Goal: Information Seeking & Learning: Learn about a topic

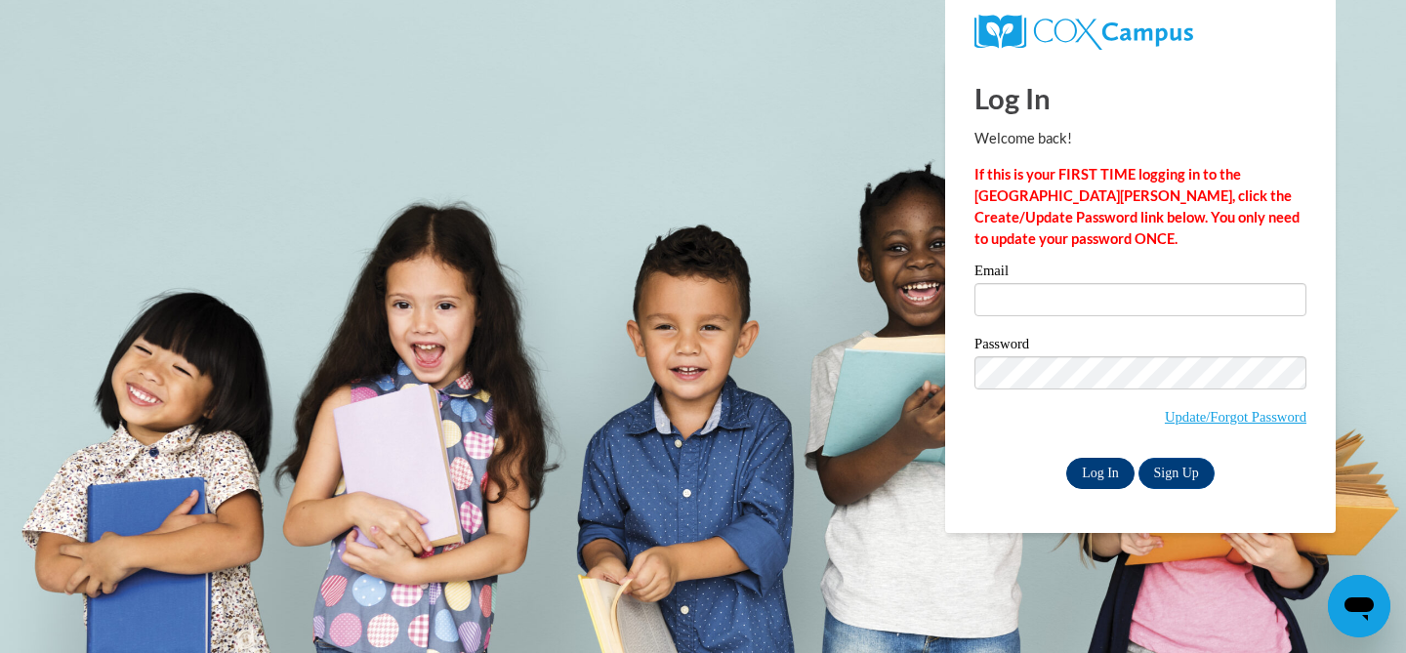
type input "mlautenb@waukesha.k12.wi.us"
click at [1089, 477] on input "Log In" at bounding box center [1100, 473] width 68 height 31
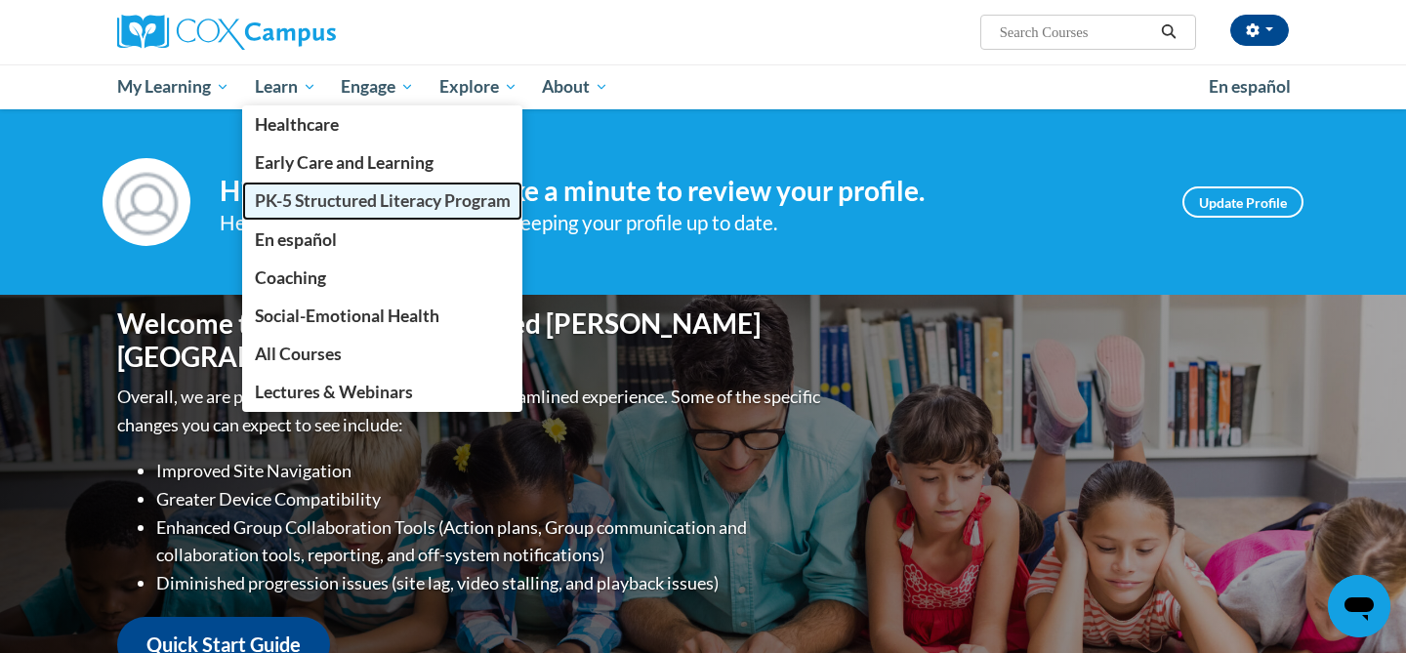
click at [369, 188] on link "PK-5 Structured Literacy Program" at bounding box center [382, 201] width 281 height 38
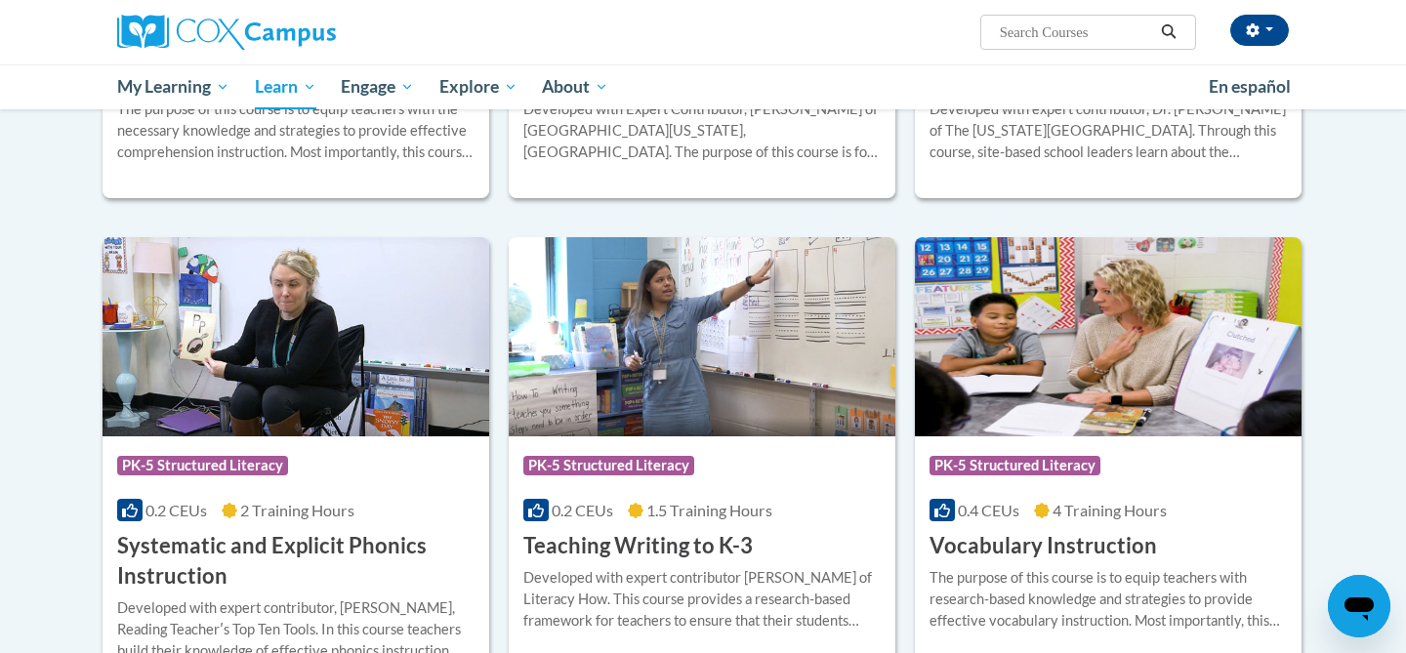
scroll to position [2004, 0]
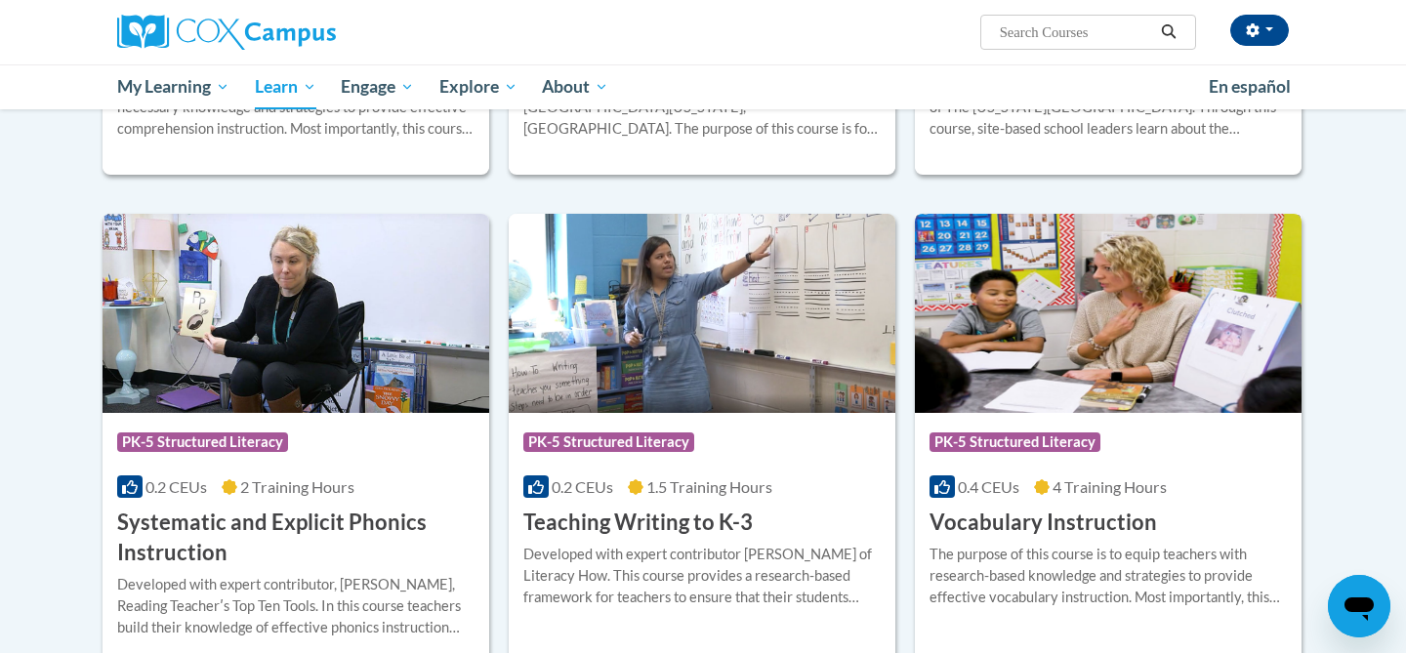
click at [1078, 335] on img at bounding box center [1108, 313] width 387 height 199
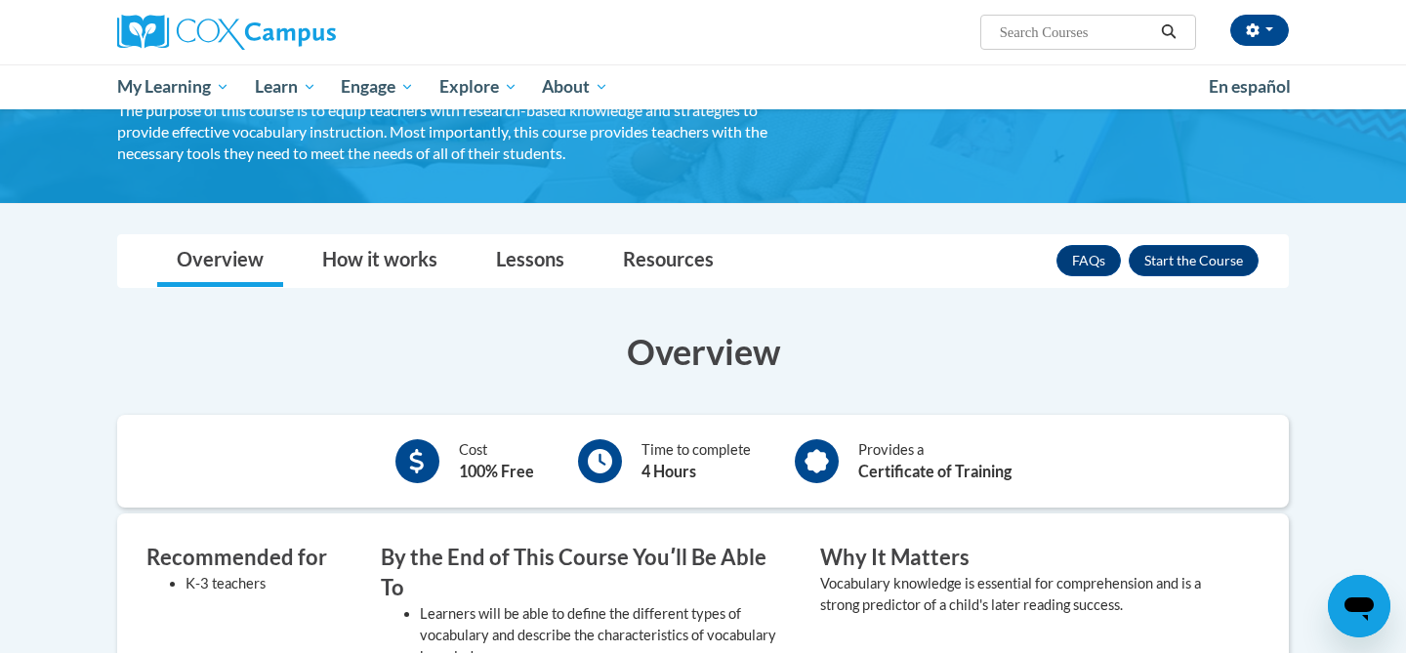
scroll to position [103, 0]
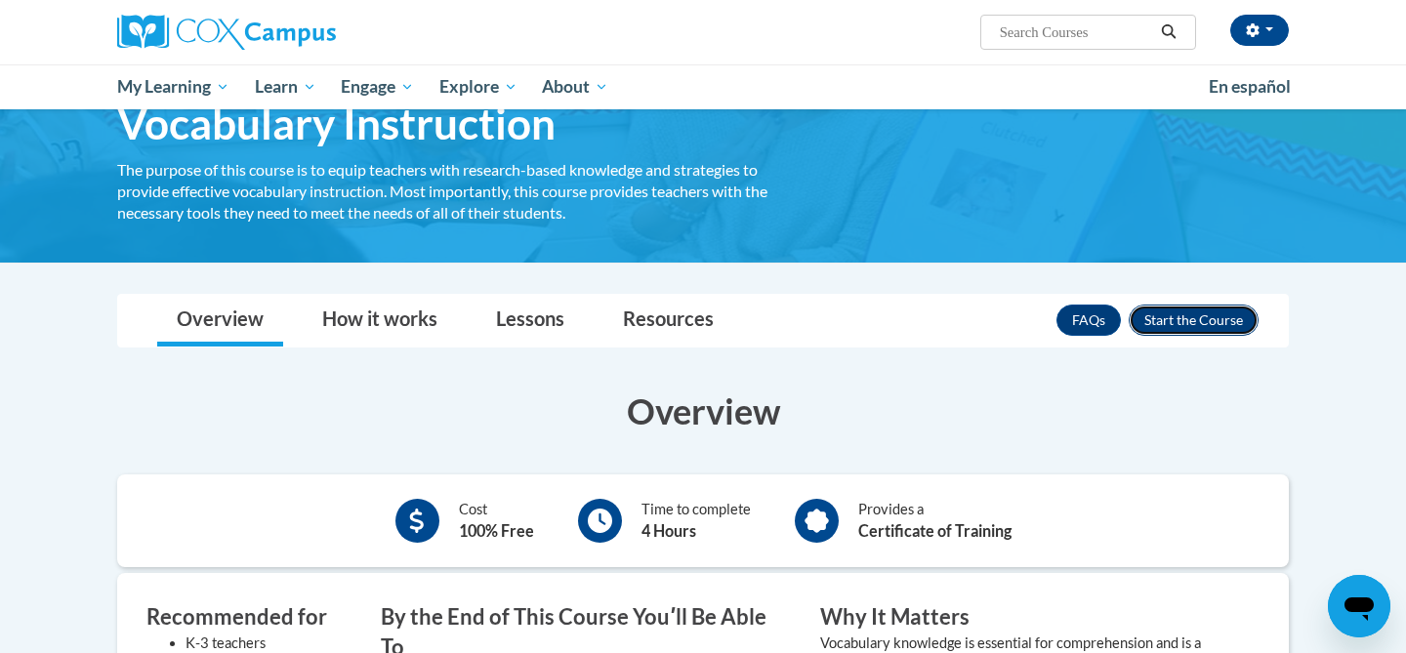
click at [1184, 324] on button "Enroll" at bounding box center [1194, 320] width 130 height 31
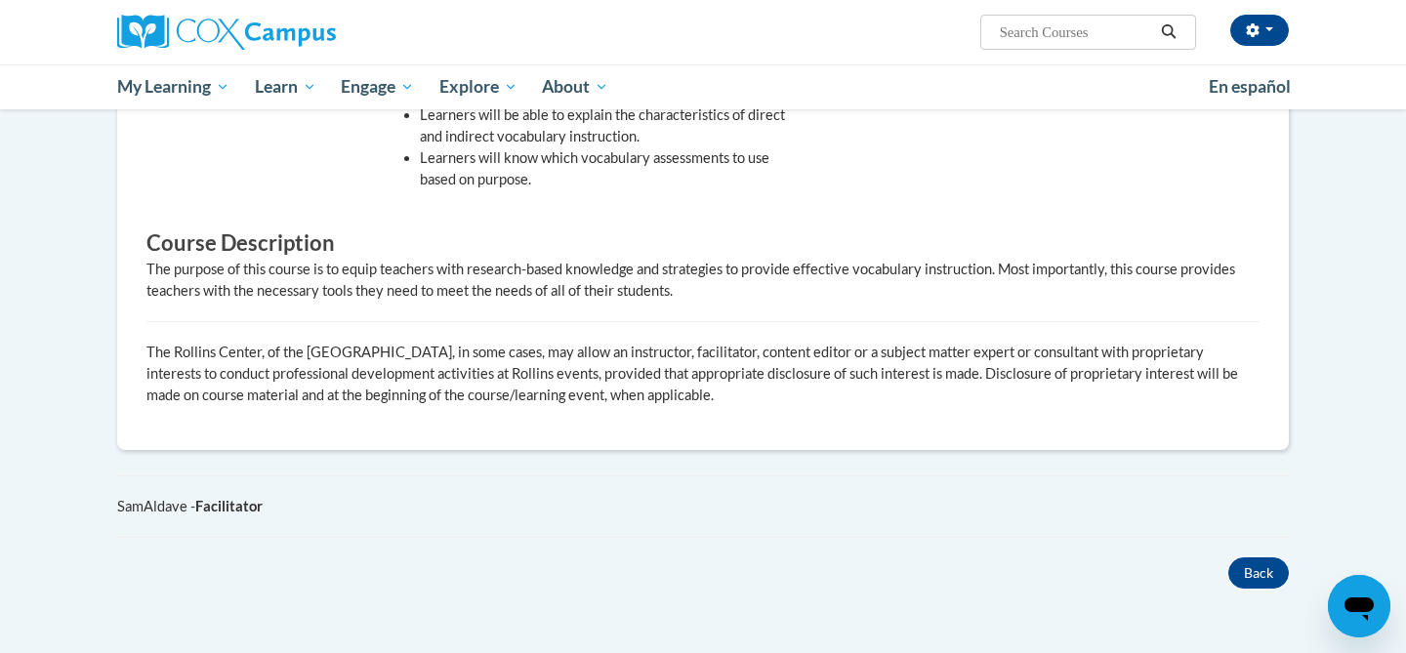
scroll to position [562, 0]
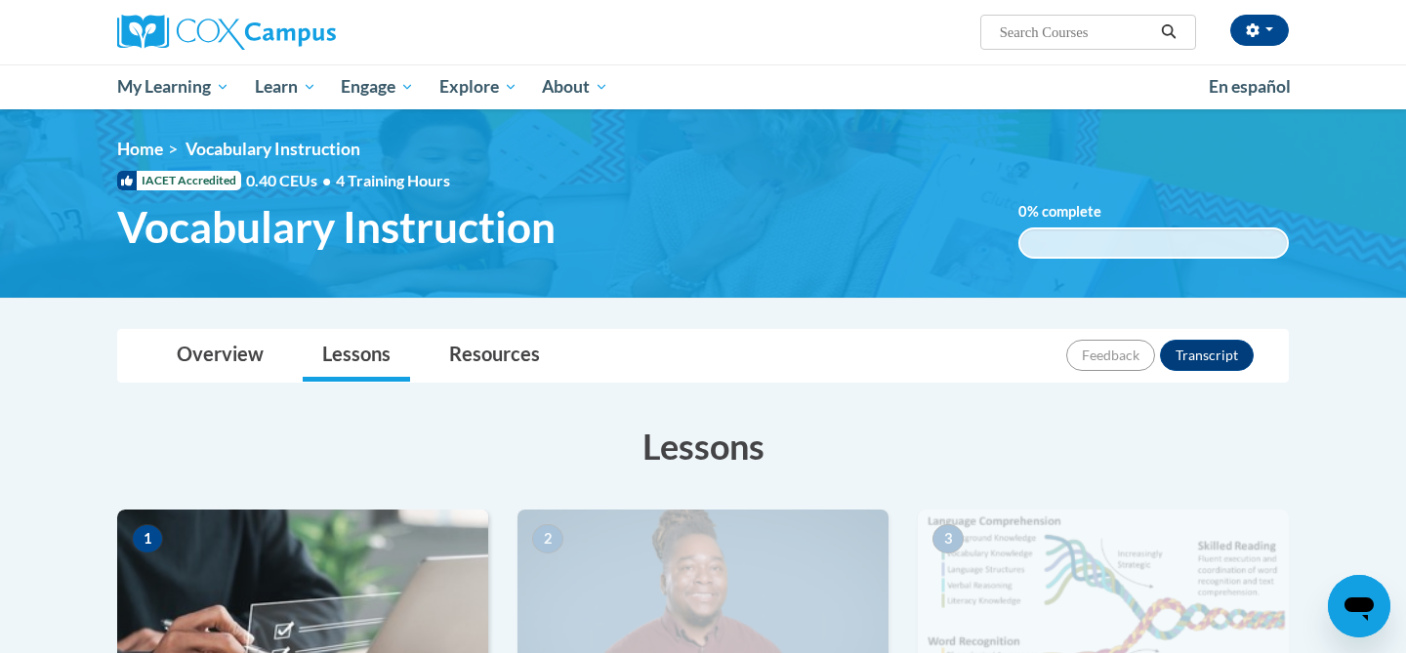
click at [186, 245] on span "Vocabulary Instruction" at bounding box center [336, 227] width 438 height 52
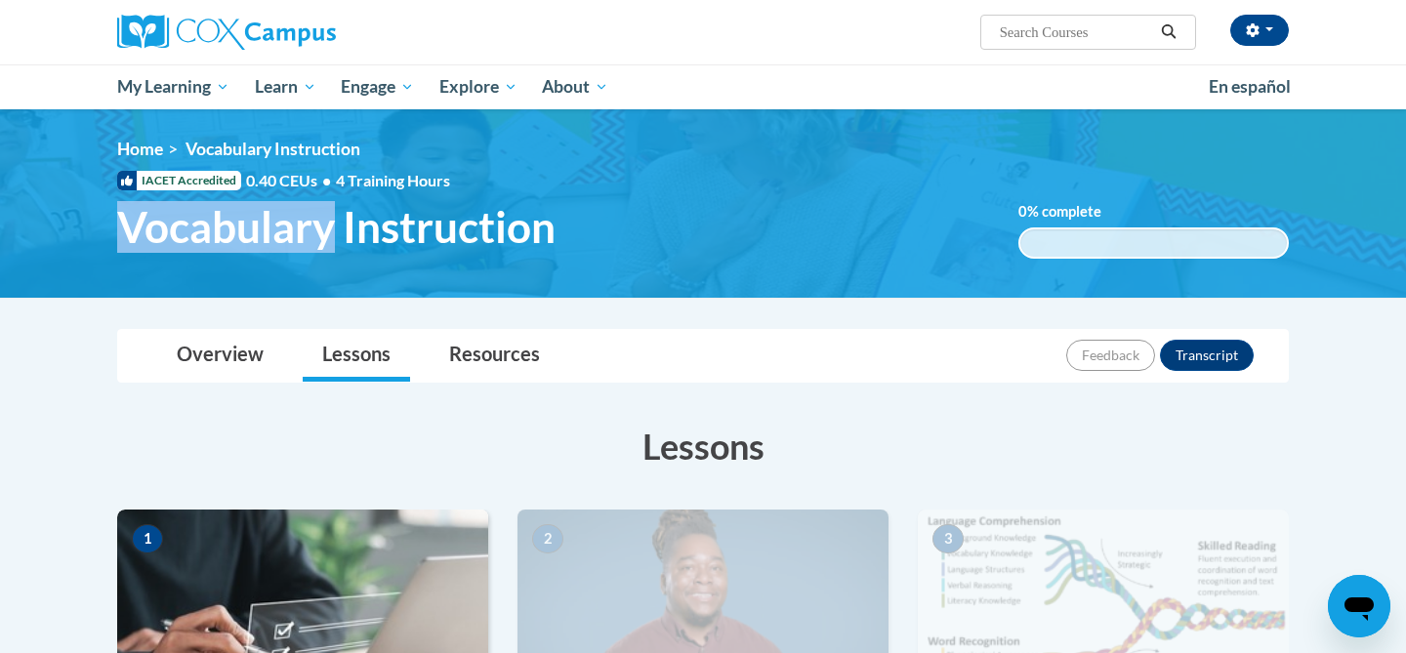
click at [186, 245] on span "Vocabulary Instruction" at bounding box center [336, 227] width 438 height 52
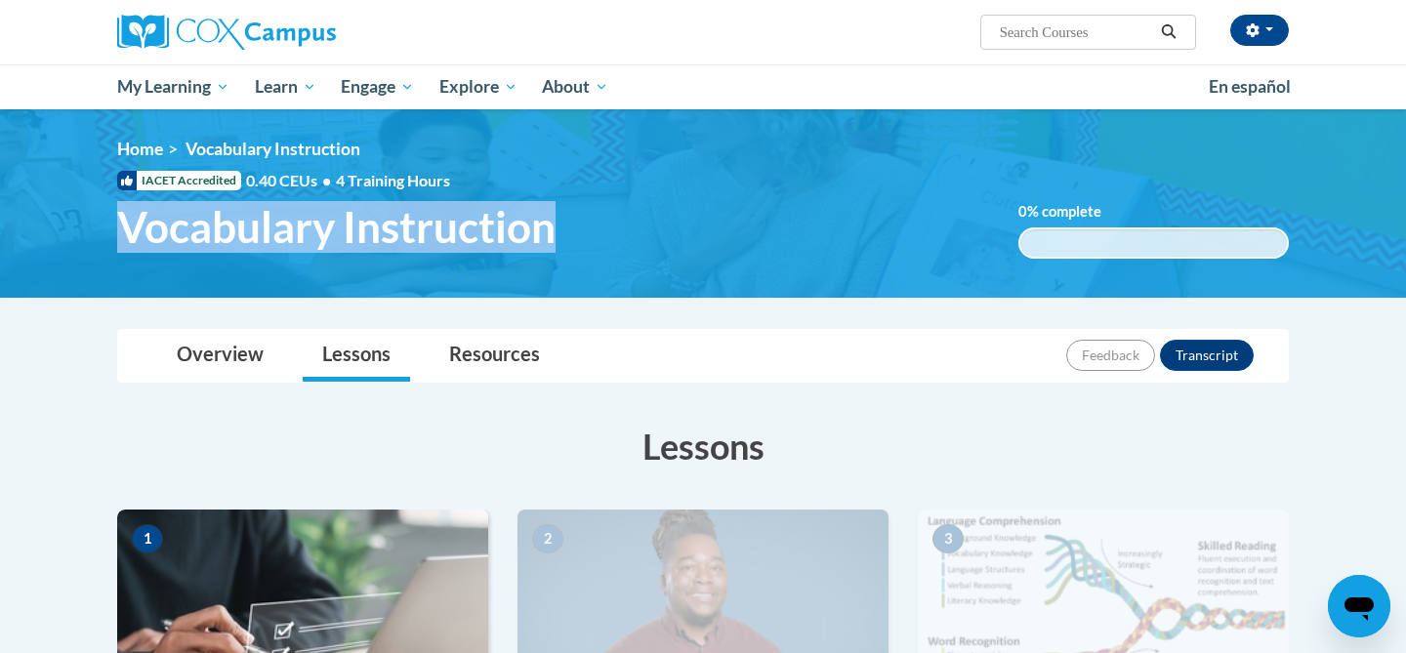
click at [186, 245] on span "Vocabulary Instruction" at bounding box center [336, 227] width 438 height 52
copy h1 "Vocabulary Instruction"
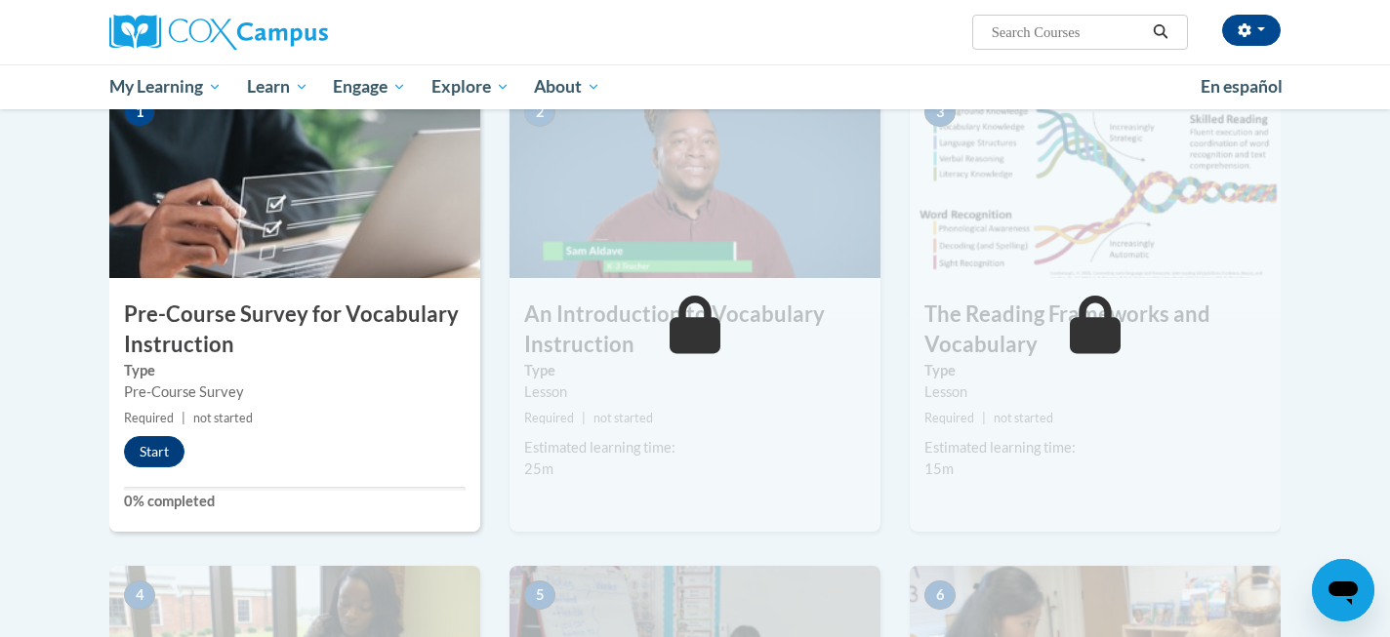
scroll to position [431, 0]
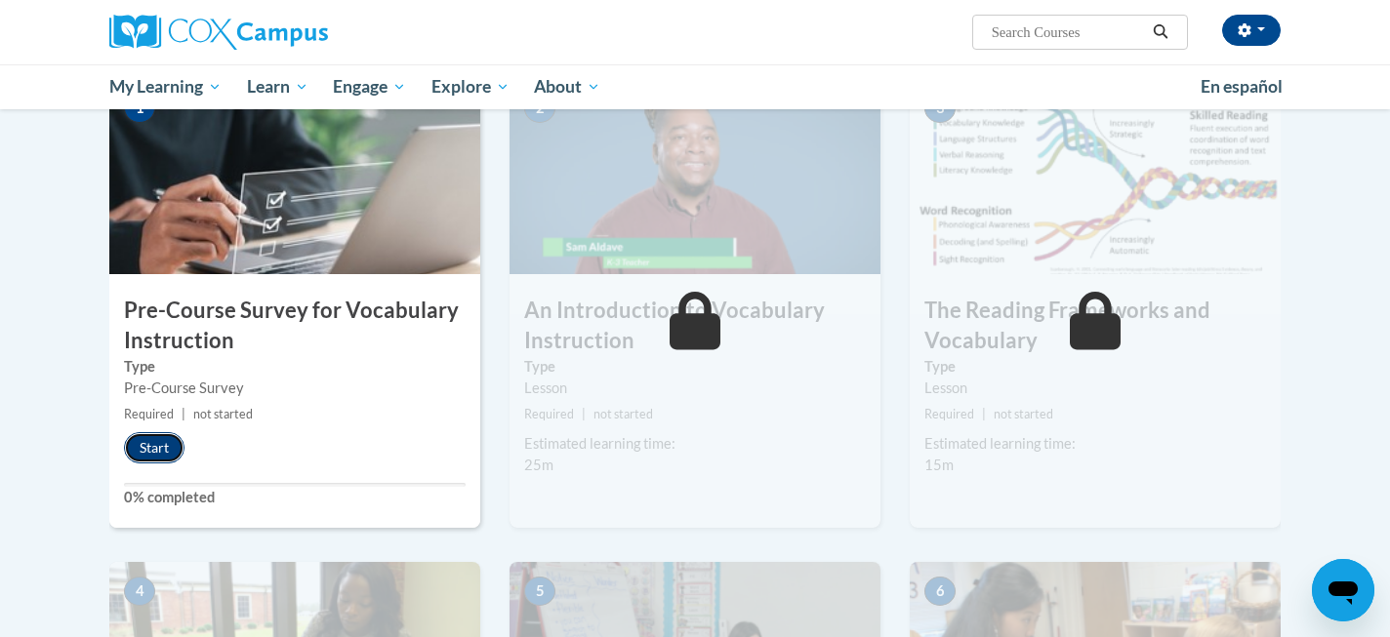
click at [162, 444] on button "Start" at bounding box center [154, 447] width 61 height 31
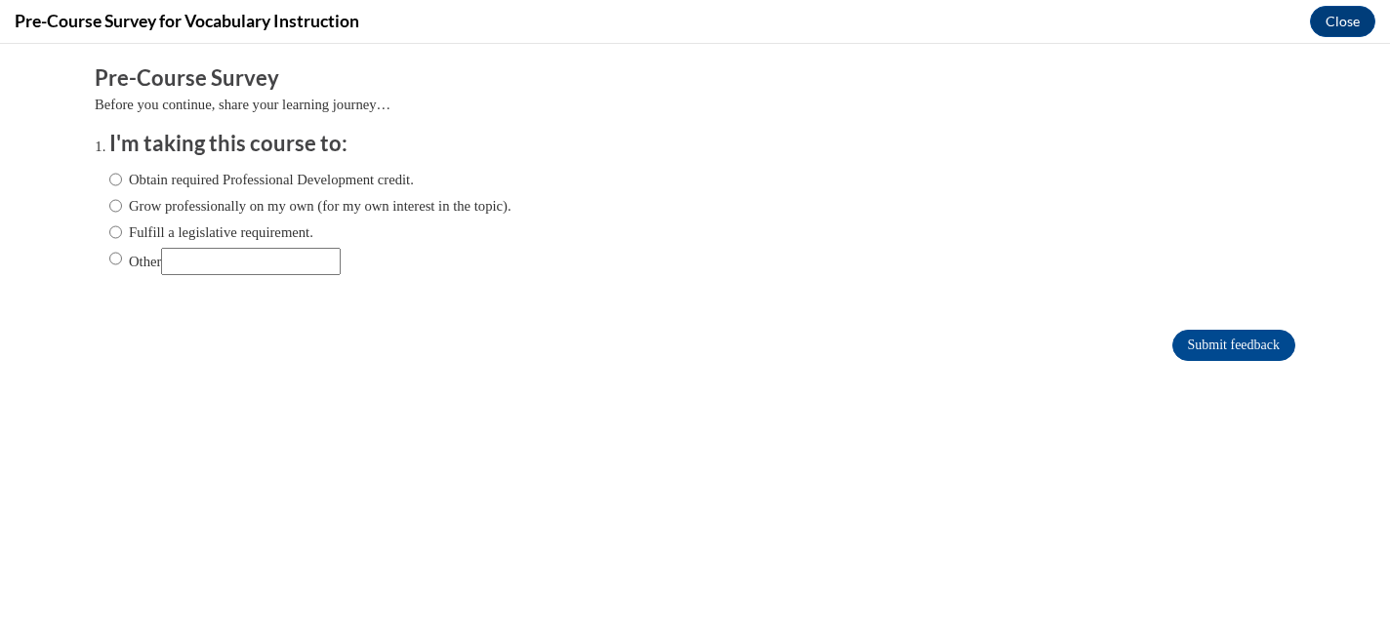
scroll to position [0, 0]
click at [251, 228] on label "Fulfill a legislative requirement." at bounding box center [211, 232] width 204 height 21
click at [122, 228] on input "Fulfill a legislative requirement." at bounding box center [115, 232] width 13 height 21
radio input "true"
click at [1254, 346] on input "Submit feedback" at bounding box center [1233, 345] width 123 height 31
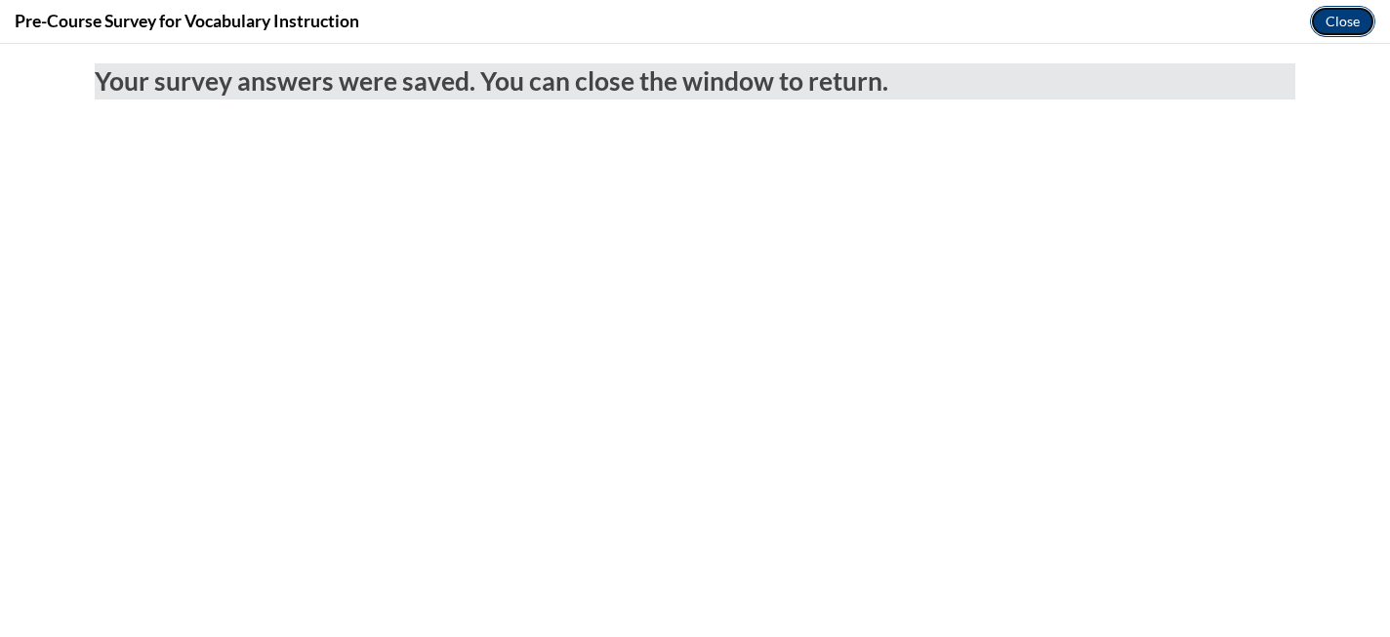
click at [1354, 23] on button "Close" at bounding box center [1342, 21] width 65 height 31
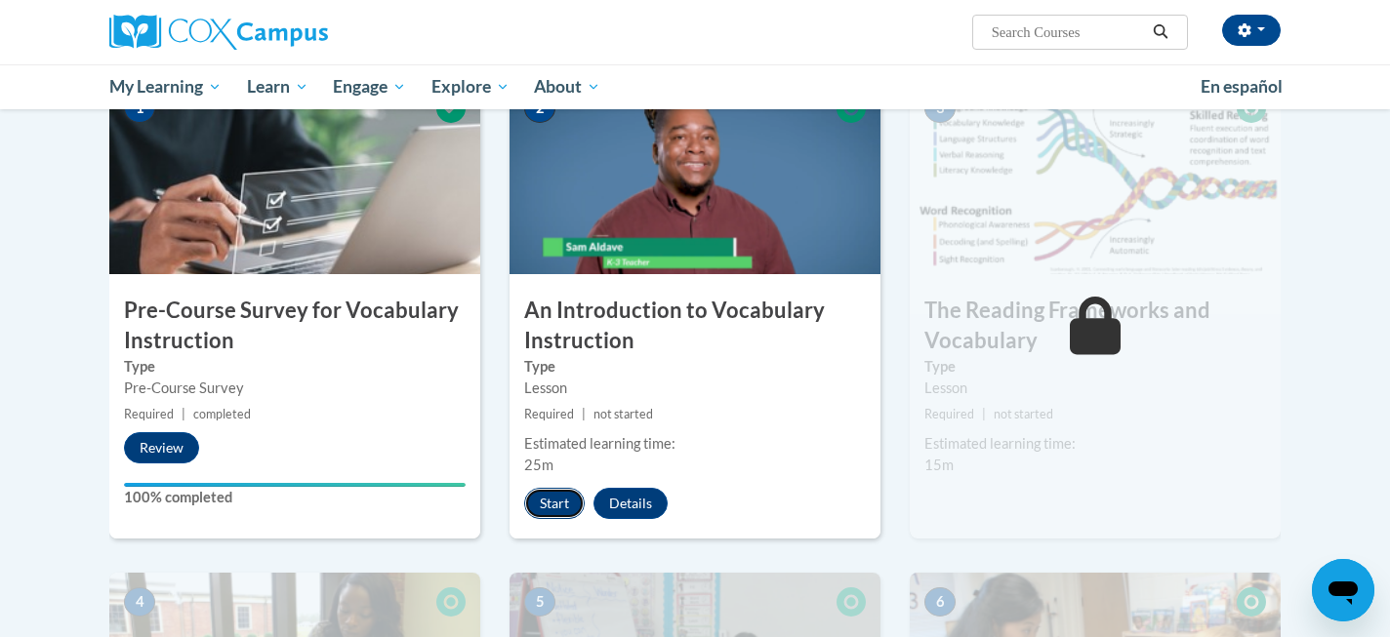
click at [553, 502] on button "Start" at bounding box center [554, 503] width 61 height 31
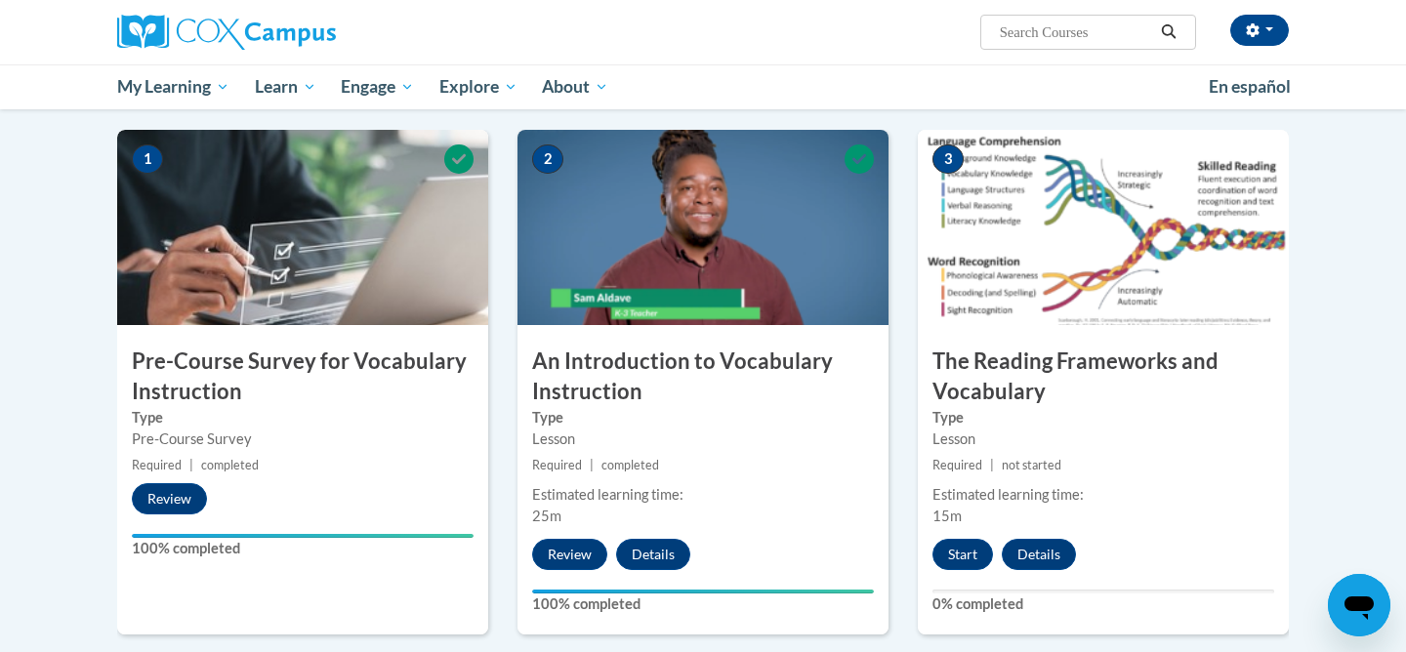
scroll to position [376, 0]
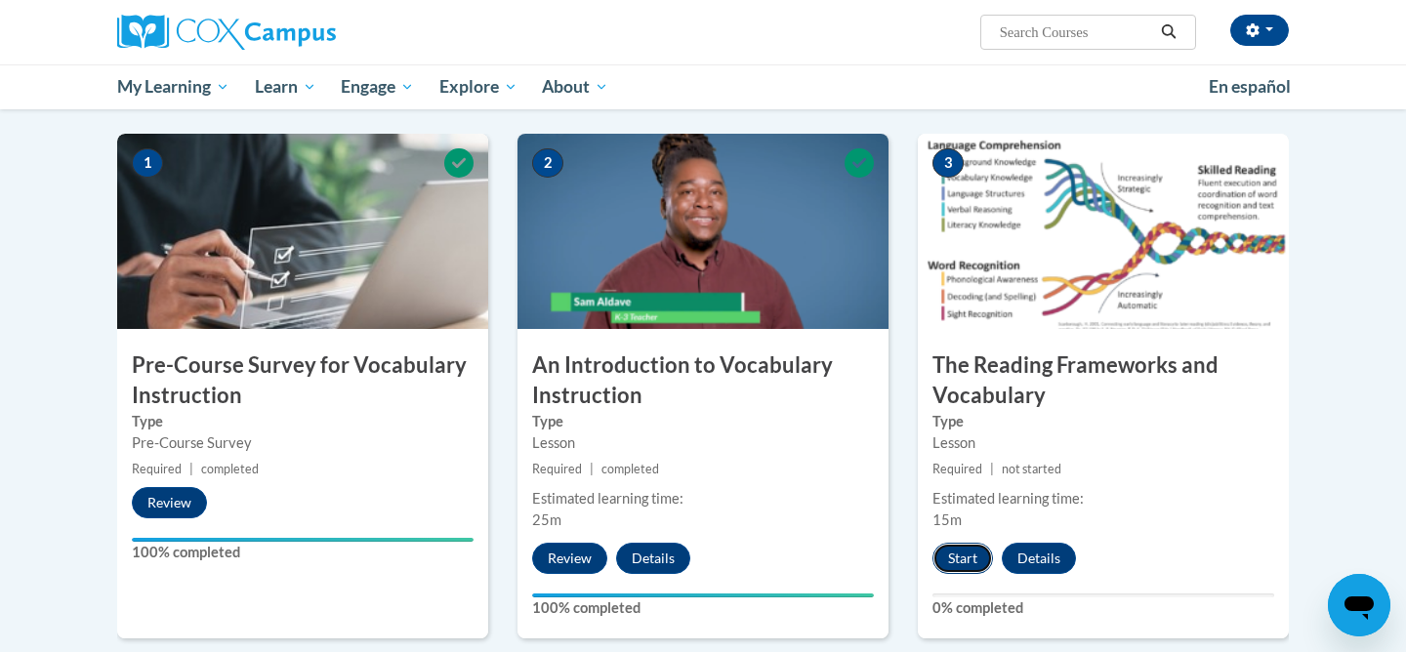
click at [960, 562] on button "Start" at bounding box center [962, 558] width 61 height 31
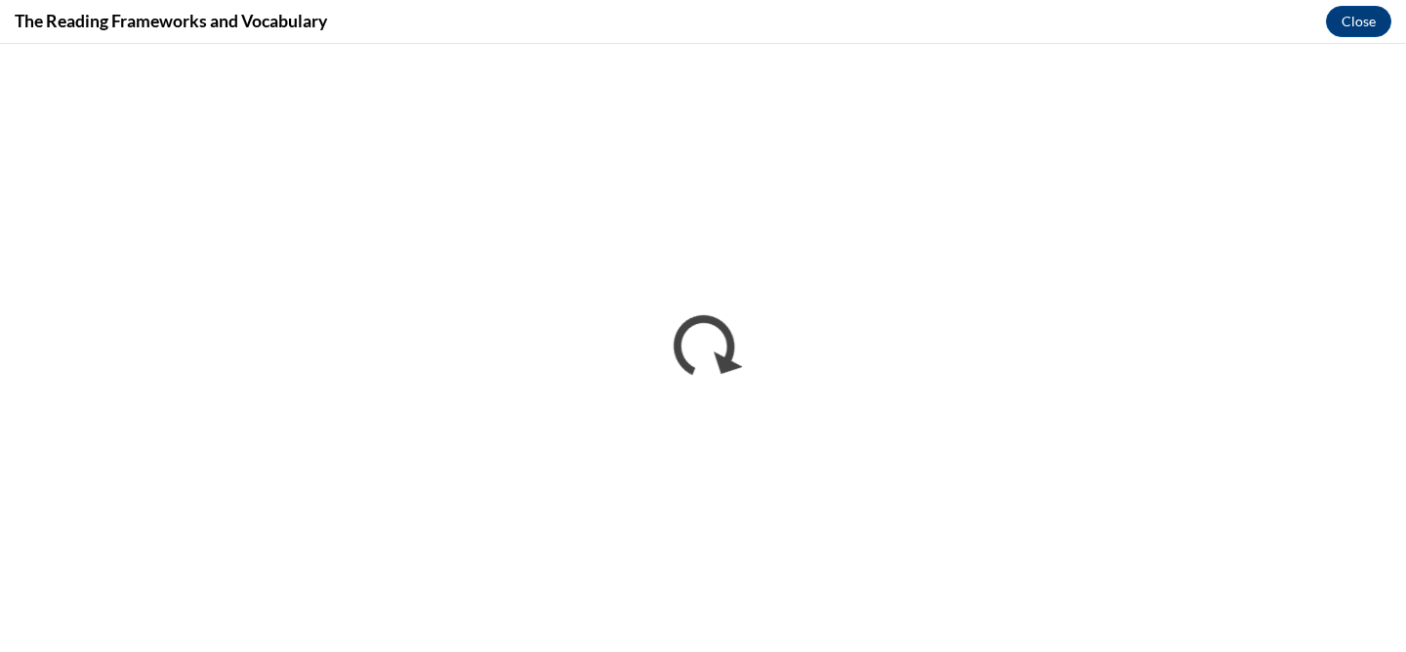
scroll to position [0, 0]
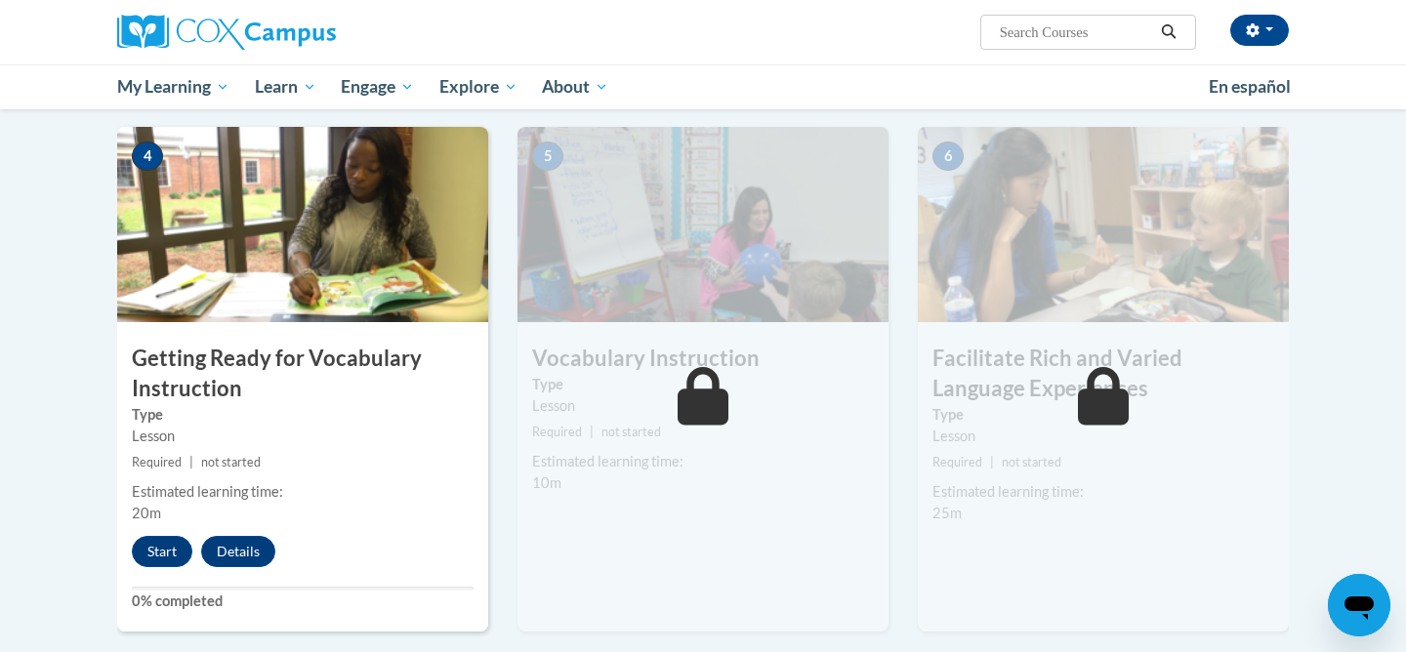
scroll to position [925, 0]
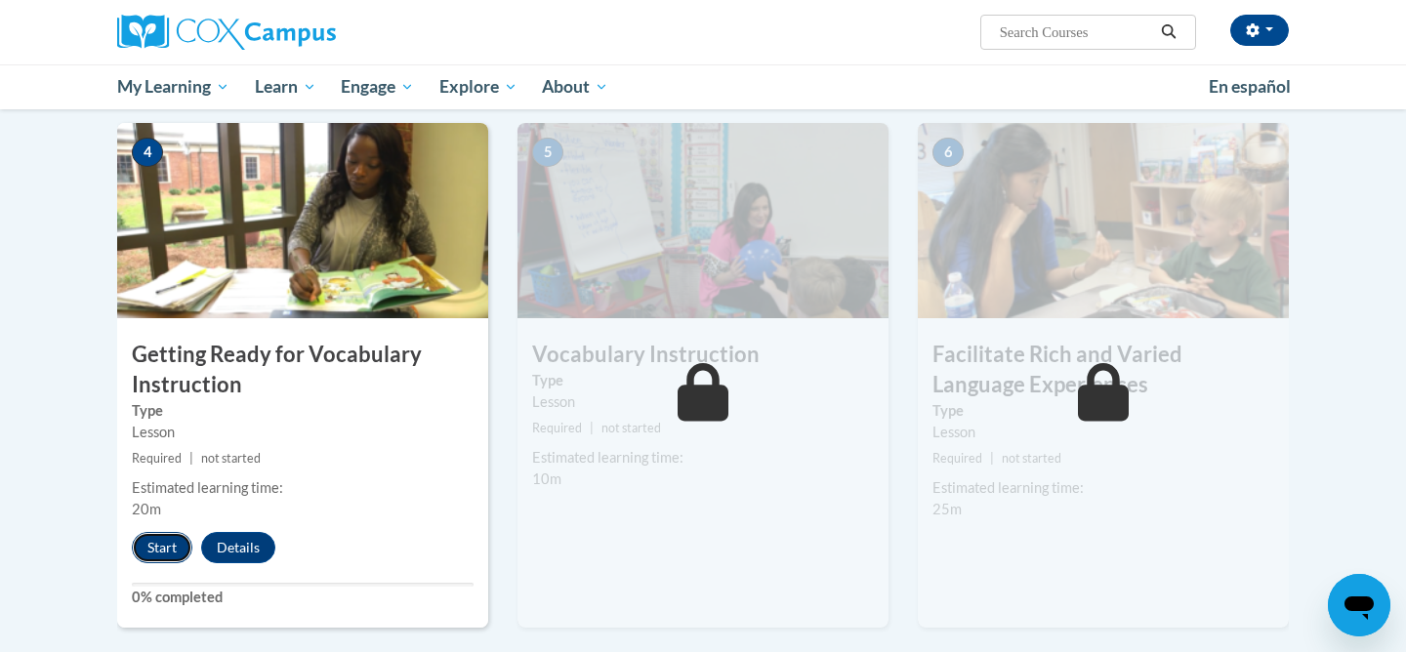
click at [167, 540] on button "Start" at bounding box center [162, 547] width 61 height 31
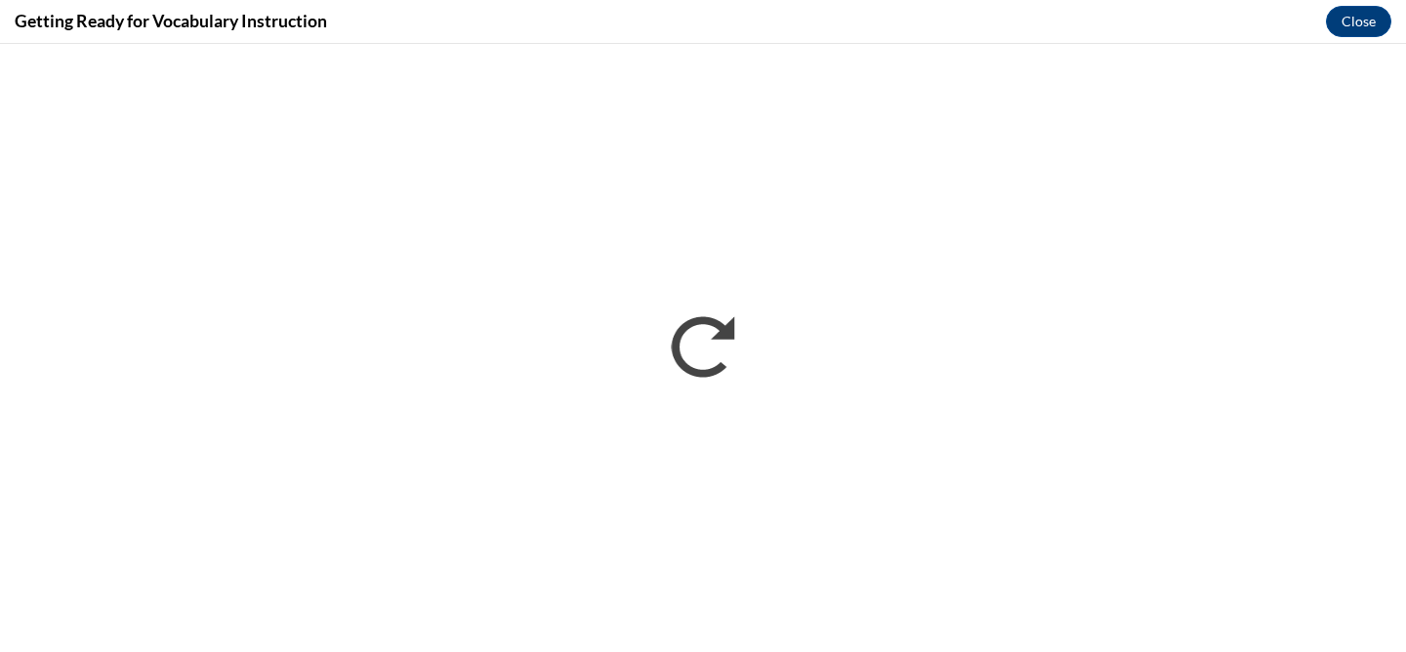
scroll to position [0, 0]
click at [1363, 28] on button "Close" at bounding box center [1358, 21] width 65 height 31
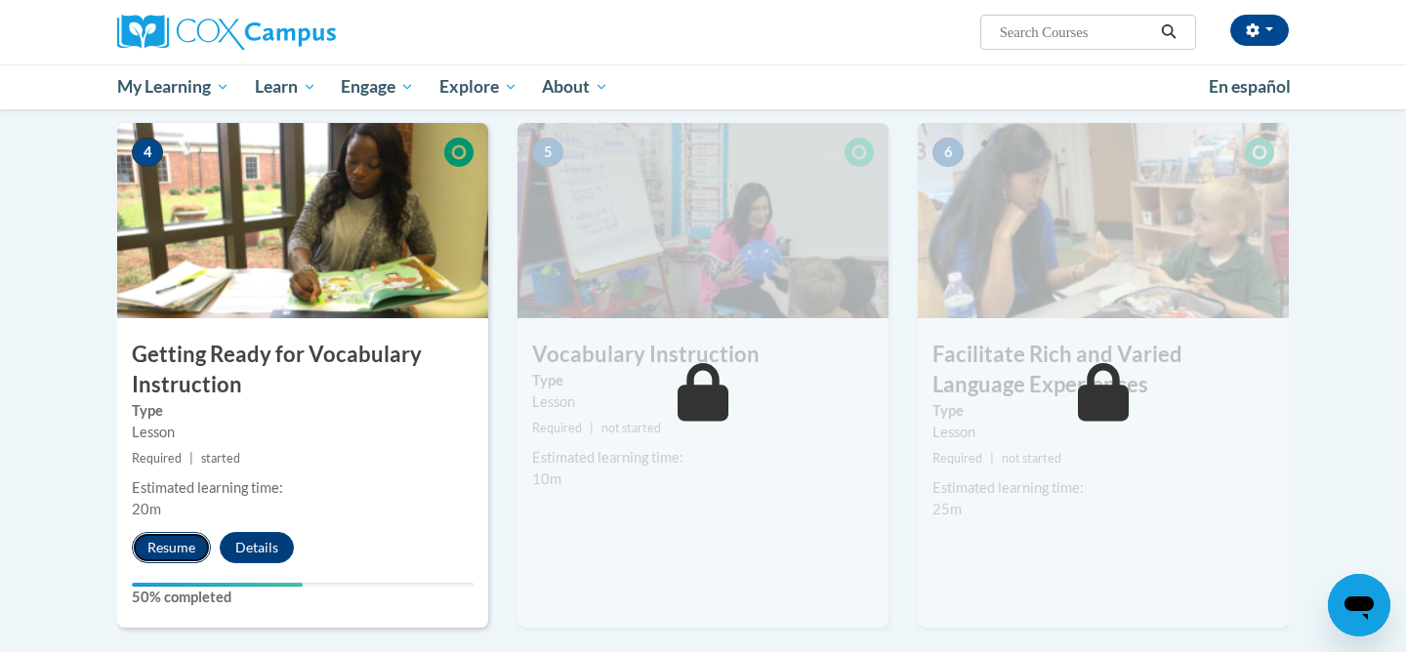
click at [176, 548] on button "Resume" at bounding box center [171, 547] width 79 height 31
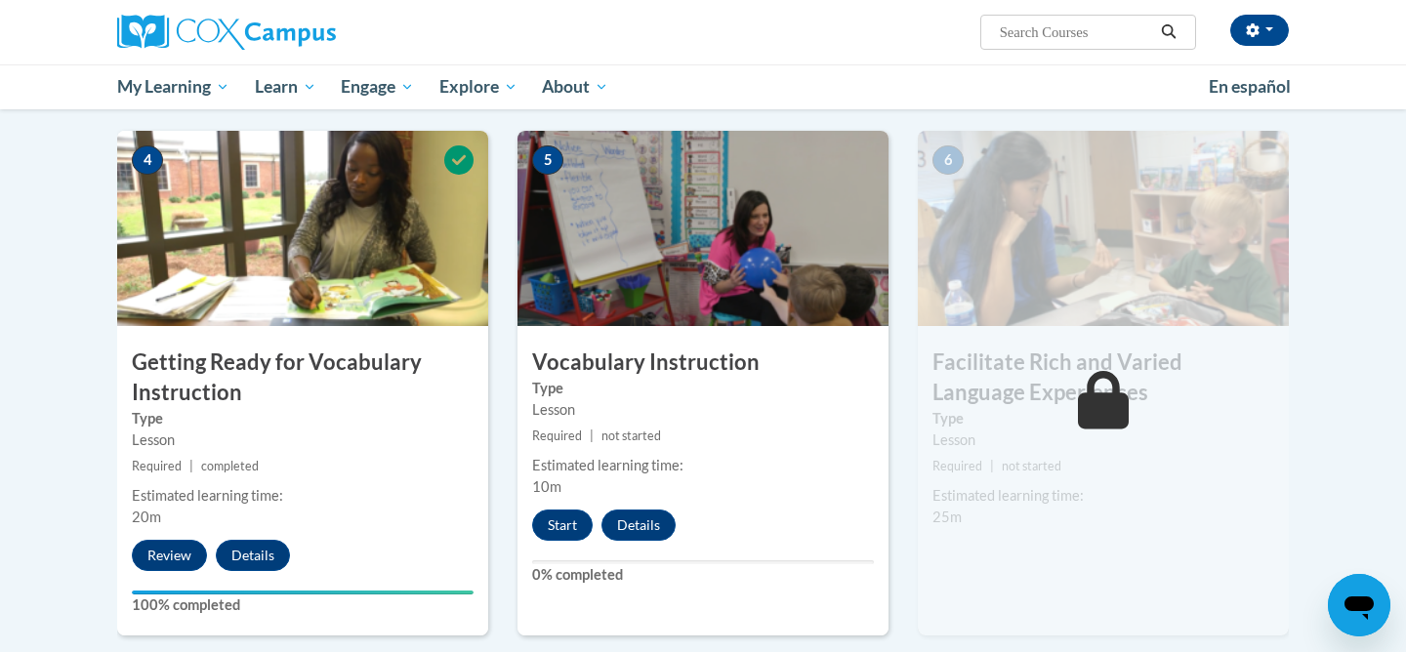
scroll to position [922, 0]
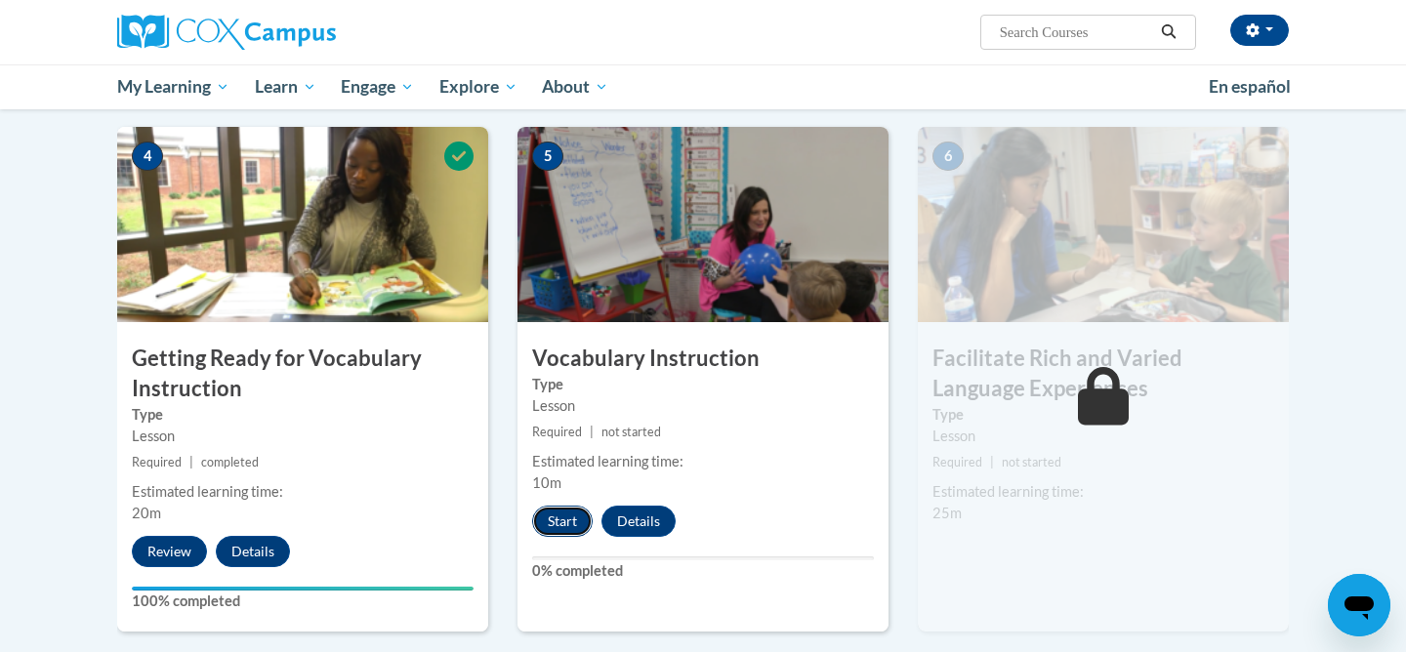
click at [570, 522] on button "Start" at bounding box center [562, 521] width 61 height 31
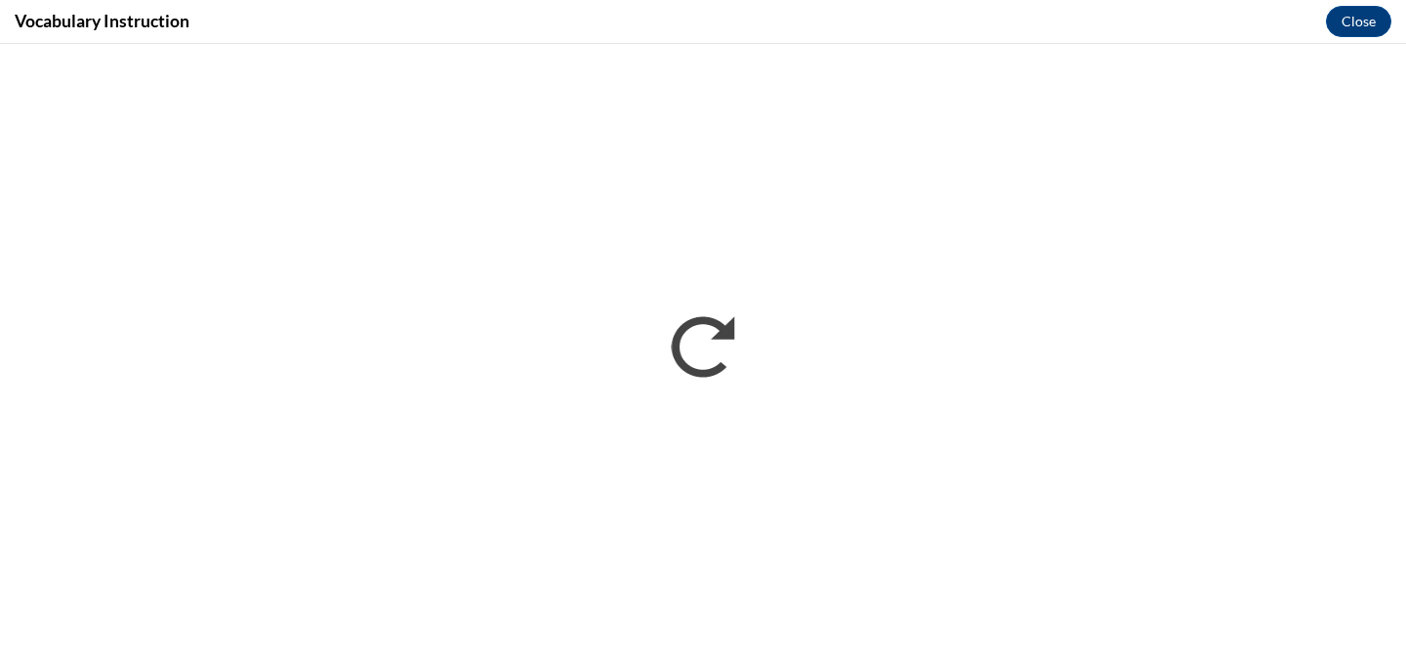
scroll to position [0, 0]
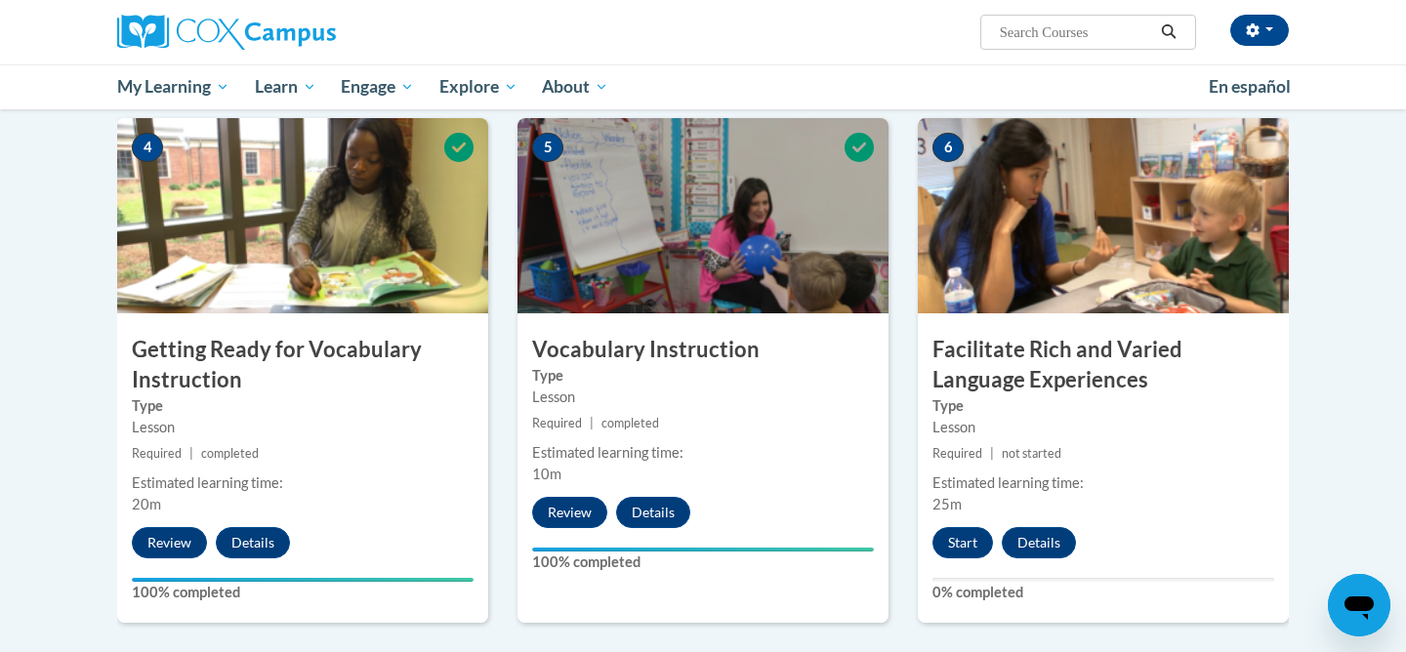
scroll to position [927, 0]
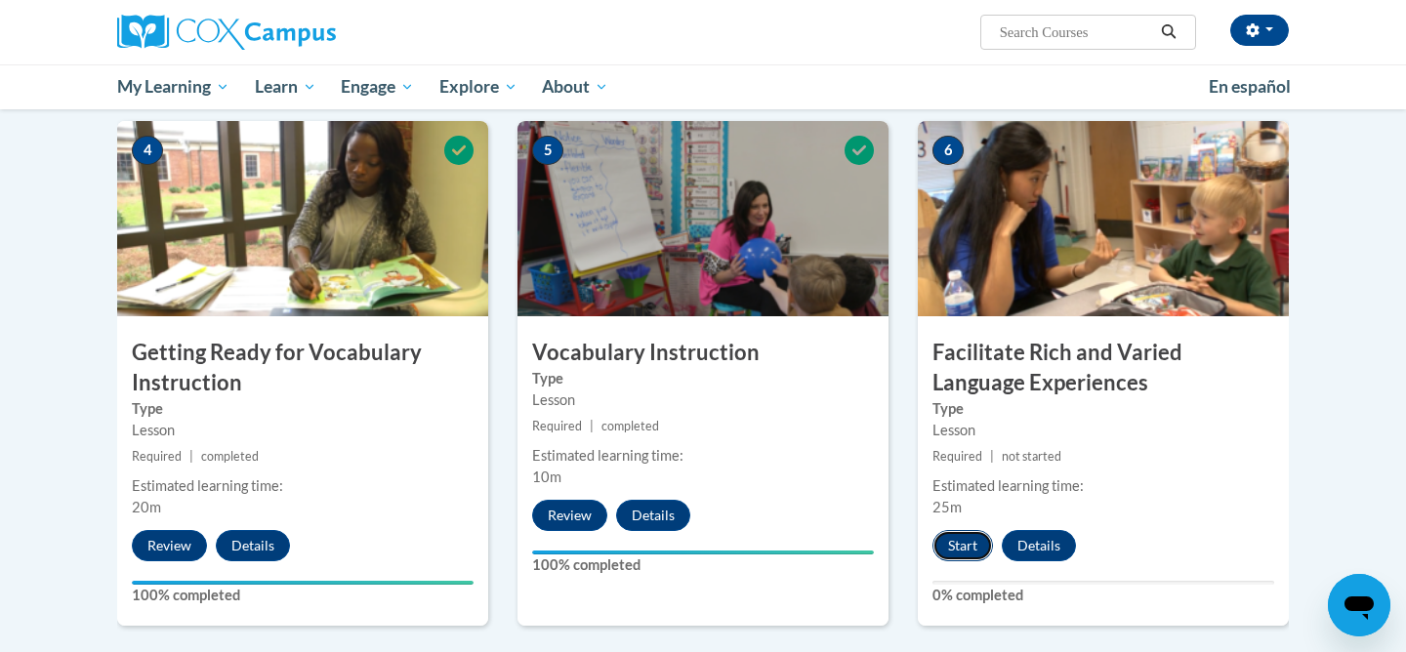
click at [957, 552] on button "Start" at bounding box center [962, 545] width 61 height 31
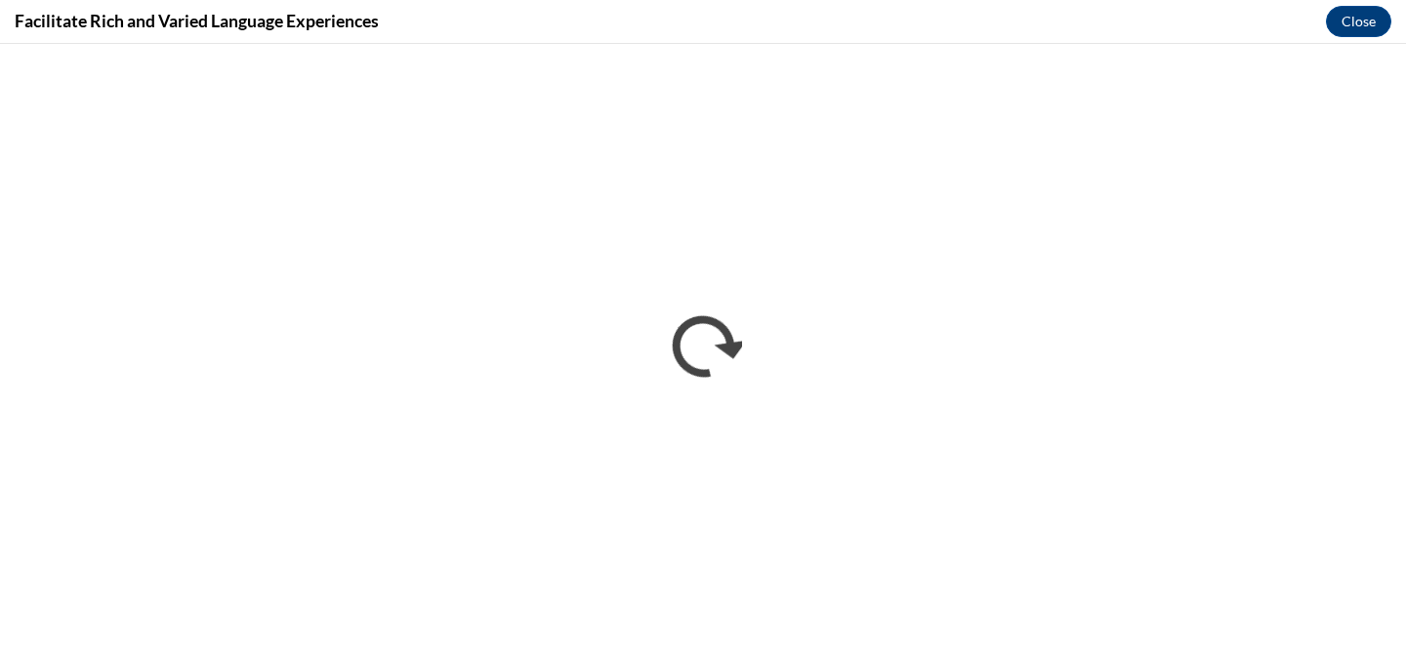
scroll to position [0, 0]
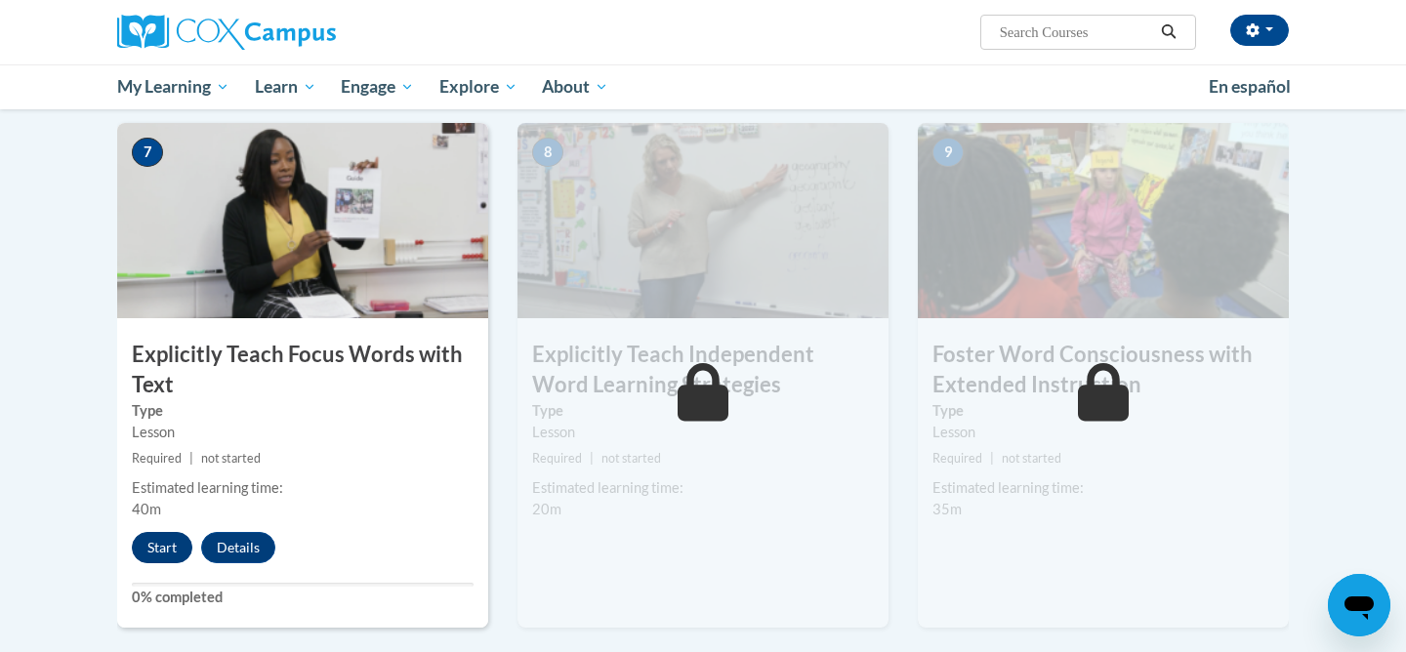
scroll to position [1457, 0]
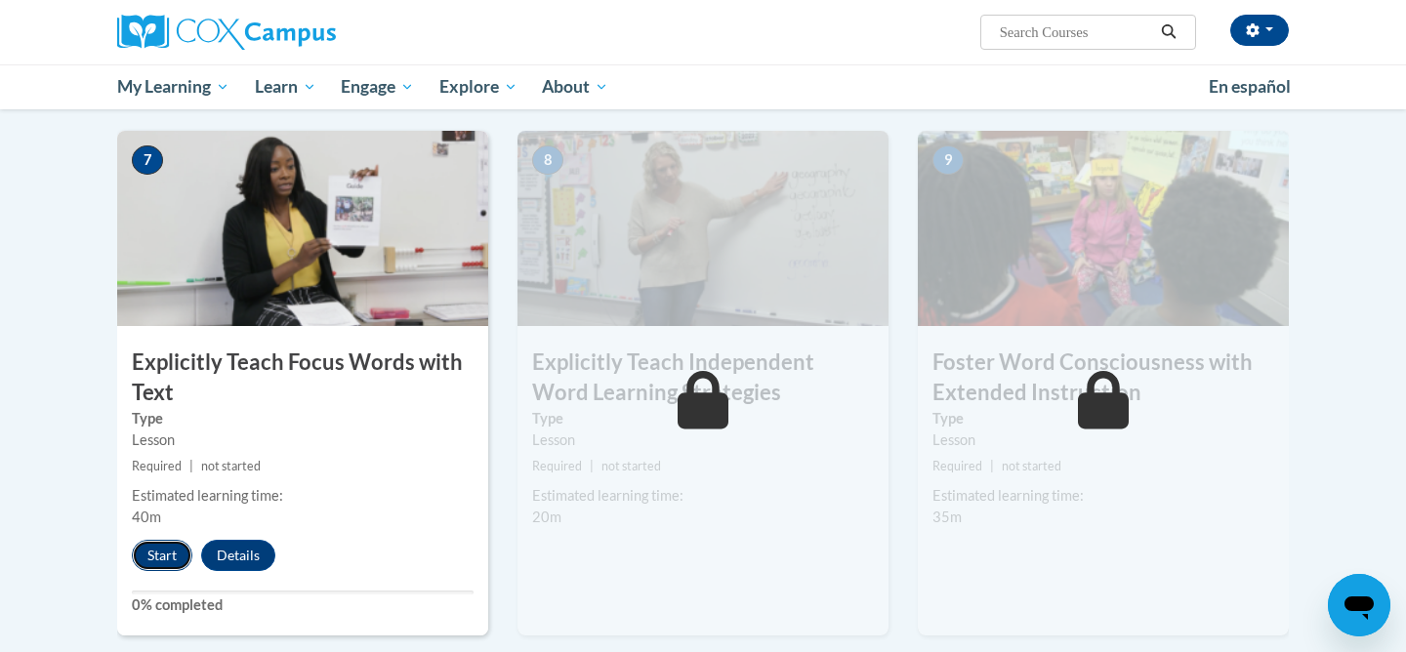
click at [157, 553] on button "Start" at bounding box center [162, 555] width 61 height 31
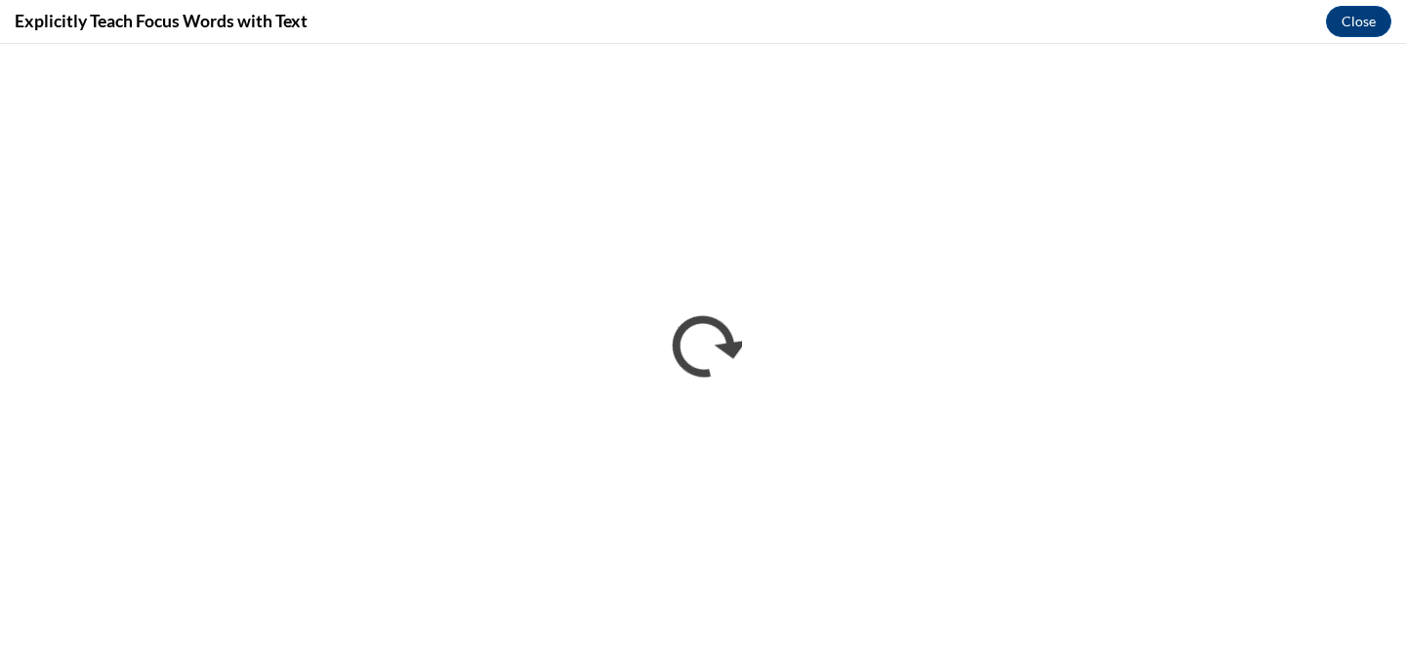
scroll to position [0, 0]
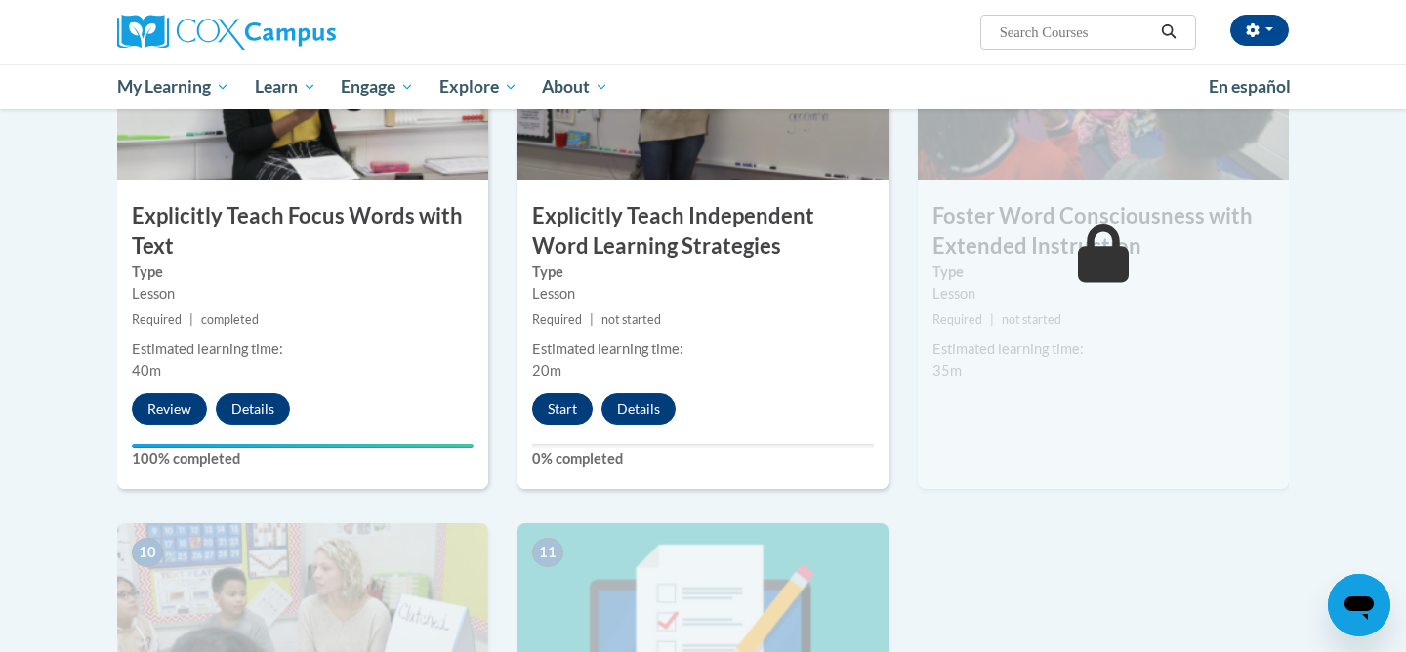
scroll to position [1601, 0]
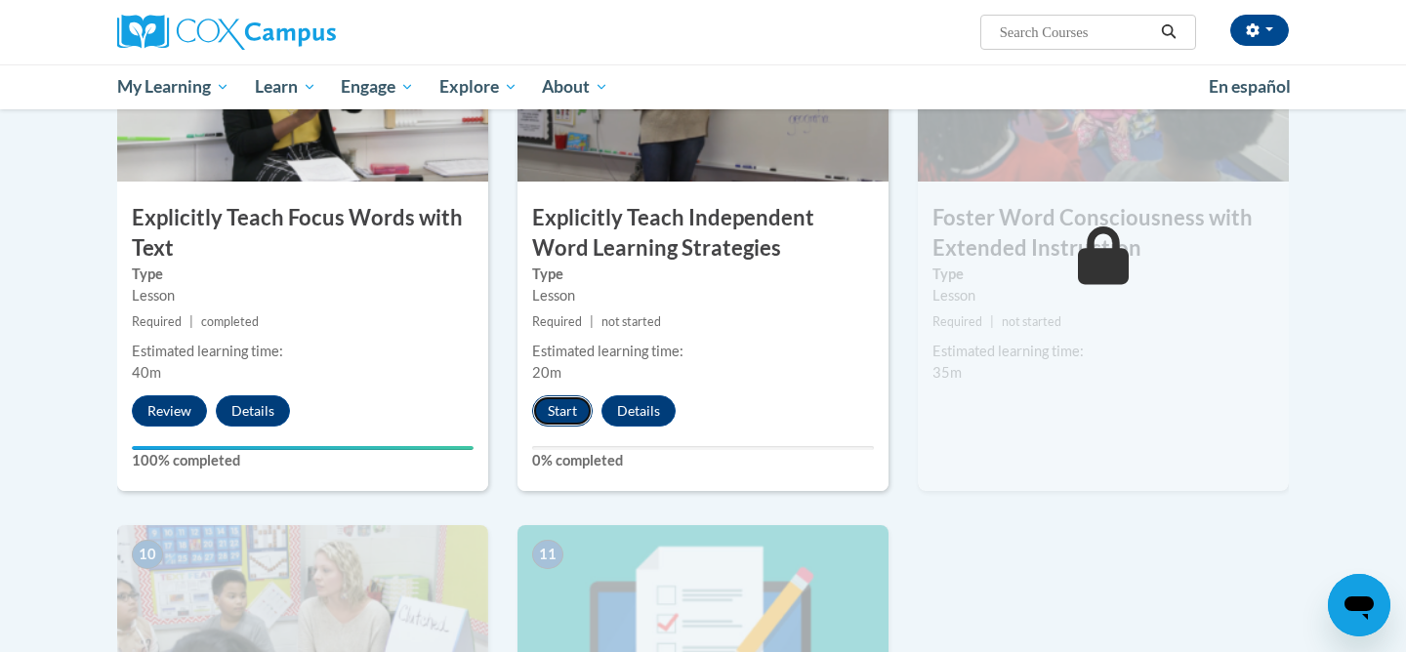
click at [562, 410] on button "Start" at bounding box center [562, 410] width 61 height 31
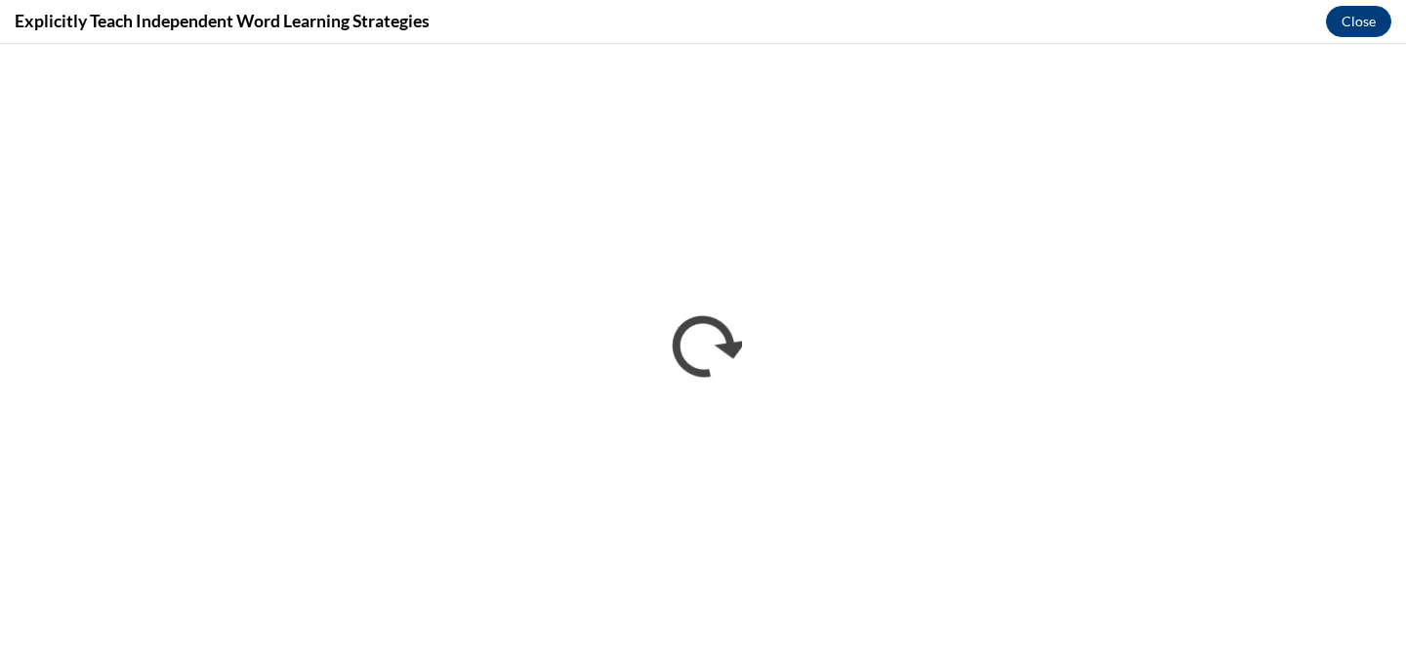
scroll to position [0, 0]
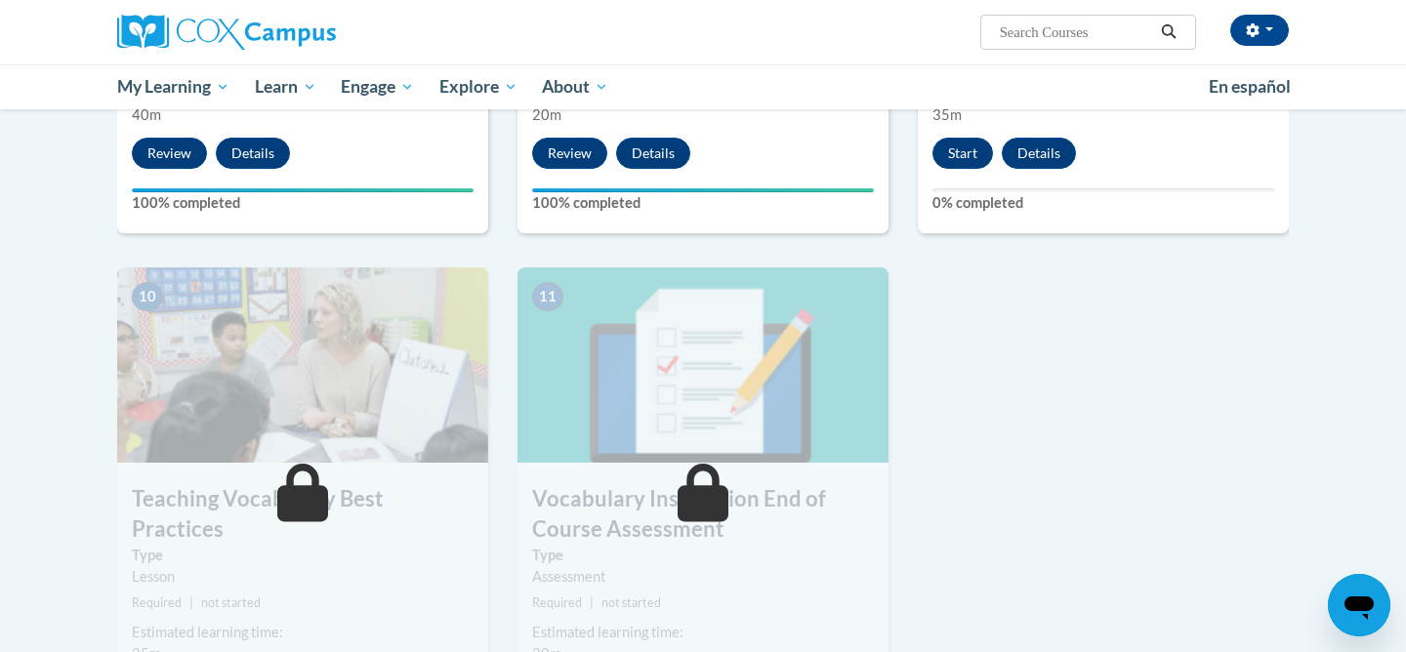
scroll to position [1865, 0]
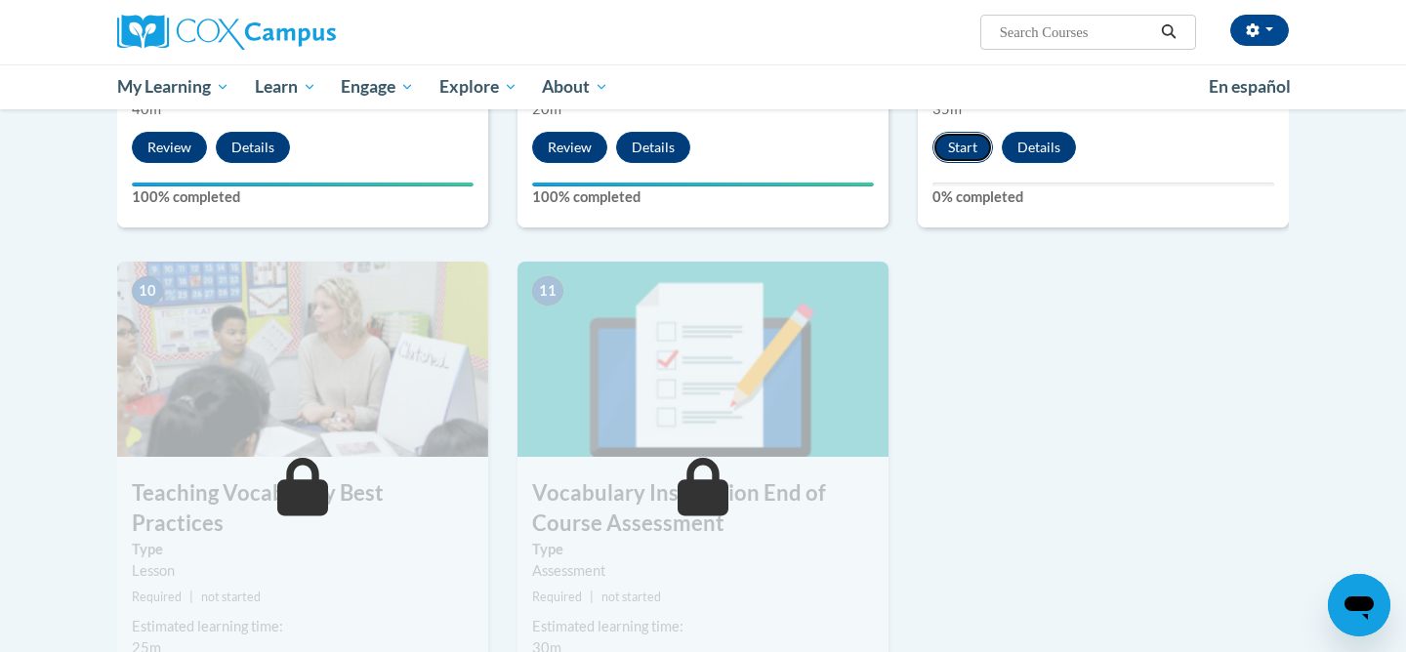
click at [966, 150] on button "Start" at bounding box center [962, 147] width 61 height 31
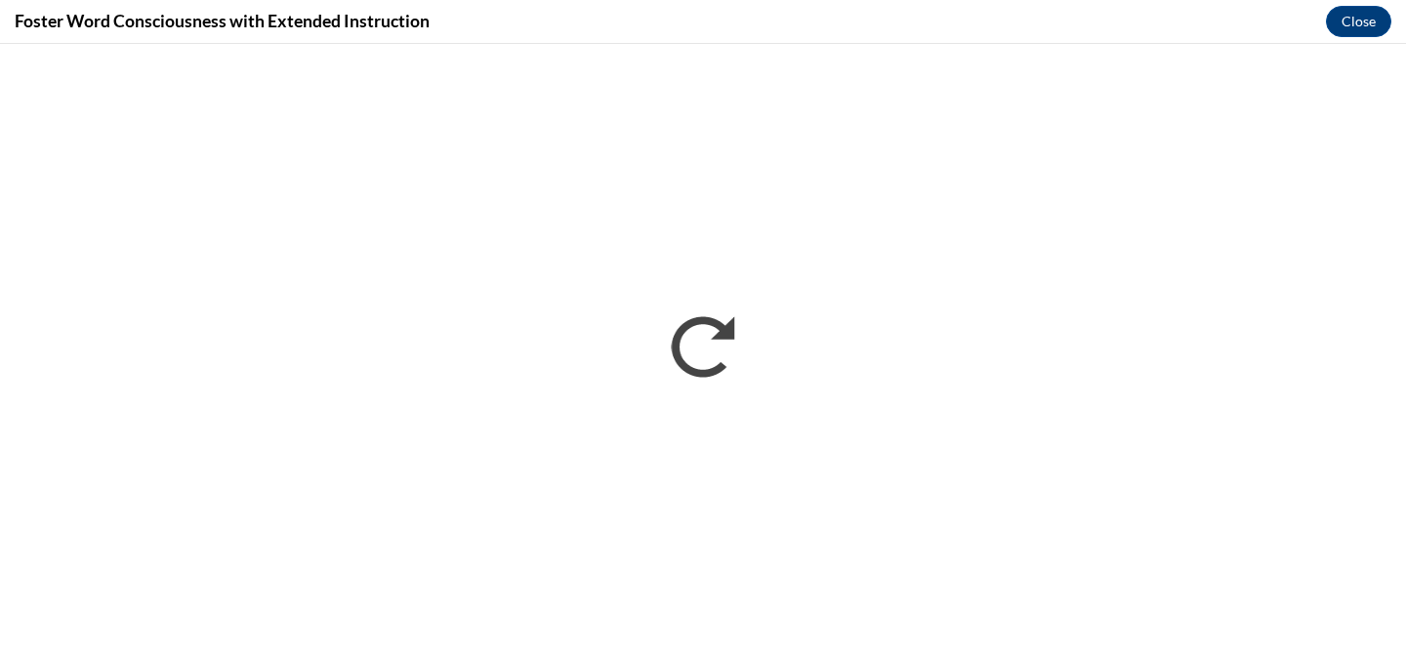
scroll to position [0, 0]
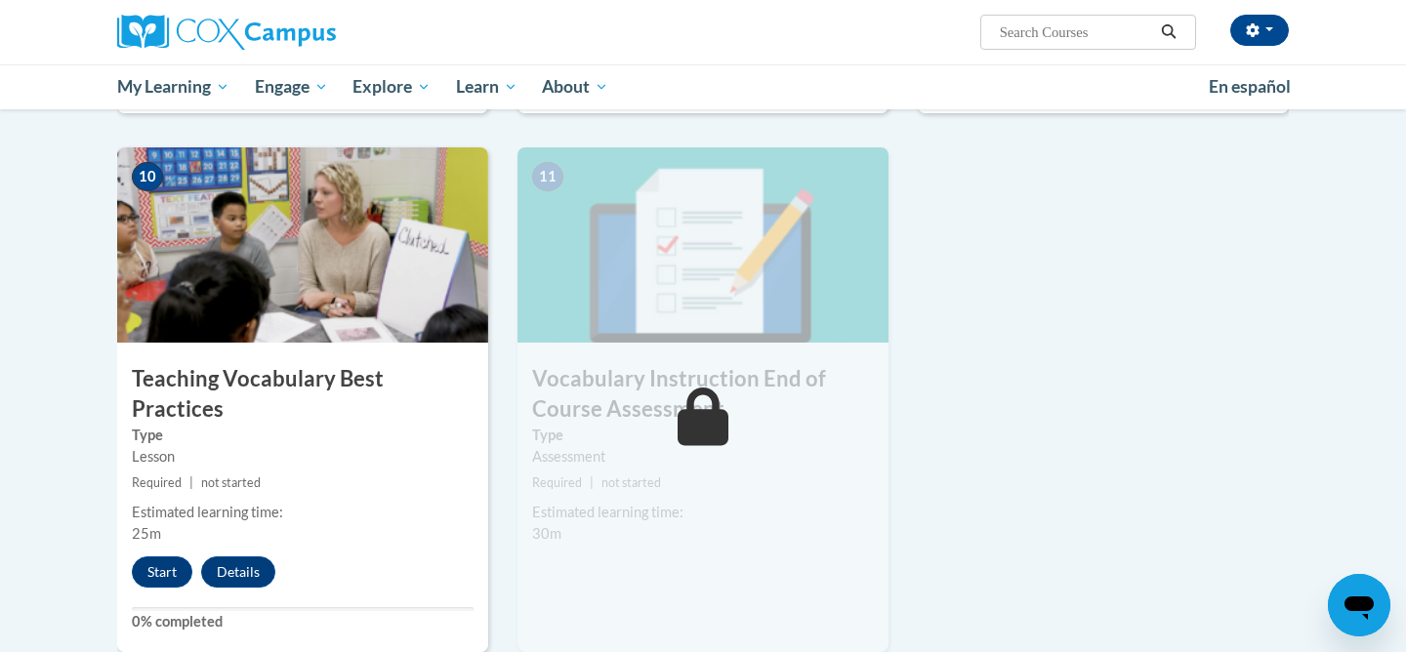
scroll to position [1986, 0]
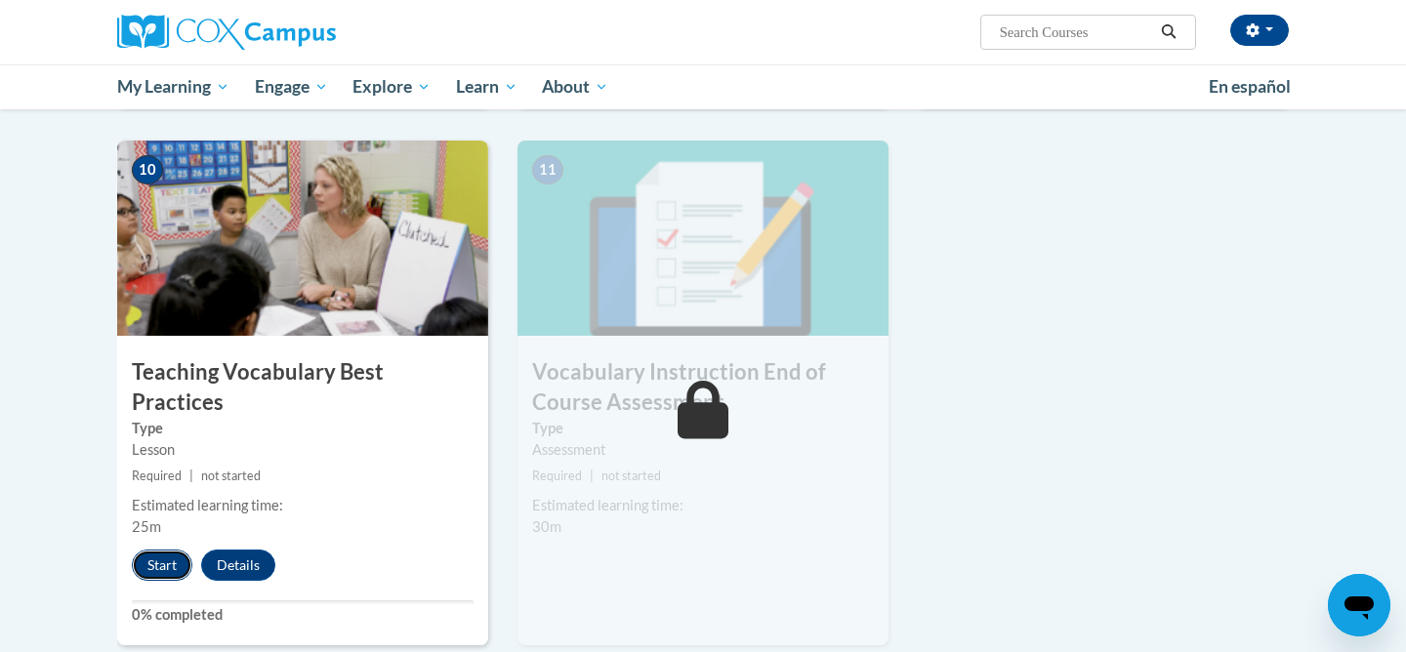
click at [163, 550] on button "Start" at bounding box center [162, 565] width 61 height 31
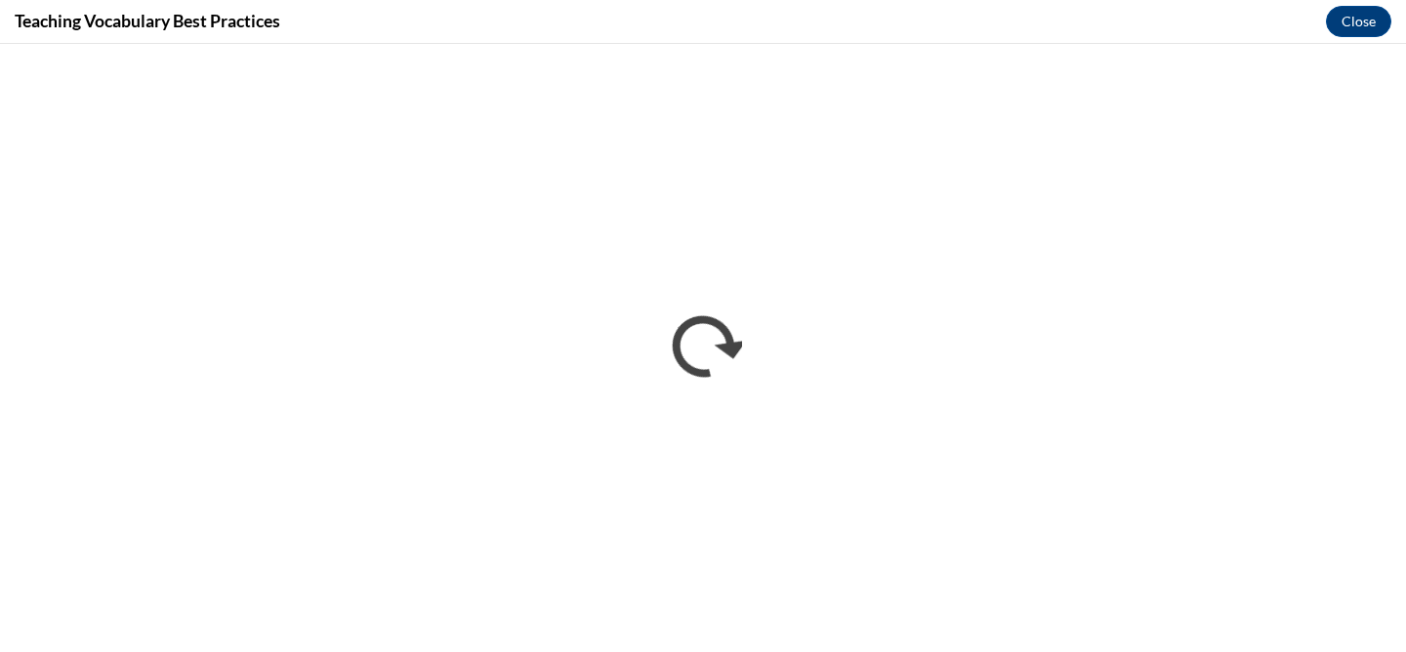
scroll to position [0, 0]
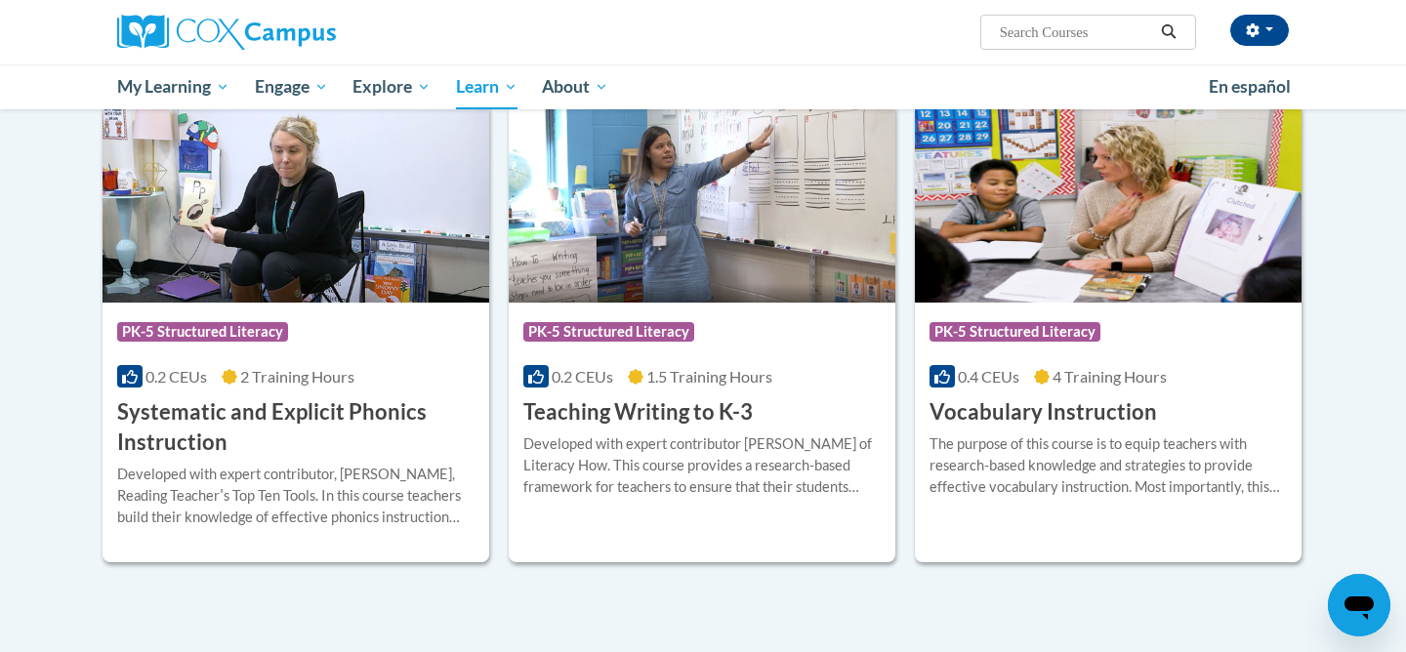
scroll to position [2117, 0]
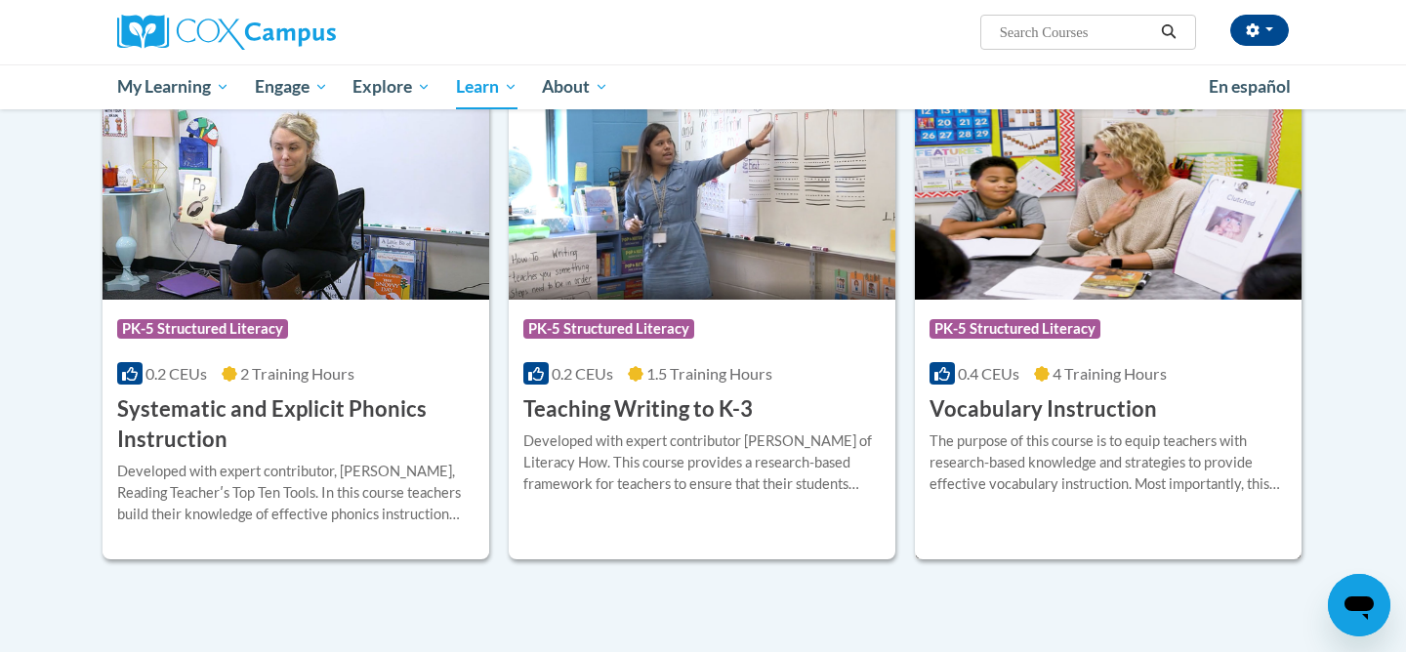
click at [1068, 406] on h3 "Vocabulary Instruction" at bounding box center [1042, 409] width 227 height 30
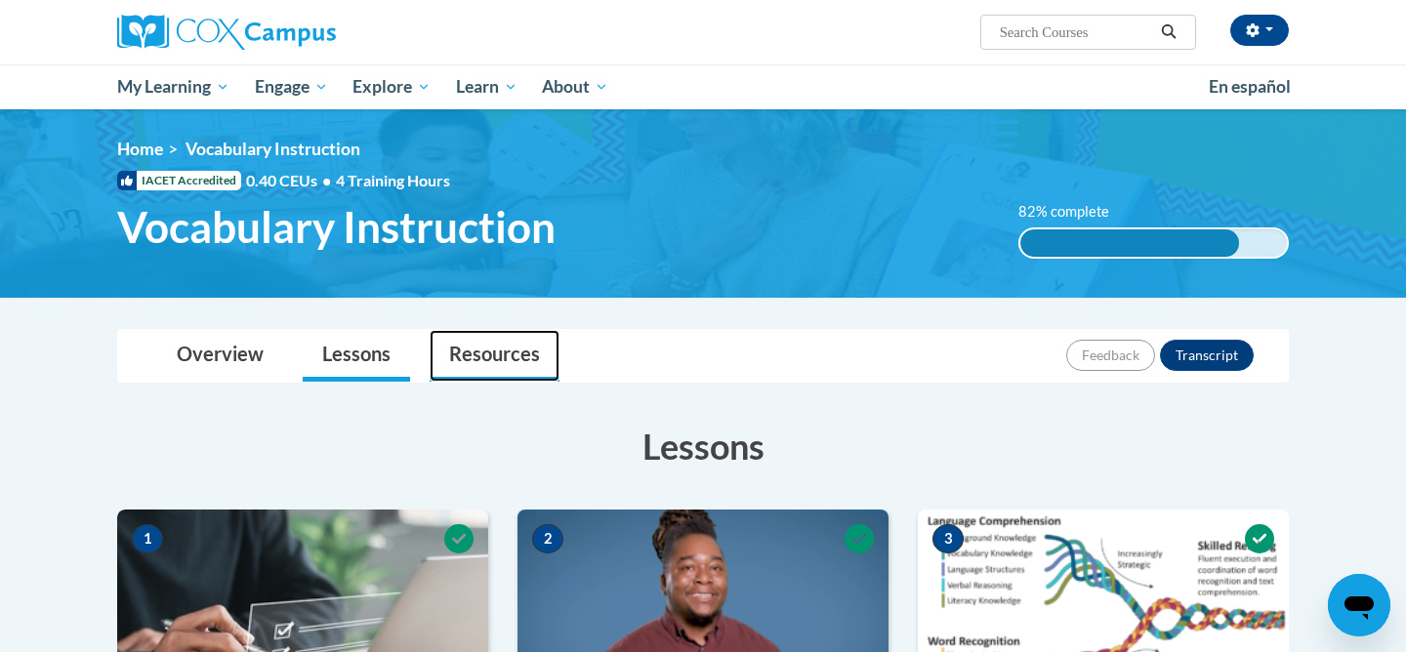
click at [491, 368] on link "Resources" at bounding box center [495, 356] width 130 height 52
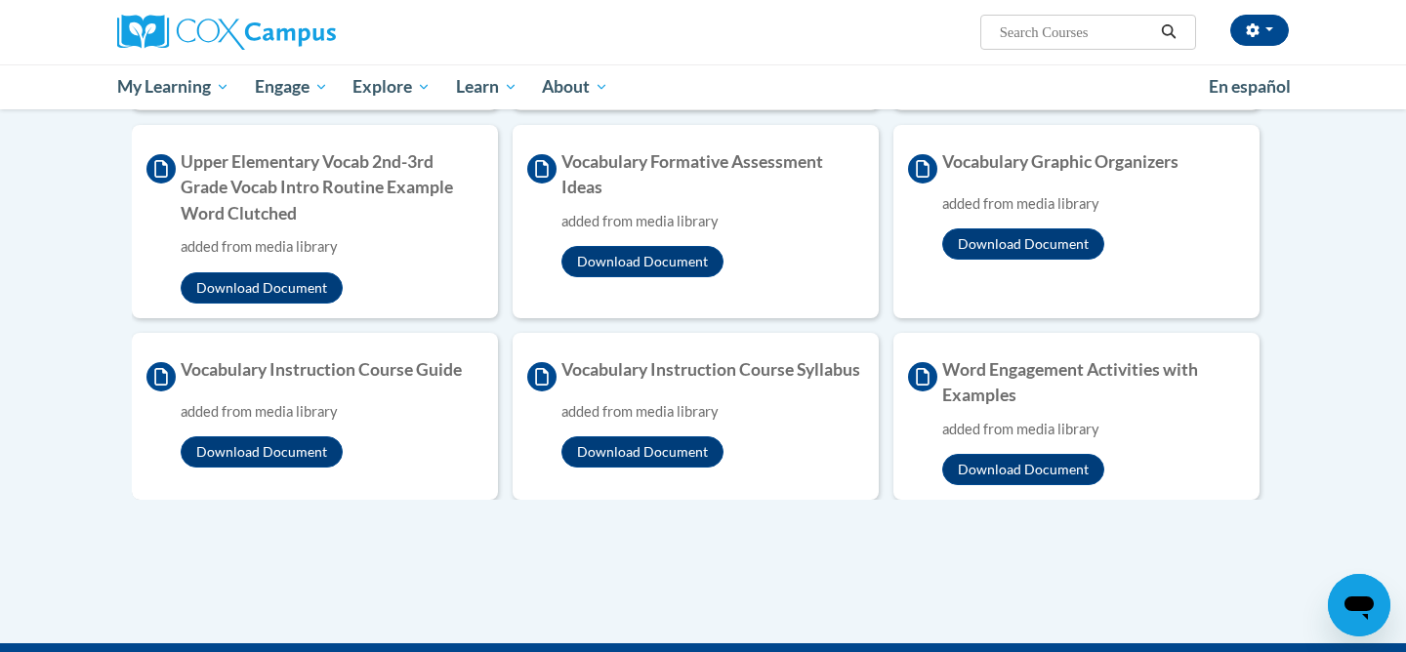
scroll to position [925, 0]
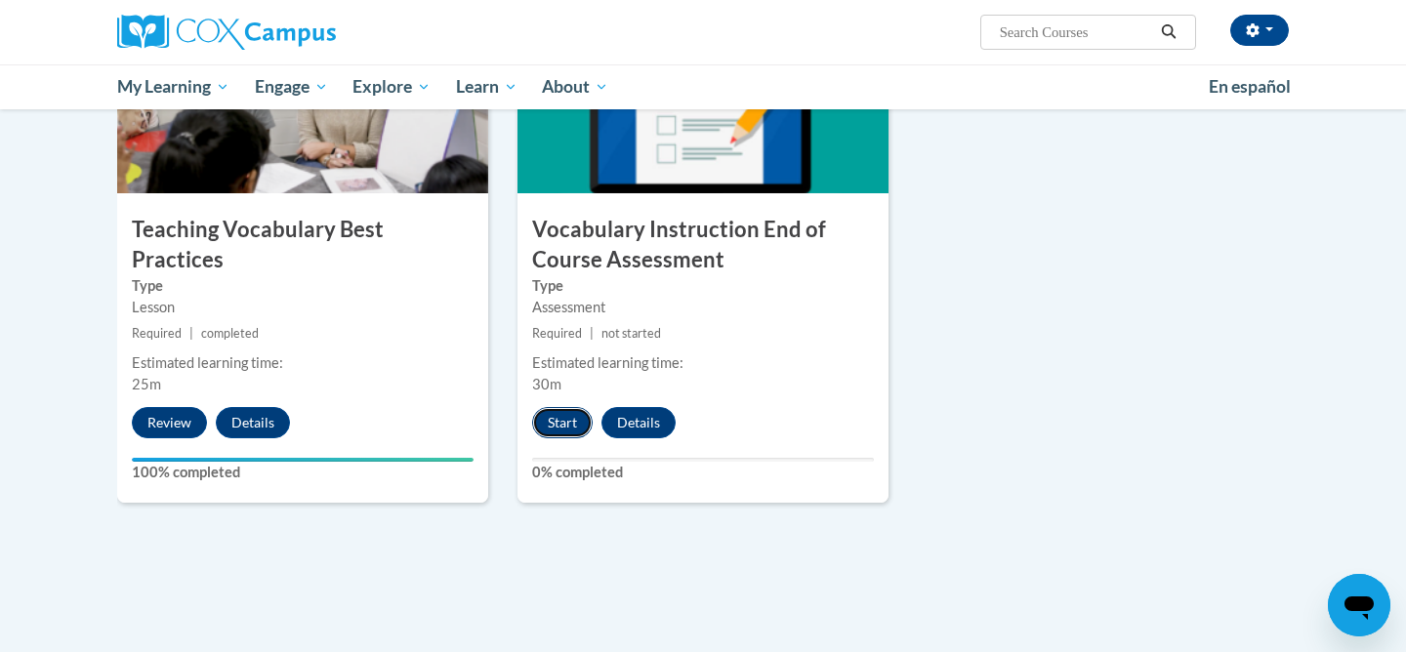
click at [566, 432] on button "Start" at bounding box center [562, 422] width 61 height 31
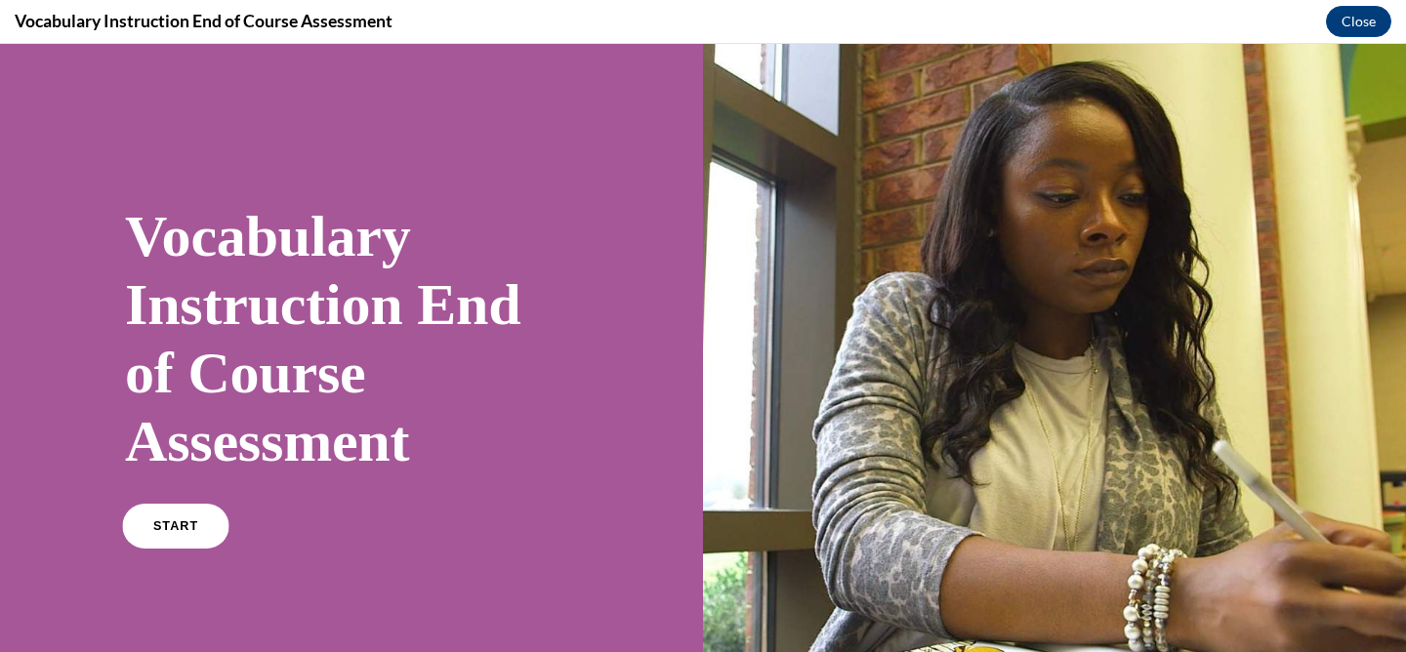
click at [172, 535] on link "START" at bounding box center [175, 526] width 106 height 45
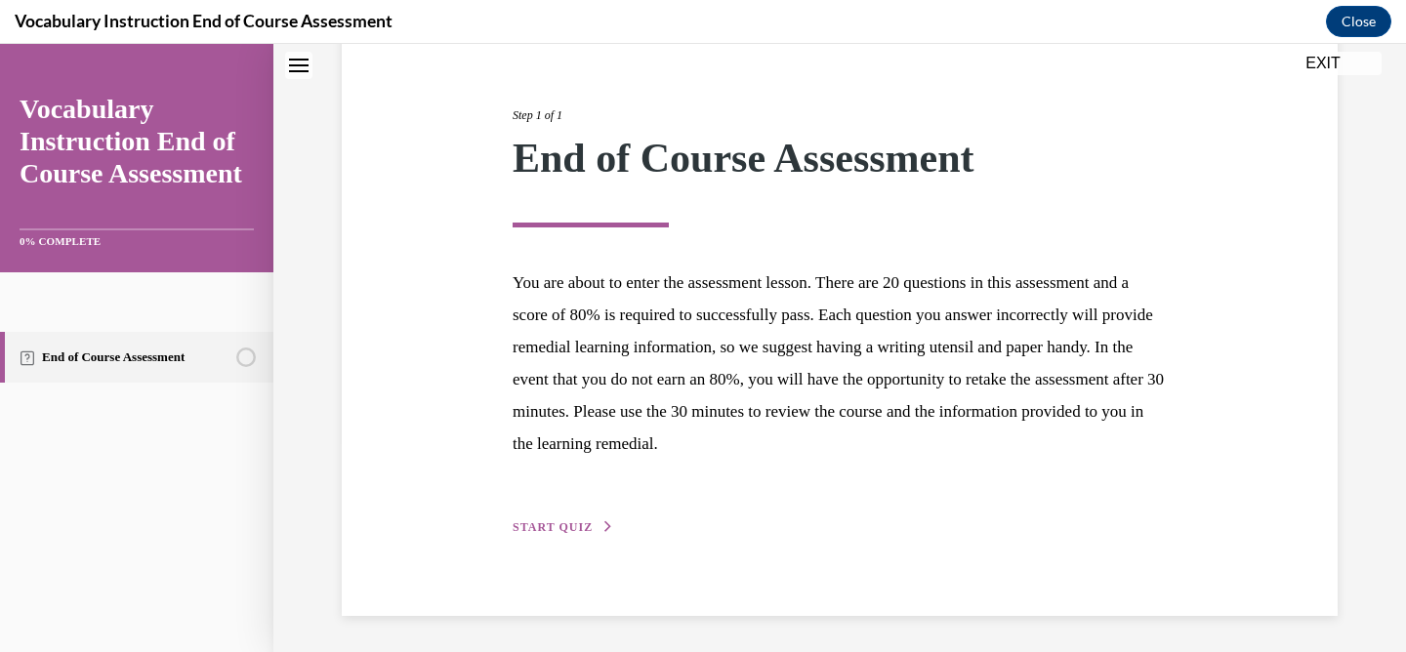
scroll to position [212, 0]
click at [574, 518] on span "START QUIZ" at bounding box center [553, 525] width 80 height 14
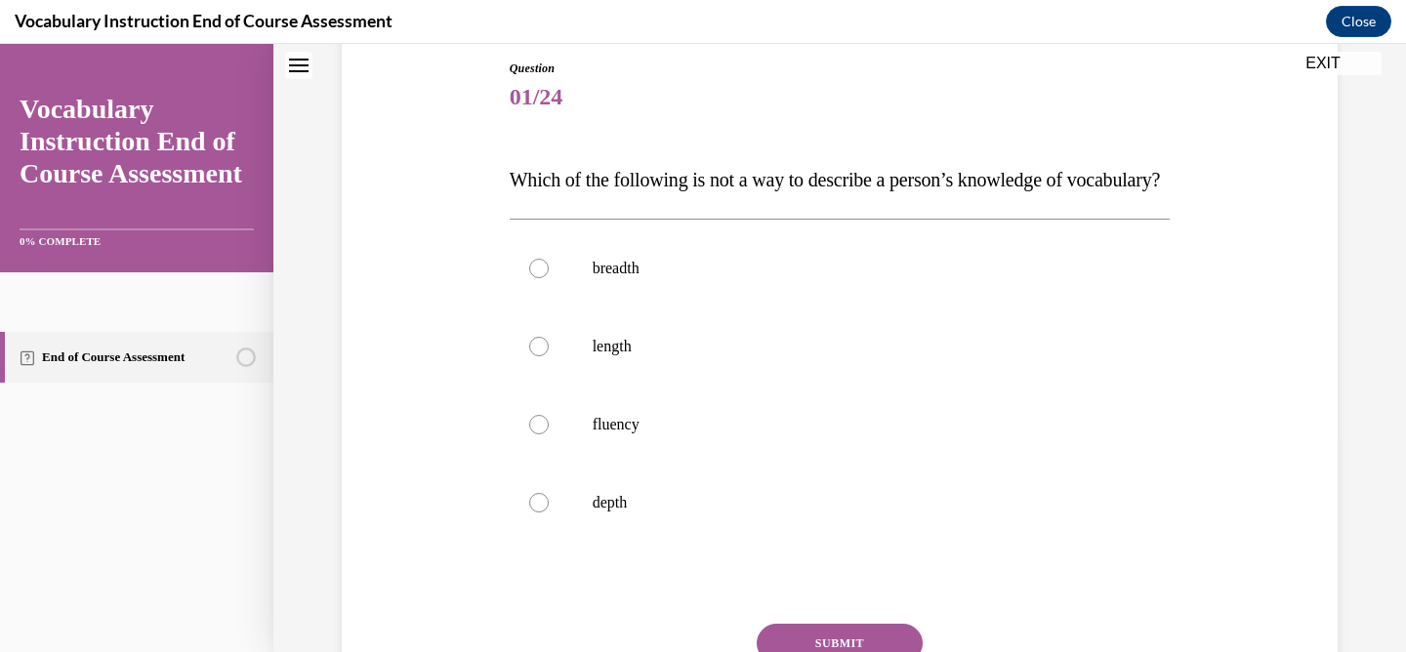
click at [552, 190] on span "Which of the following is not a way to describe a person’s knowledge of vocabul…" at bounding box center [835, 179] width 651 height 21
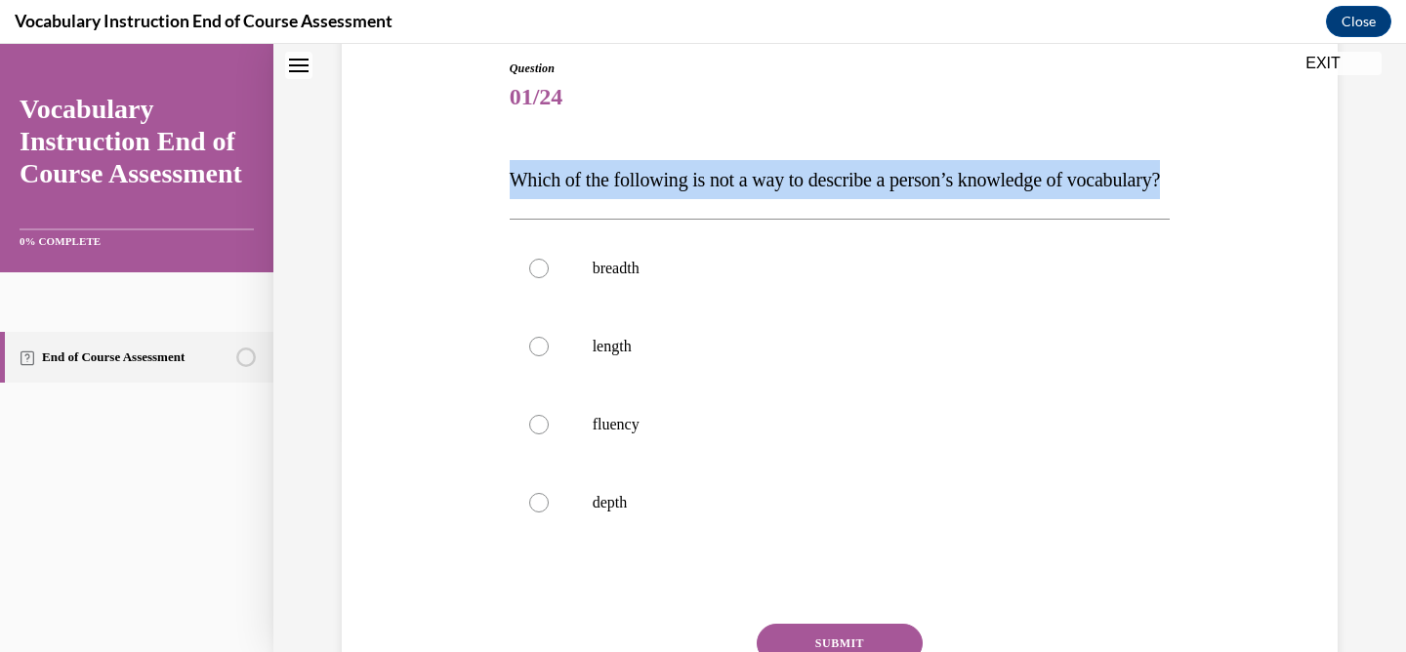
click at [552, 190] on span "Which of the following is not a way to describe a person’s knowledge of vocabul…" at bounding box center [835, 179] width 651 height 21
copy span "Which of the following is not a way to describe a person’s knowledge of vocabul…"
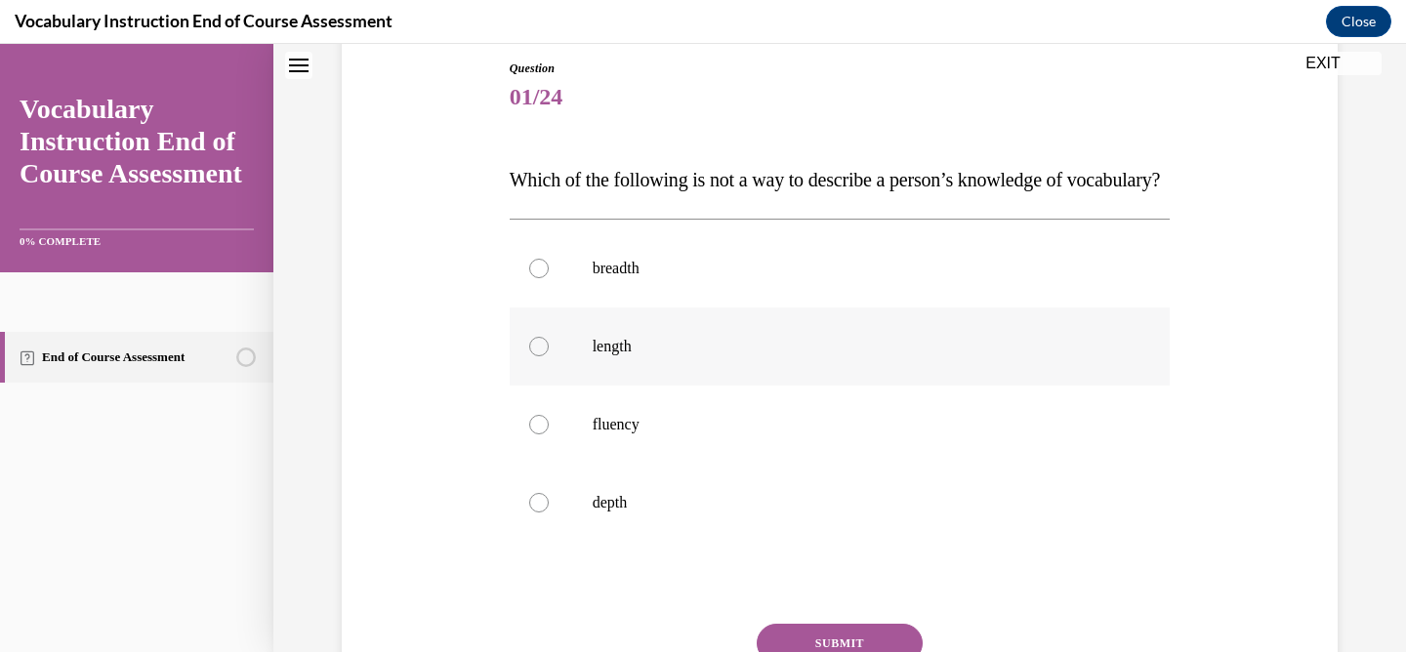
click at [538, 356] on div at bounding box center [539, 347] width 20 height 20
click at [538, 356] on input "length" at bounding box center [539, 347] width 20 height 20
radio input "true"
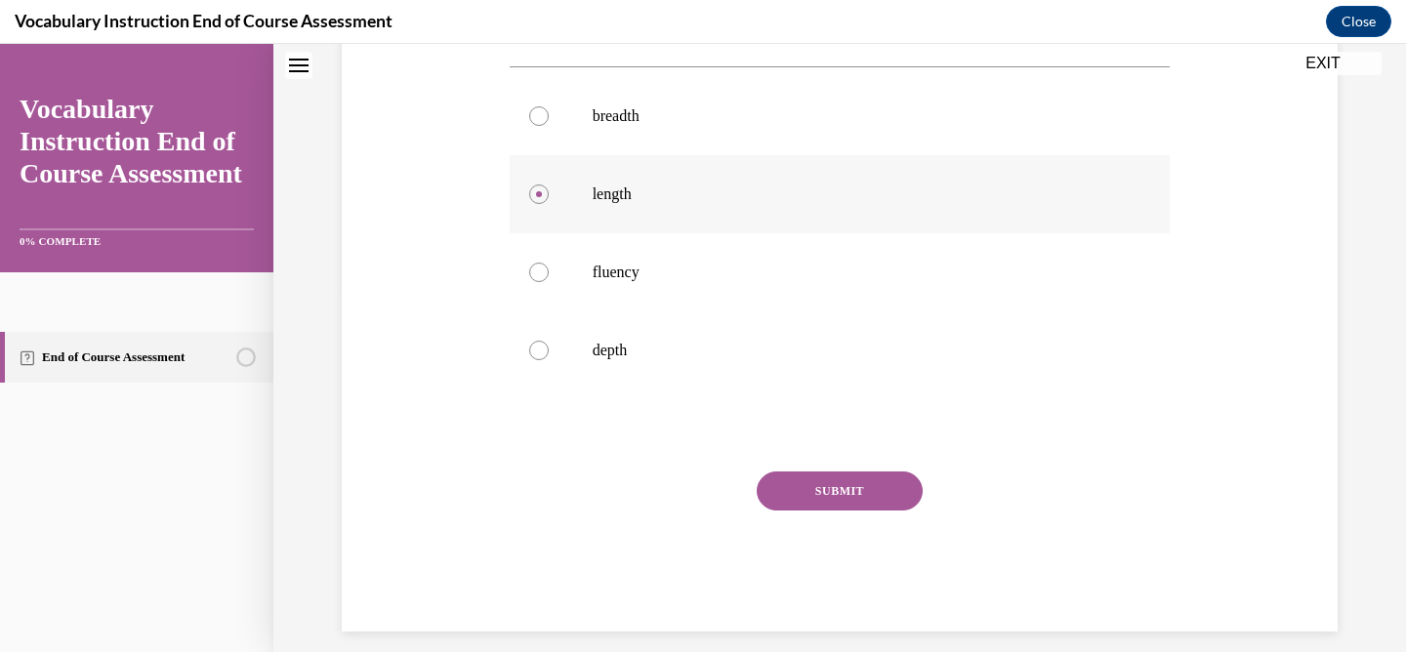
scroll to position [422, 0]
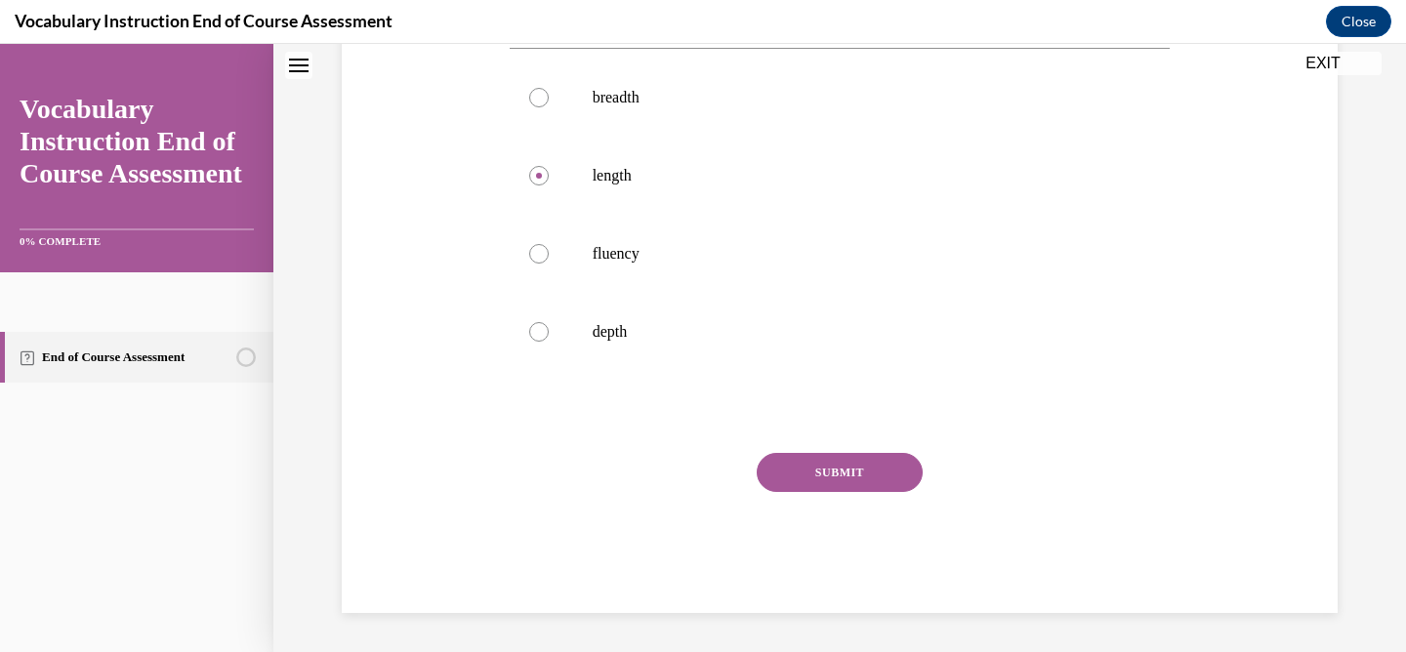
click at [843, 467] on button "SUBMIT" at bounding box center [840, 472] width 166 height 39
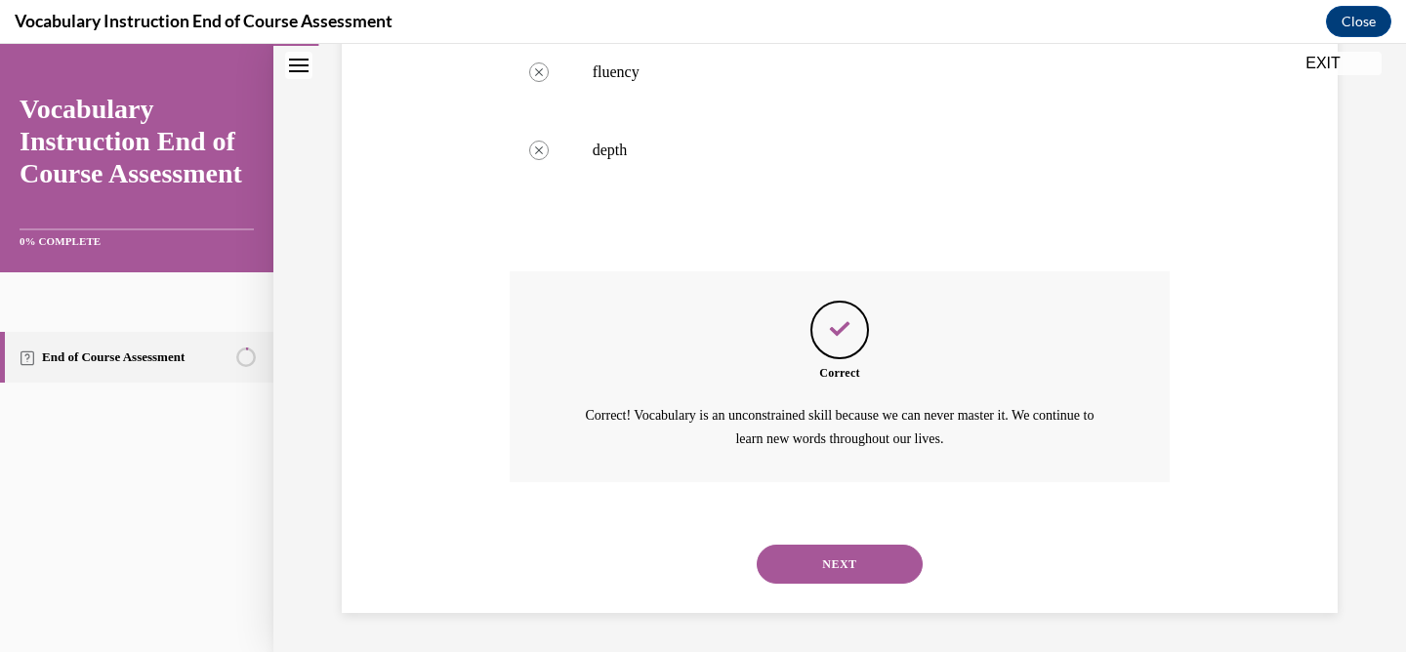
scroll to position [602, 0]
click at [844, 570] on button "NEXT" at bounding box center [840, 564] width 166 height 39
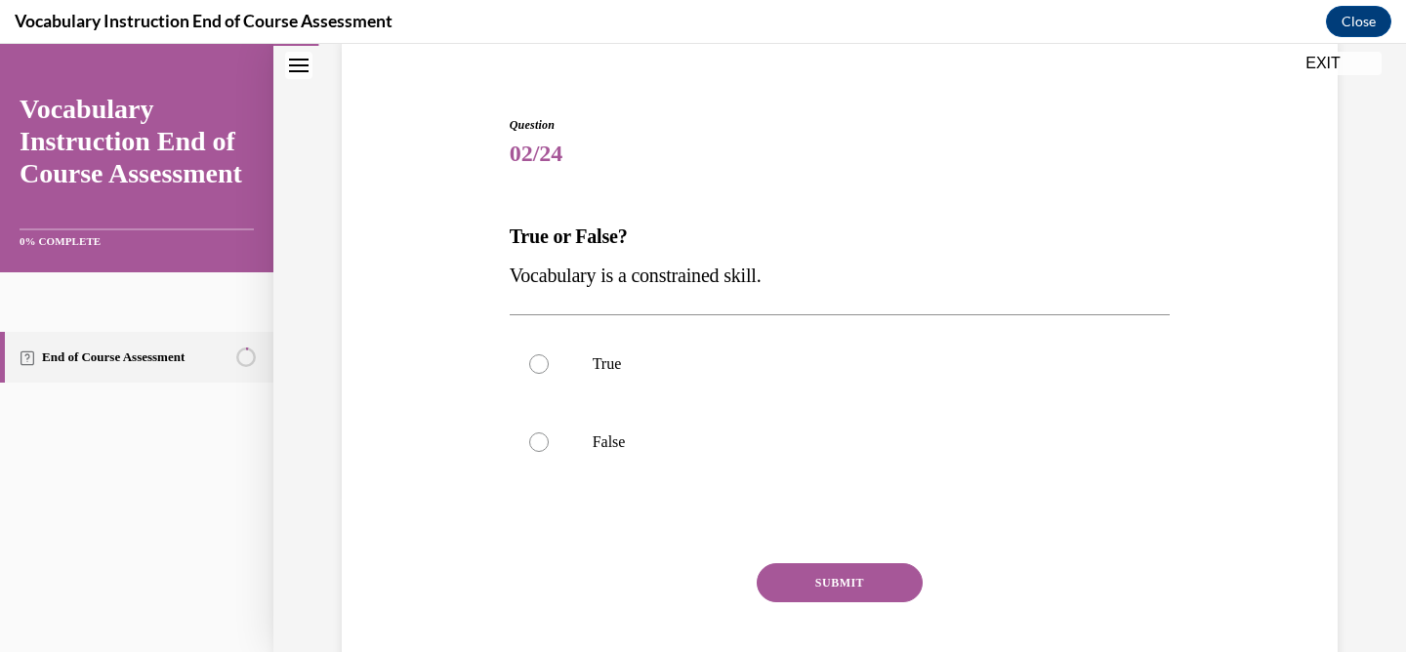
scroll to position [144, 0]
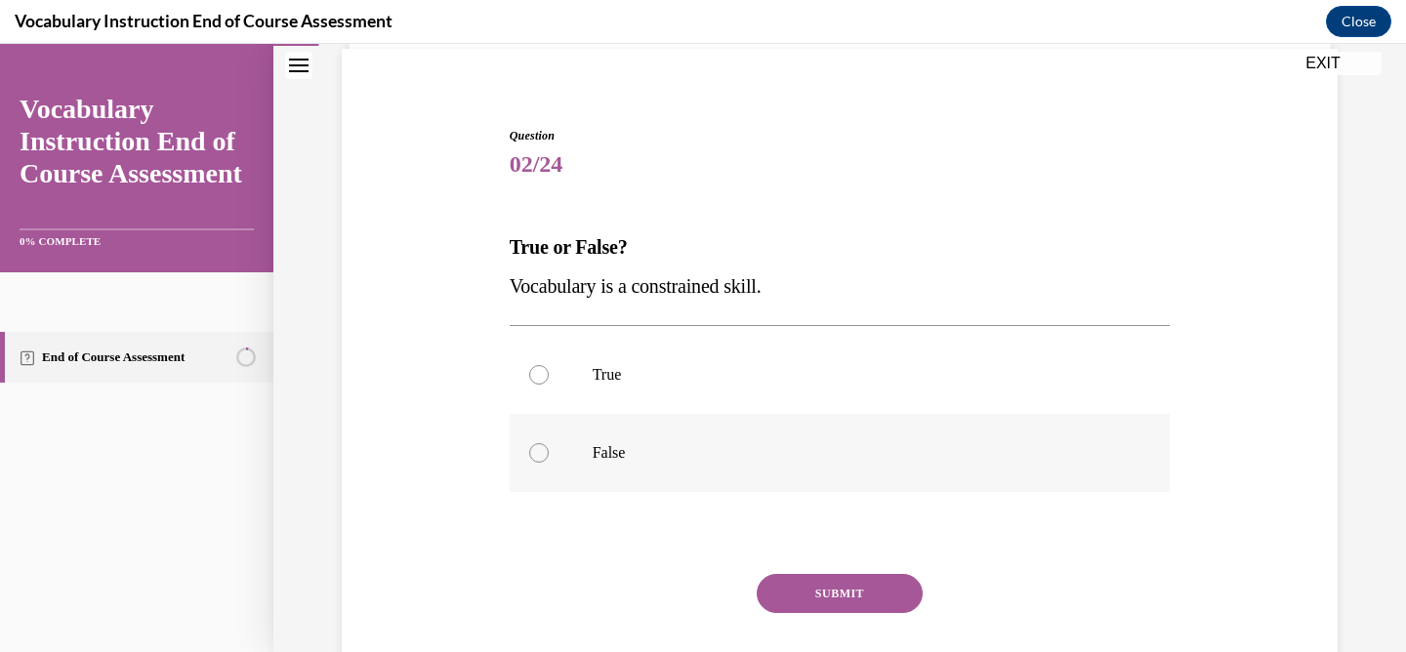
click at [539, 459] on div at bounding box center [539, 453] width 20 height 20
click at [539, 459] on input "False" at bounding box center [539, 453] width 20 height 20
radio input "true"
click at [860, 603] on button "SUBMIT" at bounding box center [840, 593] width 166 height 39
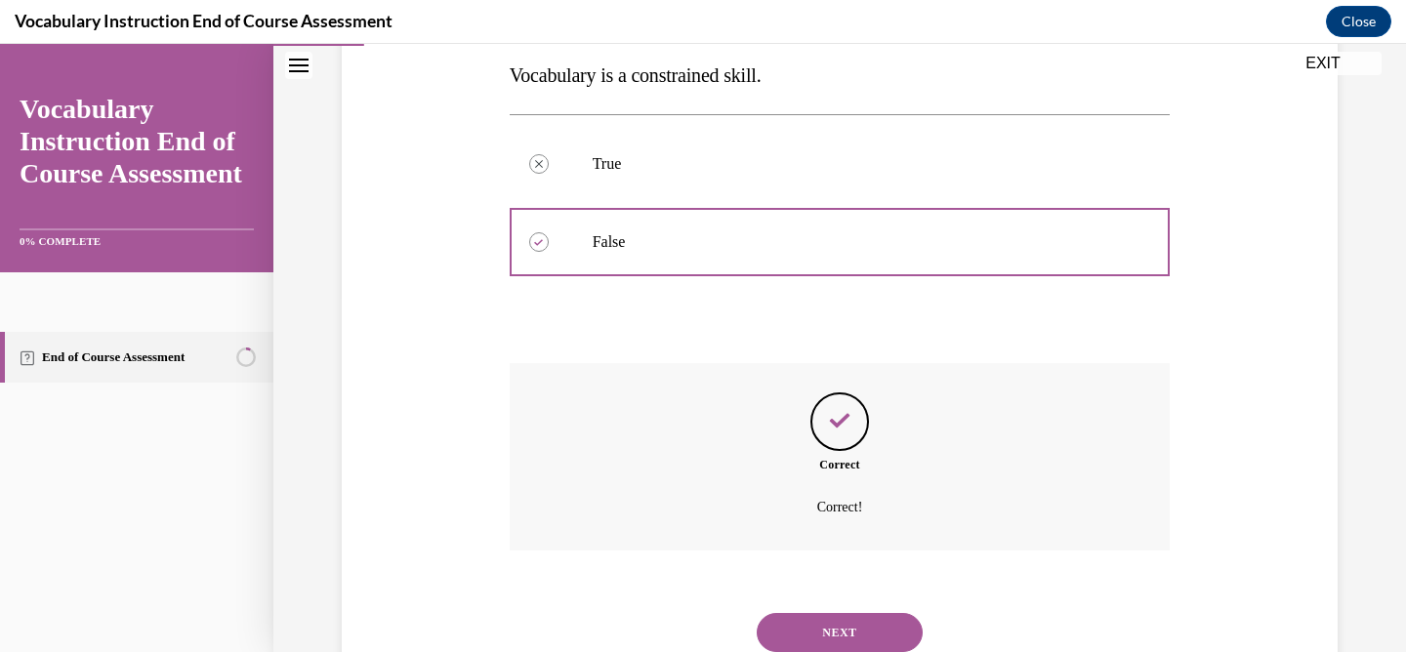
scroll to position [356, 0]
click at [834, 624] on button "NEXT" at bounding box center [840, 631] width 166 height 39
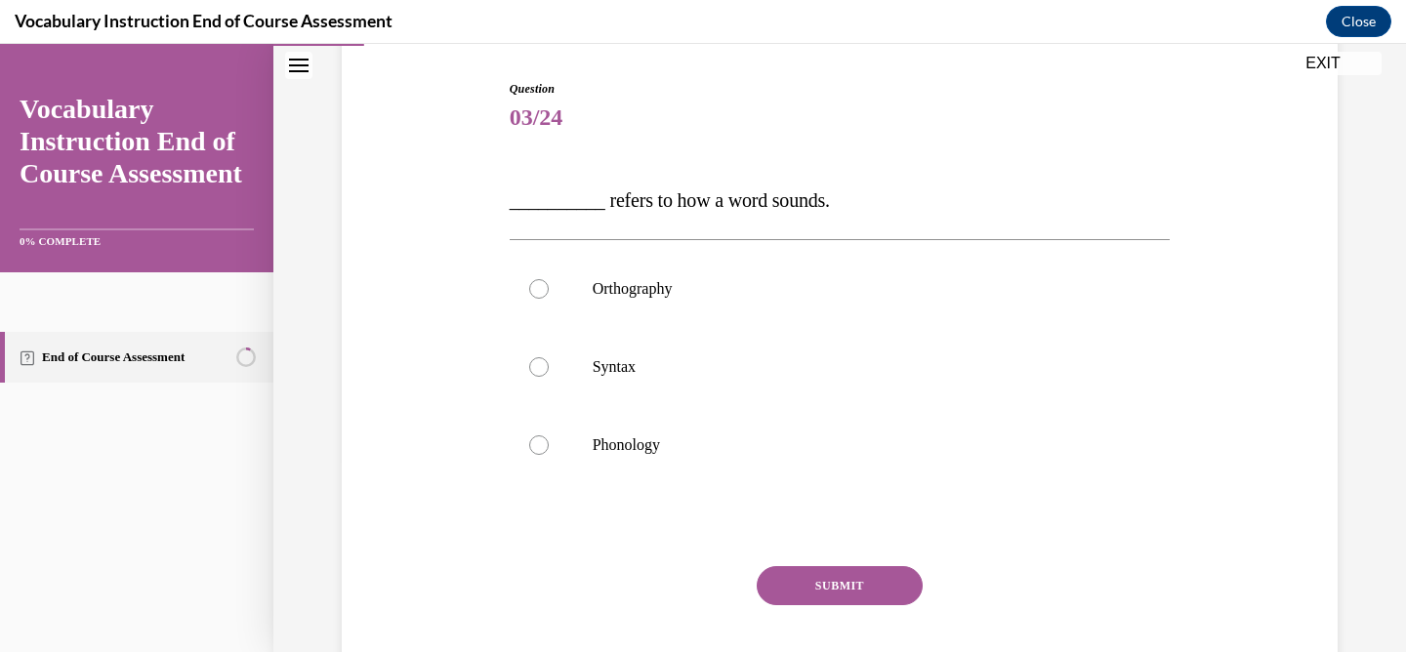
scroll to position [192, 0]
drag, startPoint x: 840, startPoint y: 201, endPoint x: 605, endPoint y: 201, distance: 234.3
click at [605, 201] on span "__________ refers to how a word sounds." at bounding box center [670, 198] width 320 height 21
click at [598, 201] on span "__________ refers to how a word sounds." at bounding box center [670, 198] width 320 height 21
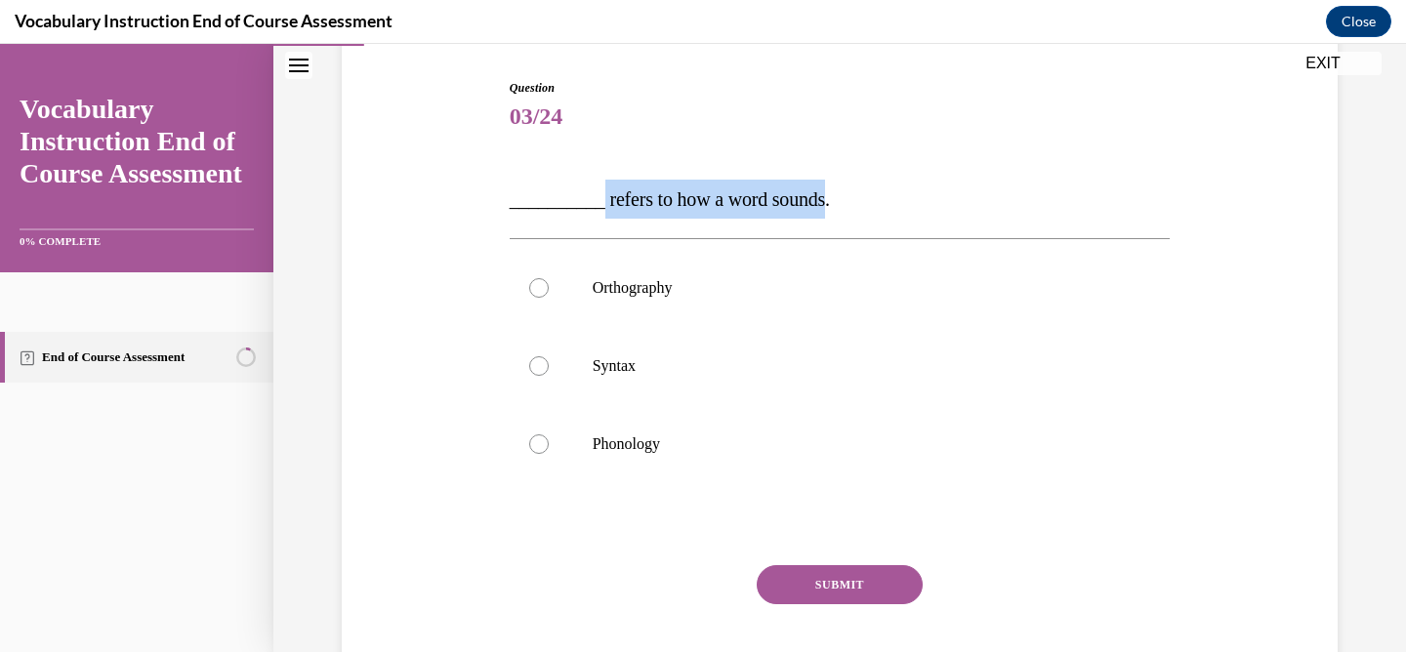
drag, startPoint x: 598, startPoint y: 201, endPoint x: 841, endPoint y: 205, distance: 242.1
click at [830, 205] on span "__________ refers to how a word sounds." at bounding box center [670, 198] width 320 height 21
copy span "refers to how a word sounds"
click at [650, 294] on p "Orthography" at bounding box center [857, 288] width 529 height 20
click at [549, 294] on input "Orthography" at bounding box center [539, 288] width 20 height 20
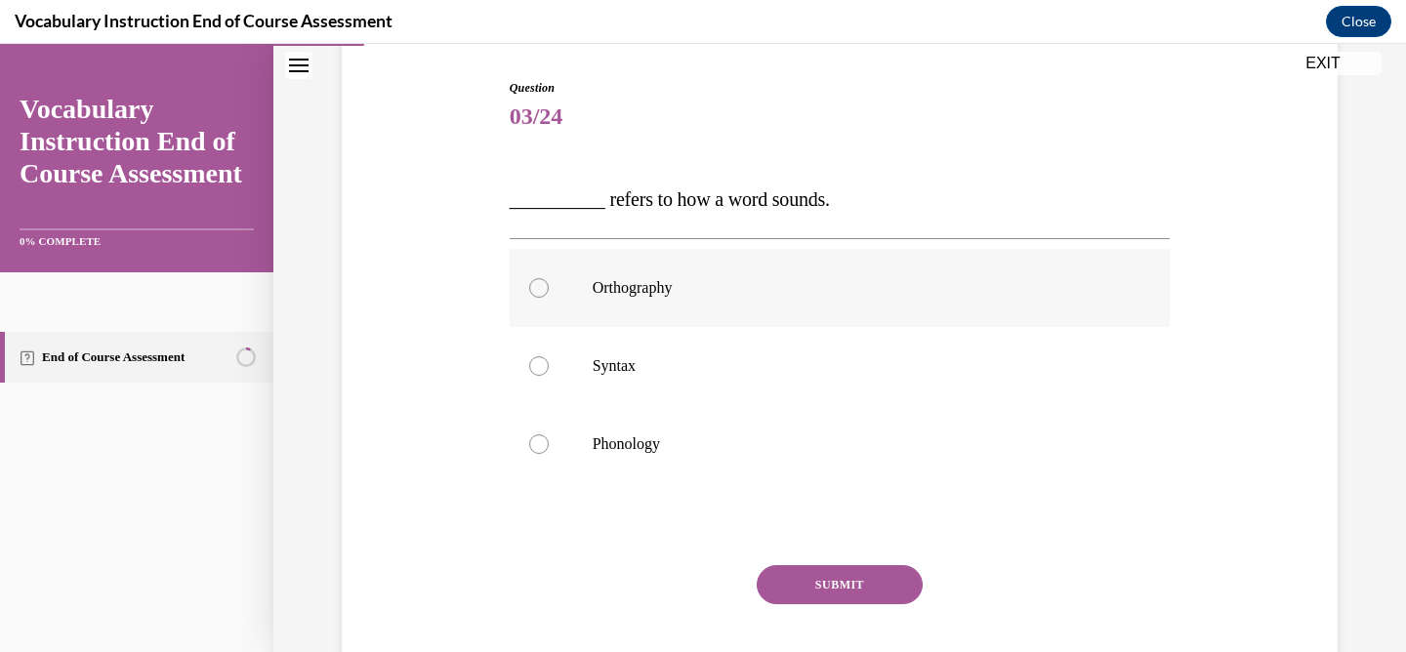
radio input "true"
click at [814, 585] on button "SUBMIT" at bounding box center [840, 584] width 166 height 39
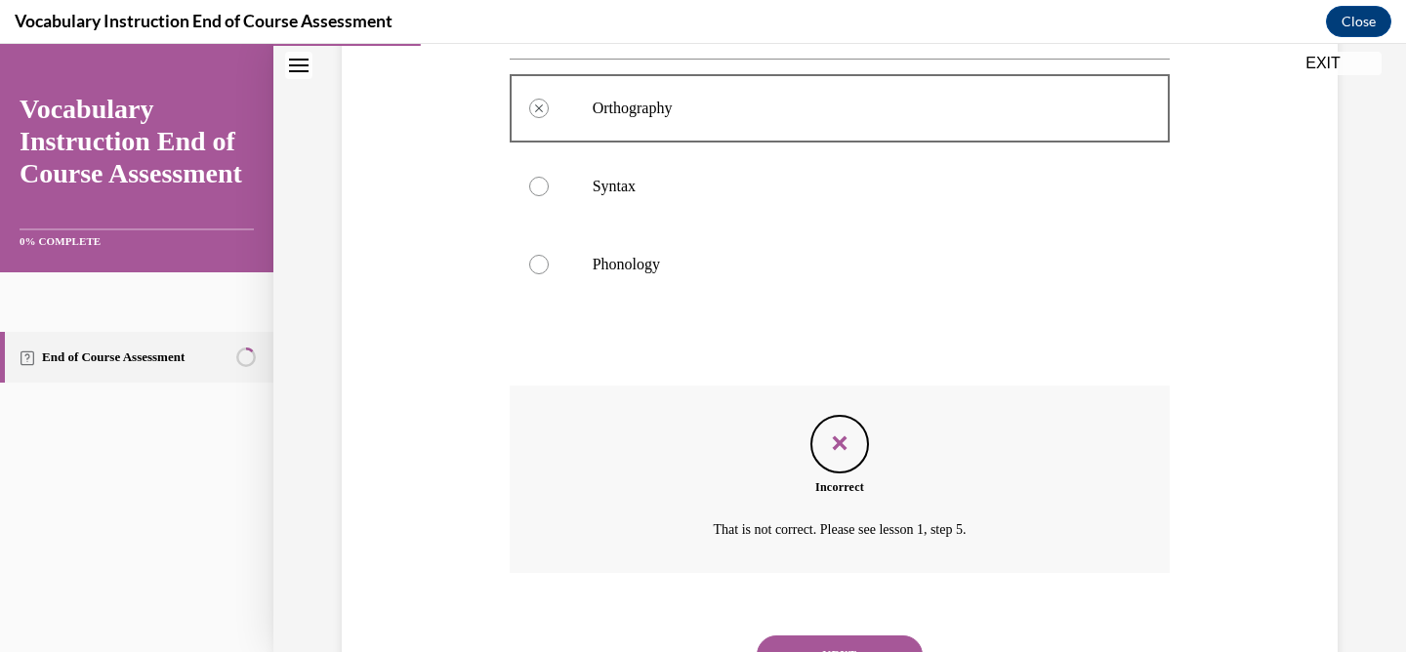
scroll to position [430, 0]
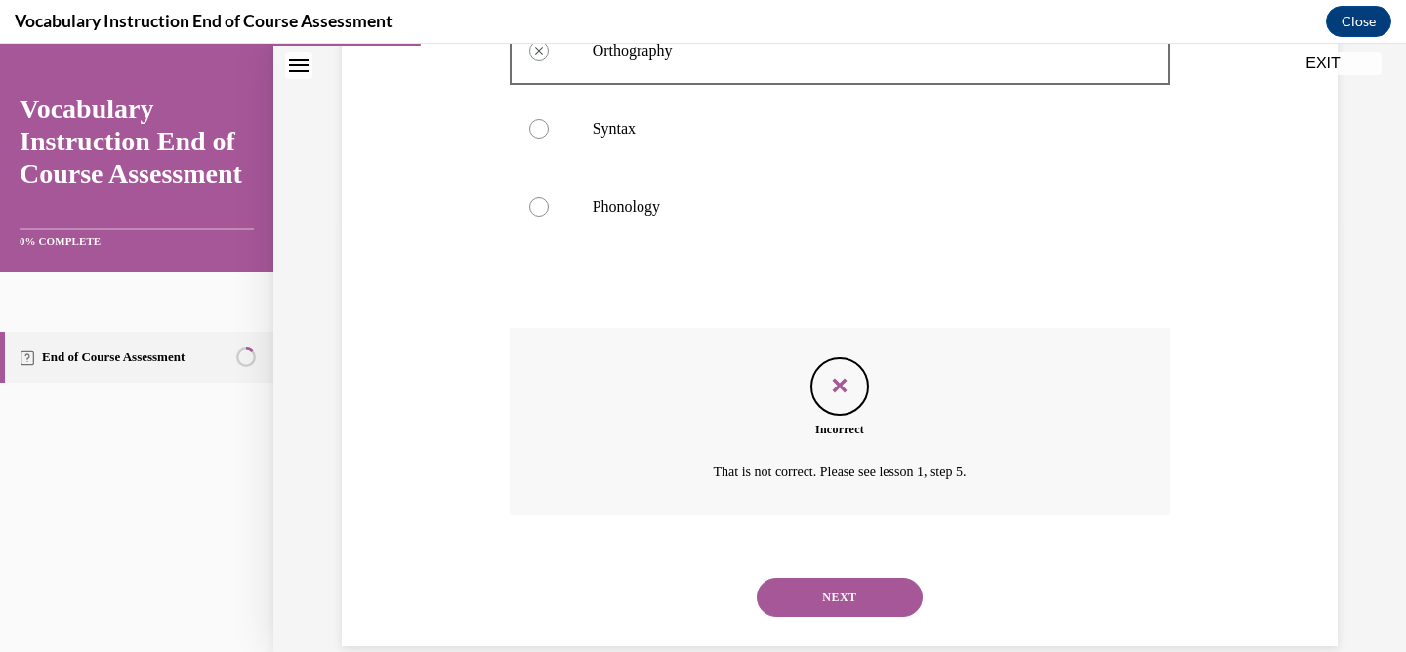
click at [843, 599] on button "NEXT" at bounding box center [840, 597] width 166 height 39
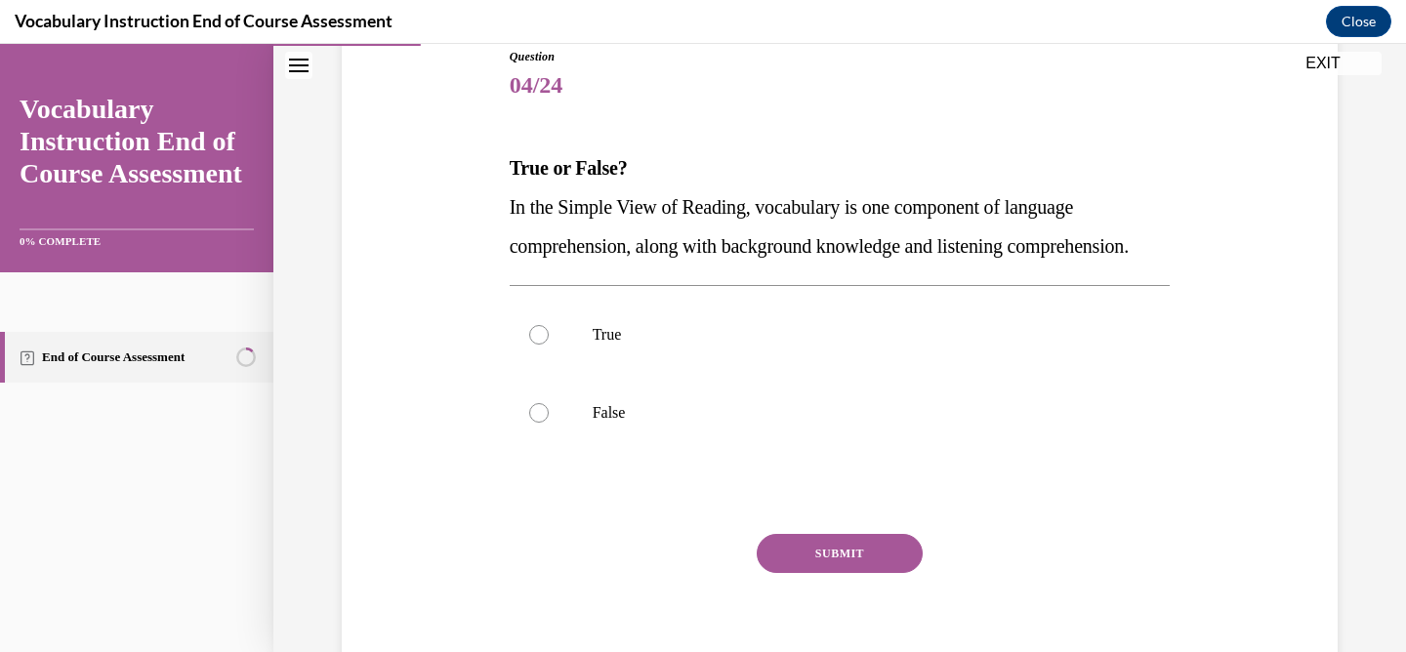
scroll to position [228, 0]
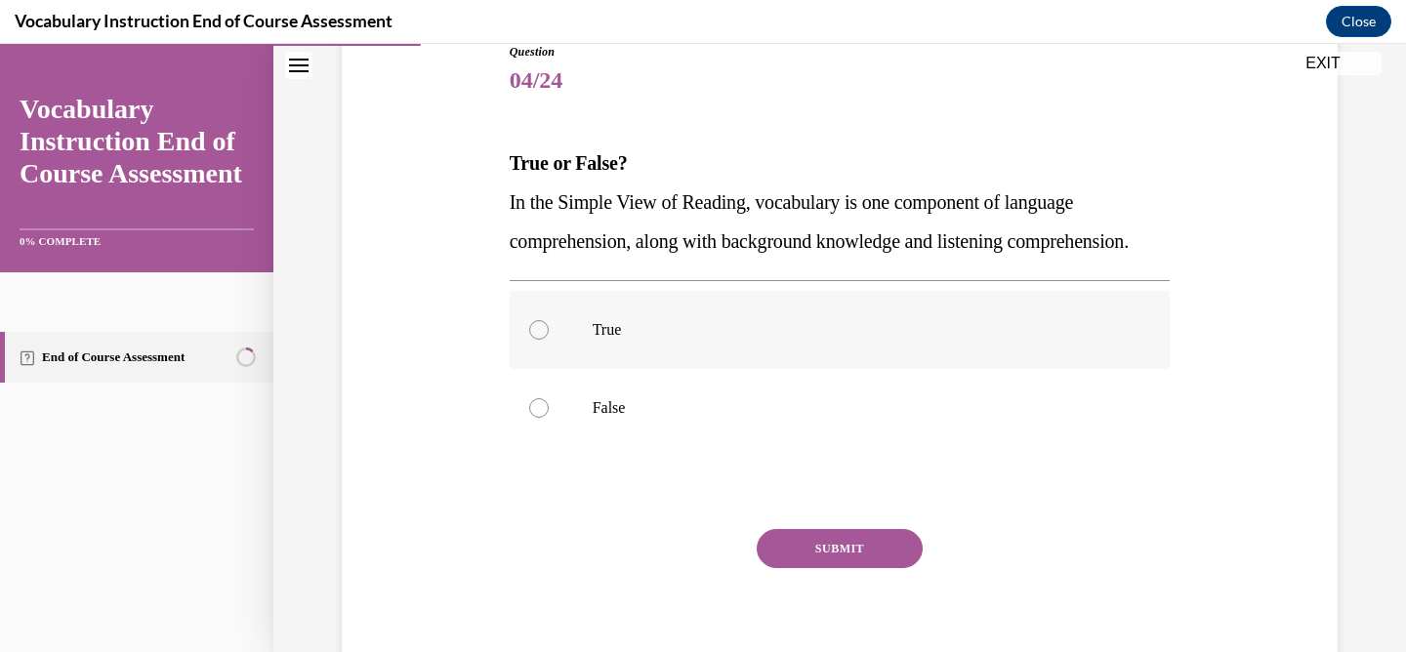
click at [557, 352] on label "True" at bounding box center [840, 330] width 661 height 78
click at [549, 340] on input "True" at bounding box center [539, 330] width 20 height 20
radio input "true"
click at [810, 568] on button "SUBMIT" at bounding box center [840, 548] width 166 height 39
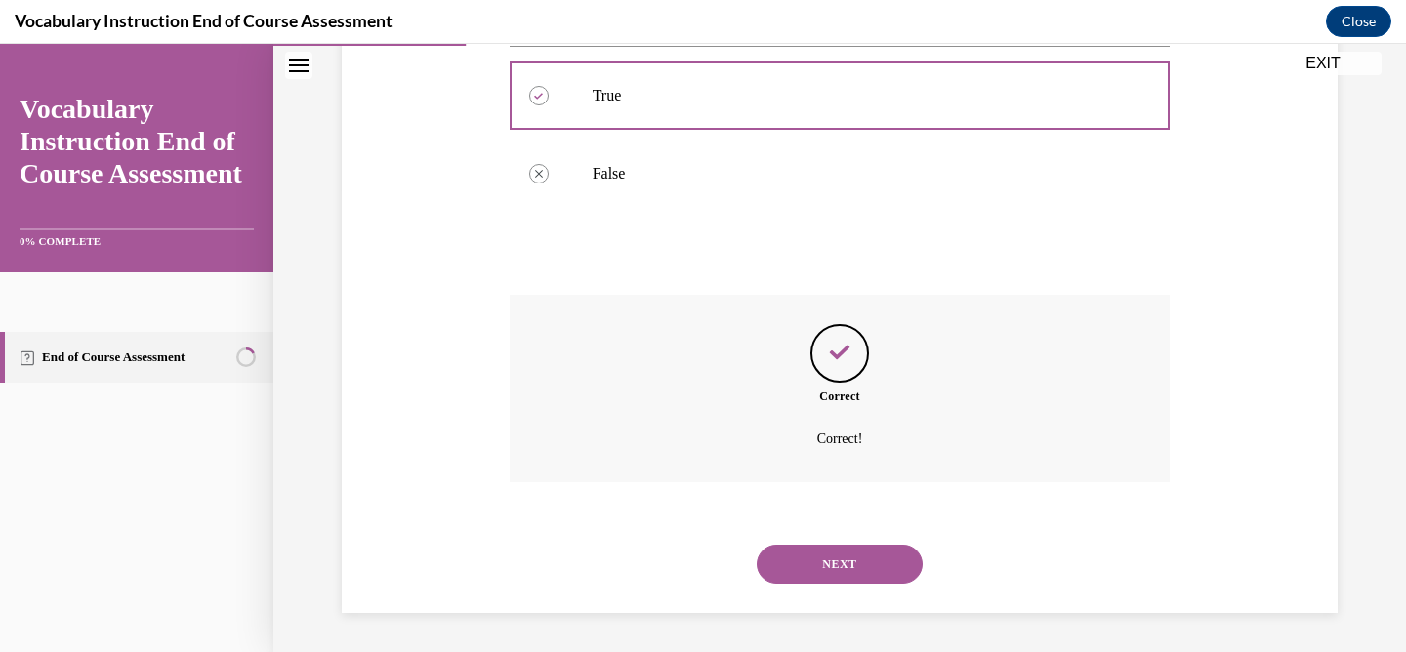
scroll to position [502, 0]
click at [837, 565] on button "NEXT" at bounding box center [840, 564] width 166 height 39
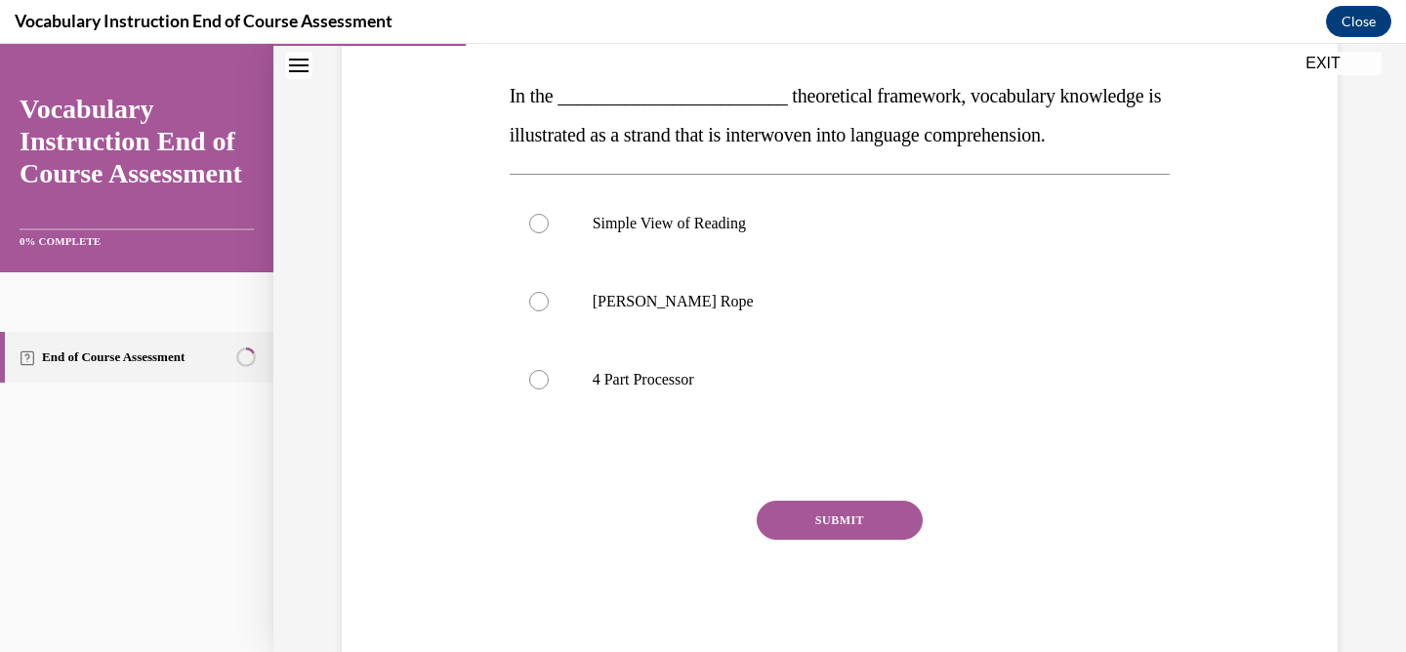
scroll to position [294, 0]
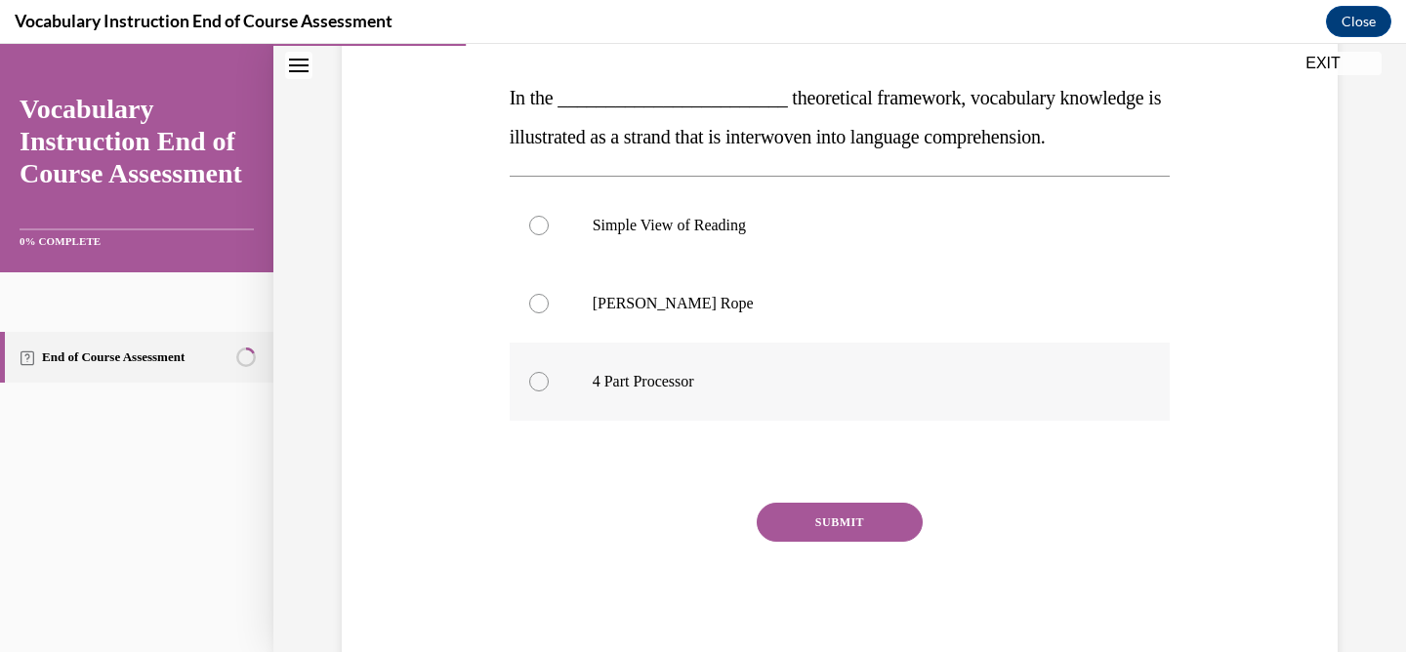
click at [669, 381] on p "4 Part Processor" at bounding box center [857, 382] width 529 height 20
click at [549, 381] on input "4 Part Processor" at bounding box center [539, 382] width 20 height 20
radio input "true"
click at [655, 322] on label "Scarborough's Rope" at bounding box center [840, 304] width 661 height 78
click at [549, 313] on input "Scarborough's Rope" at bounding box center [539, 304] width 20 height 20
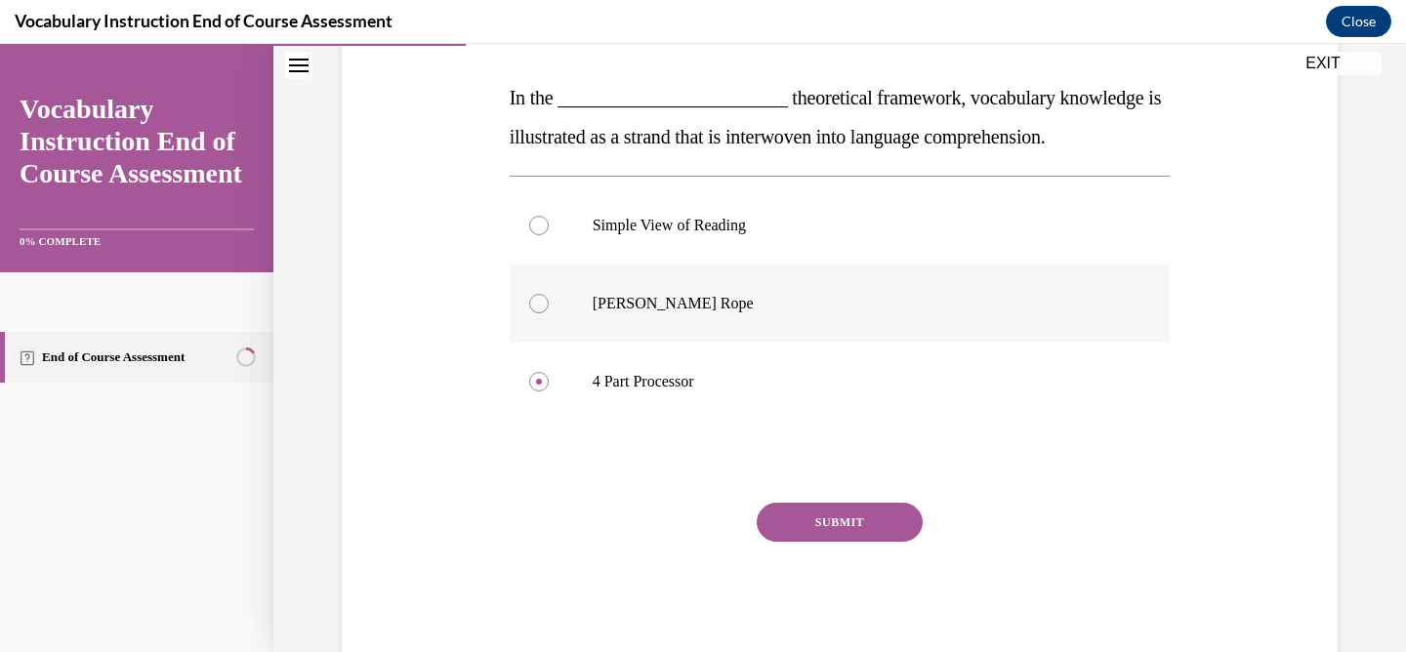
radio input "true"
click at [828, 512] on button "SUBMIT" at bounding box center [840, 522] width 166 height 39
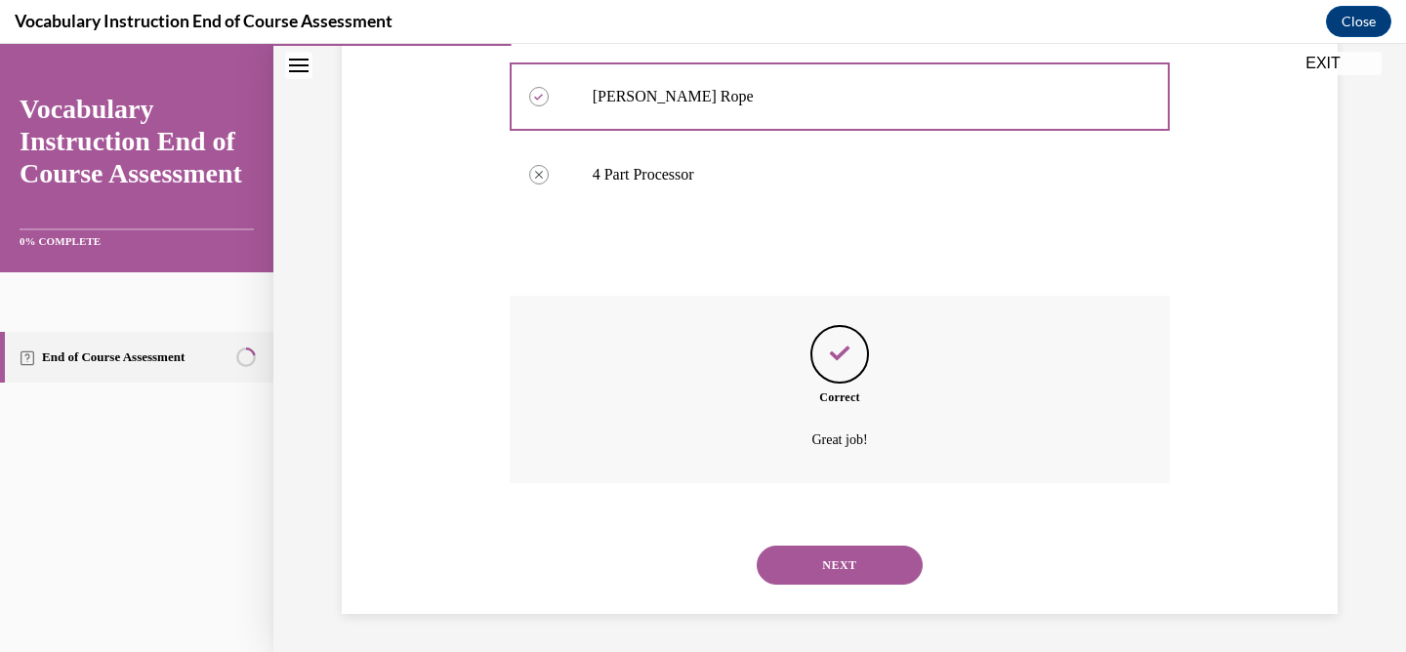
scroll to position [502, 0]
click at [861, 559] on button "NEXT" at bounding box center [840, 564] width 166 height 39
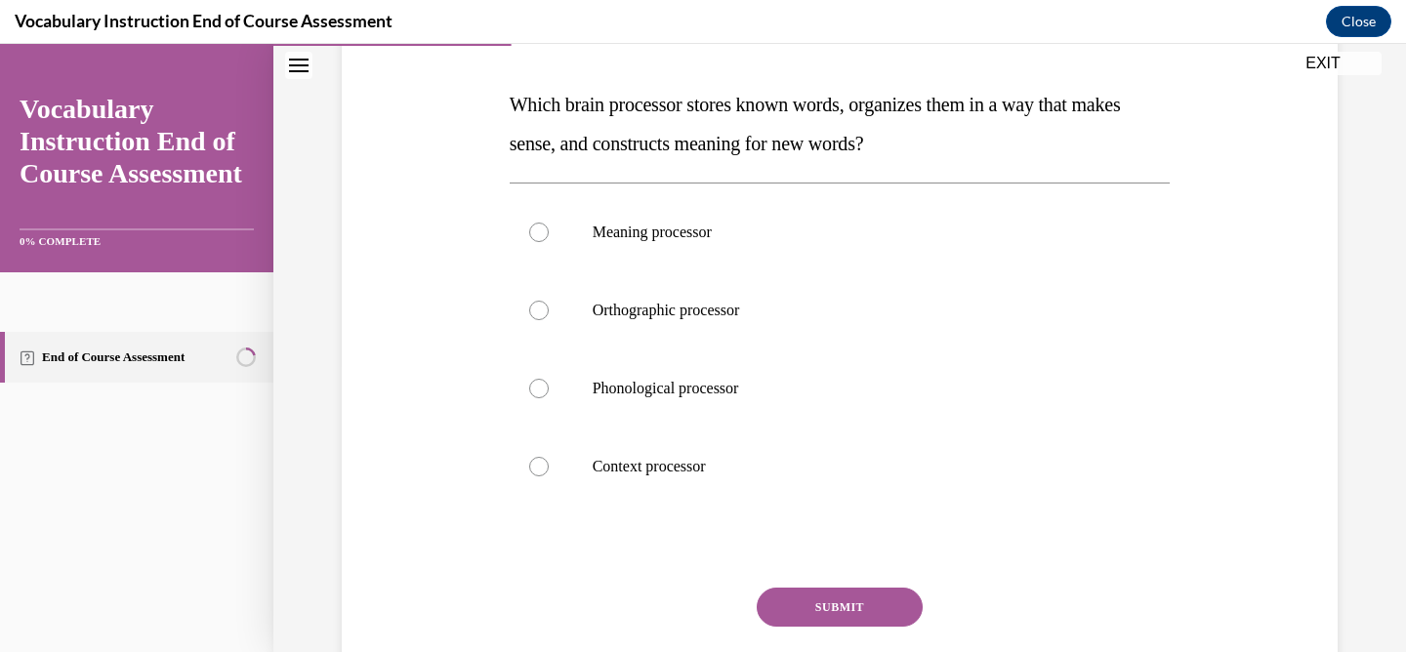
scroll to position [295, 0]
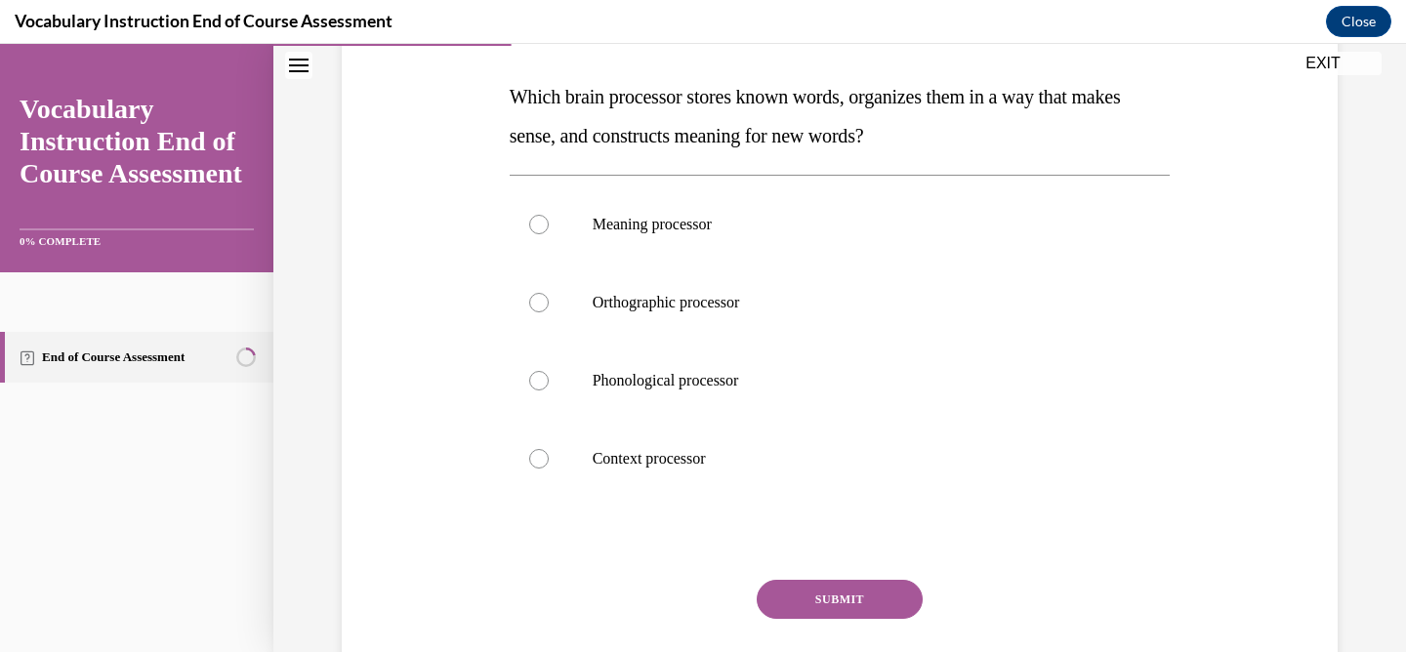
click at [651, 144] on span "Which brain processor stores known words, organizes them in a way that makes se…" at bounding box center [815, 116] width 611 height 61
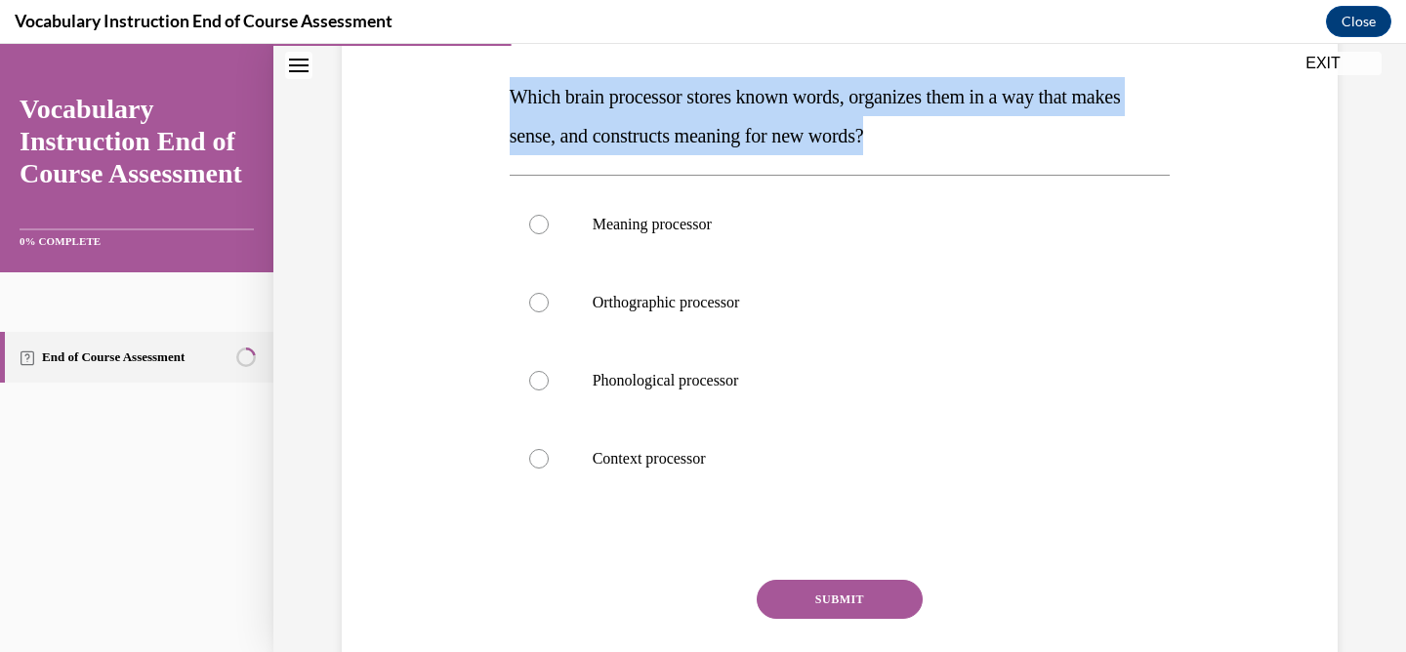
click at [651, 144] on span "Which brain processor stores known words, organizes them in a way that makes se…" at bounding box center [815, 116] width 611 height 61
copy span "Which brain processor stores known words, organizes them in a way that makes se…"
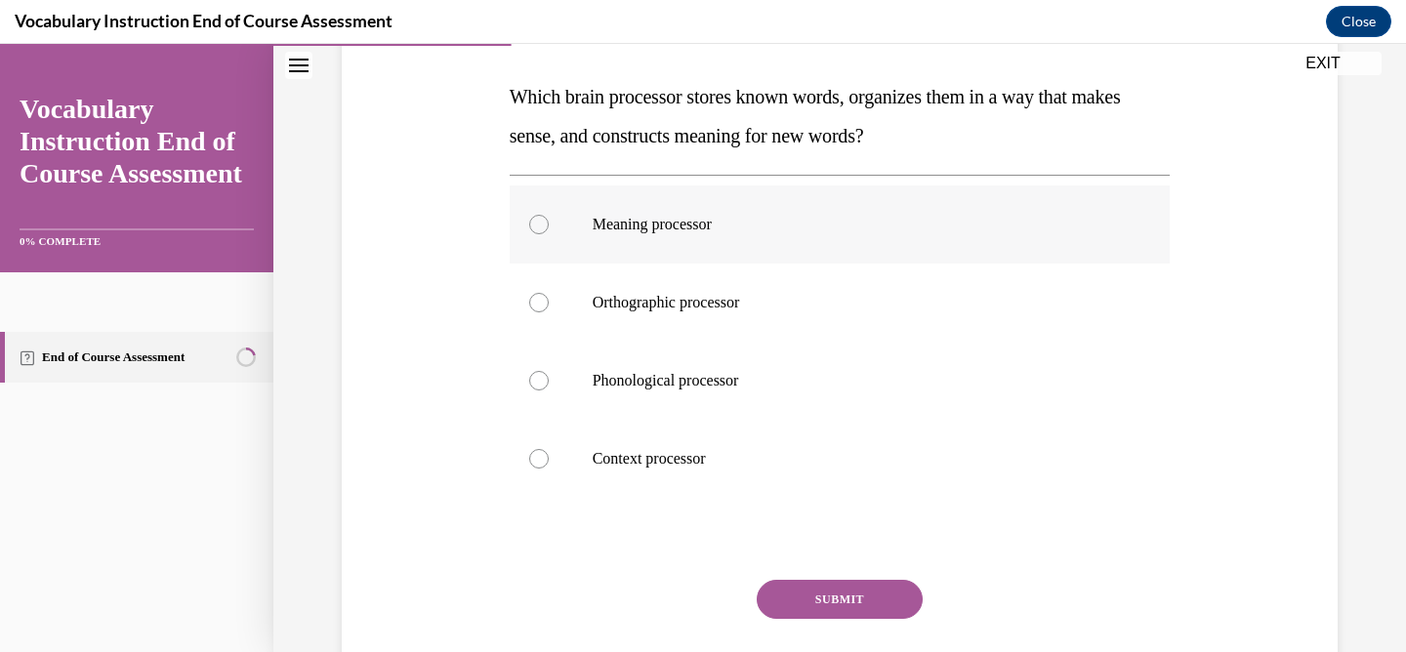
click at [637, 218] on p "Meaning processor" at bounding box center [857, 225] width 529 height 20
click at [549, 218] on input "Meaning processor" at bounding box center [539, 225] width 20 height 20
radio input "true"
click at [807, 591] on button "SUBMIT" at bounding box center [840, 599] width 166 height 39
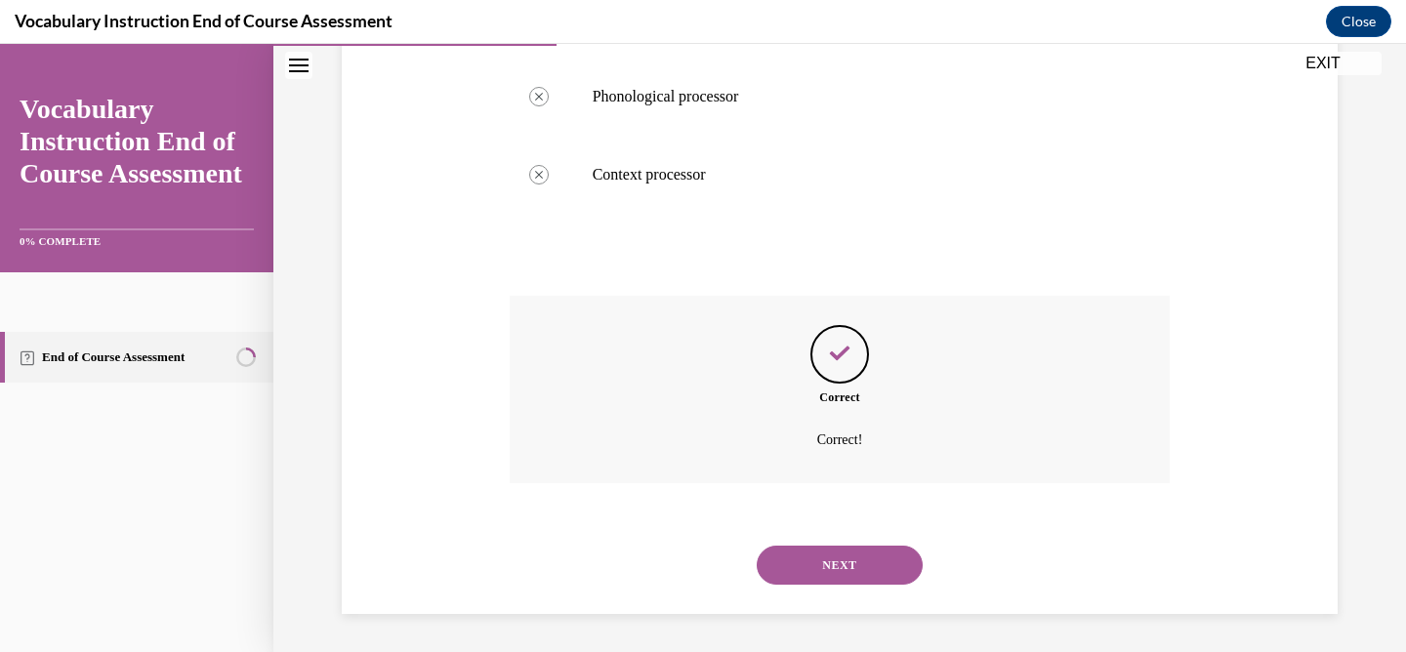
scroll to position [580, 0]
click at [801, 580] on button "NEXT" at bounding box center [840, 564] width 166 height 39
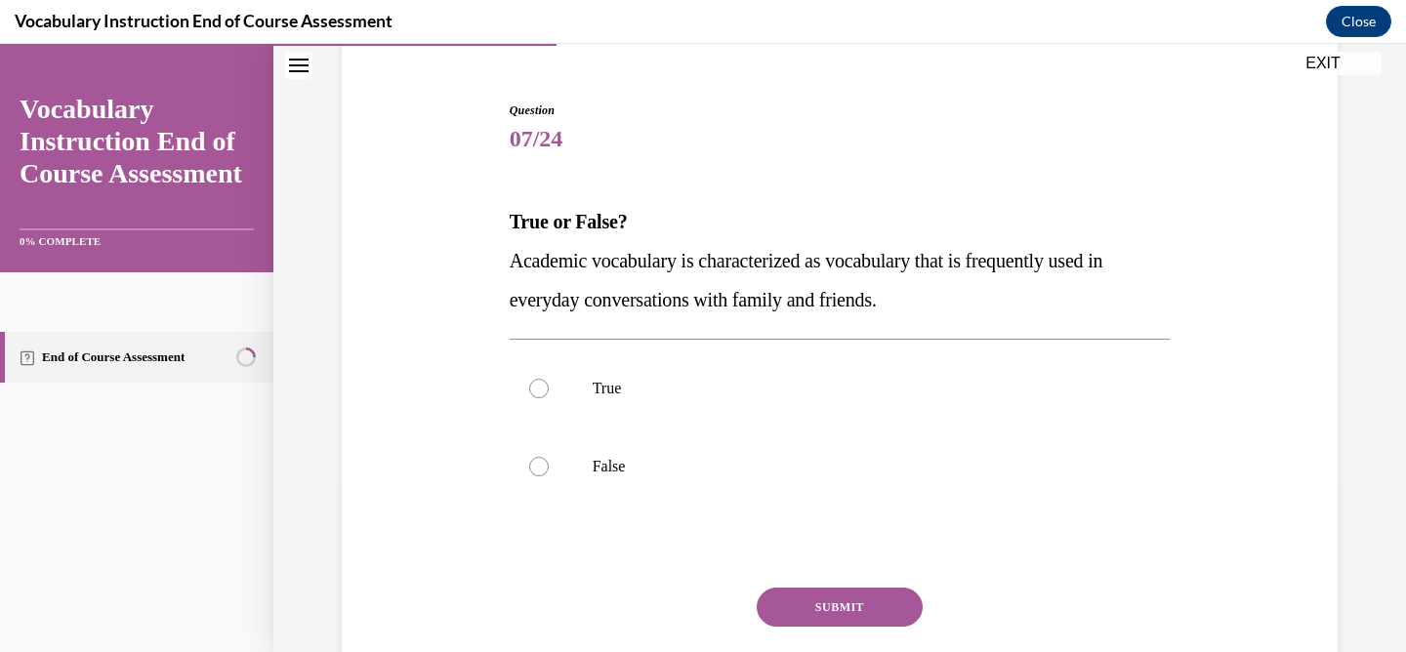
scroll to position [173, 0]
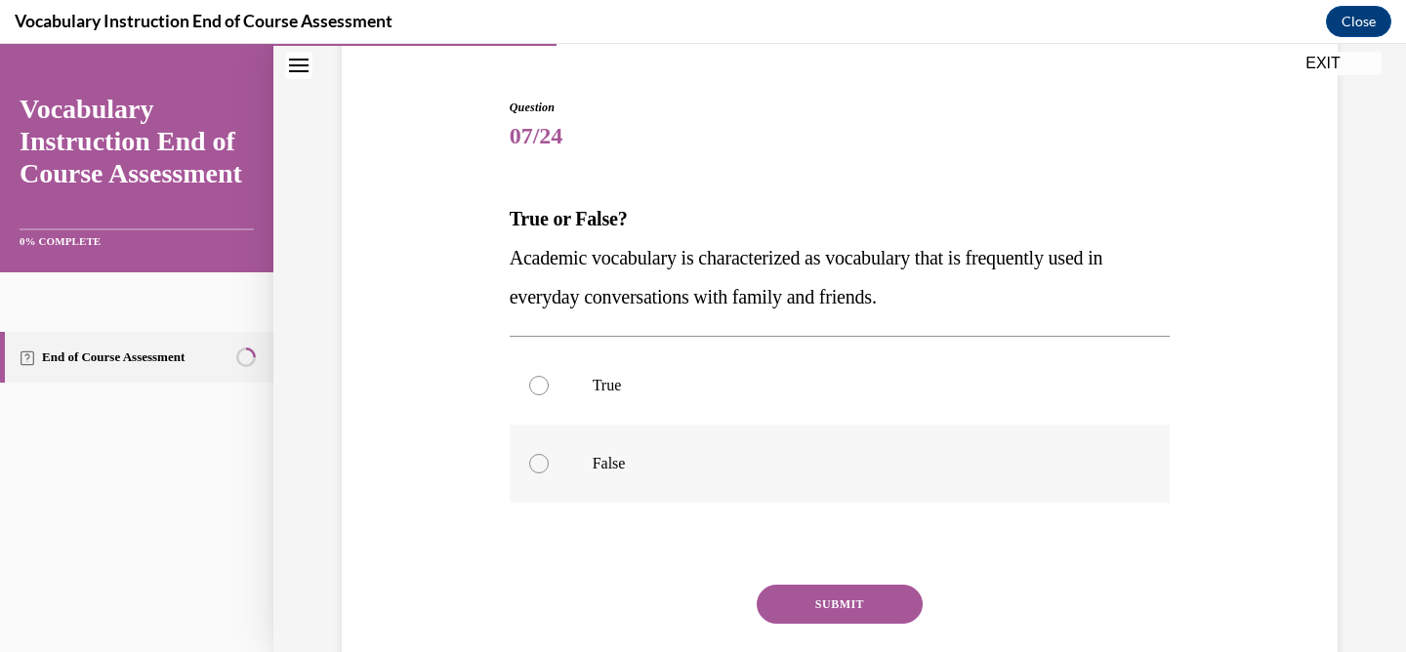
click at [541, 465] on div at bounding box center [539, 464] width 20 height 20
click at [541, 465] on input "False" at bounding box center [539, 464] width 20 height 20
radio input "true"
click at [823, 617] on button "SUBMIT" at bounding box center [840, 604] width 166 height 39
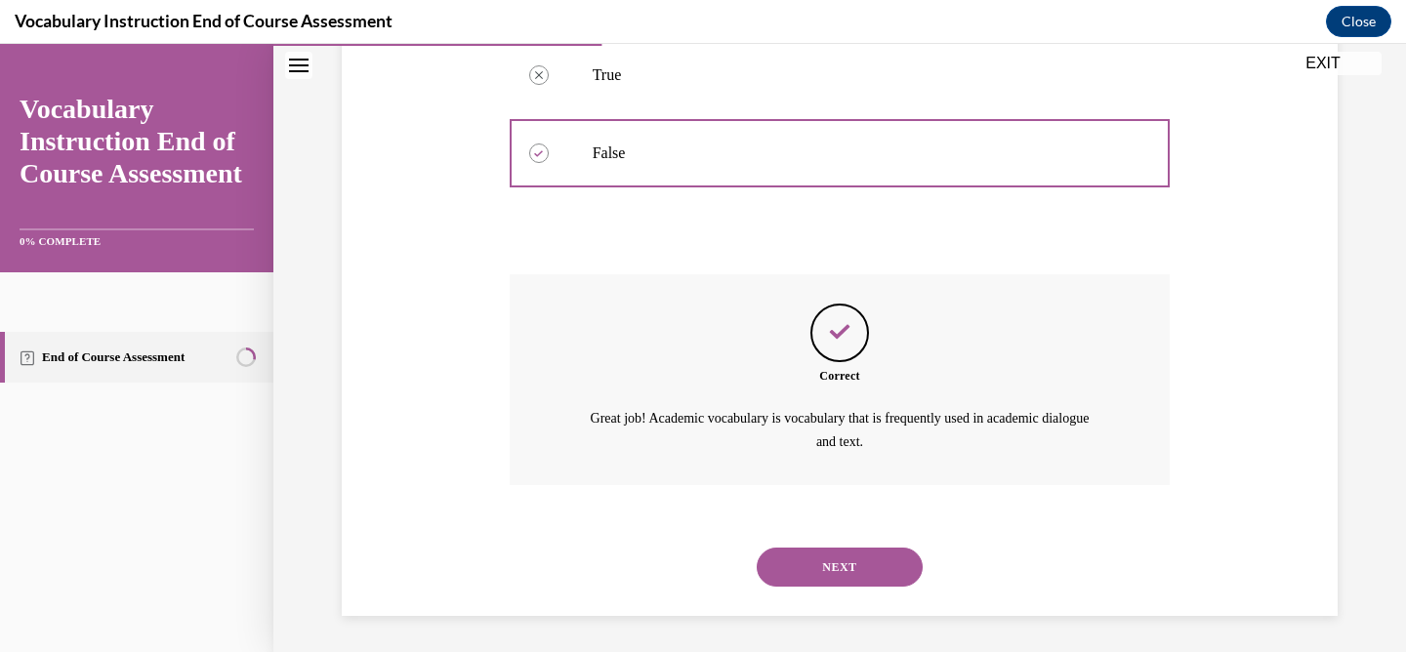
scroll to position [485, 0]
click at [830, 557] on button "NEXT" at bounding box center [840, 565] width 166 height 39
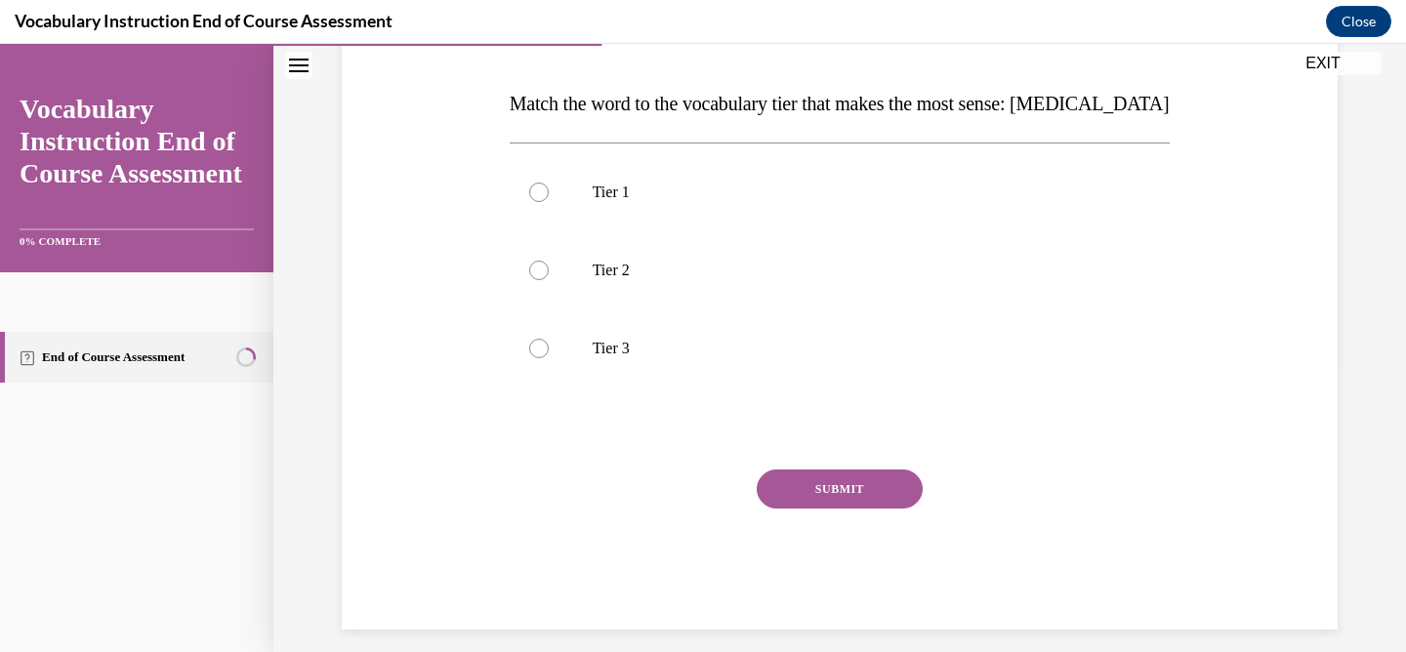
scroll to position [275, 0]
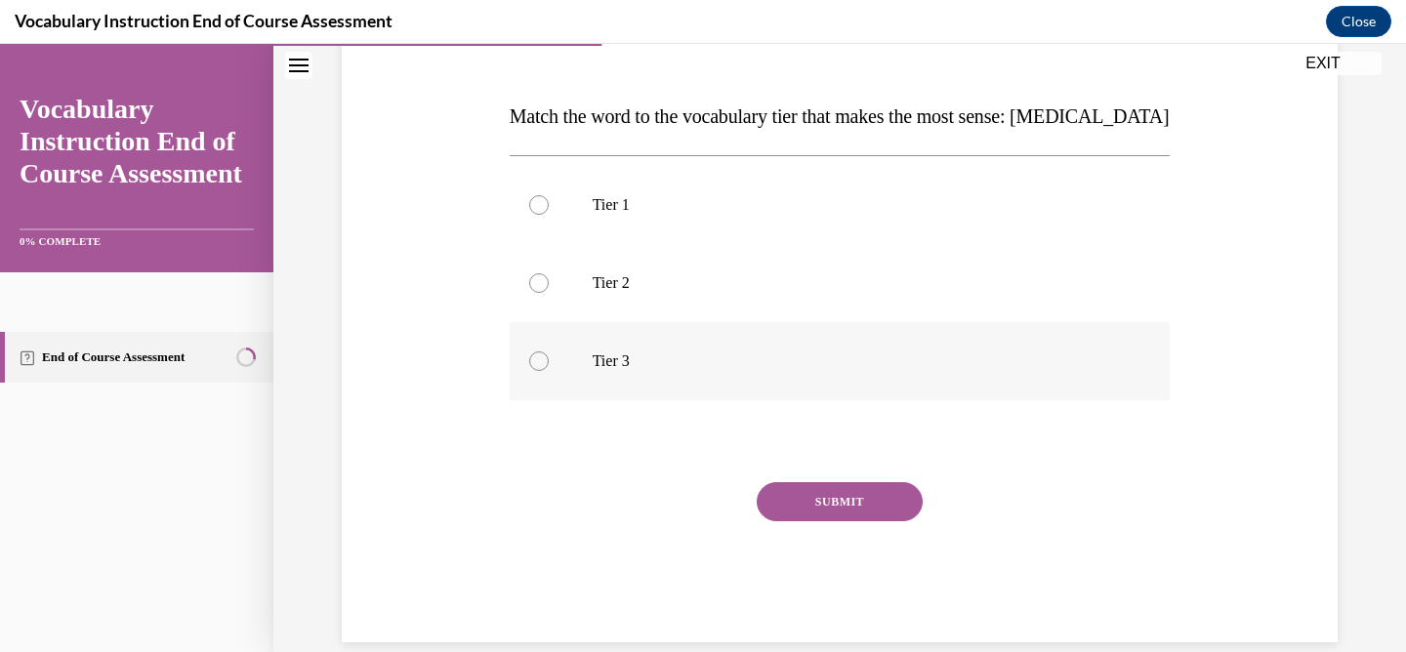
click at [555, 356] on label "Tier 3" at bounding box center [840, 361] width 661 height 78
click at [549, 356] on input "Tier 3" at bounding box center [539, 361] width 20 height 20
radio input "true"
click at [778, 494] on button "SUBMIT" at bounding box center [840, 501] width 166 height 39
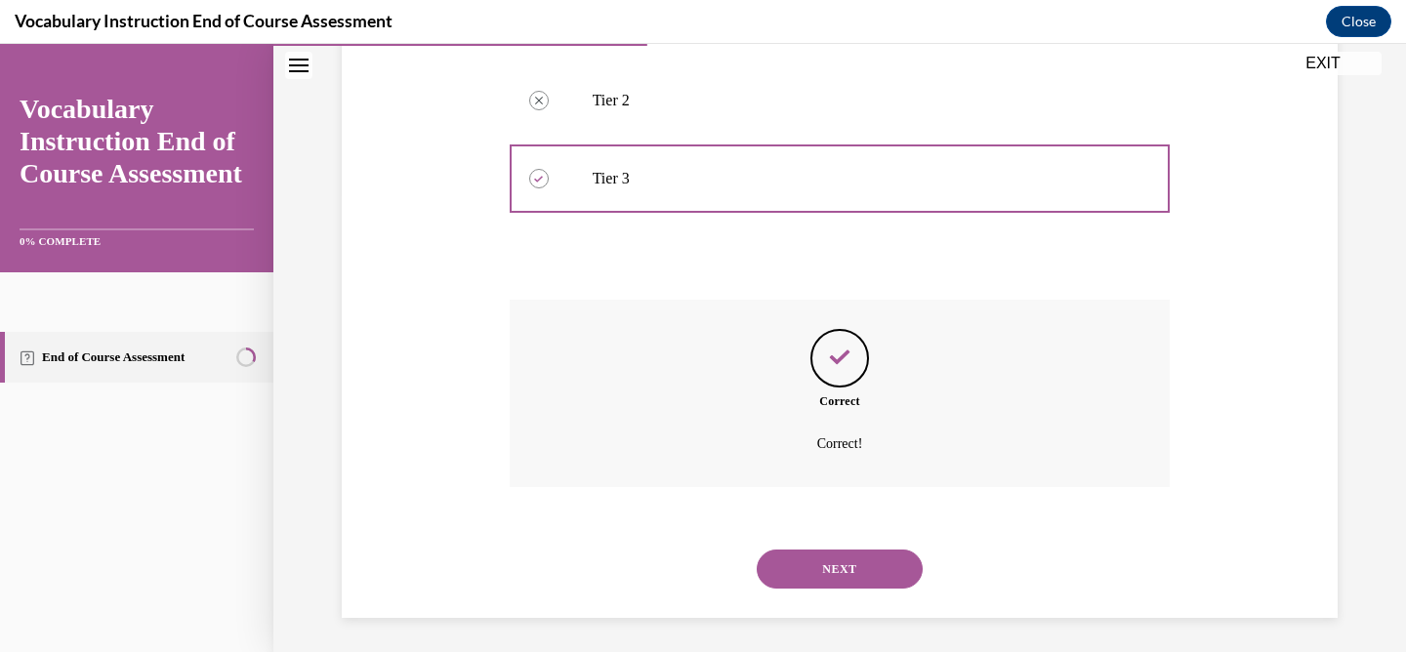
scroll to position [463, 0]
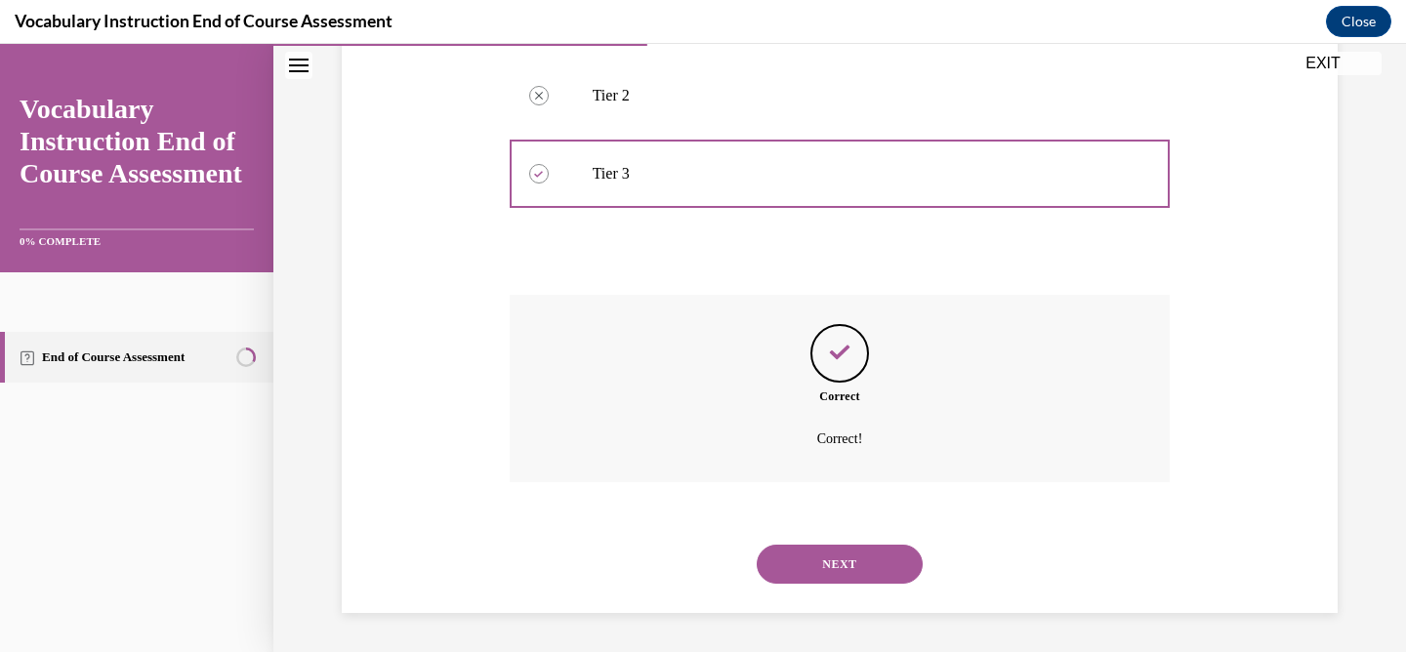
click at [784, 553] on button "NEXT" at bounding box center [840, 564] width 166 height 39
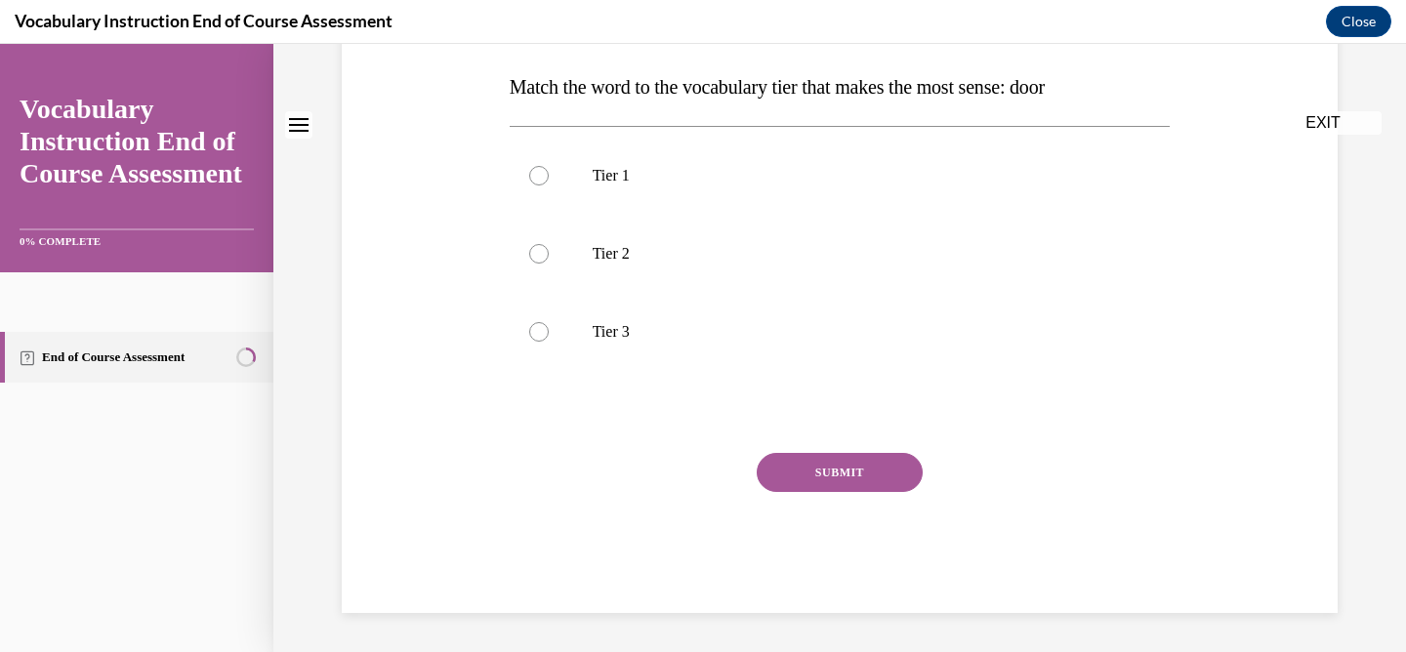
scroll to position [0, 0]
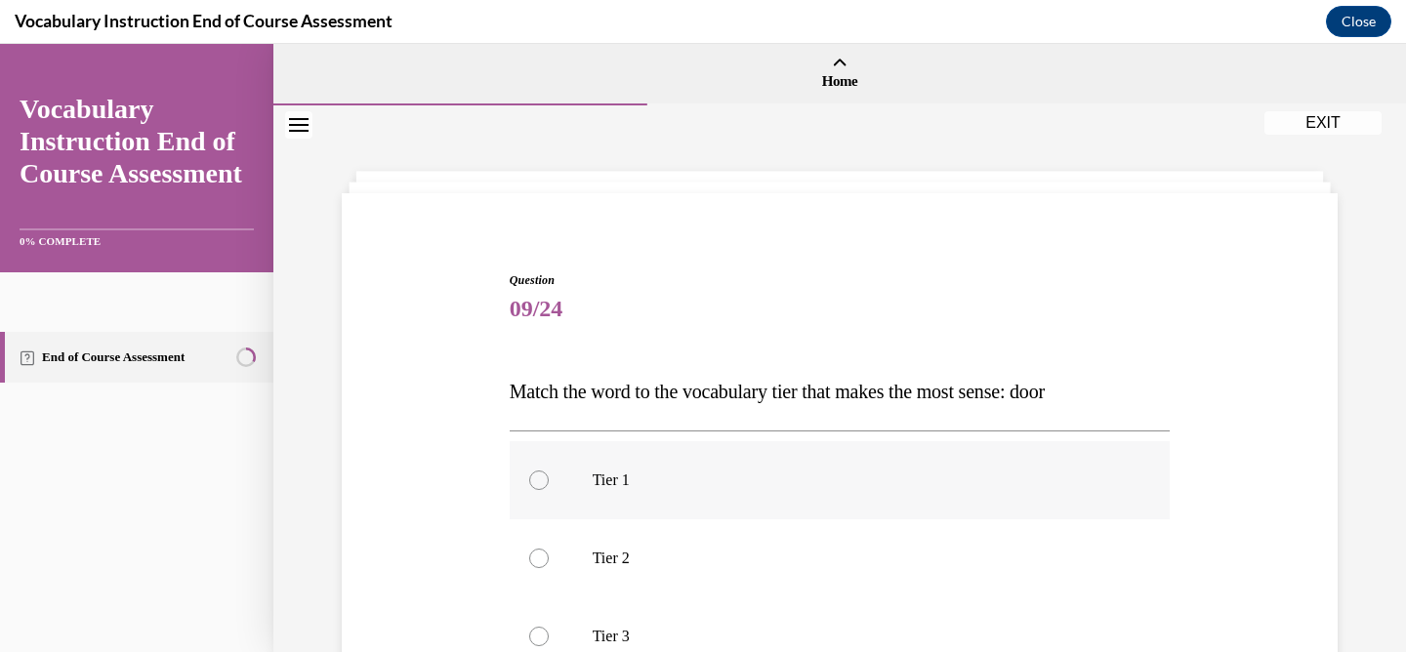
click at [582, 474] on label "Tier 1" at bounding box center [840, 480] width 661 height 78
click at [549, 474] on input "Tier 1" at bounding box center [539, 481] width 20 height 20
radio input "true"
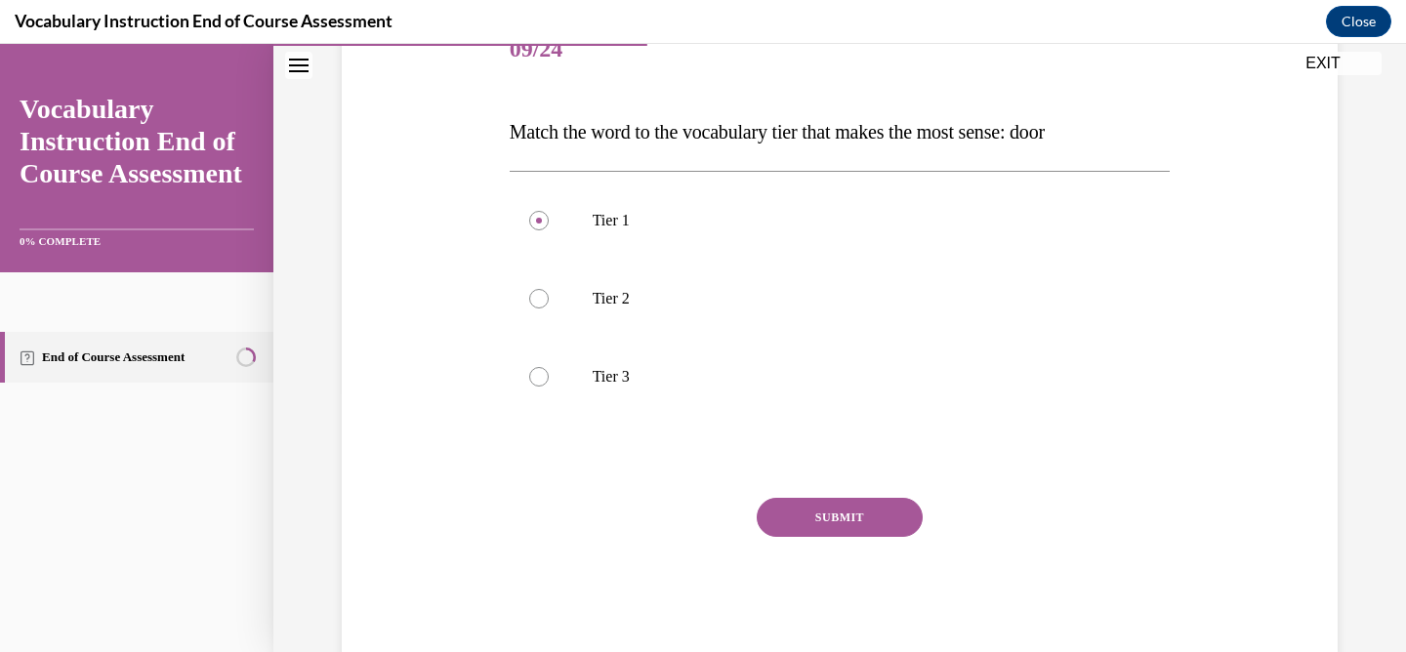
click at [806, 522] on button "SUBMIT" at bounding box center [840, 517] width 166 height 39
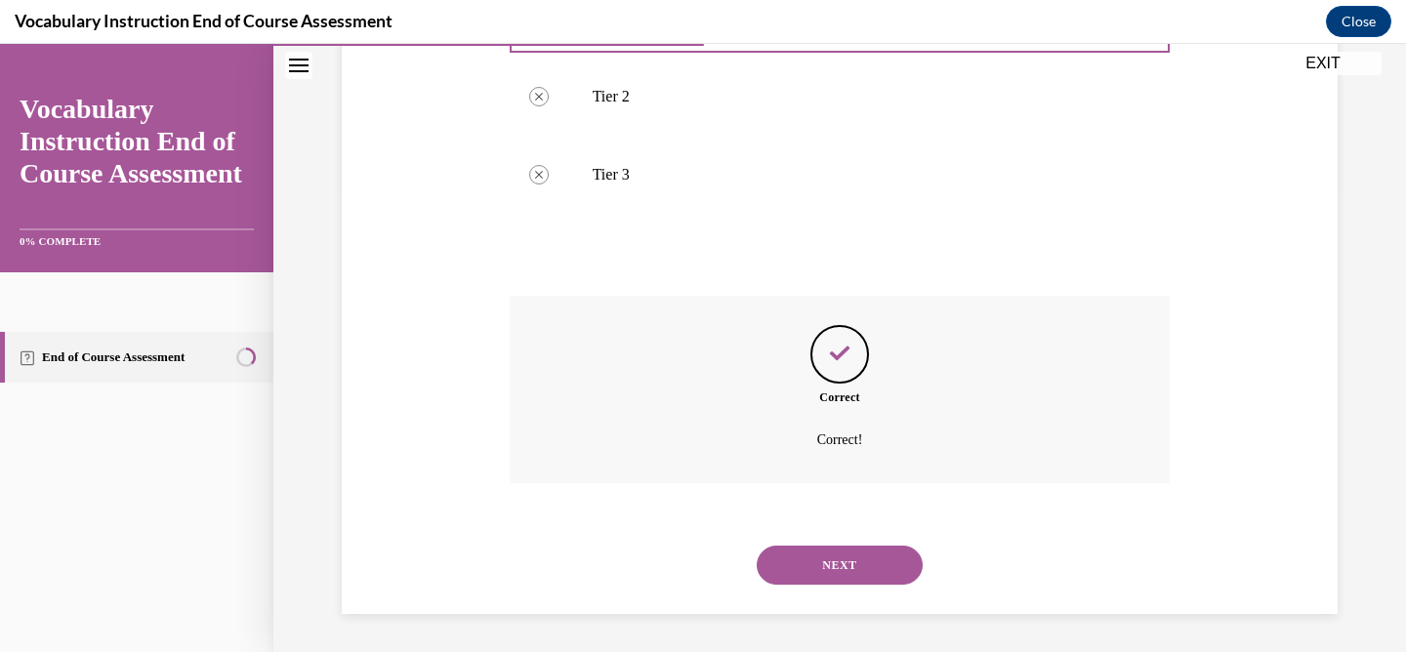
scroll to position [463, 0]
click at [801, 558] on button "NEXT" at bounding box center [840, 564] width 166 height 39
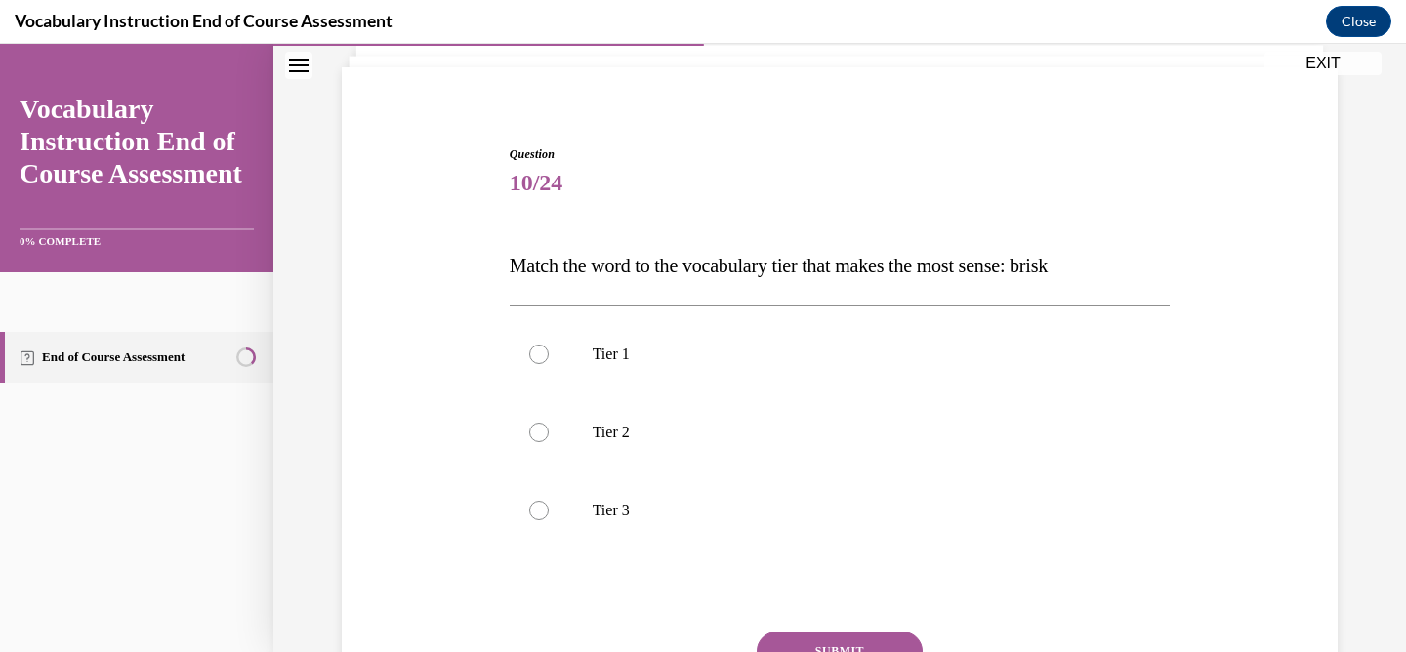
scroll to position [127, 0]
click at [525, 425] on label "Tier 2" at bounding box center [840, 431] width 661 height 78
click at [529, 425] on input "Tier 2" at bounding box center [539, 432] width 20 height 20
radio input "true"
click at [805, 642] on button "SUBMIT" at bounding box center [840, 650] width 166 height 39
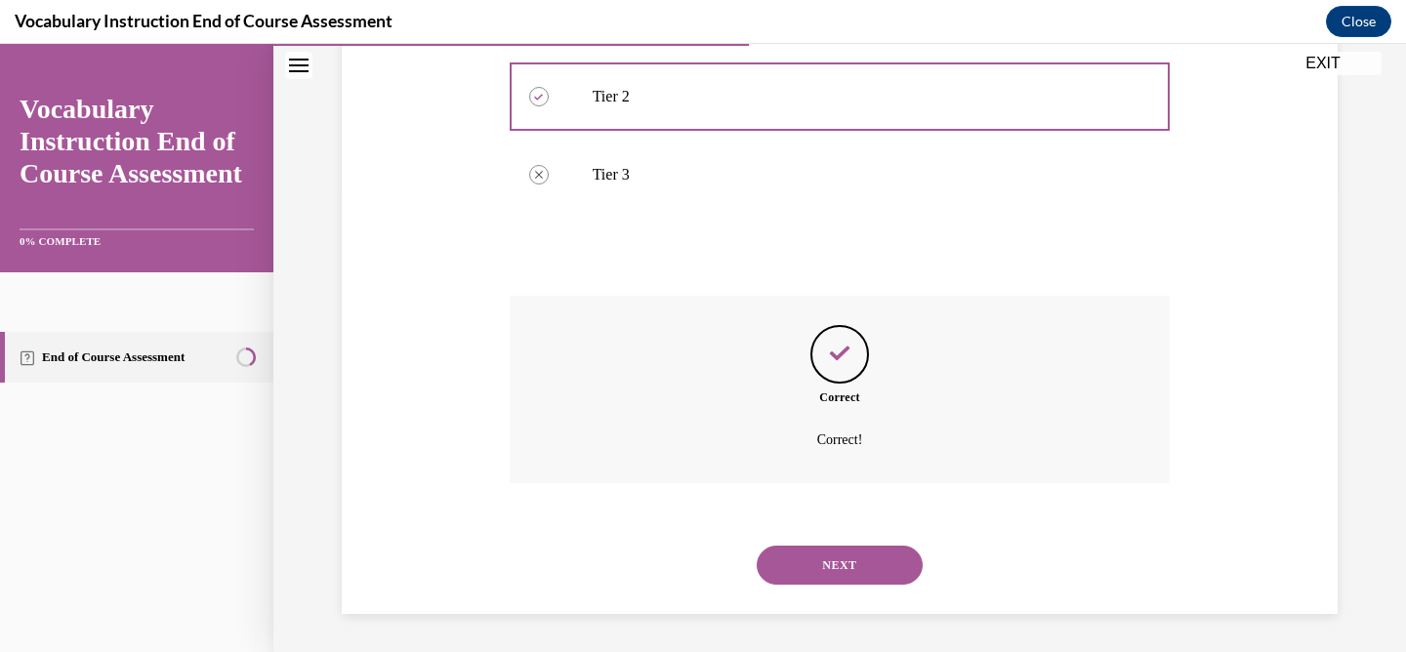
scroll to position [463, 0]
click at [804, 564] on button "NEXT" at bounding box center [840, 564] width 166 height 39
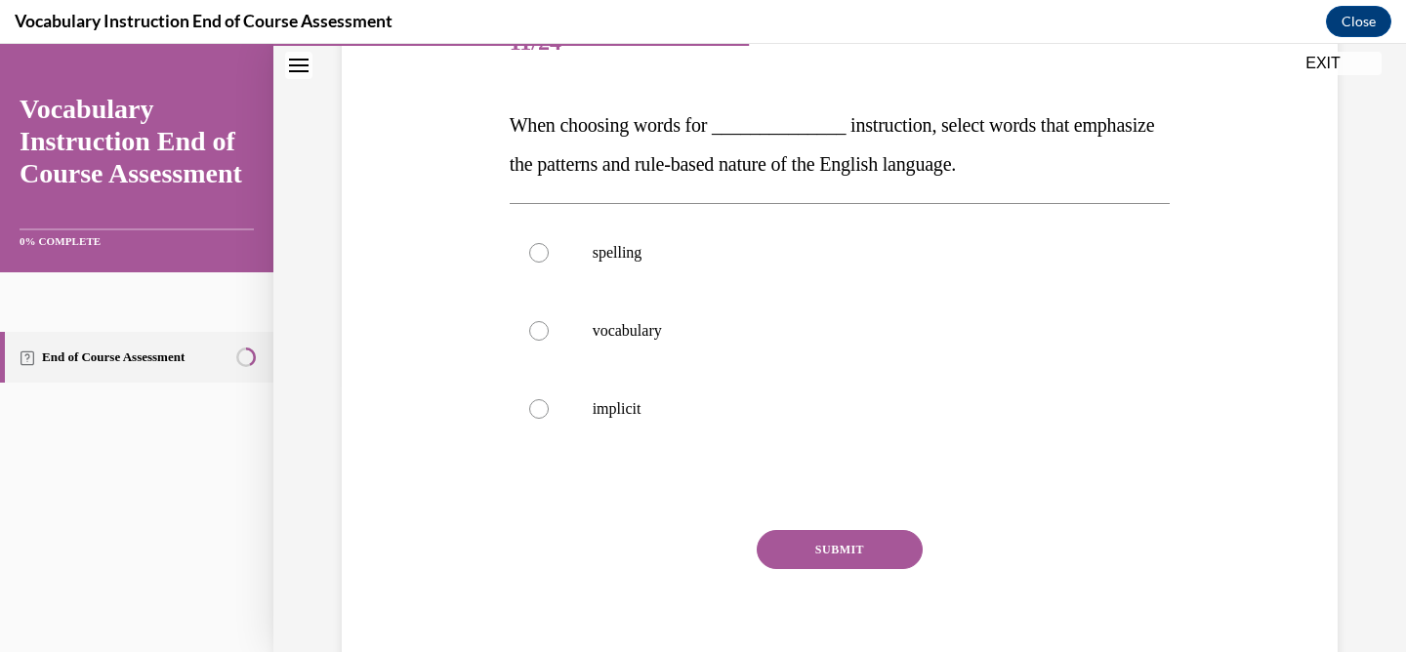
scroll to position [268, 0]
click at [606, 261] on label "spelling" at bounding box center [840, 251] width 661 height 78
click at [549, 261] on input "spelling" at bounding box center [539, 251] width 20 height 20
radio input "true"
click at [833, 544] on button "SUBMIT" at bounding box center [840, 547] width 166 height 39
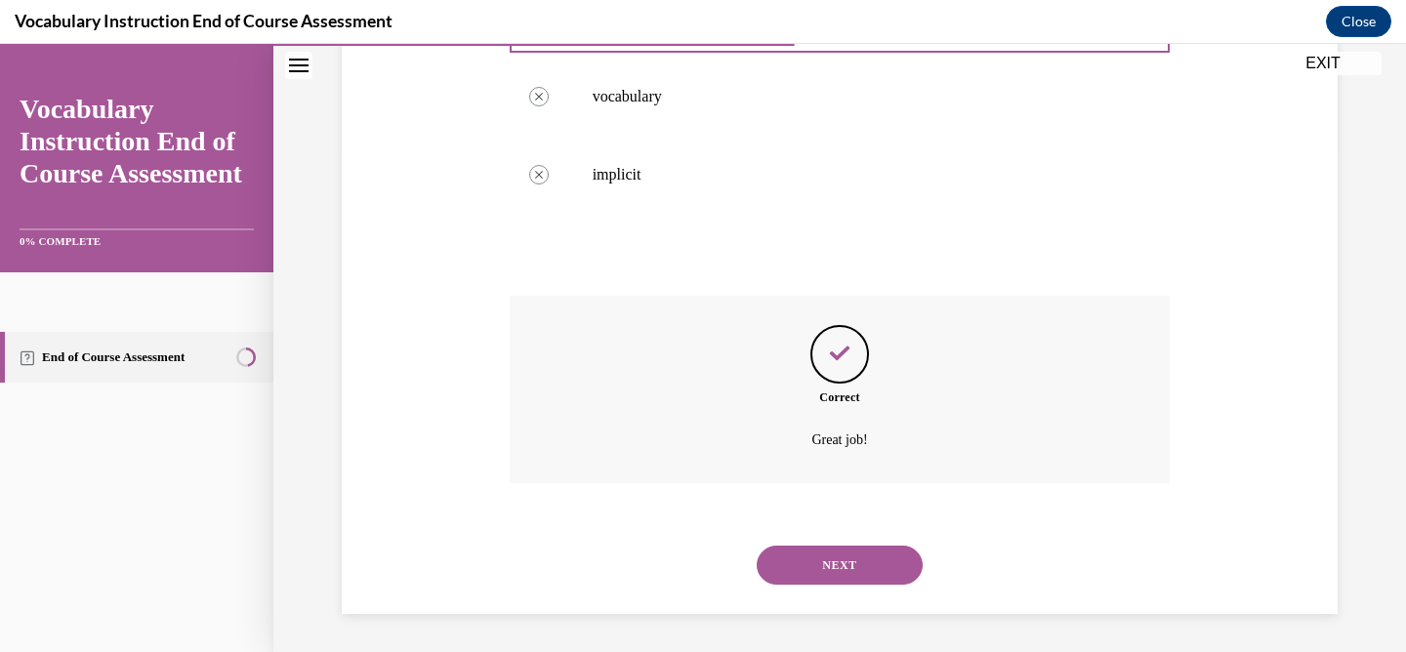
scroll to position [502, 0]
click at [800, 545] on button "NEXT" at bounding box center [840, 564] width 166 height 39
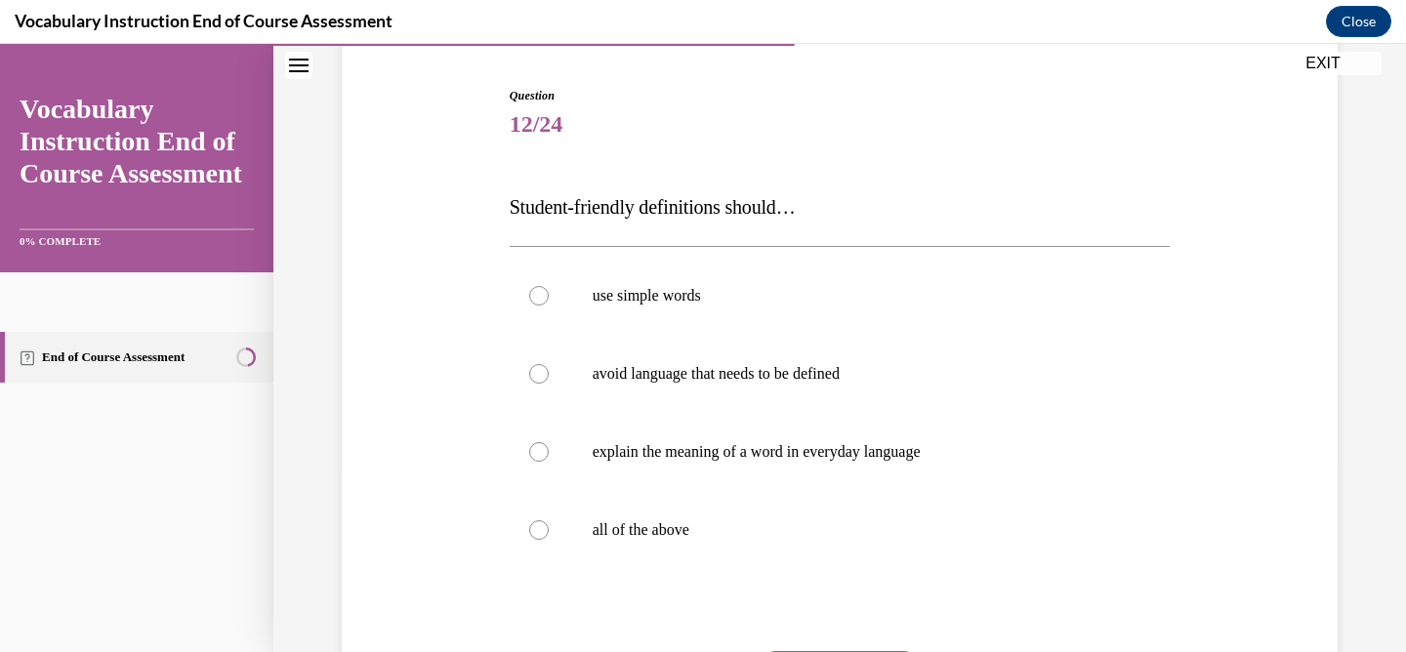
scroll to position [186, 0]
click at [532, 525] on div at bounding box center [539, 528] width 20 height 20
click at [532, 525] on input "all of the above" at bounding box center [539, 528] width 20 height 20
radio input "true"
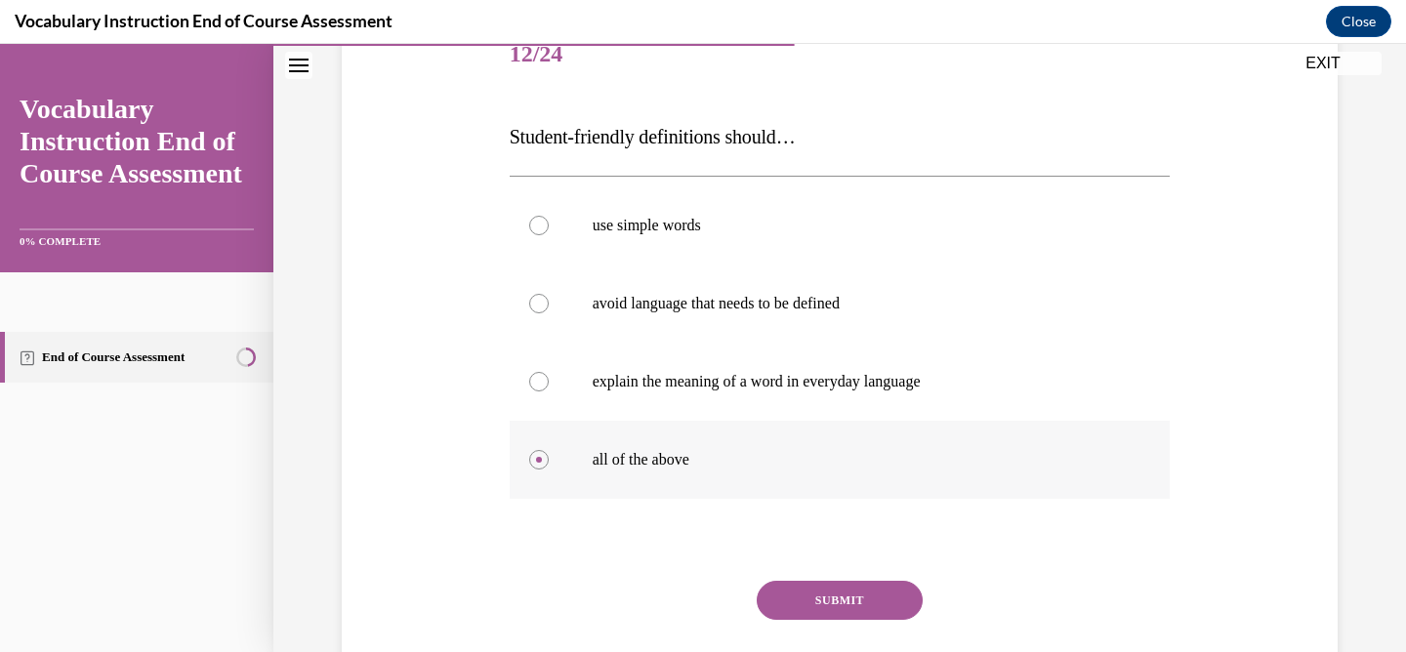
scroll to position [259, 0]
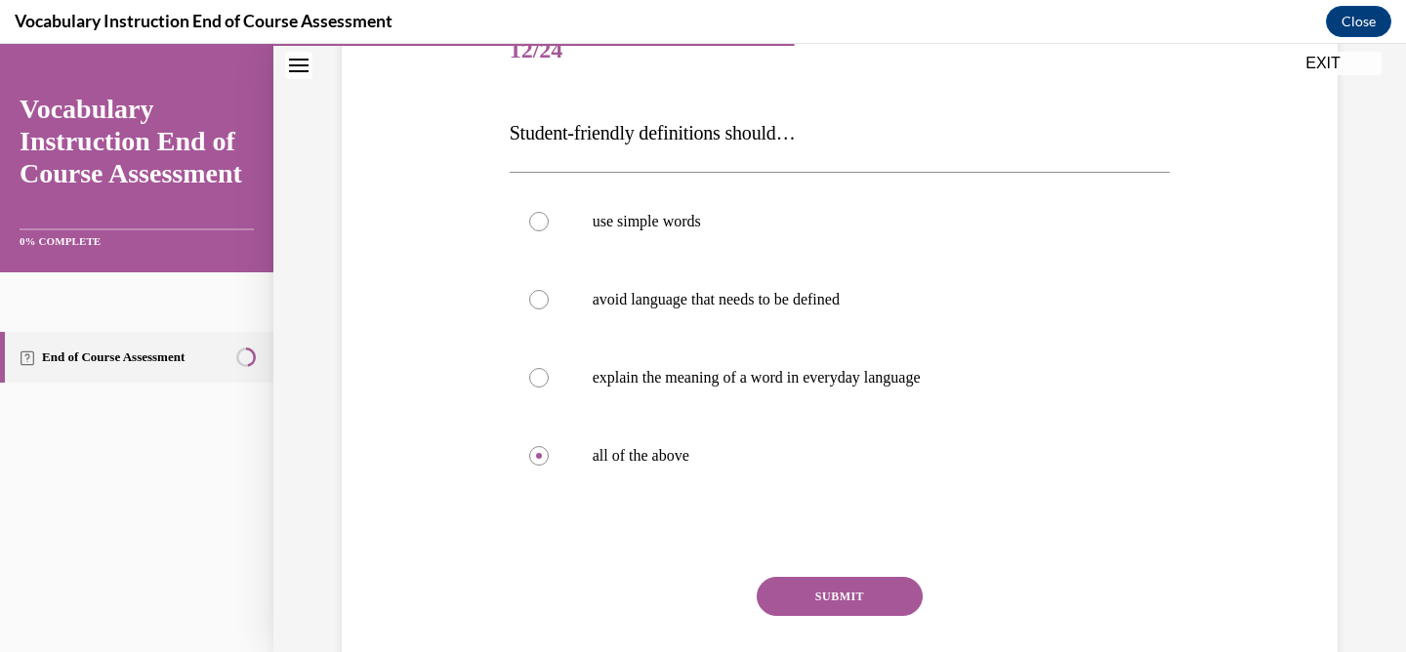
click at [789, 583] on button "SUBMIT" at bounding box center [840, 596] width 166 height 39
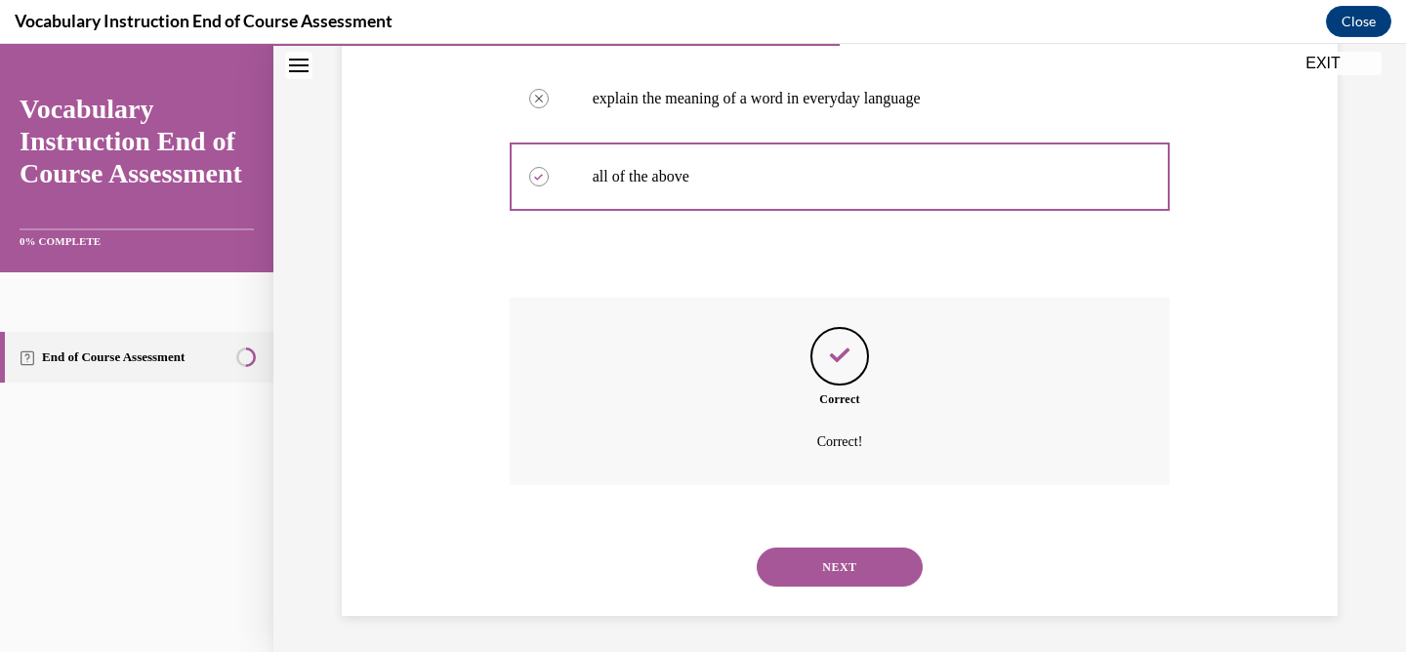
scroll to position [541, 0]
click at [836, 586] on div "NEXT" at bounding box center [840, 564] width 661 height 78
click at [834, 572] on button "NEXT" at bounding box center [840, 564] width 166 height 39
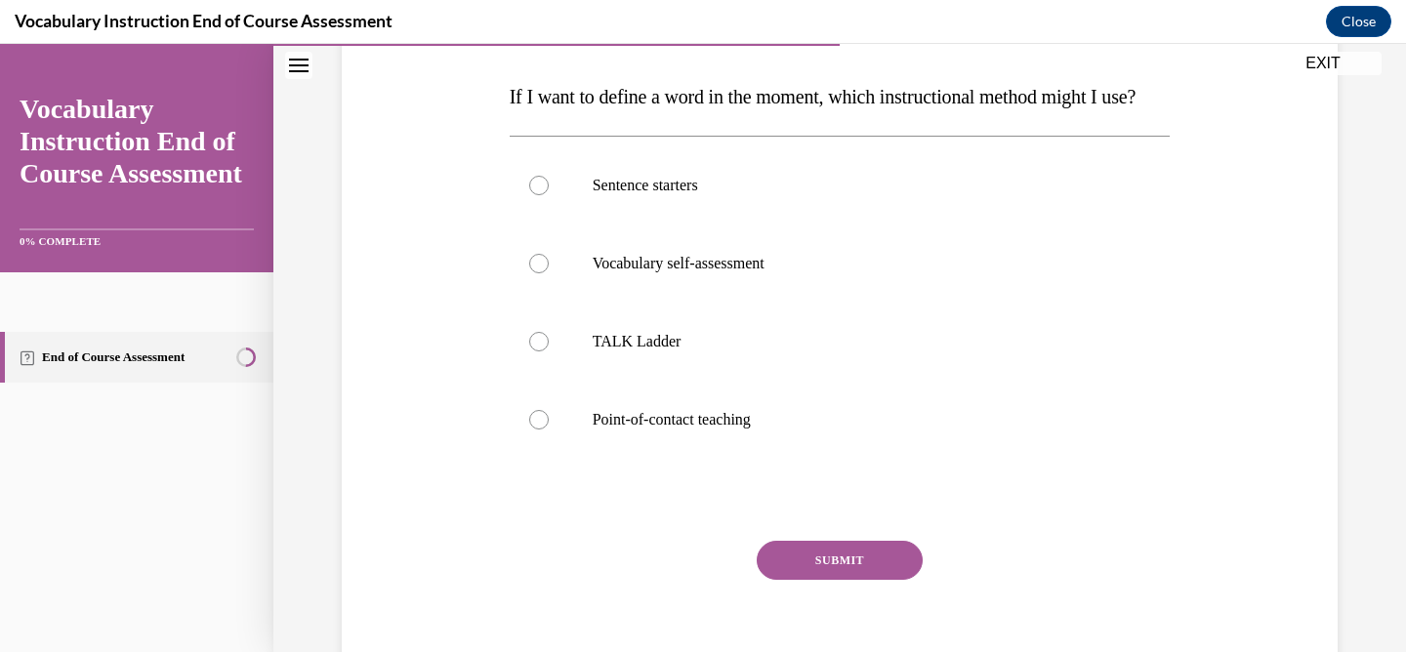
scroll to position [296, 0]
click at [720, 429] on p "Point-of-contact teaching" at bounding box center [857, 419] width 529 height 20
click at [549, 429] on input "Point-of-contact teaching" at bounding box center [539, 419] width 20 height 20
radio input "true"
click at [828, 579] on button "SUBMIT" at bounding box center [840, 559] width 166 height 39
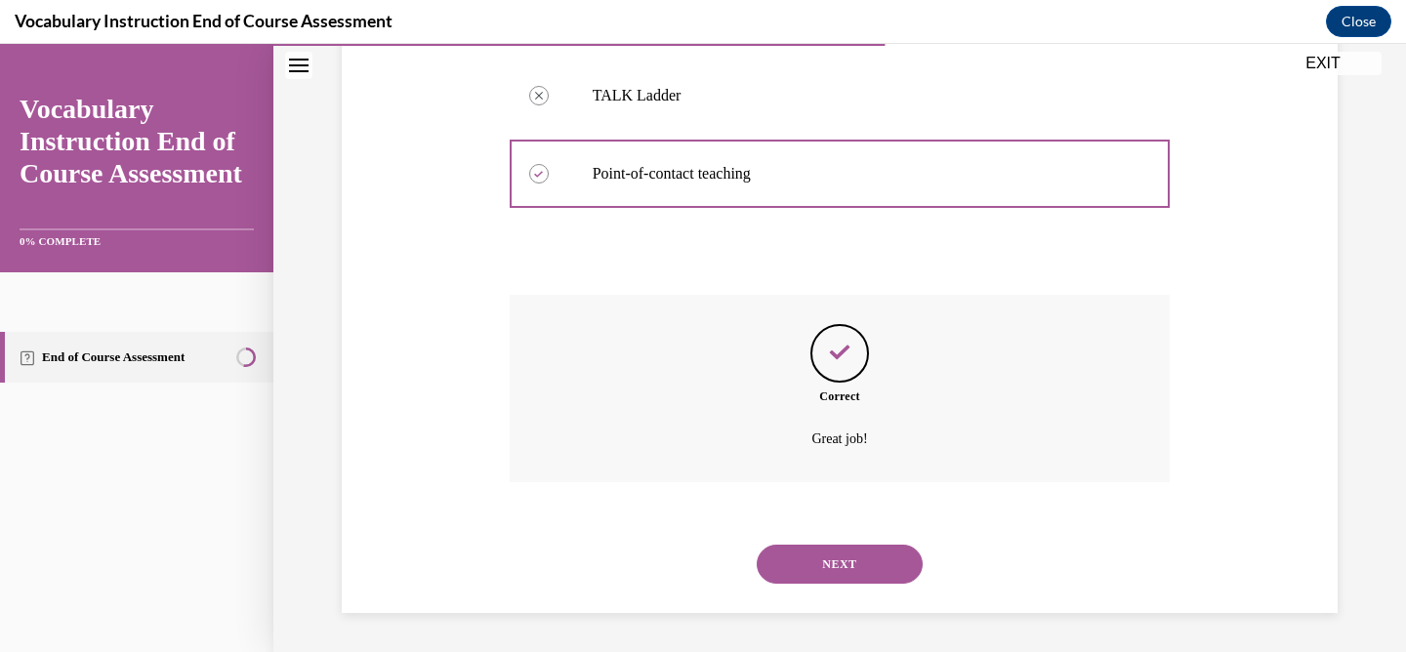
scroll to position [580, 0]
click at [789, 579] on button "NEXT" at bounding box center [840, 564] width 166 height 39
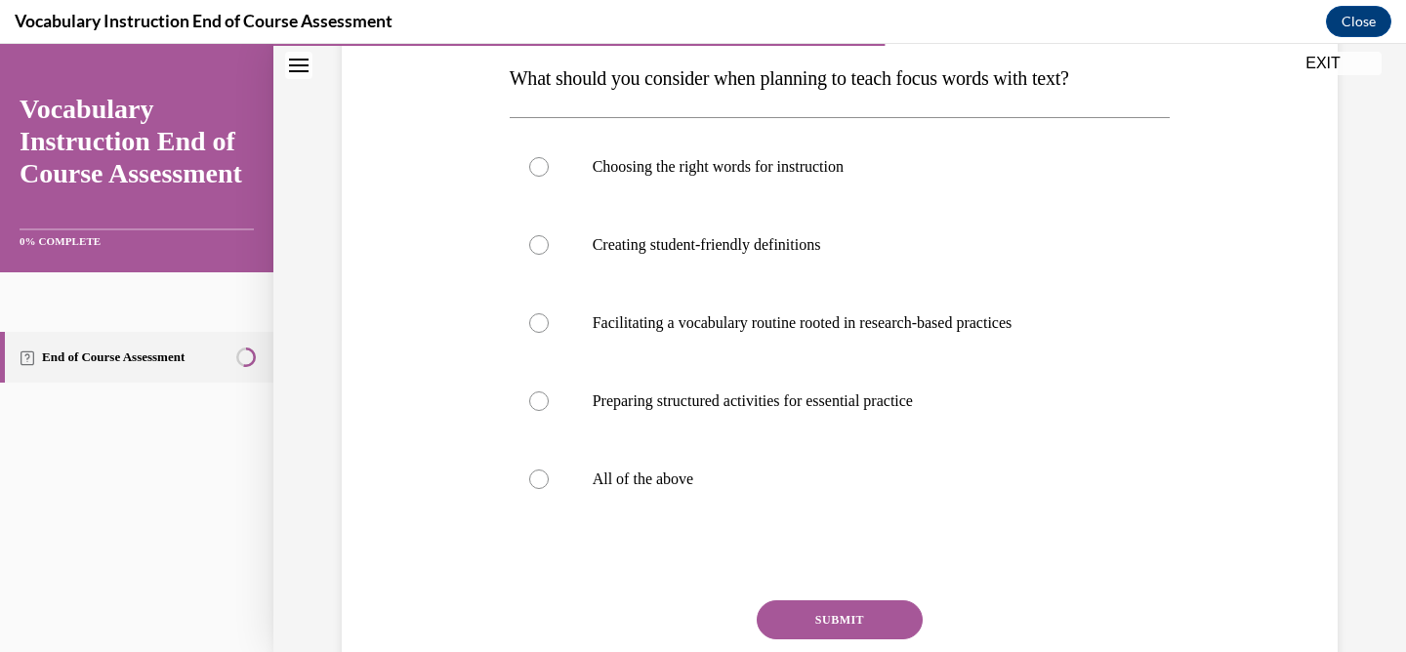
scroll to position [315, 0]
click at [643, 476] on p "All of the above" at bounding box center [857, 478] width 529 height 20
click at [549, 476] on input "All of the above" at bounding box center [539, 478] width 20 height 20
radio input "true"
click at [825, 603] on button "SUBMIT" at bounding box center [840, 617] width 166 height 39
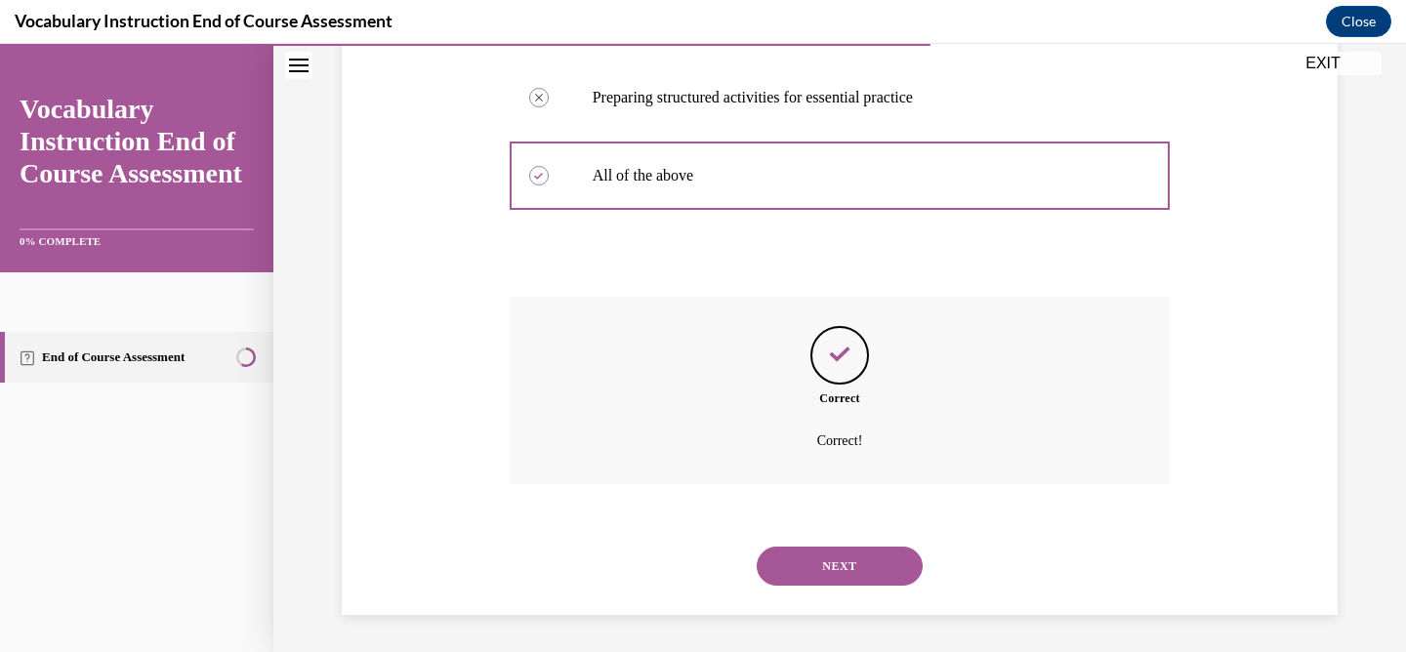
scroll to position [619, 0]
click at [814, 561] on button "NEXT" at bounding box center [840, 564] width 166 height 39
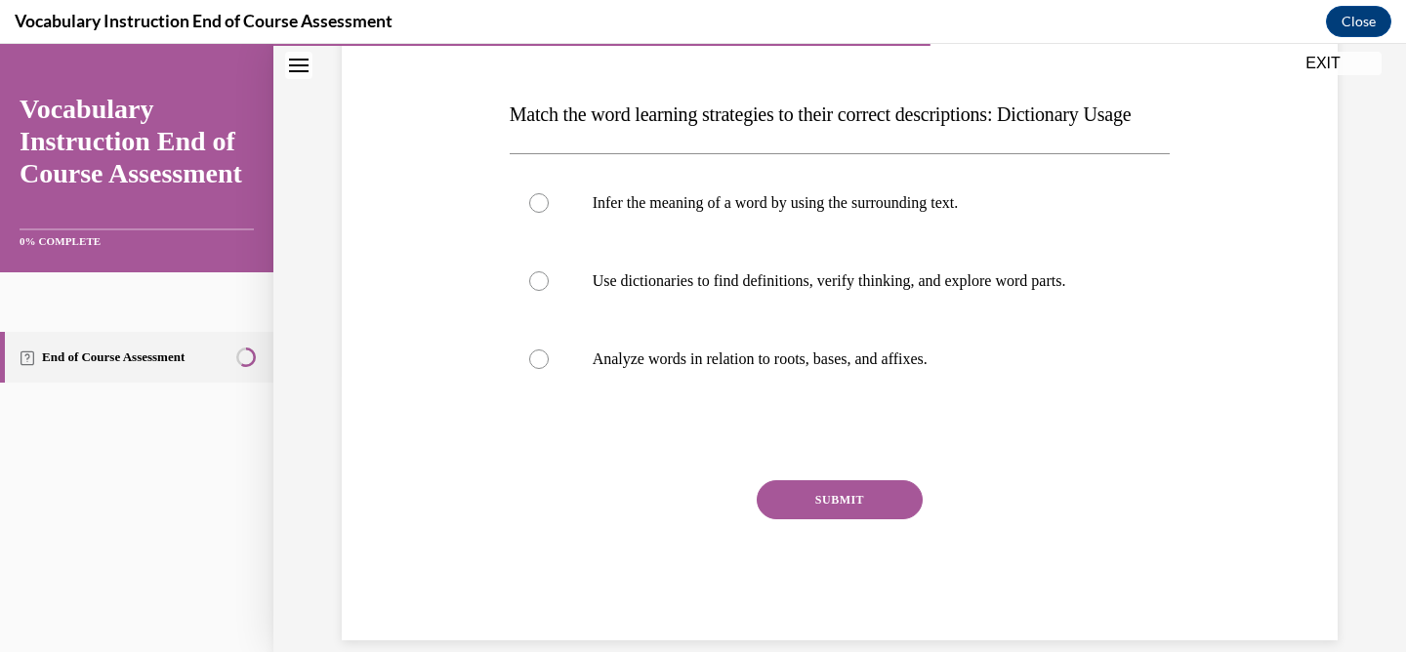
scroll to position [278, 0]
click at [835, 290] on p "Use dictionaries to find definitions, verify thinking, and explore word parts." at bounding box center [857, 280] width 529 height 20
click at [549, 290] on input "Use dictionaries to find definitions, verify thinking, and explore word parts." at bounding box center [539, 280] width 20 height 20
radio input "true"
click at [828, 518] on button "SUBMIT" at bounding box center [840, 498] width 166 height 39
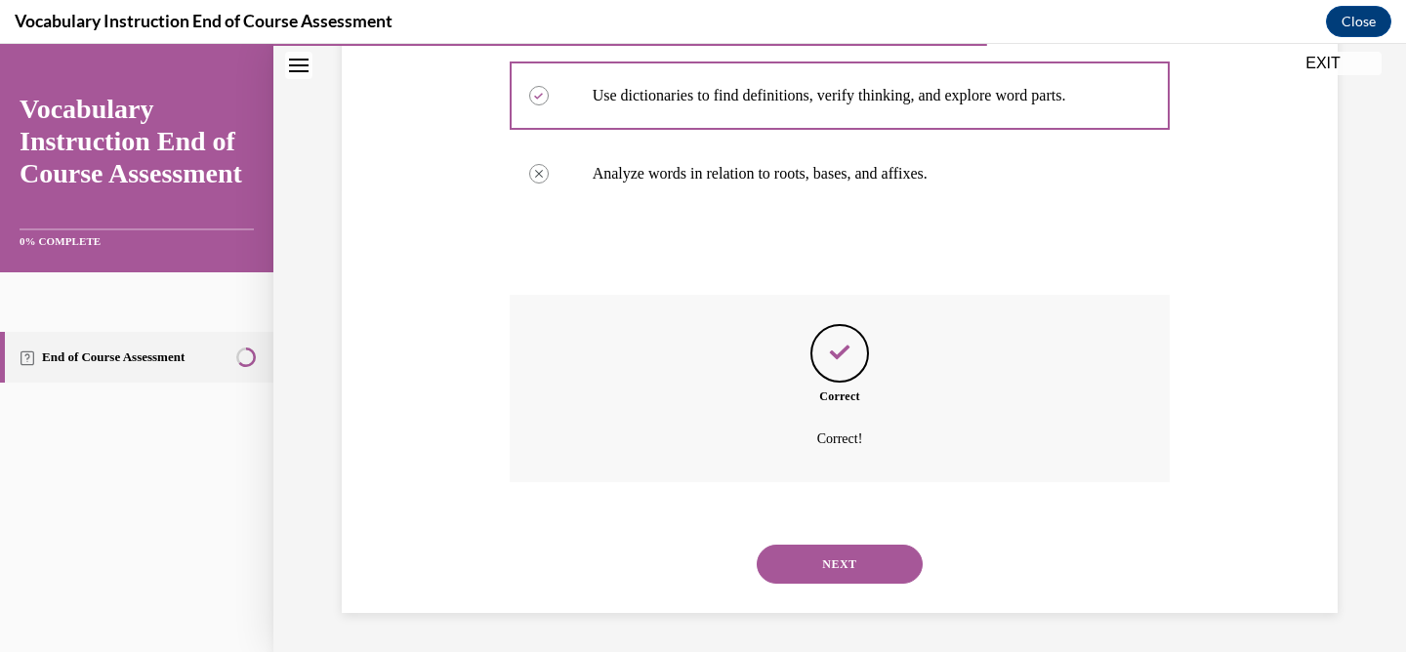
scroll to position [502, 0]
click at [847, 567] on button "NEXT" at bounding box center [840, 564] width 166 height 39
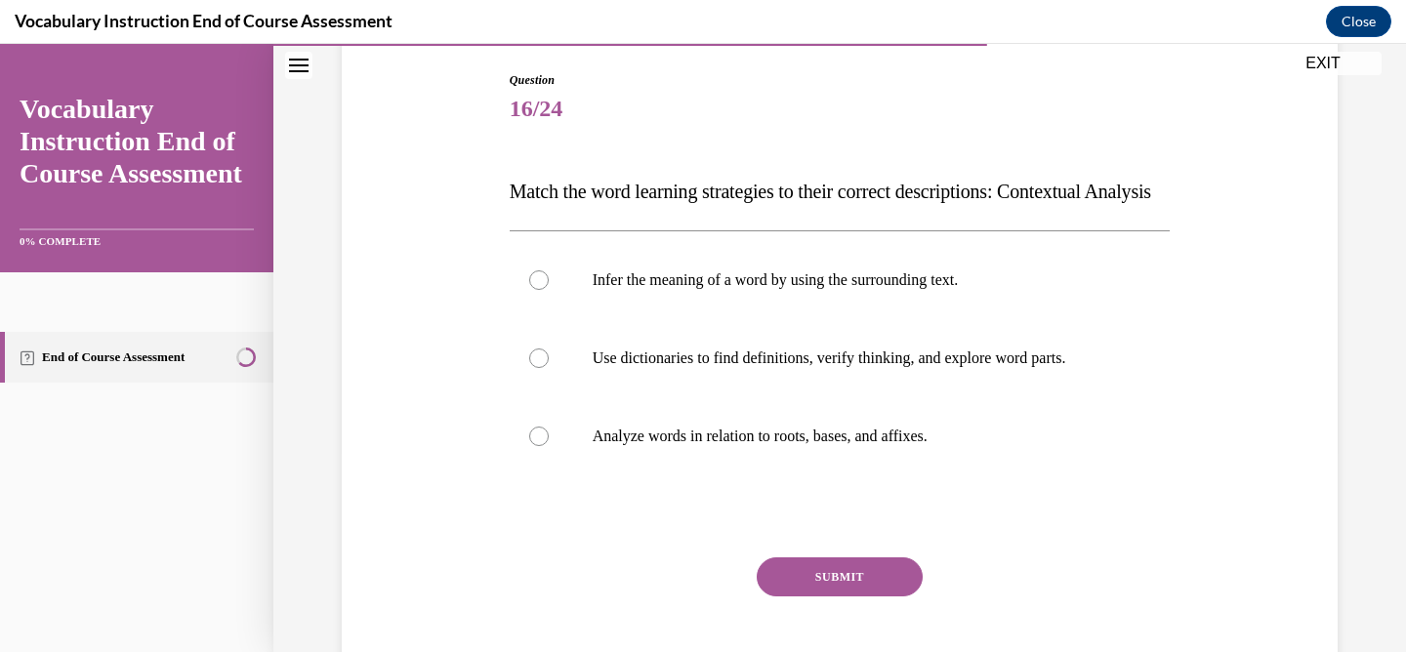
scroll to position [244, 0]
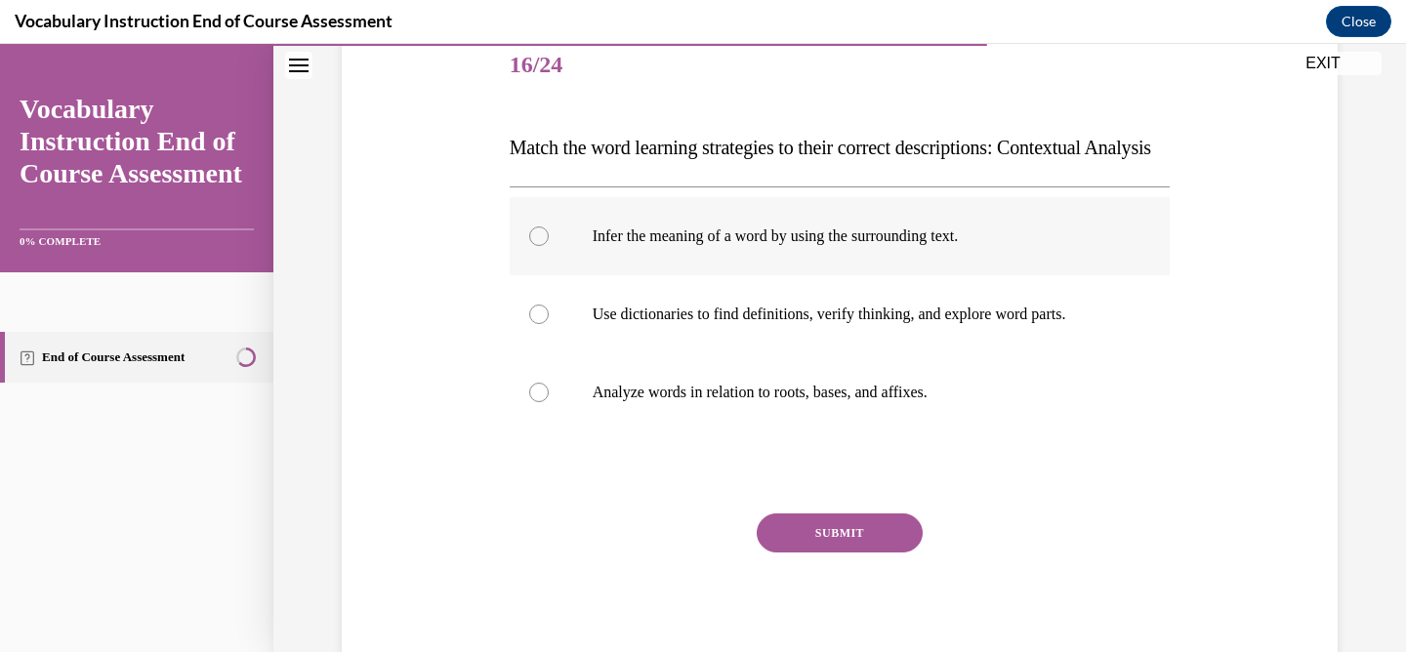
click at [703, 246] on p "Infer the meaning of a word by using the surrounding text." at bounding box center [857, 236] width 529 height 20
click at [549, 246] on input "Infer the meaning of a word by using the surrounding text." at bounding box center [539, 236] width 20 height 20
radio input "true"
click at [838, 553] on button "SUBMIT" at bounding box center [840, 533] width 166 height 39
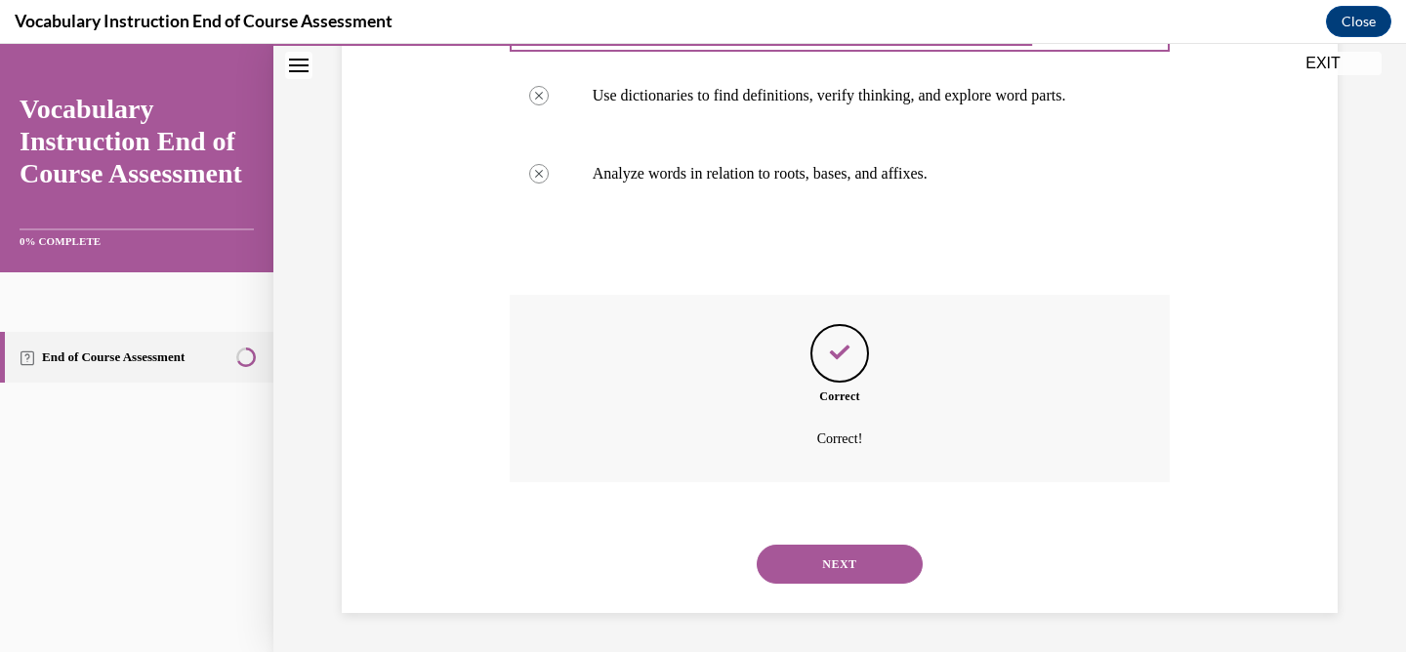
scroll to position [502, 0]
click at [824, 562] on button "NEXT" at bounding box center [840, 564] width 166 height 39
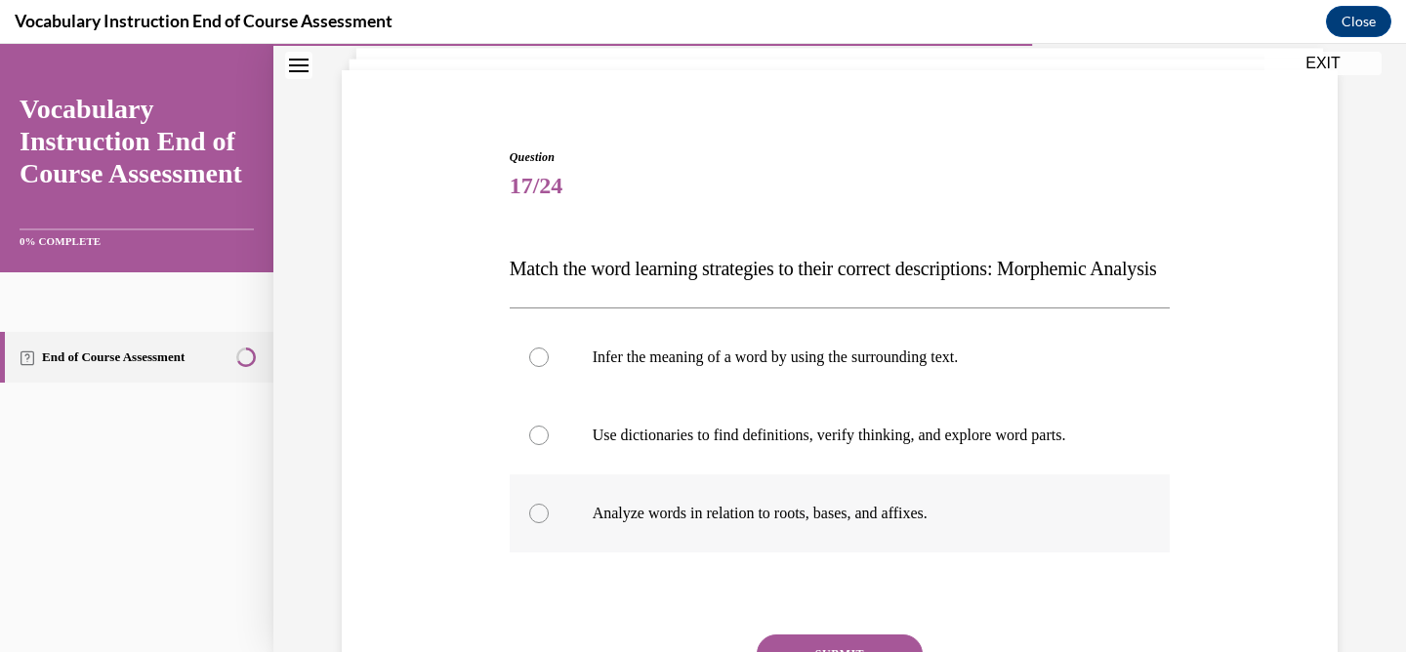
click at [627, 523] on p "Analyze words in relation to roots, bases, and affixes." at bounding box center [857, 514] width 529 height 20
click at [549, 523] on input "Analyze words in relation to roots, bases, and affixes." at bounding box center [539, 514] width 20 height 20
radio input "true"
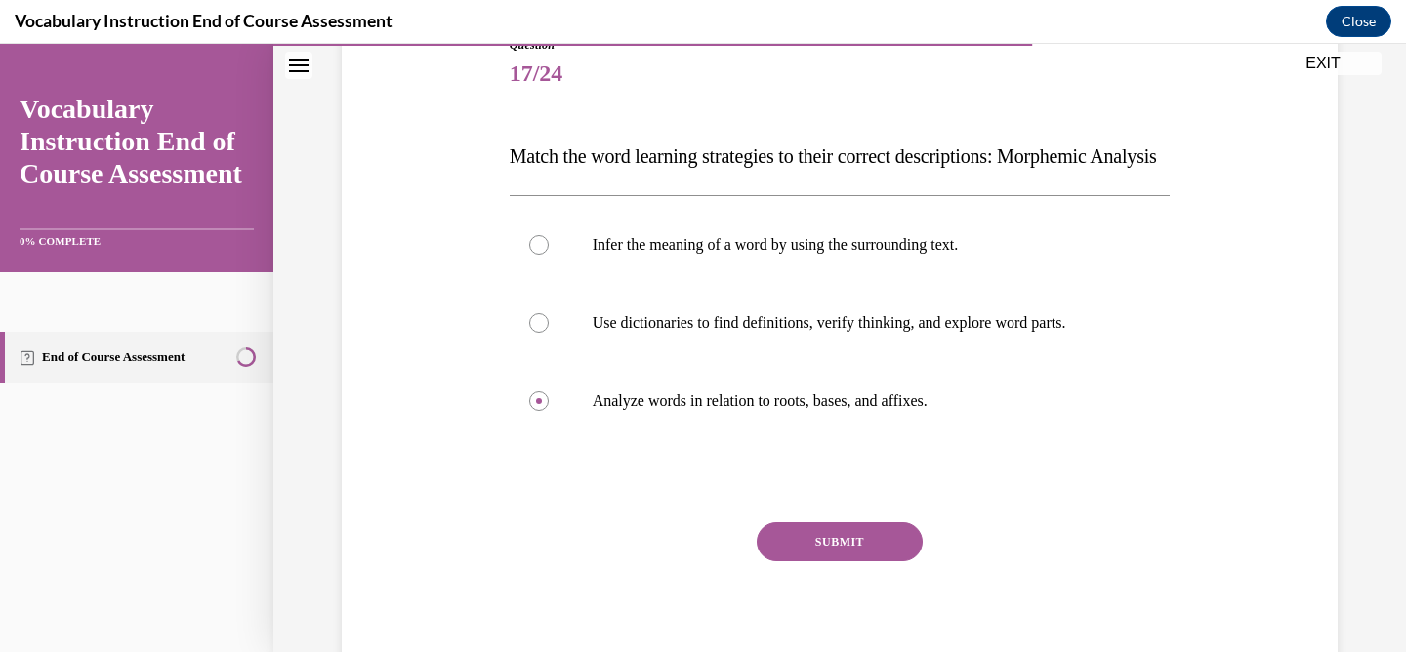
click at [810, 561] on button "SUBMIT" at bounding box center [840, 541] width 166 height 39
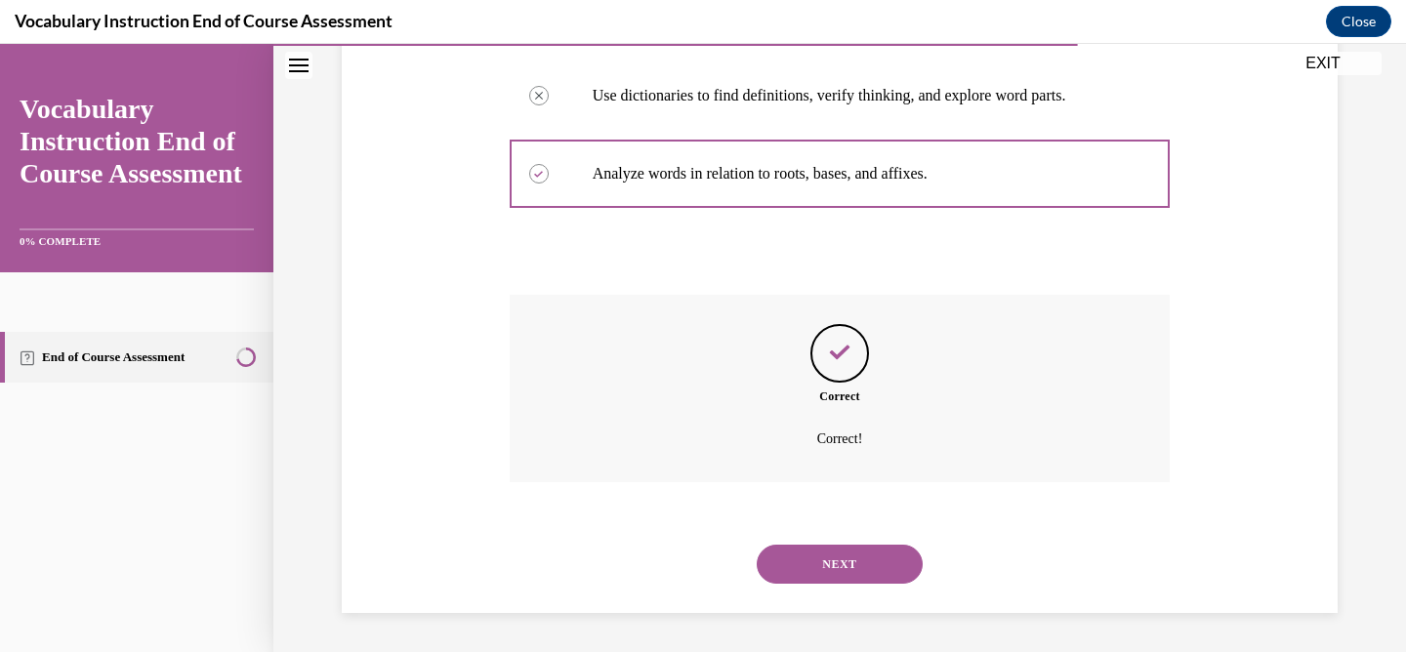
scroll to position [502, 0]
click at [805, 562] on button "NEXT" at bounding box center [840, 564] width 166 height 39
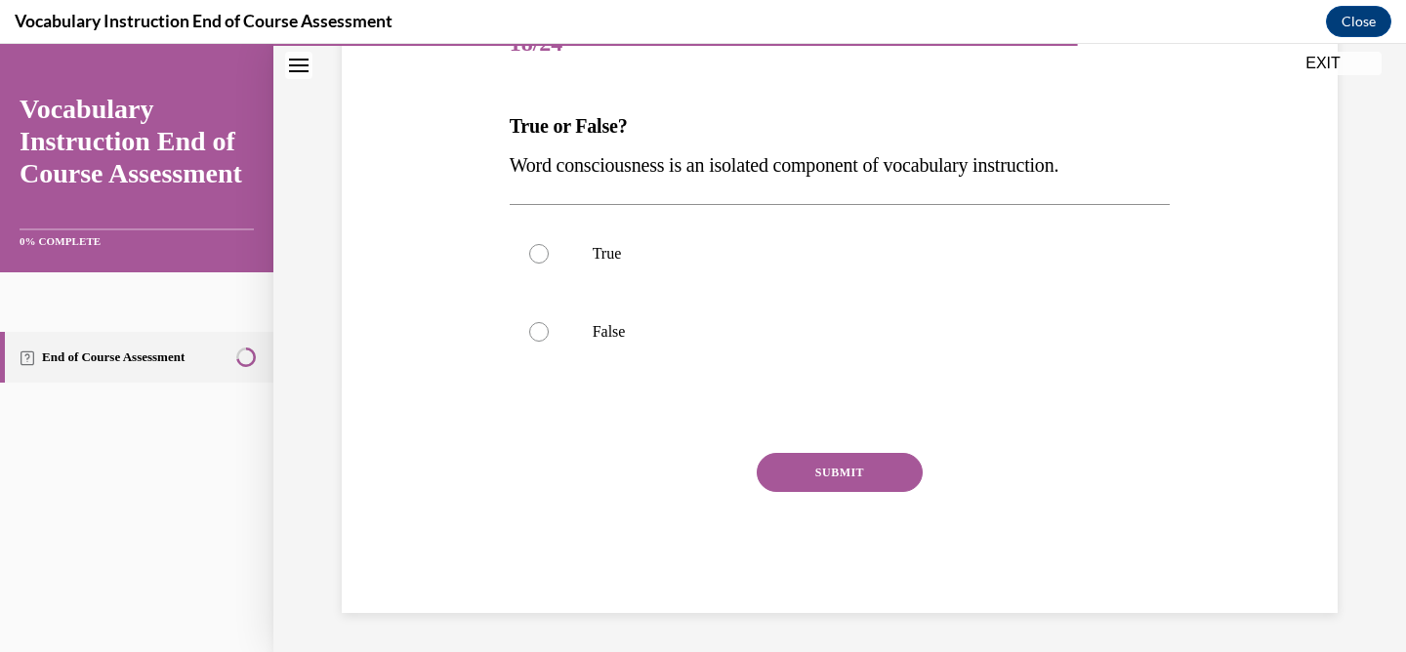
scroll to position [217, 0]
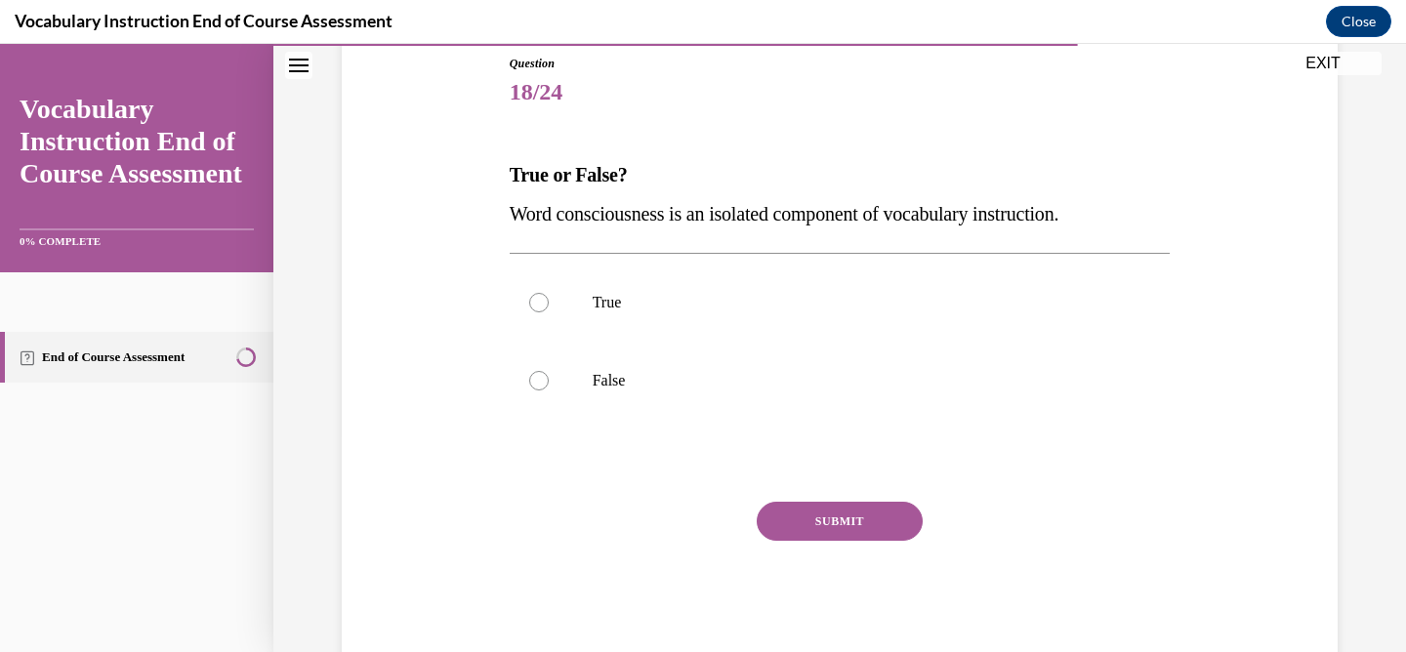
click at [566, 213] on span "Word consciousness is an isolated component of vocabulary instruction." at bounding box center [785, 213] width 550 height 21
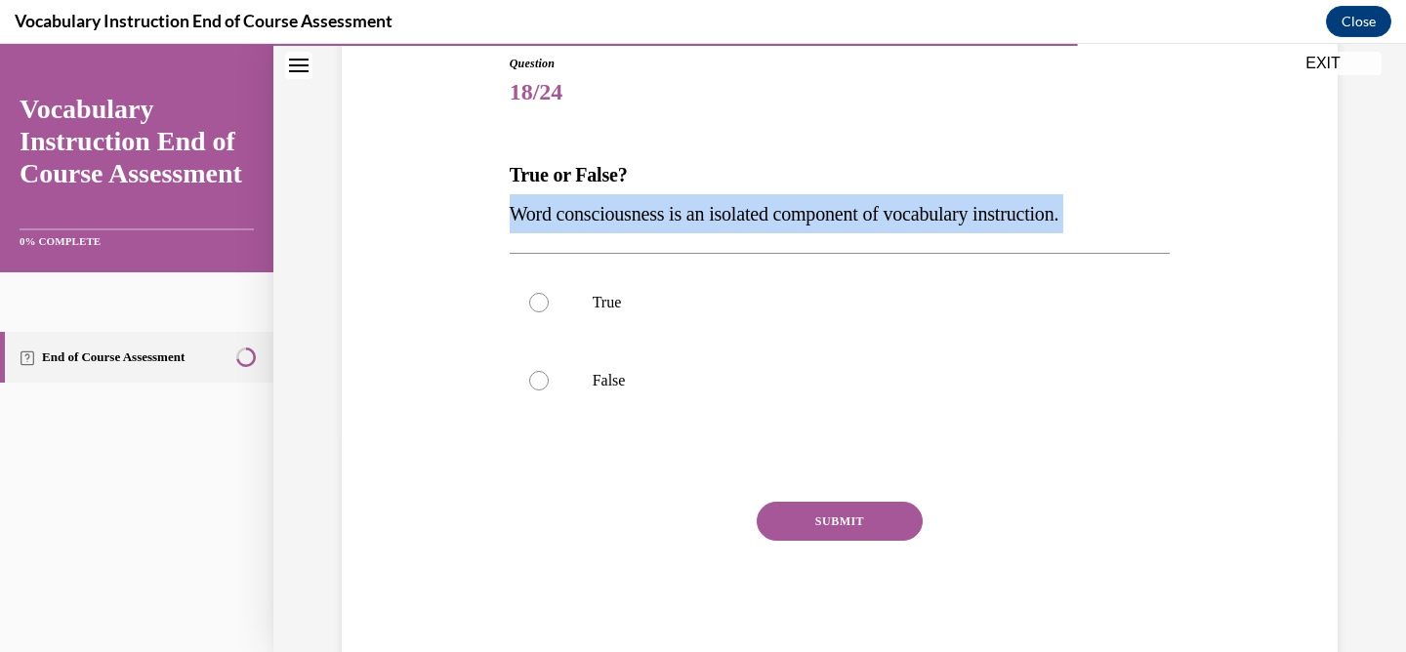
click at [566, 213] on span "Word consciousness is an isolated component of vocabulary instruction." at bounding box center [785, 213] width 550 height 21
copy p "Word consciousness is an isolated component of vocabulary instruction."
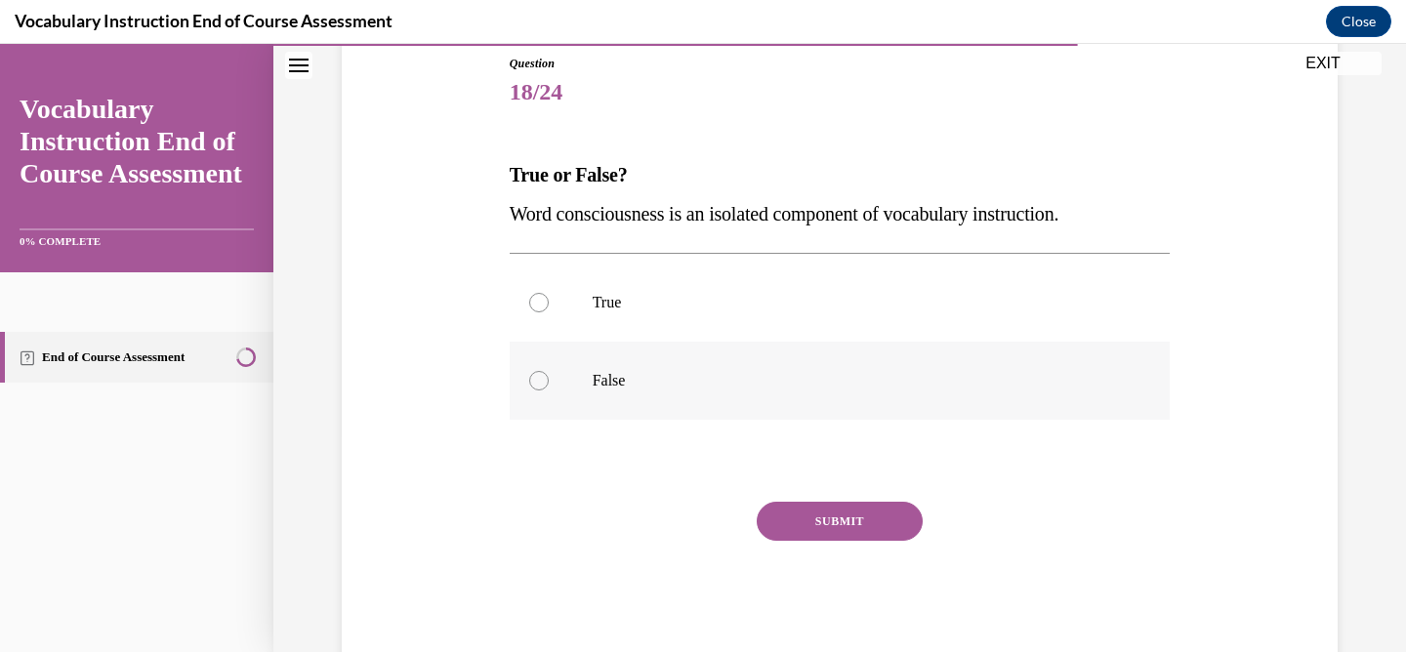
click at [559, 374] on label "False" at bounding box center [840, 381] width 661 height 78
click at [549, 374] on input "False" at bounding box center [539, 381] width 20 height 20
radio input "true"
click at [829, 531] on button "SUBMIT" at bounding box center [840, 521] width 166 height 39
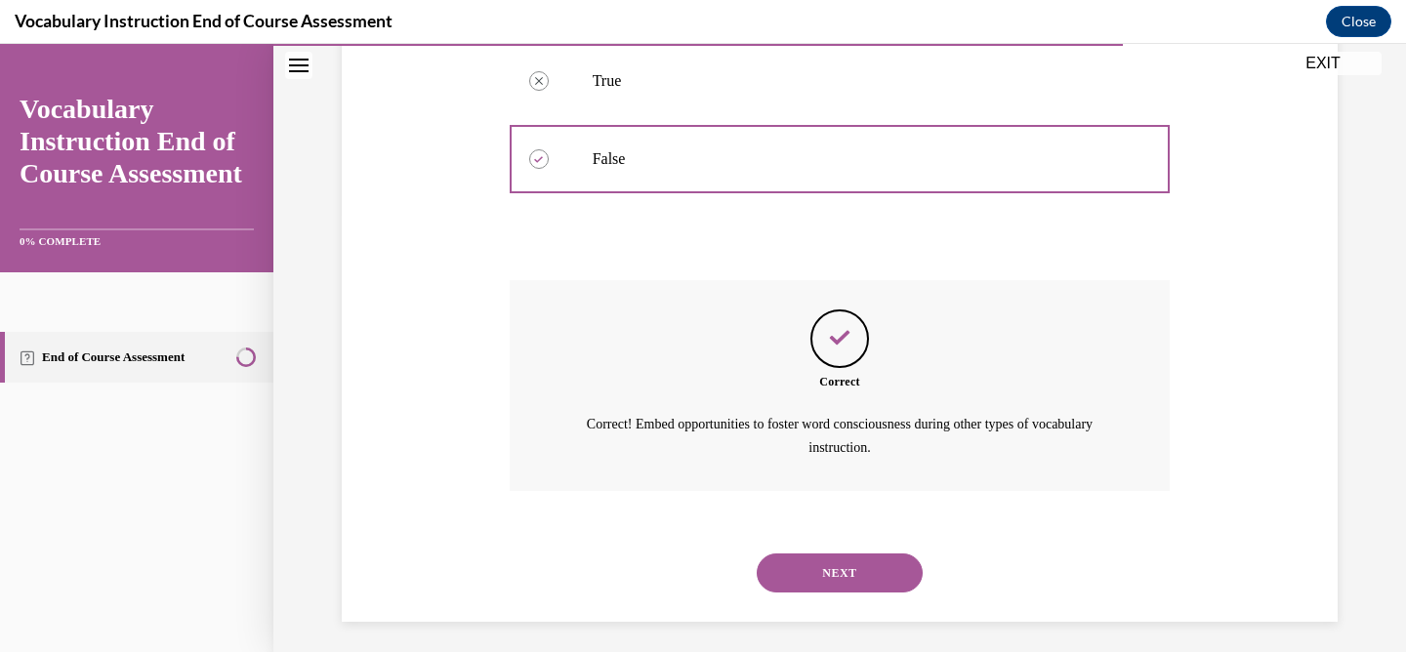
scroll to position [446, 0]
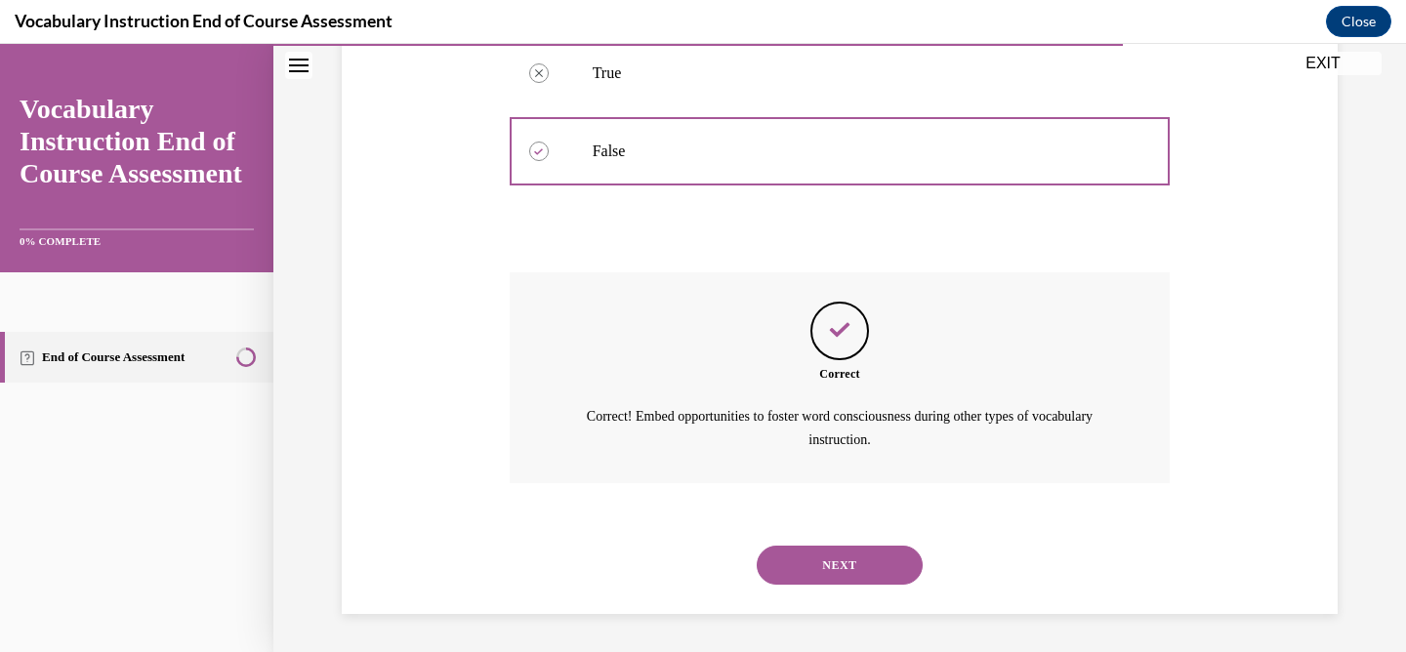
click at [826, 556] on button "NEXT" at bounding box center [840, 565] width 166 height 39
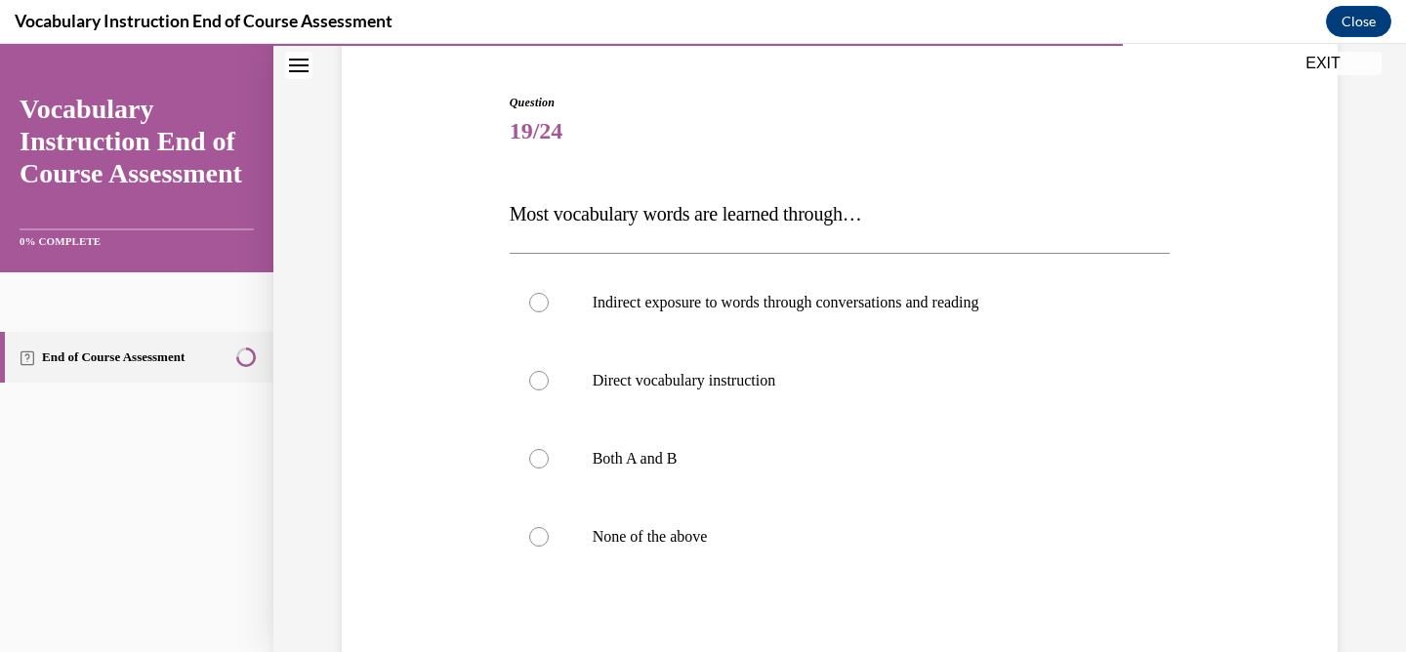
scroll to position [172, 0]
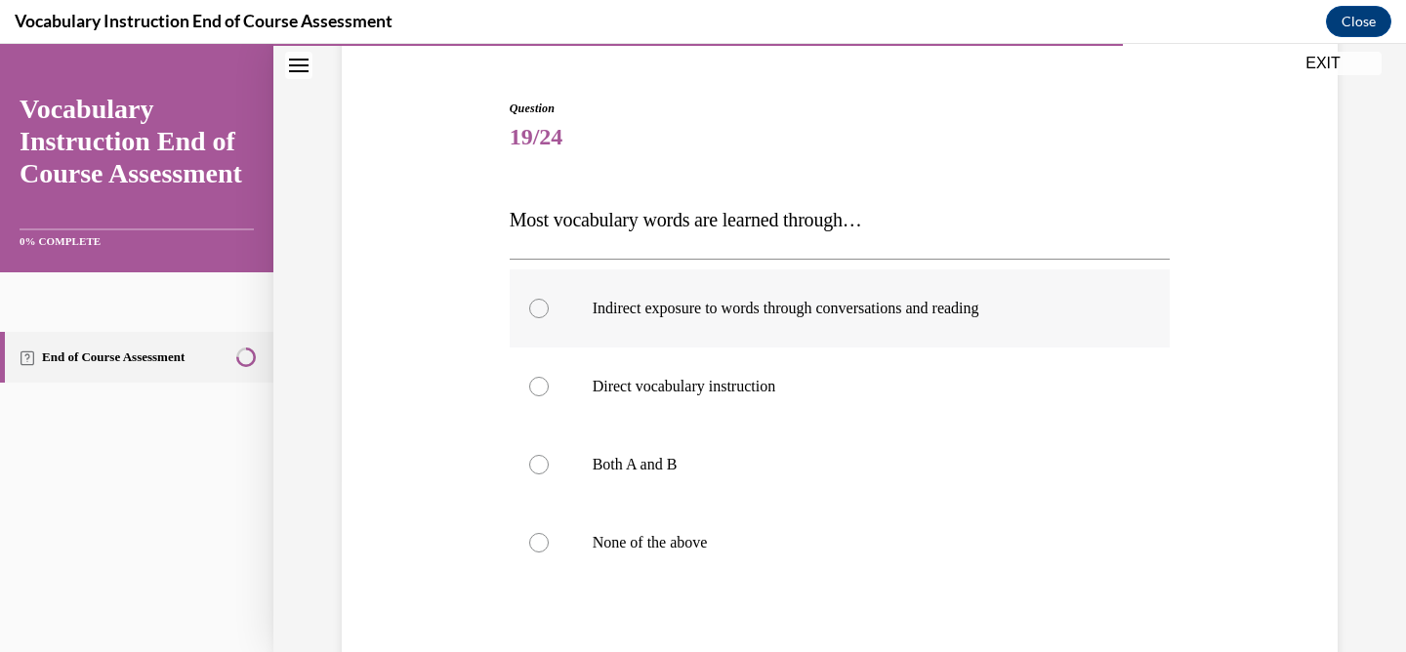
click at [726, 303] on p "Indirect exposure to words through conversations and reading" at bounding box center [857, 309] width 529 height 20
click at [549, 303] on input "Indirect exposure to words through conversations and reading" at bounding box center [539, 309] width 20 height 20
radio input "true"
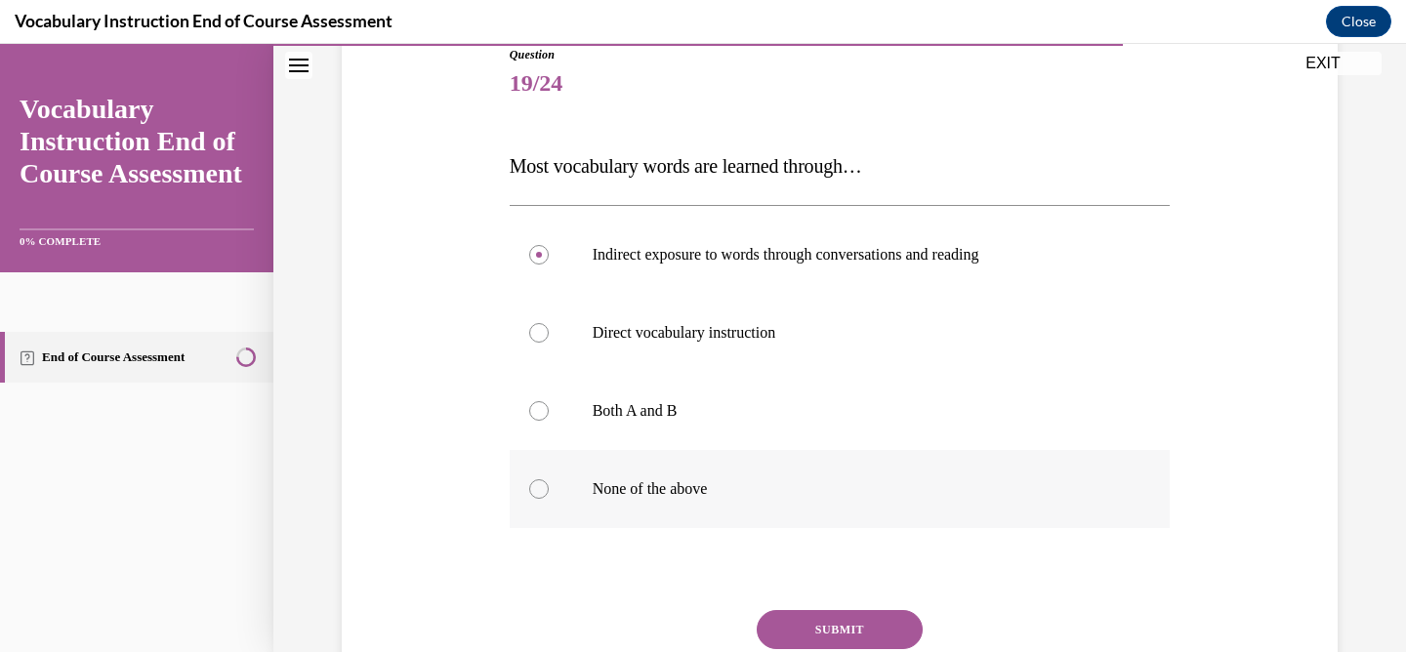
scroll to position [233, 0]
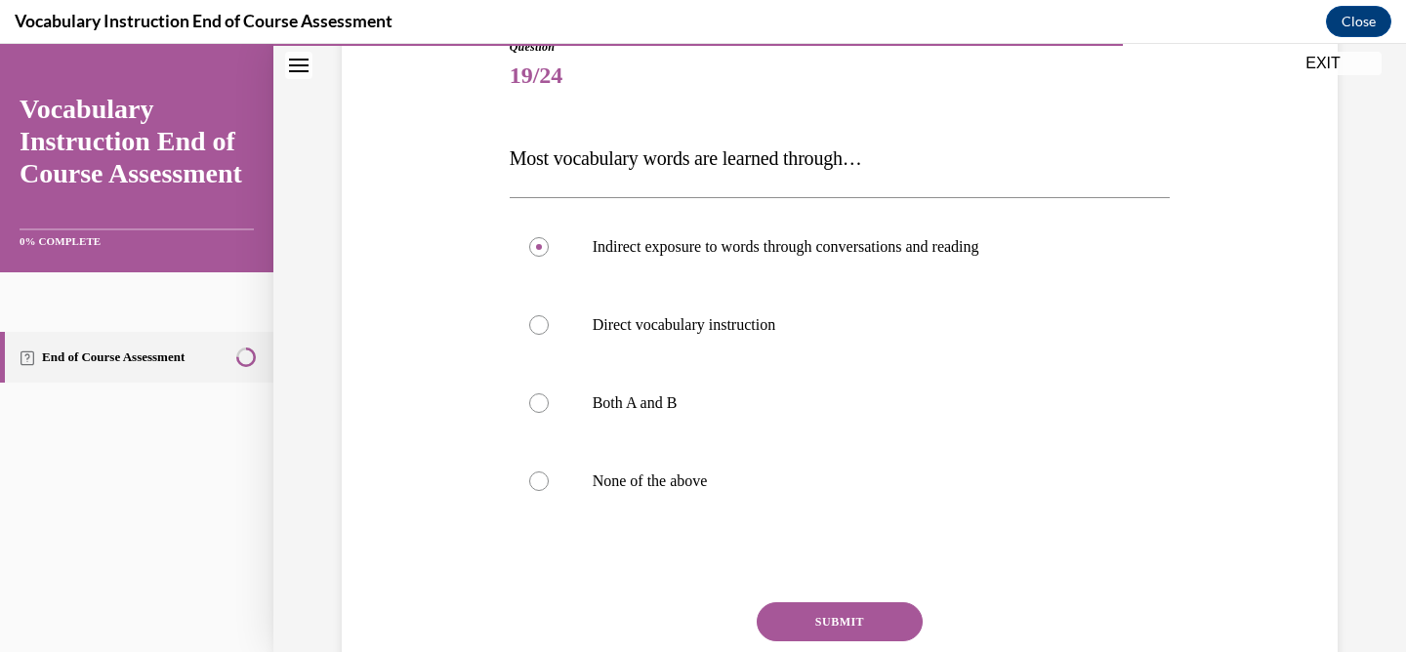
click at [849, 624] on button "SUBMIT" at bounding box center [840, 621] width 166 height 39
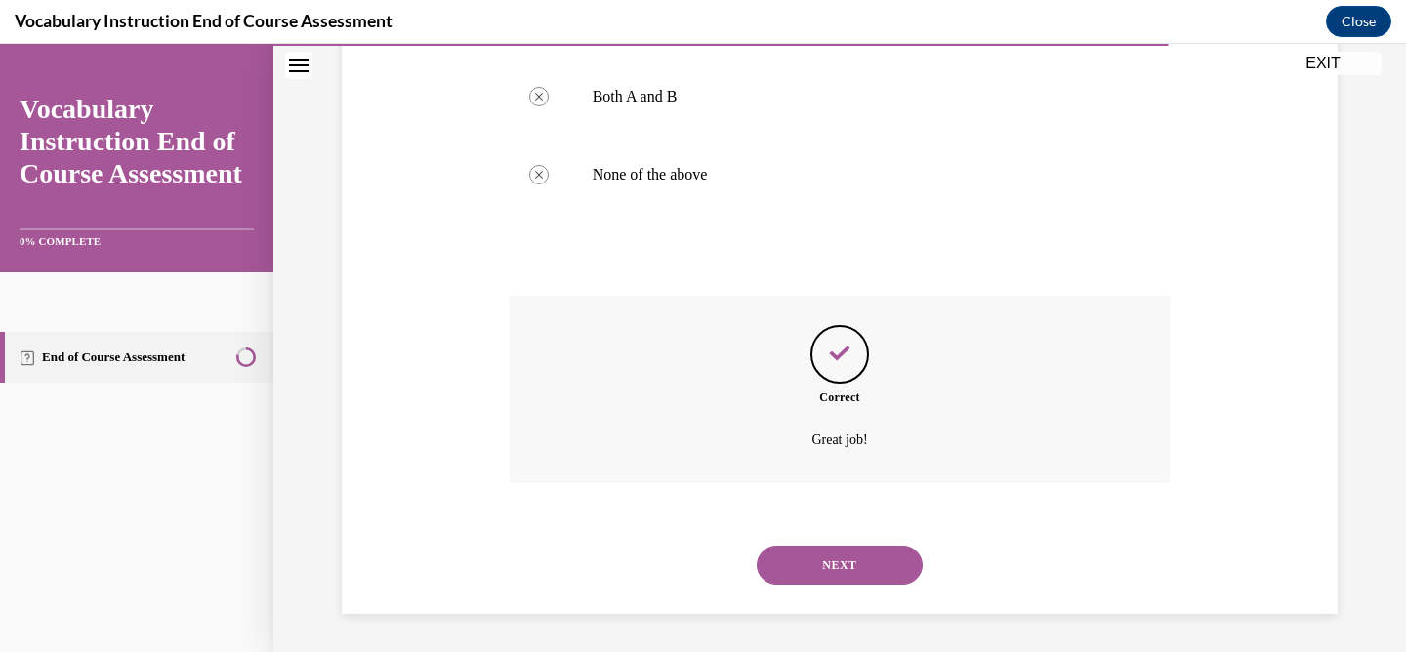
scroll to position [541, 0]
click at [816, 567] on button "NEXT" at bounding box center [840, 564] width 166 height 39
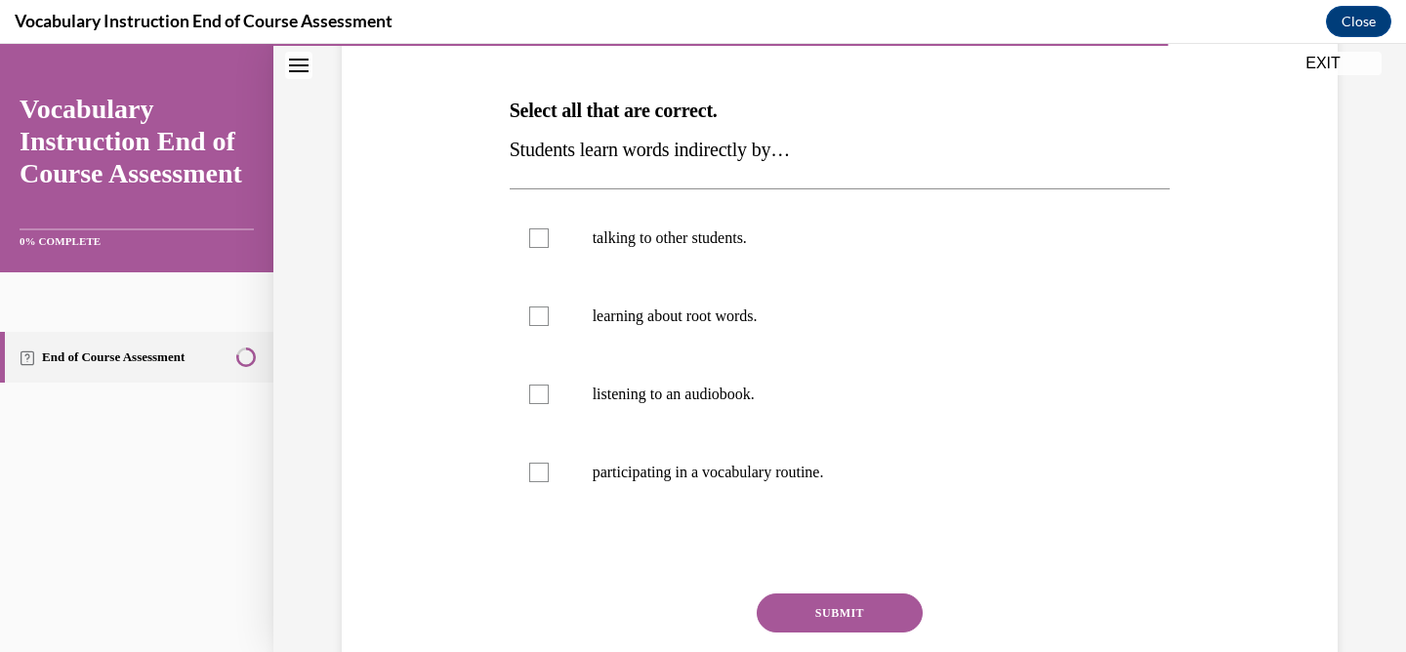
scroll to position [293, 0]
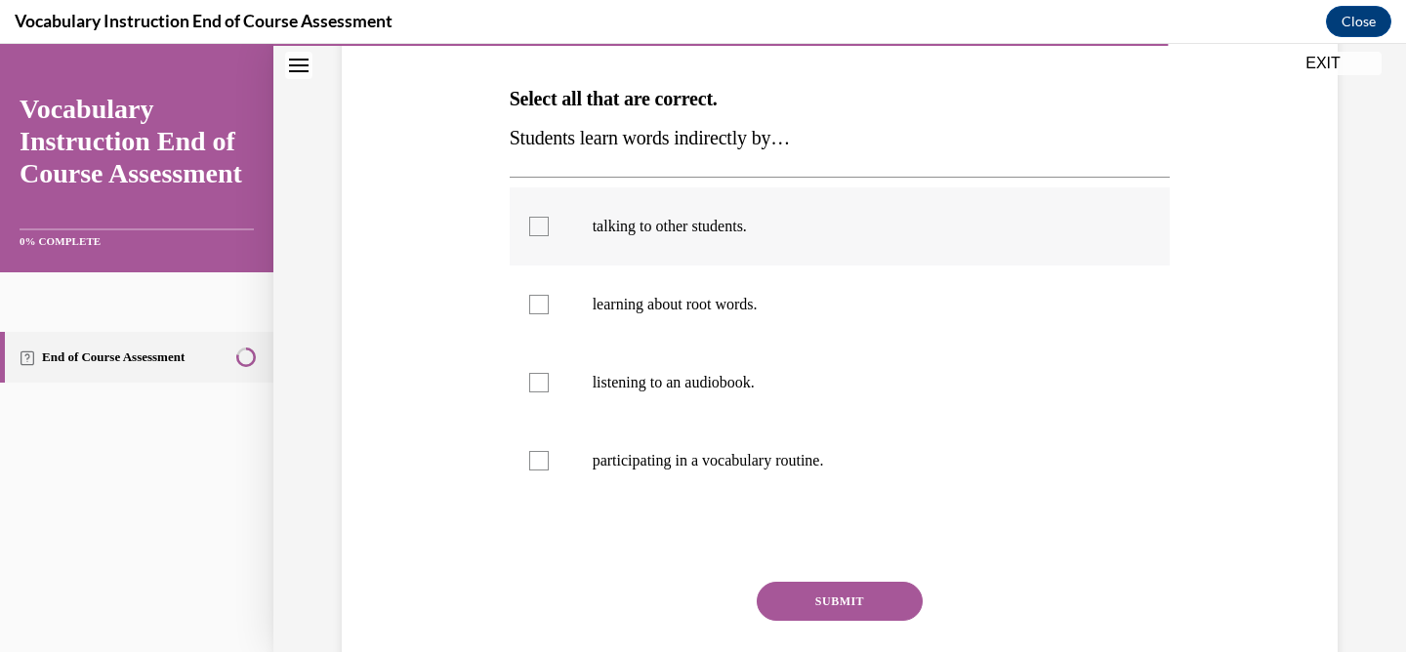
click at [541, 229] on div at bounding box center [539, 227] width 20 height 20
click at [541, 229] on input "talking to other students." at bounding box center [539, 227] width 20 height 20
checkbox input "true"
click at [538, 382] on div at bounding box center [539, 383] width 20 height 20
click at [538, 382] on input "listening to an audiobook." at bounding box center [539, 383] width 20 height 20
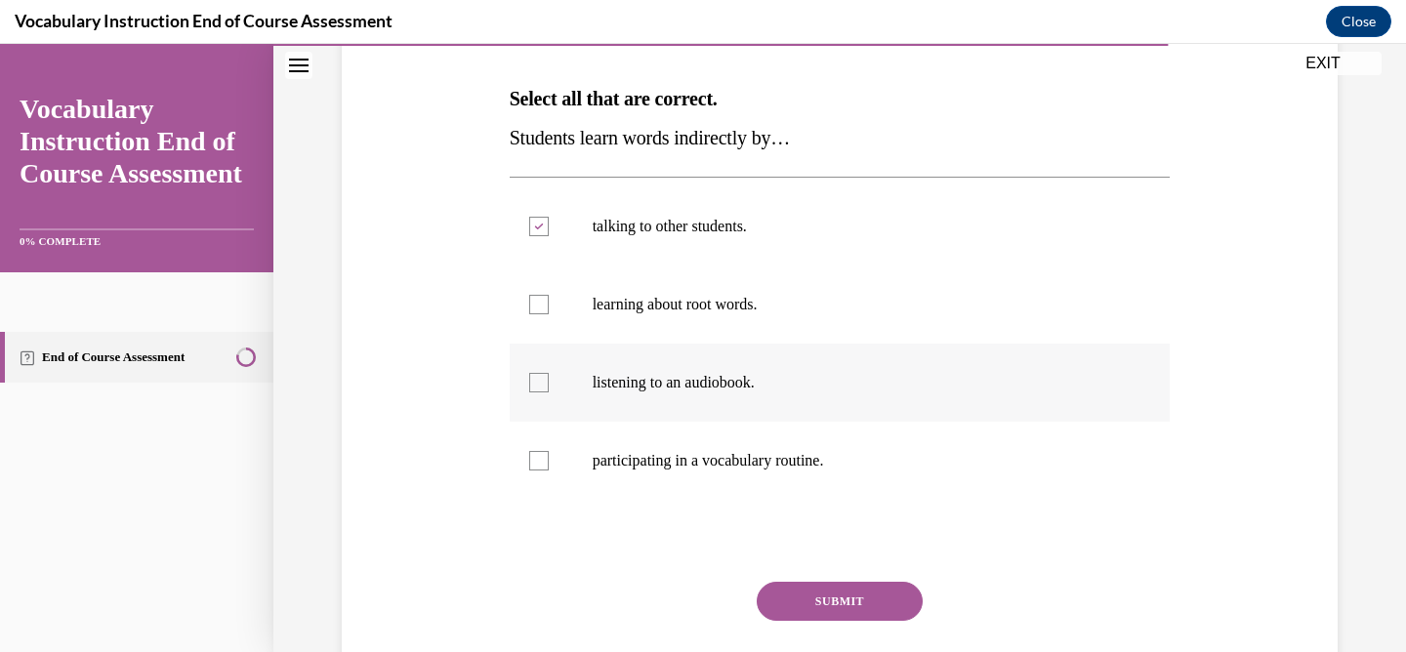
checkbox input "true"
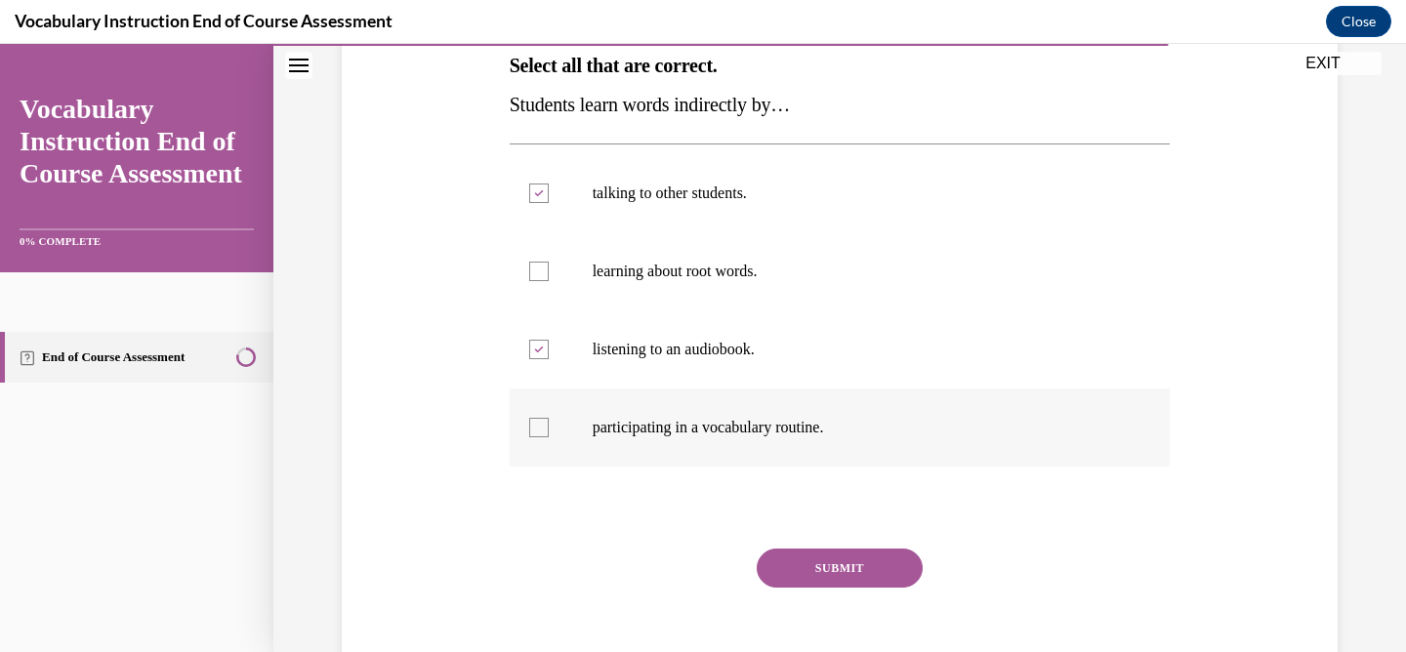
scroll to position [327, 0]
click at [824, 587] on div "SUBMIT" at bounding box center [840, 597] width 661 height 98
click at [838, 566] on button "SUBMIT" at bounding box center [840, 567] width 166 height 39
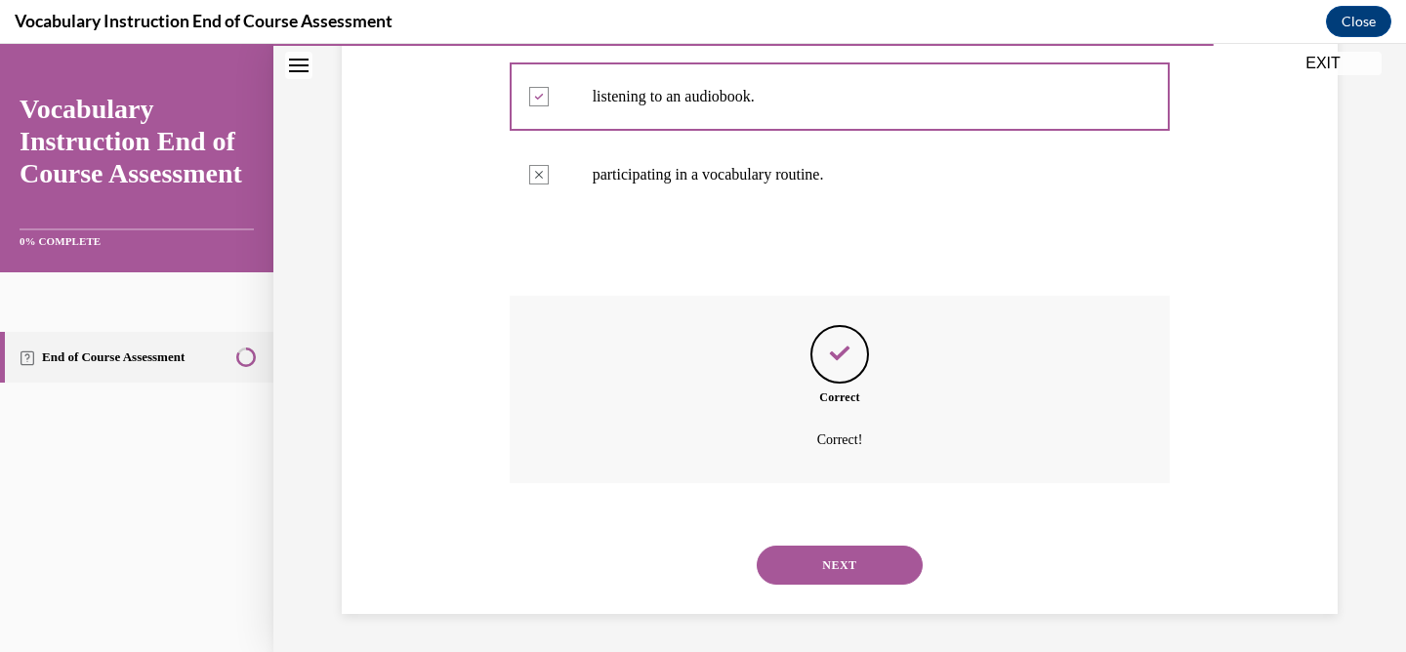
scroll to position [580, 0]
click at [839, 569] on button "NEXT" at bounding box center [840, 564] width 166 height 39
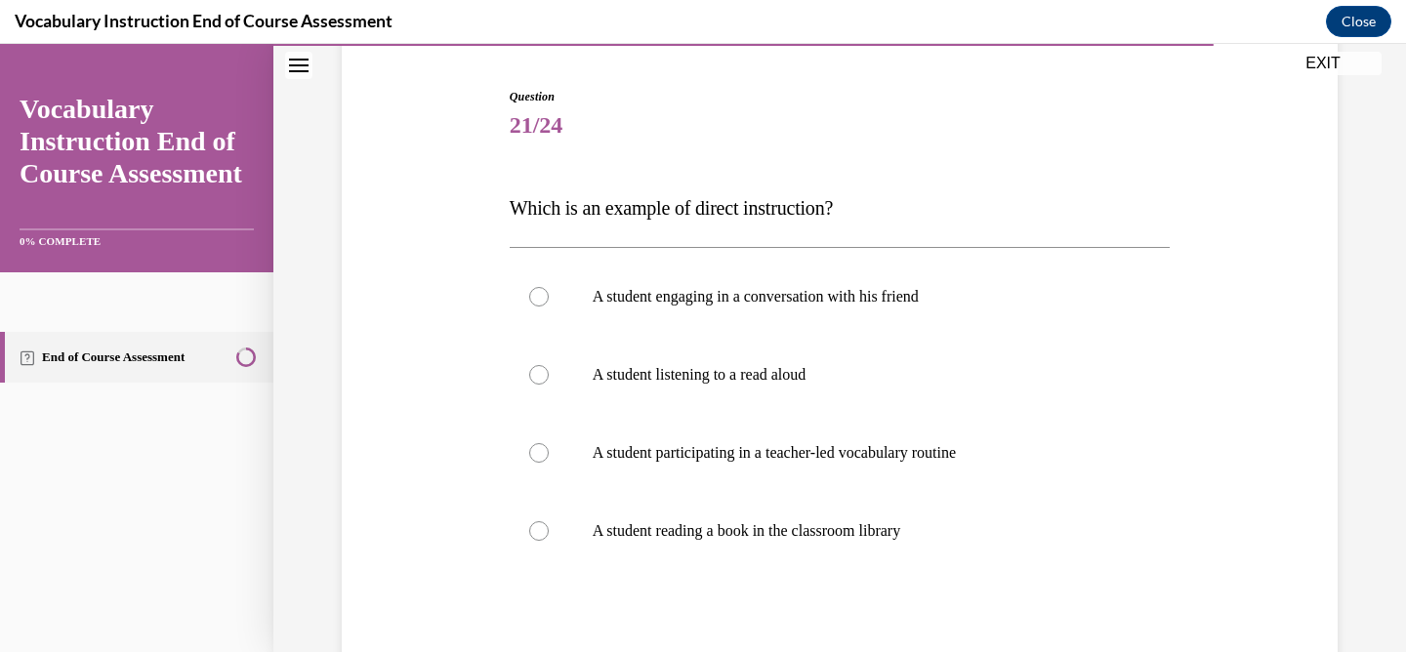
scroll to position [185, 0]
click at [541, 450] on div at bounding box center [539, 451] width 20 height 20
click at [541, 450] on input "A student participating in a teacher-led vocabulary routine" at bounding box center [539, 451] width 20 height 20
radio input "true"
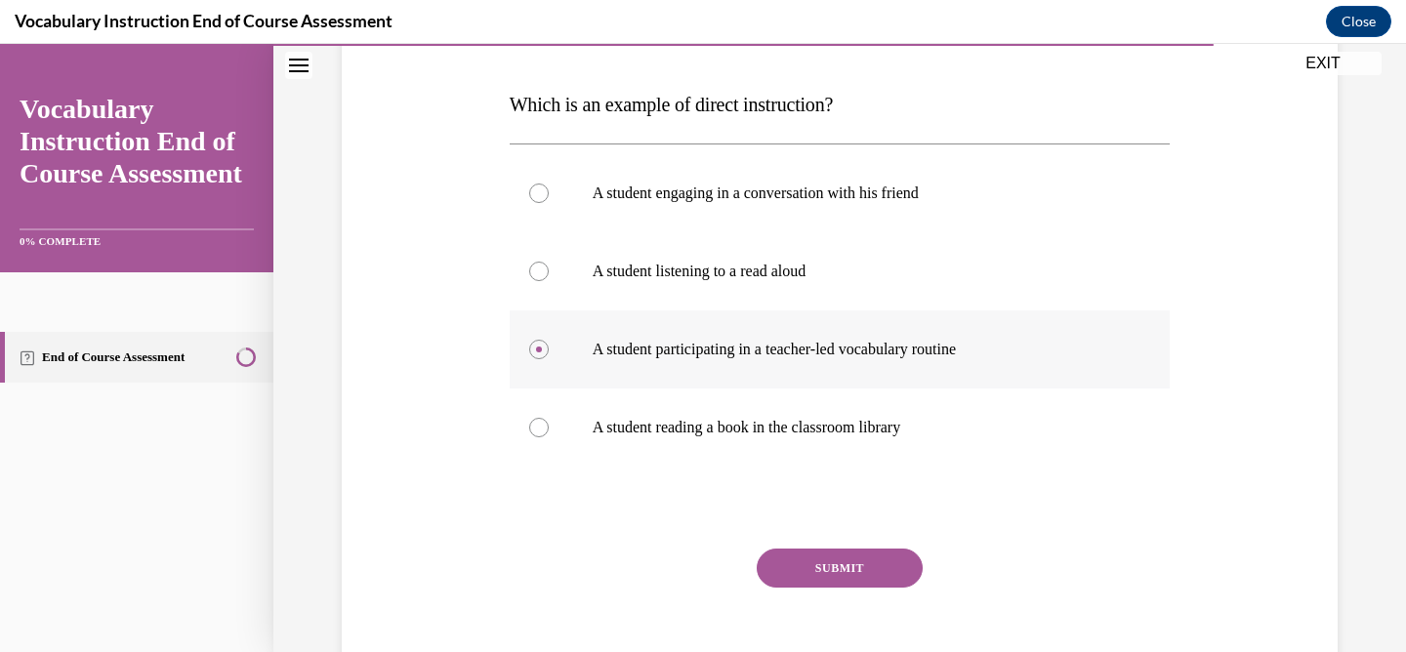
scroll to position [288, 0]
click at [824, 555] on button "SUBMIT" at bounding box center [840, 567] width 166 height 39
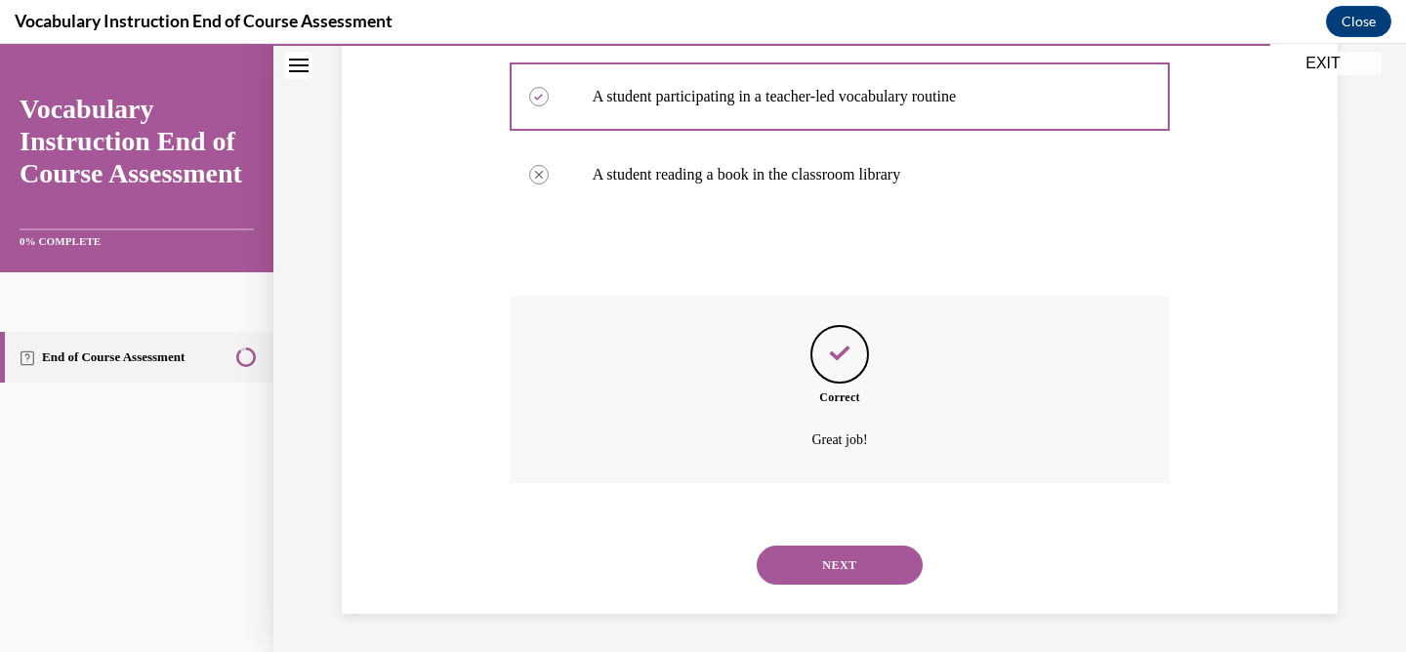
scroll to position [541, 0]
click at [832, 562] on button "NEXT" at bounding box center [840, 564] width 166 height 39
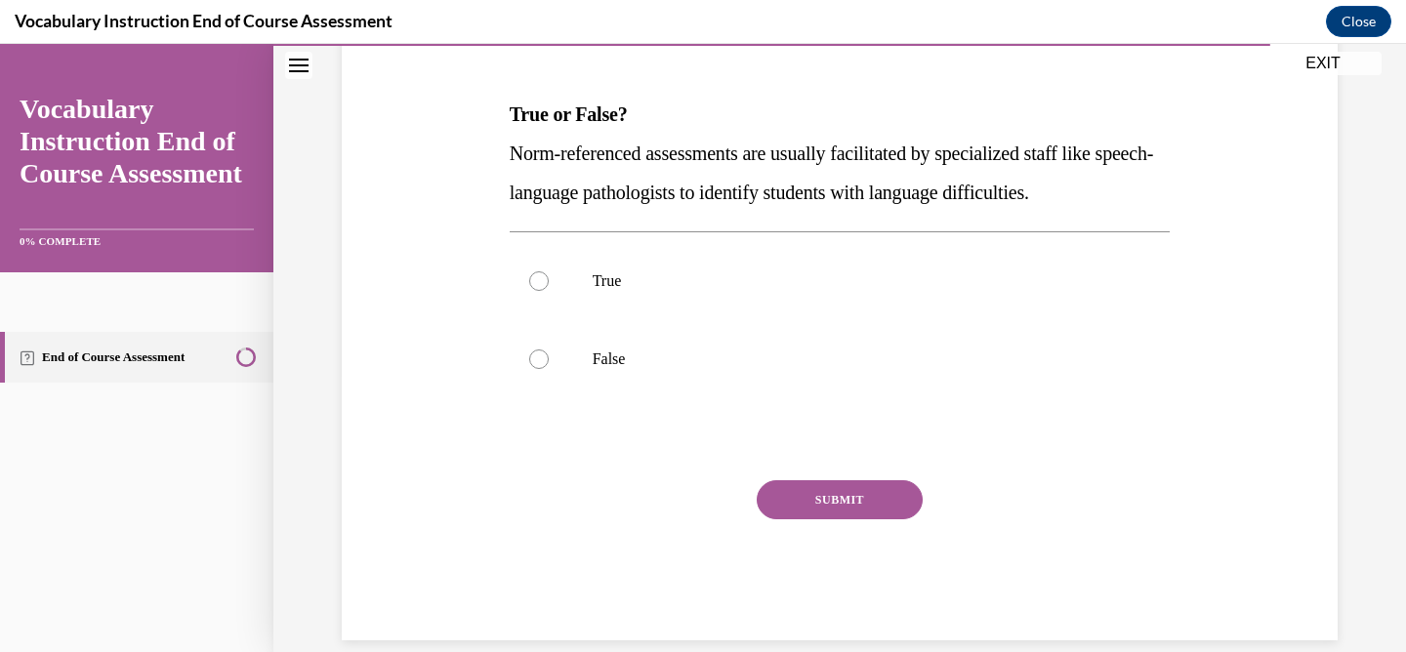
scroll to position [276, 0]
click at [604, 187] on span "Norm-referenced assessments are usually facilitated by specialized staff like s…" at bounding box center [832, 174] width 644 height 61
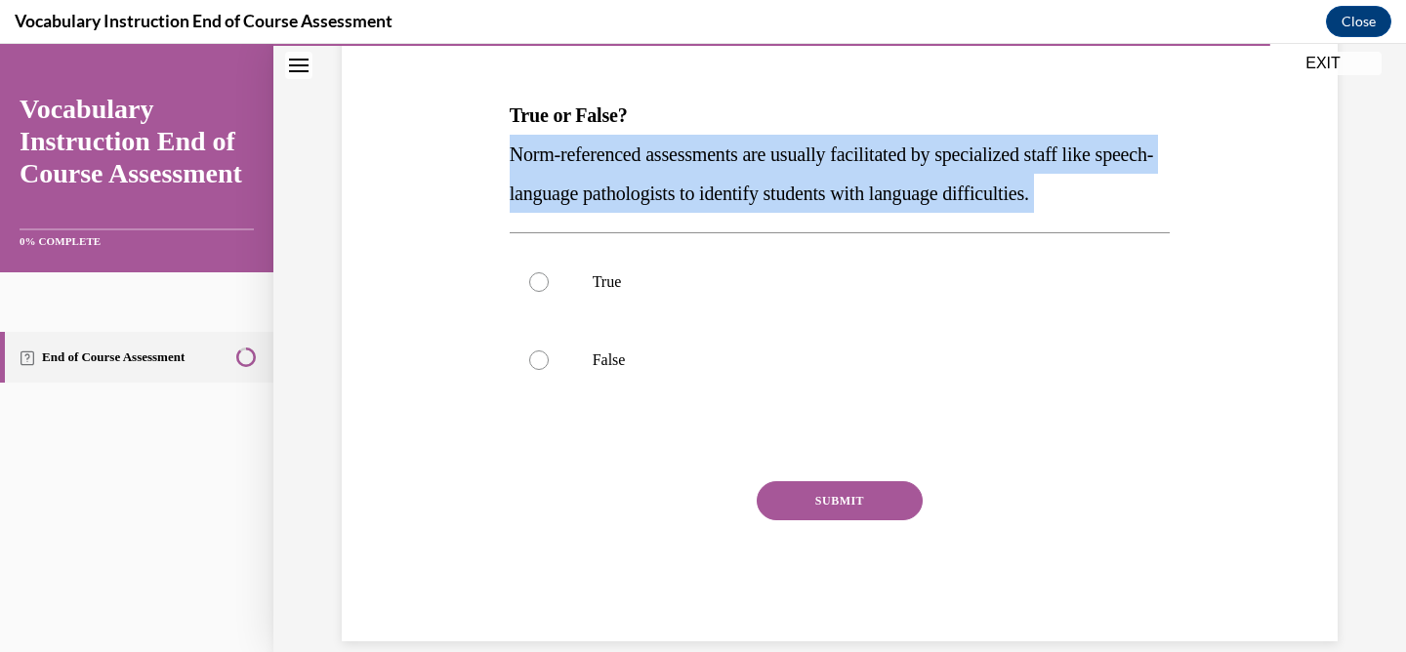
click at [604, 187] on span "Norm-referenced assessments are usually facilitated by specialized staff like s…" at bounding box center [832, 174] width 644 height 61
copy p "Norm-referenced assessments are usually facilitated by specialized staff like s…"
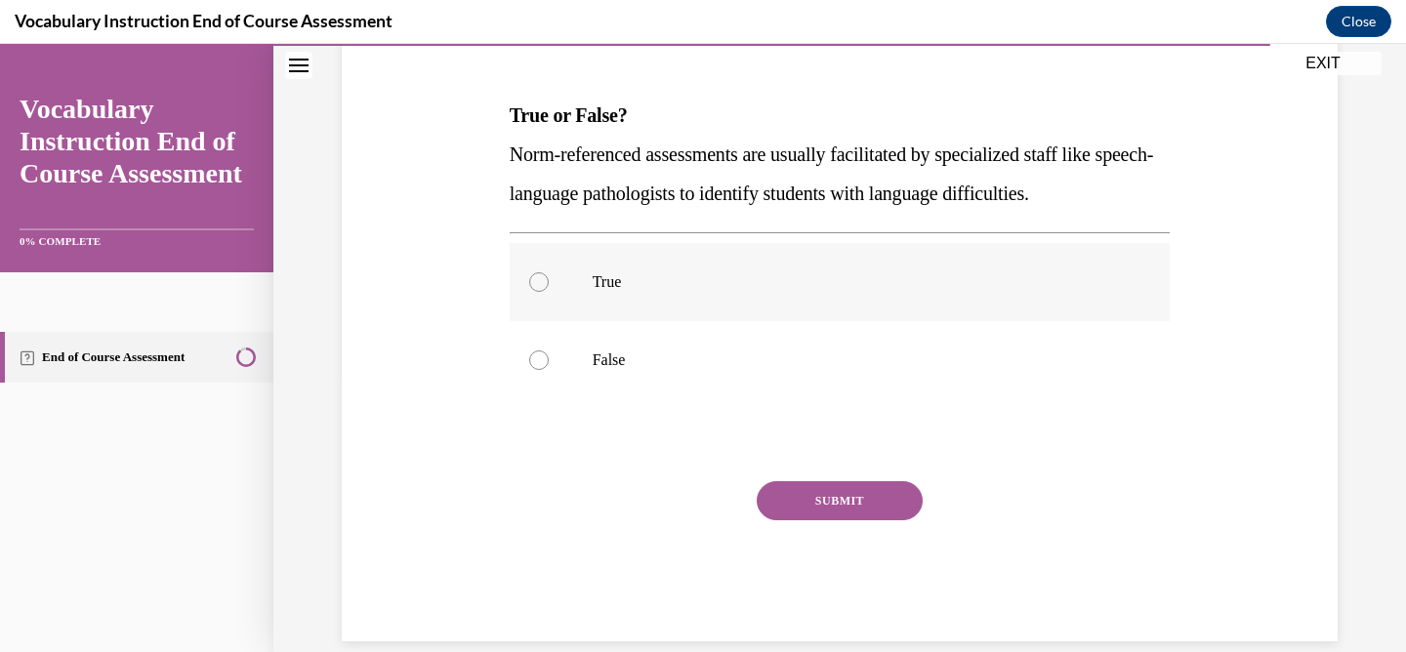
click at [541, 279] on div at bounding box center [539, 282] width 20 height 20
click at [541, 279] on input "True" at bounding box center [539, 282] width 20 height 20
radio input "true"
click at [833, 510] on button "SUBMIT" at bounding box center [840, 500] width 166 height 39
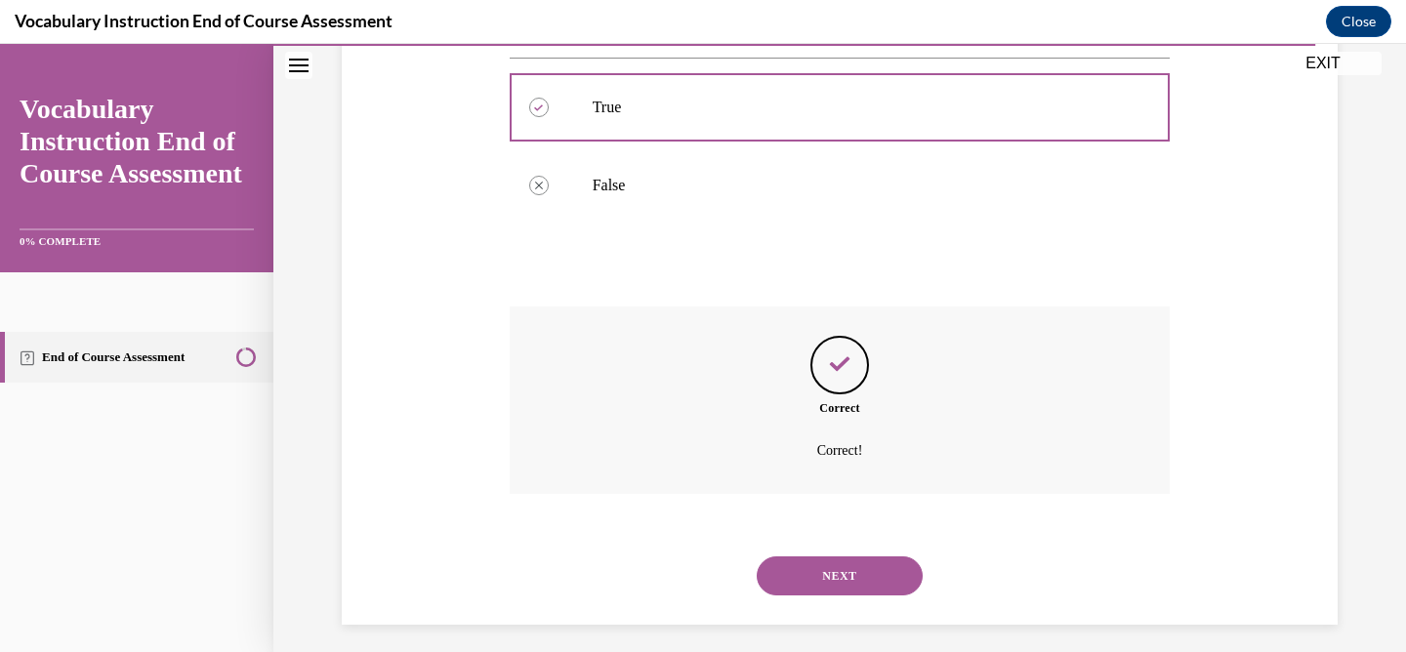
scroll to position [463, 0]
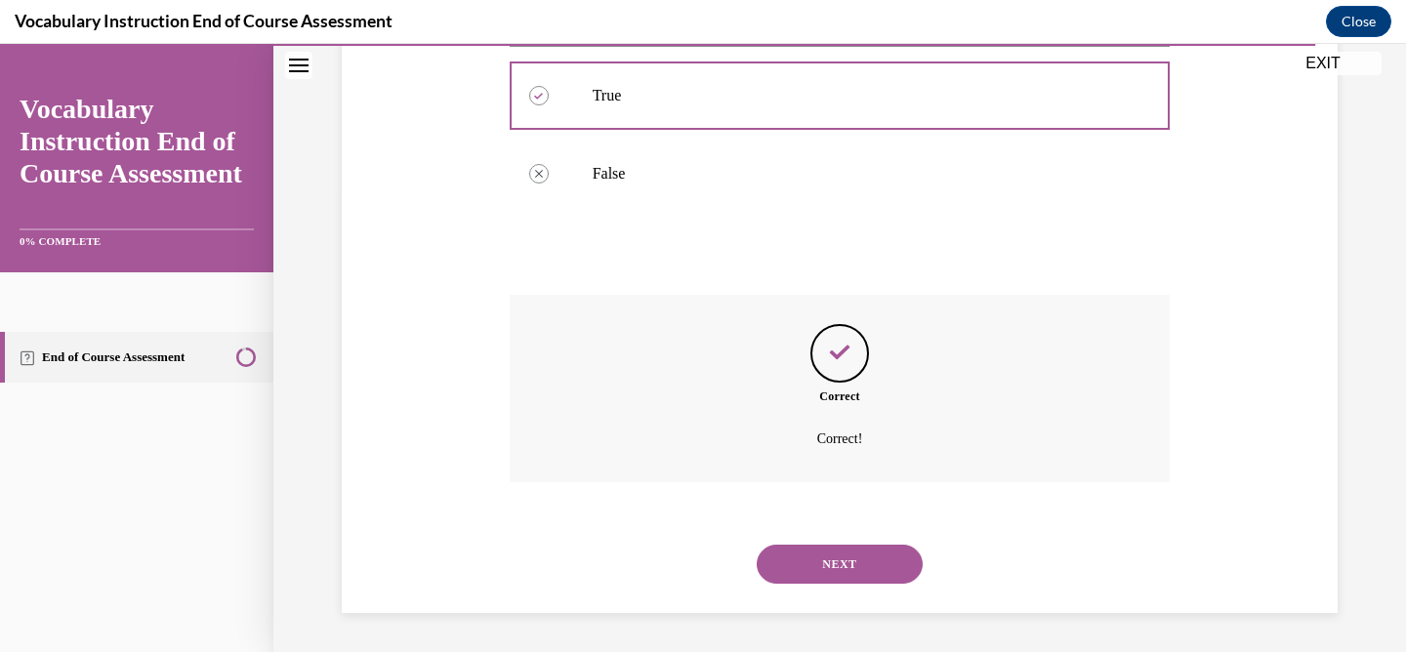
click at [811, 569] on button "NEXT" at bounding box center [840, 564] width 166 height 39
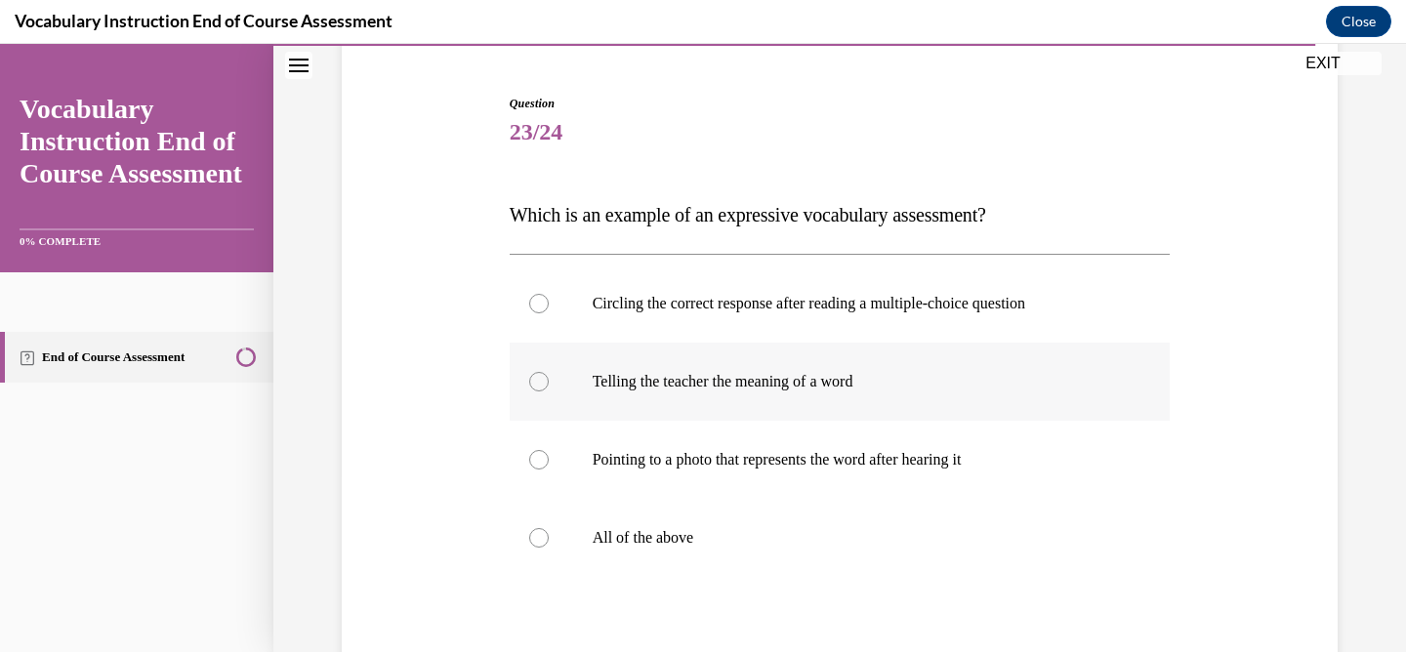
scroll to position [174, 0]
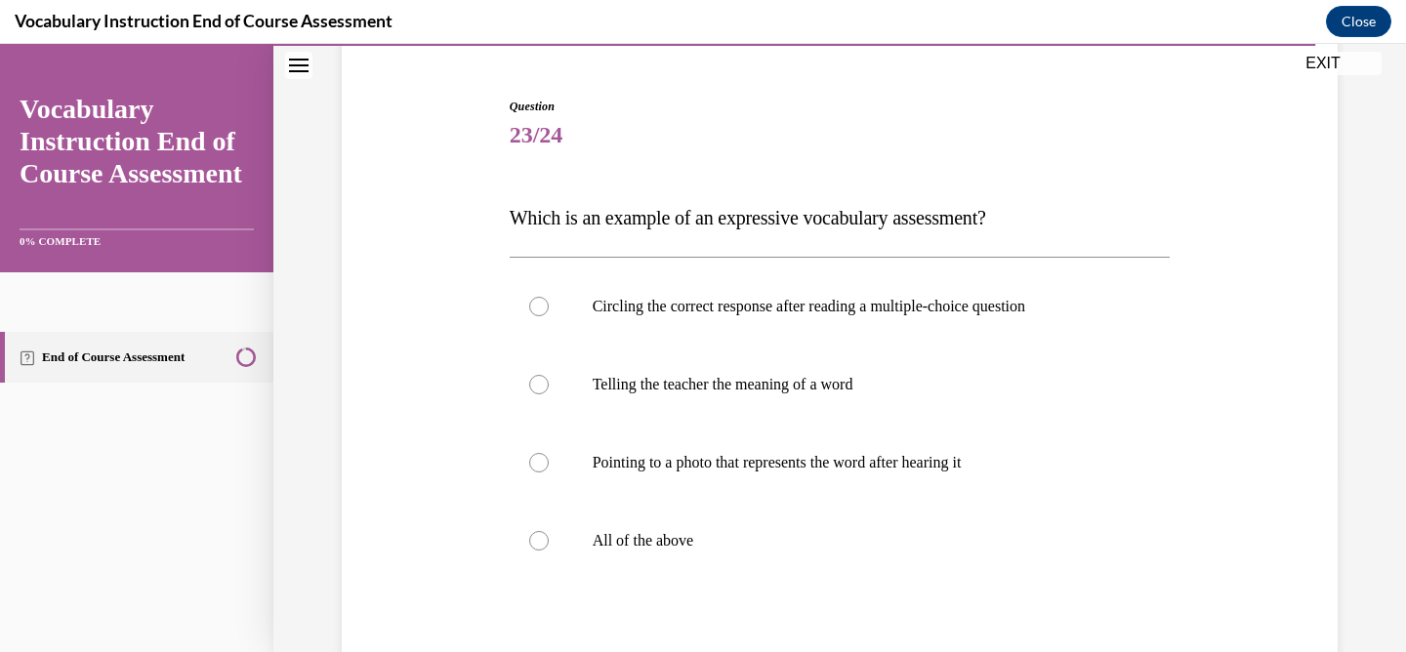
click at [677, 230] on p "Which is an example of an expressive vocabulary assessment?" at bounding box center [840, 217] width 661 height 39
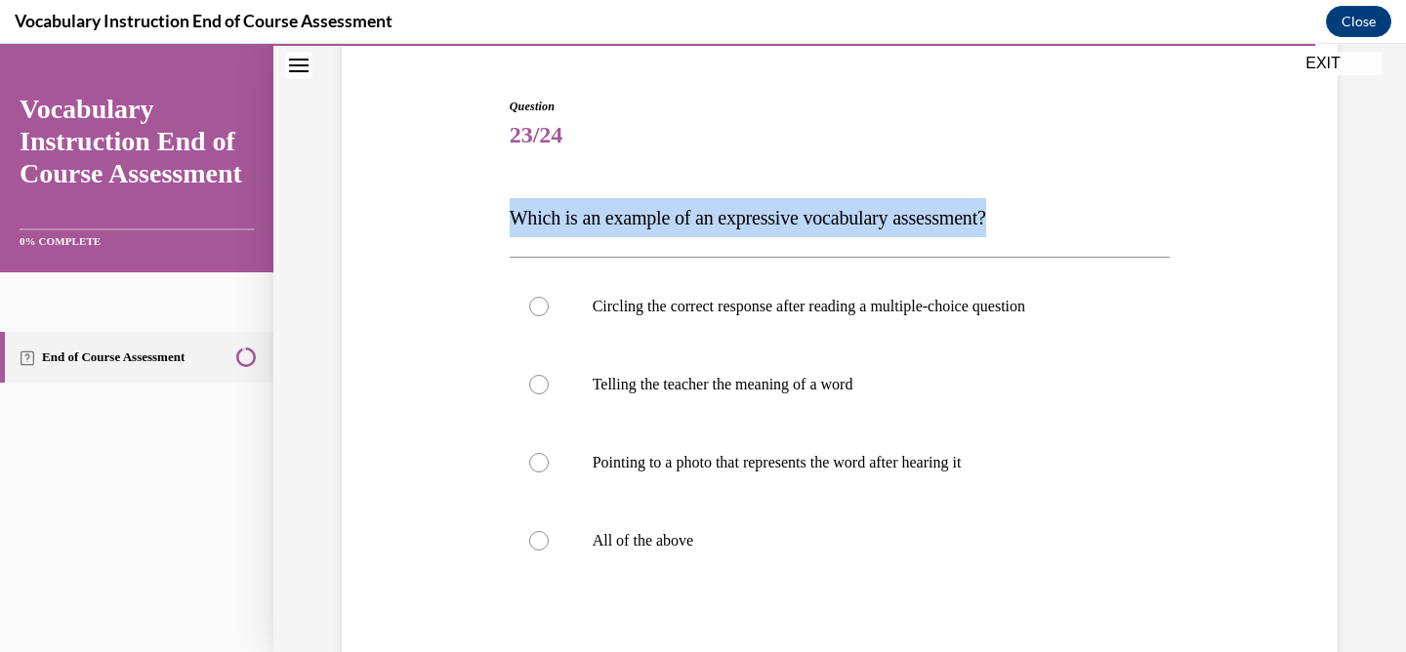
click at [677, 230] on p "Which is an example of an expressive vocabulary assessment?" at bounding box center [840, 217] width 661 height 39
copy span "Which is an example of an expressive vocabulary assessment?"
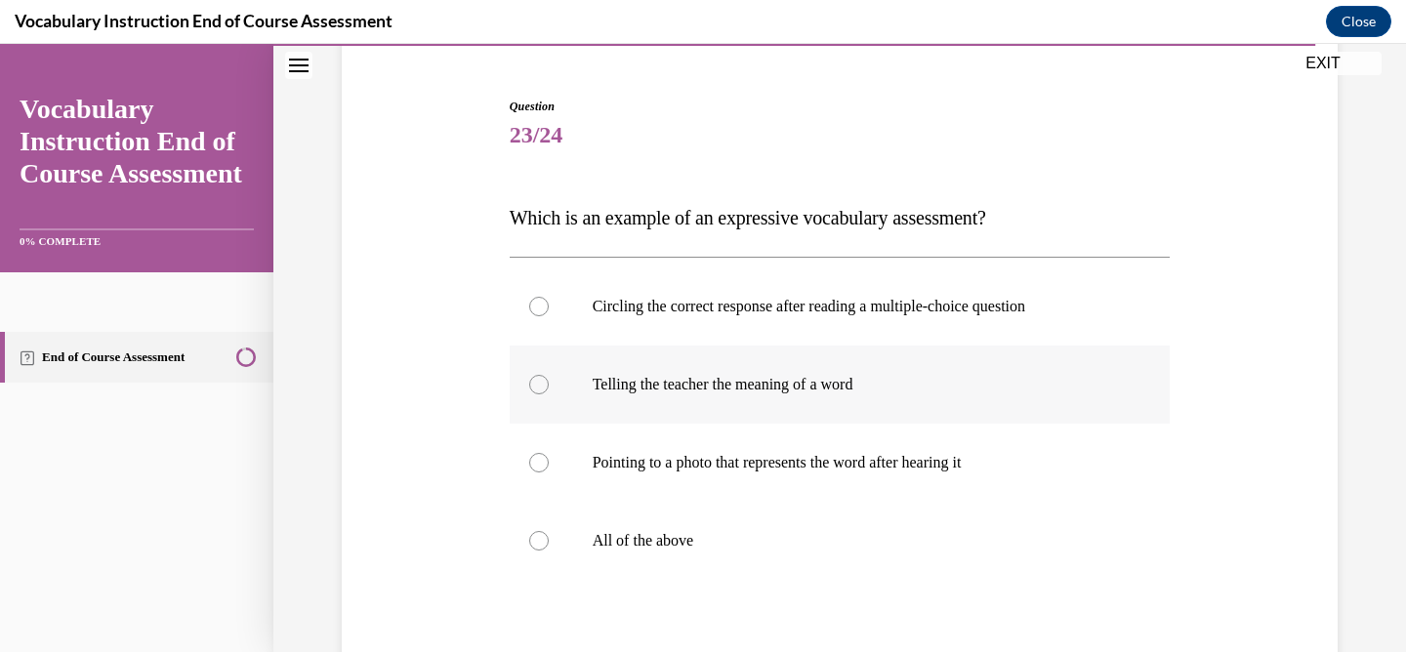
click at [655, 369] on label "Telling the teacher the meaning of a word" at bounding box center [840, 385] width 661 height 78
click at [549, 375] on input "Telling the teacher the meaning of a word" at bounding box center [539, 385] width 20 height 20
radio input "true"
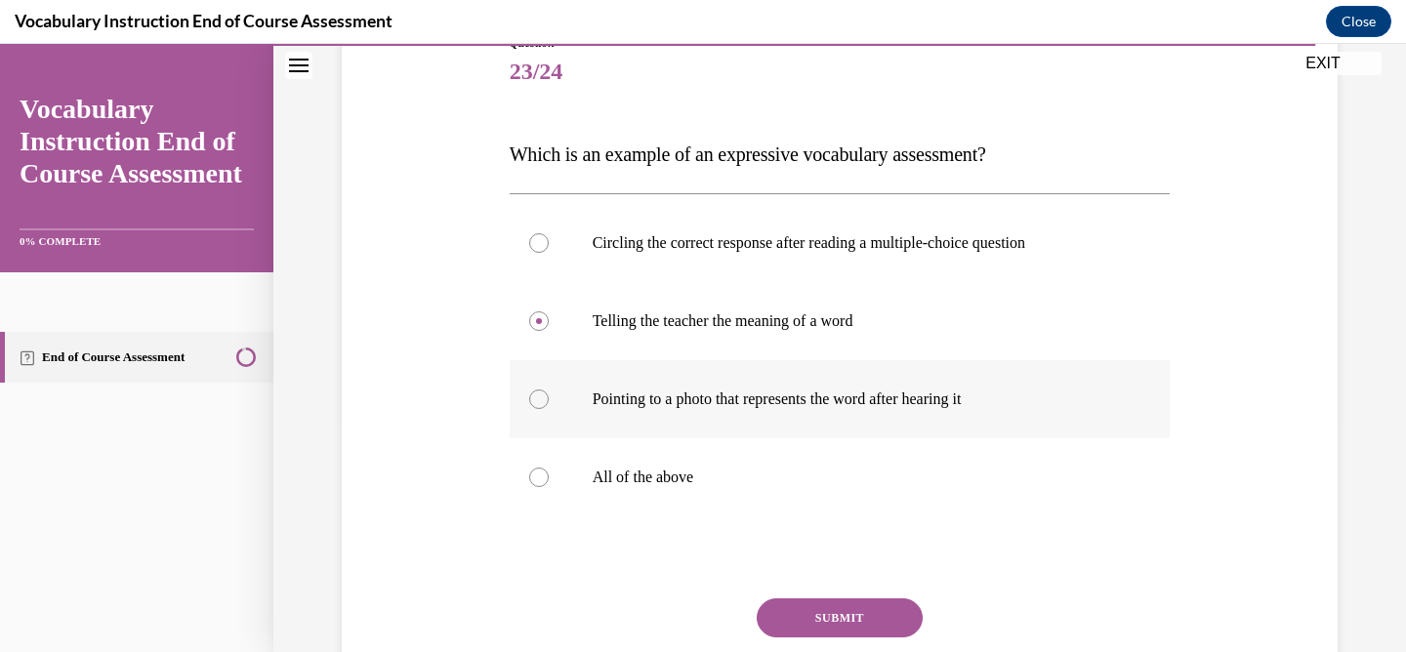
scroll to position [241, 0]
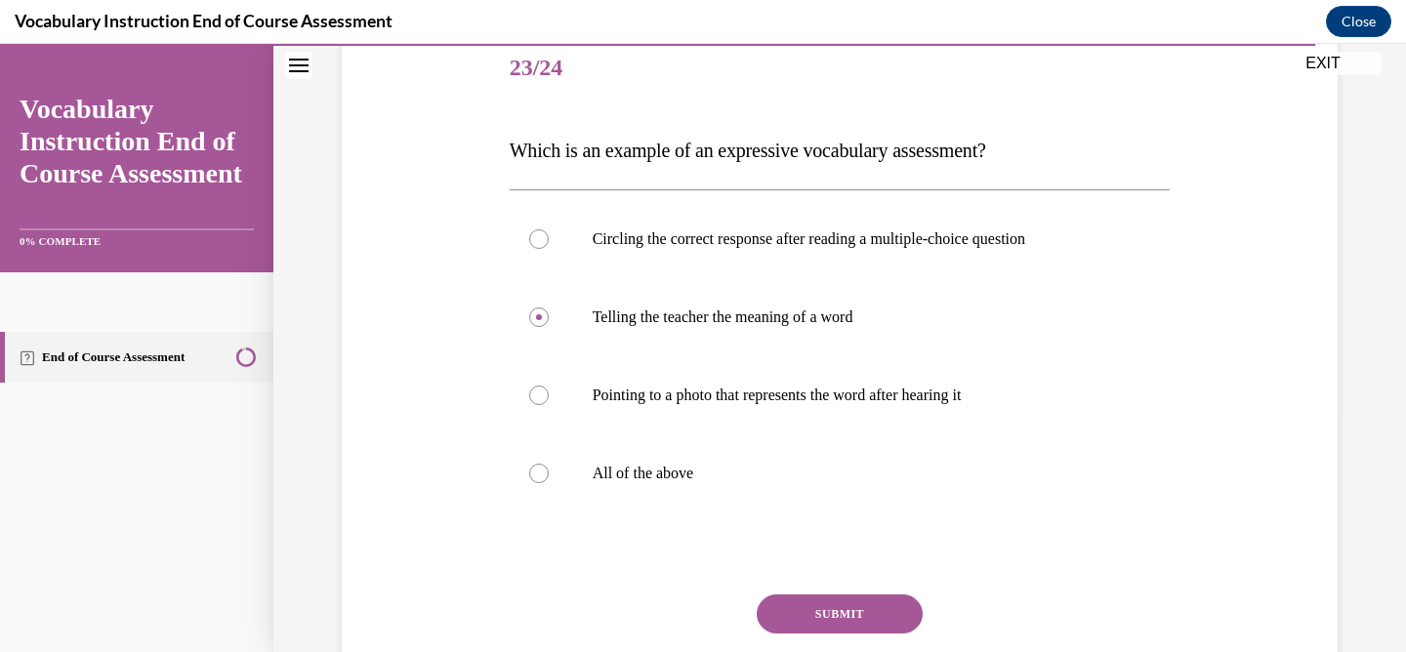
click at [796, 599] on button "SUBMIT" at bounding box center [840, 614] width 166 height 39
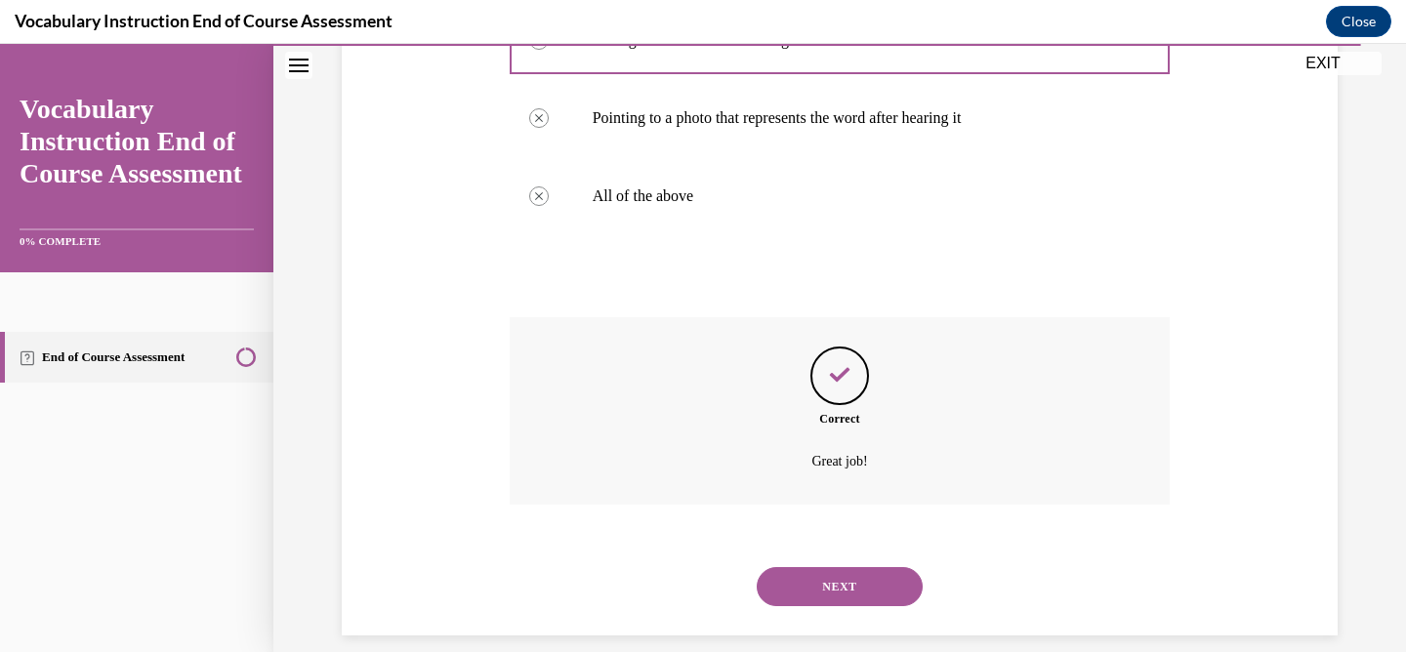
scroll to position [541, 0]
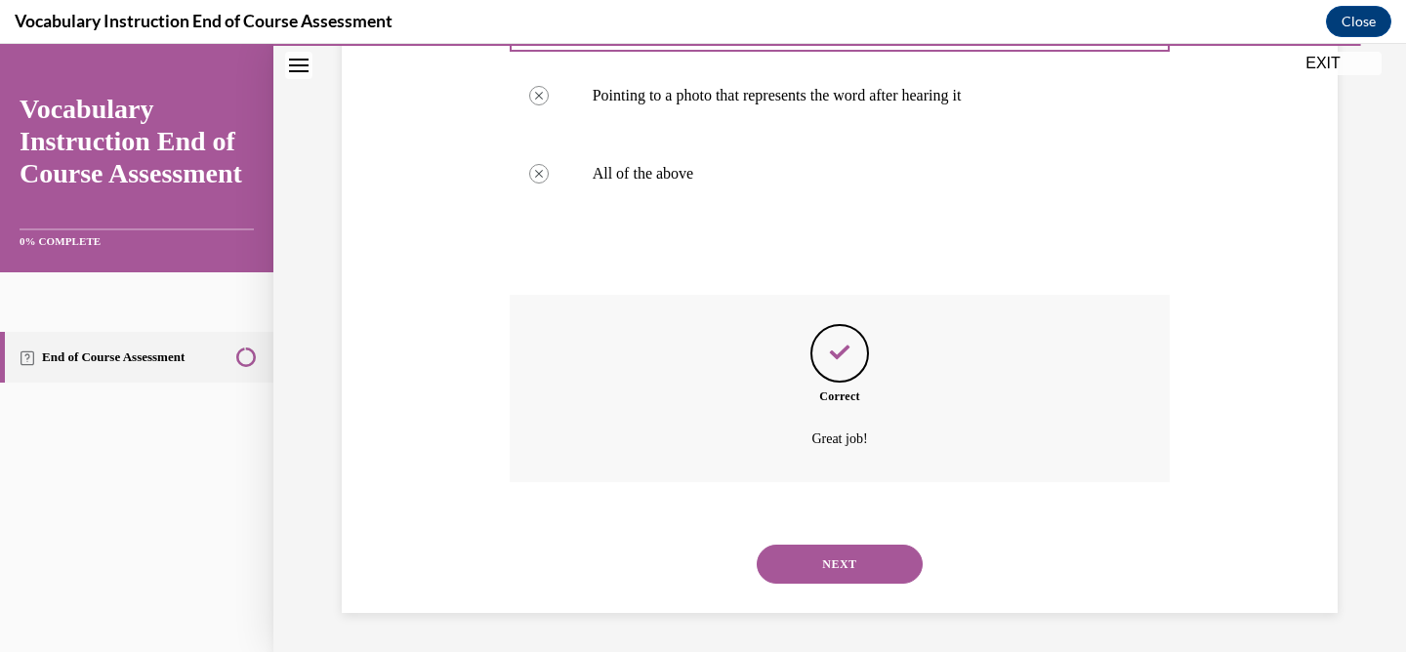
click at [804, 561] on button "NEXT" at bounding box center [840, 564] width 166 height 39
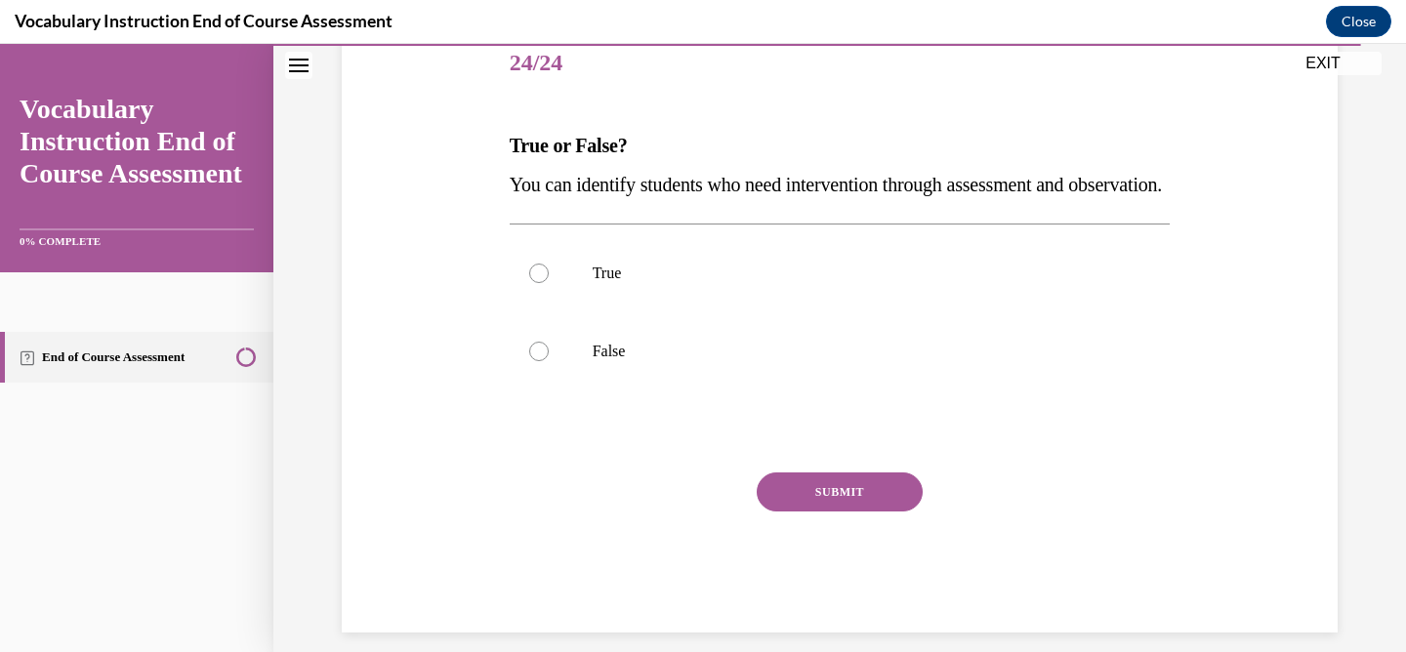
scroll to position [247, 0]
click at [586, 311] on label "True" at bounding box center [840, 272] width 661 height 78
click at [549, 282] on input "True" at bounding box center [539, 273] width 20 height 20
radio input "true"
click at [797, 511] on button "SUBMIT" at bounding box center [840, 491] width 166 height 39
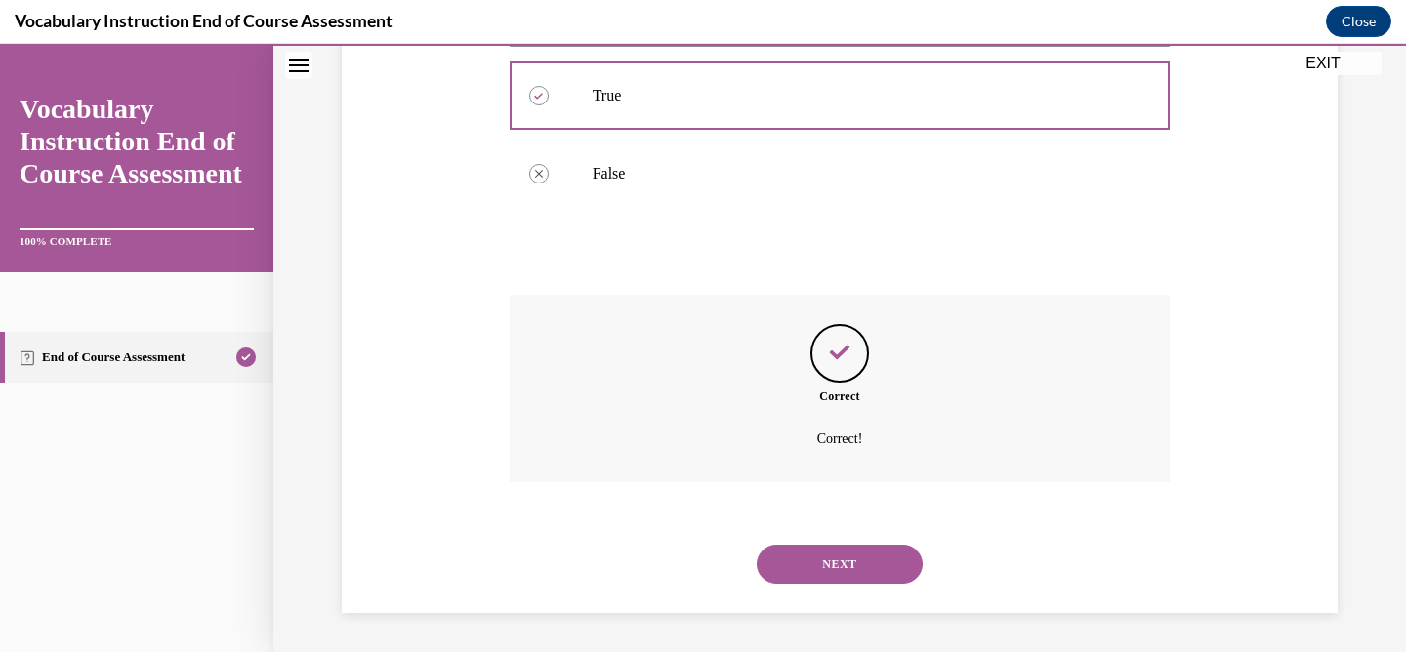
scroll to position [463, 0]
click at [822, 563] on button "NEXT" at bounding box center [840, 564] width 166 height 39
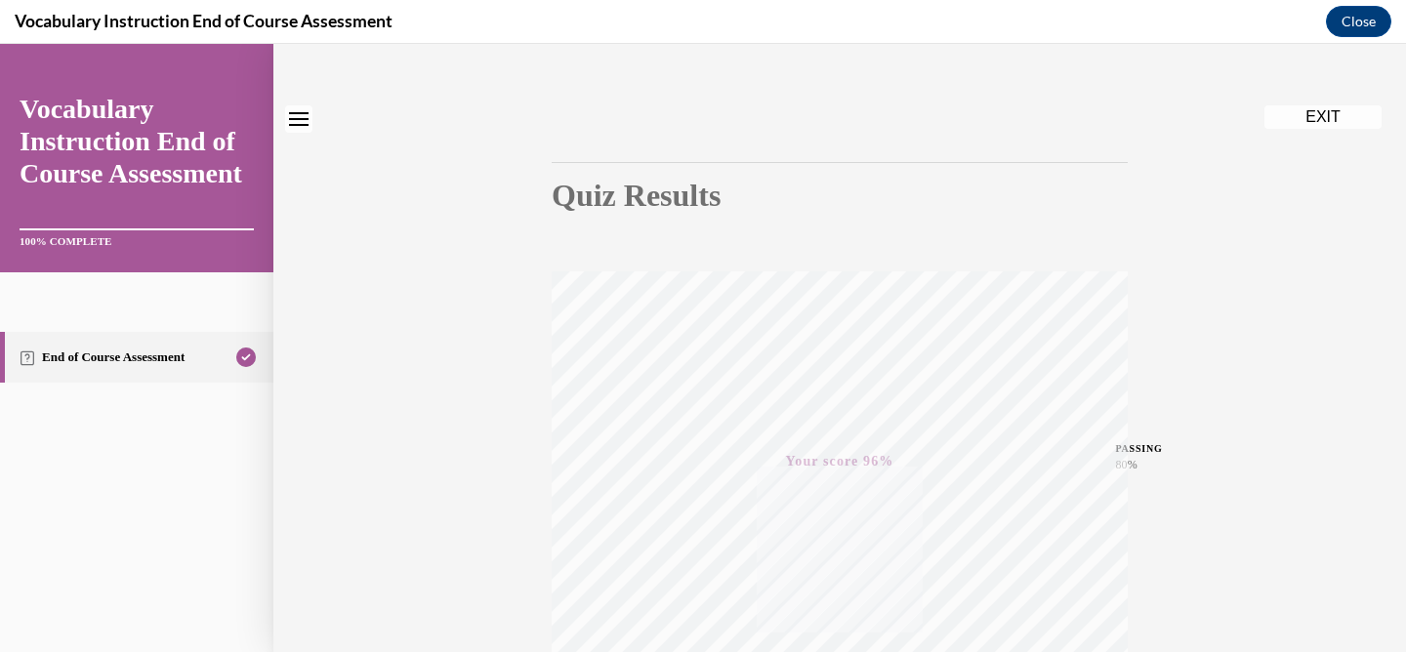
scroll to position [0, 0]
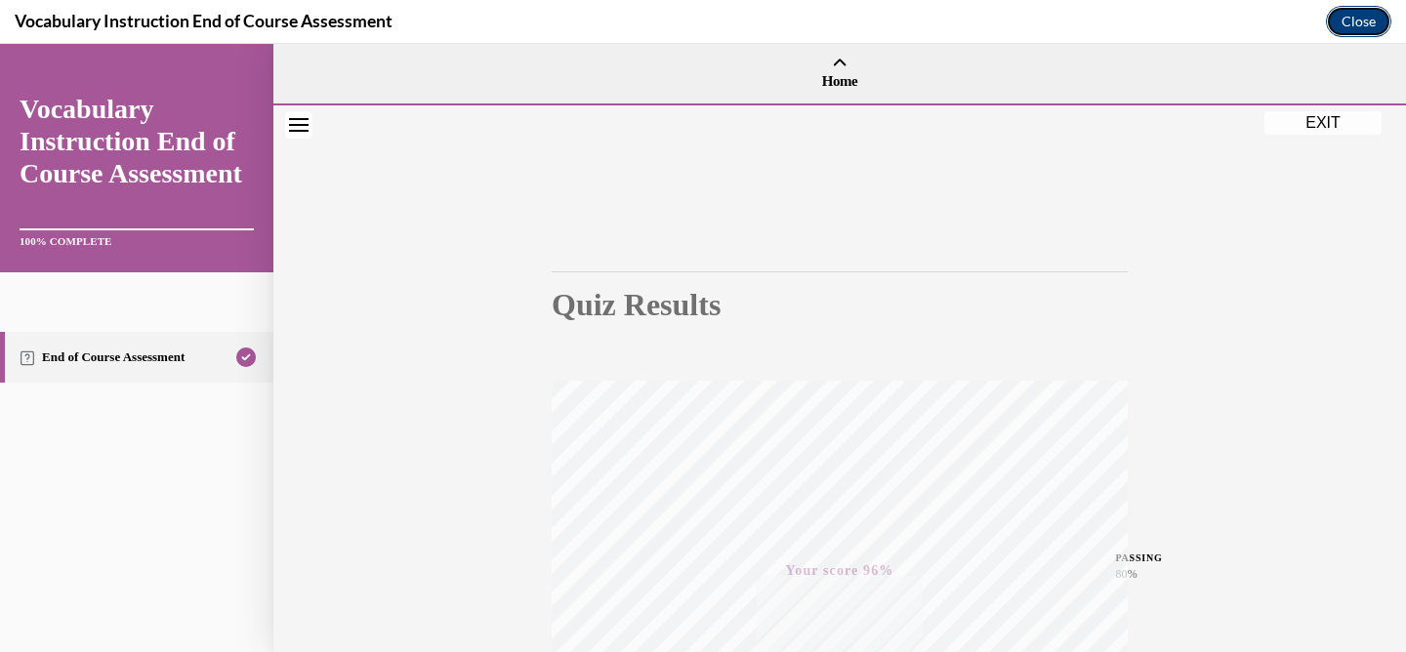
drag, startPoint x: 1359, startPoint y: 24, endPoint x: 906, endPoint y: 252, distance: 506.9
click at [1359, 24] on button "Close" at bounding box center [1358, 21] width 65 height 31
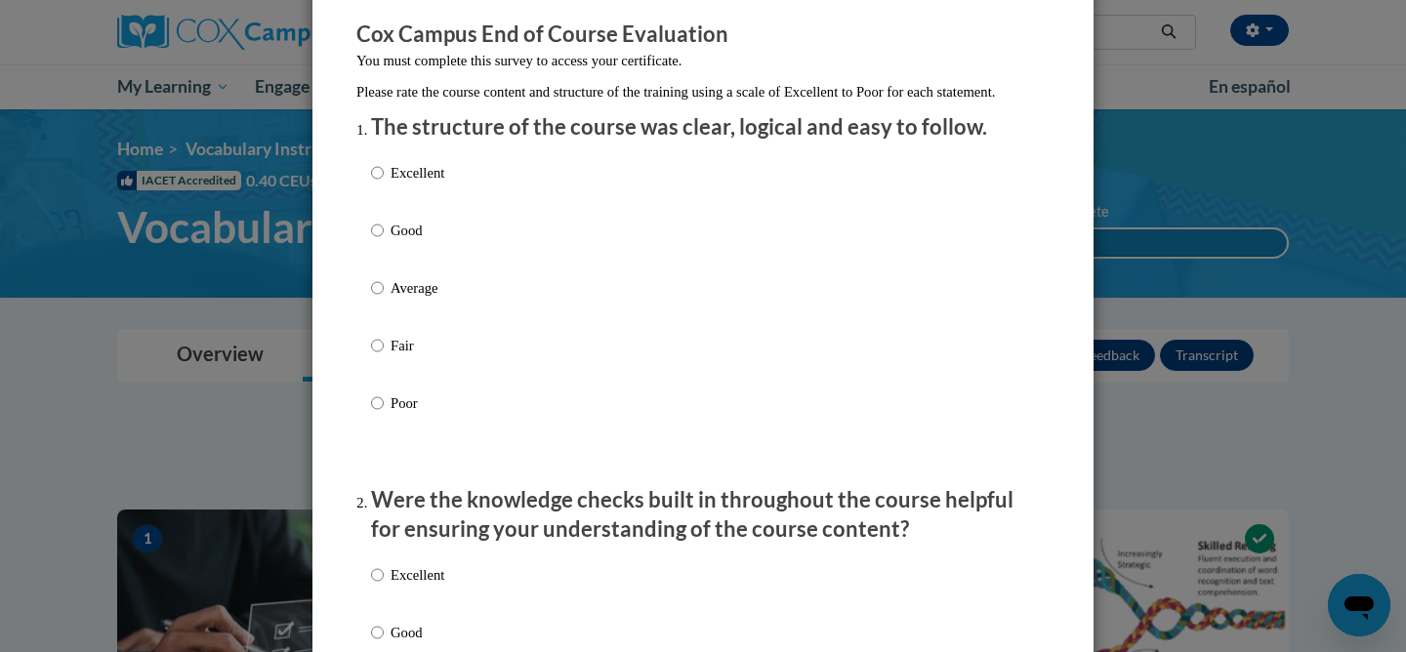
scroll to position [163, 0]
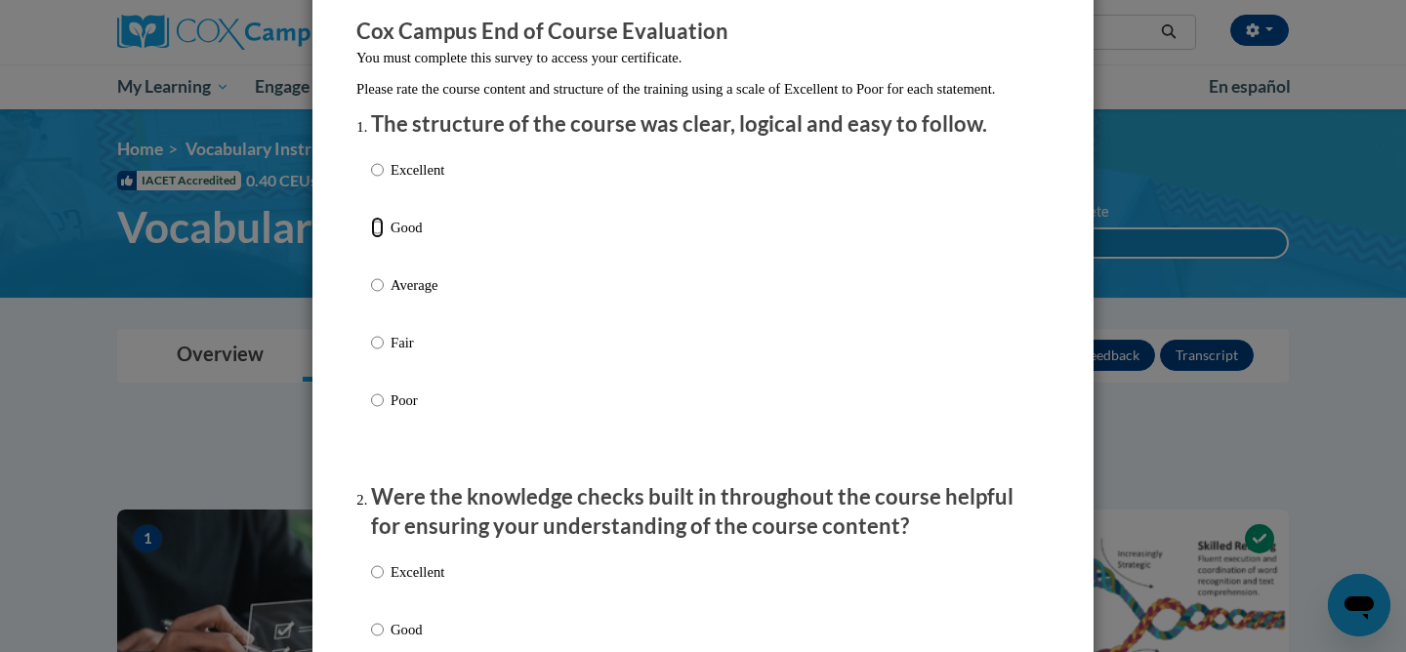
click at [374, 238] on input "Good" at bounding box center [377, 227] width 13 height 21
radio input "true"
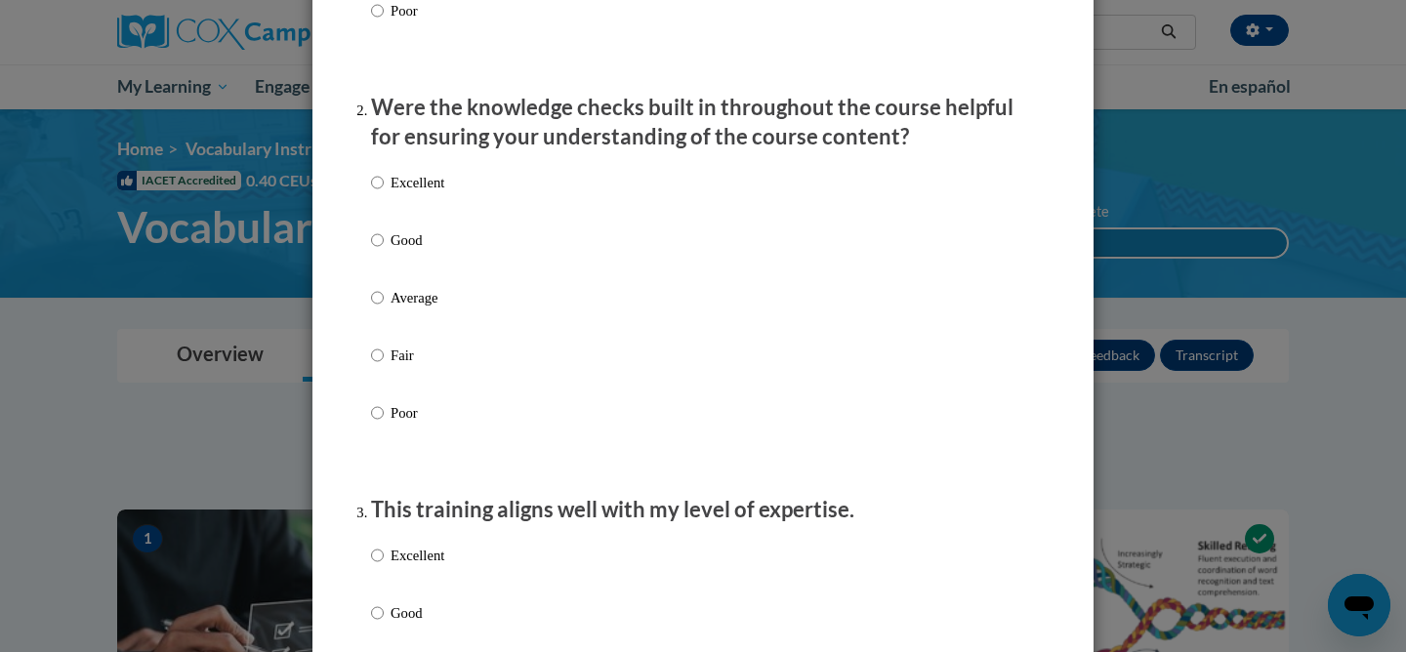
scroll to position [552, 0]
click at [378, 252] on input "Good" at bounding box center [377, 240] width 13 height 21
radio input "true"
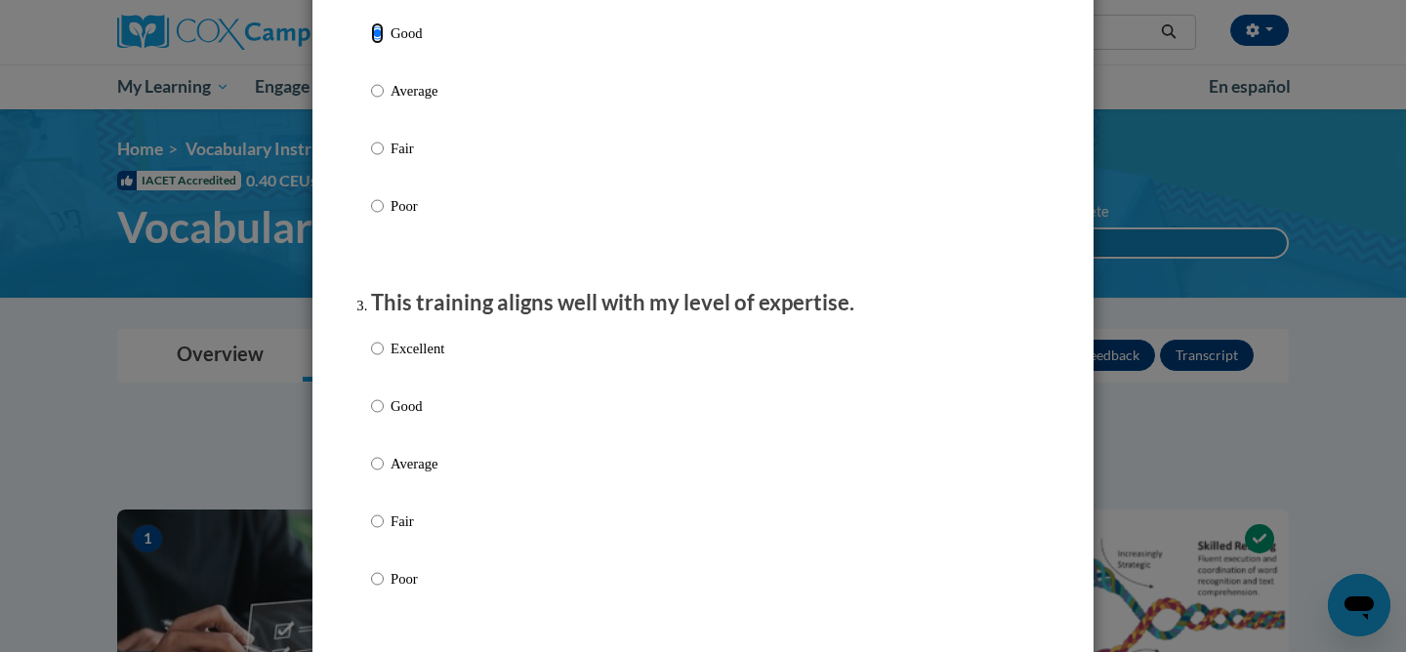
scroll to position [821, 0]
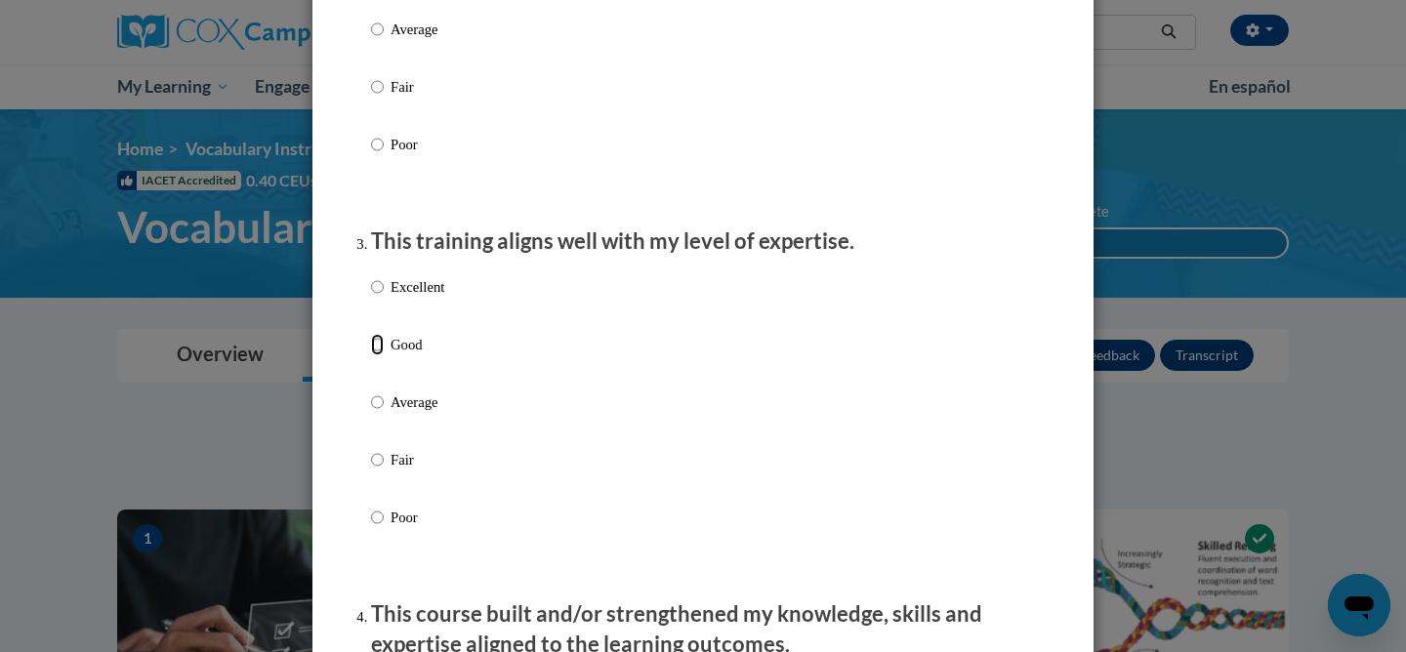
click at [378, 355] on input "Good" at bounding box center [377, 344] width 13 height 21
radio input "true"
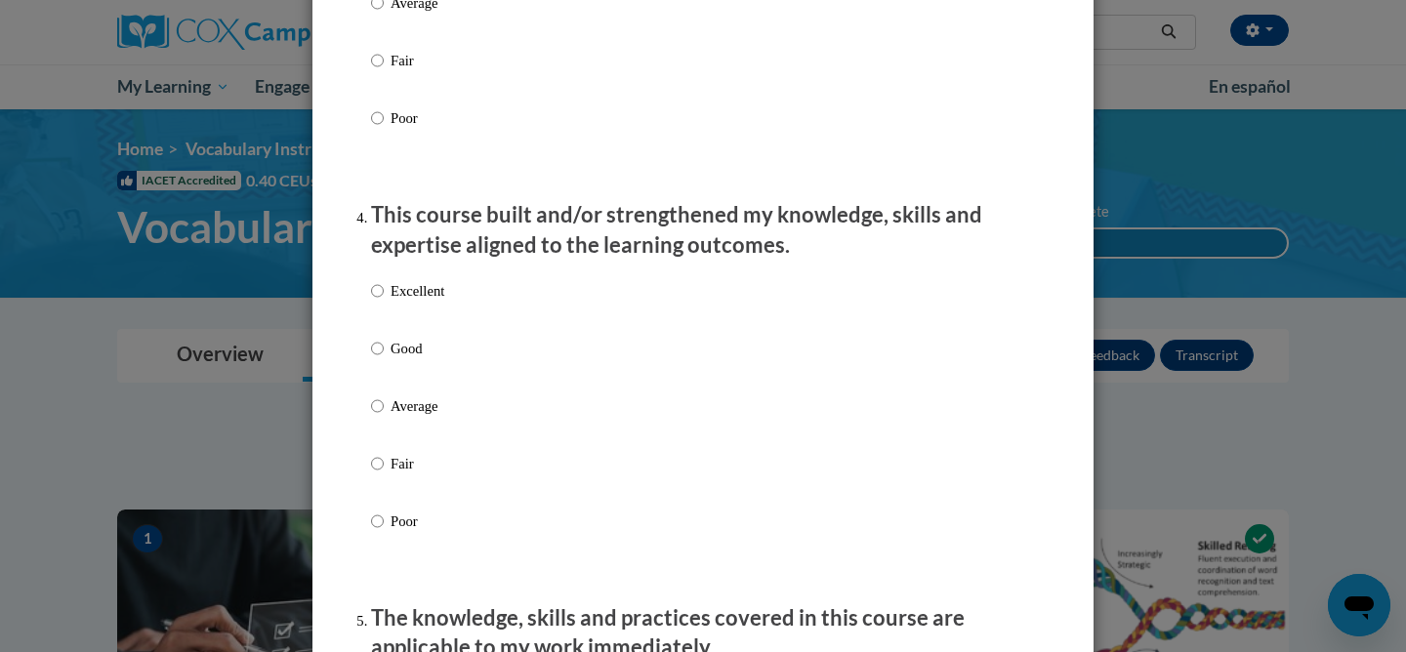
scroll to position [1219, 0]
click at [378, 360] on input "Good" at bounding box center [377, 349] width 13 height 21
radio input "true"
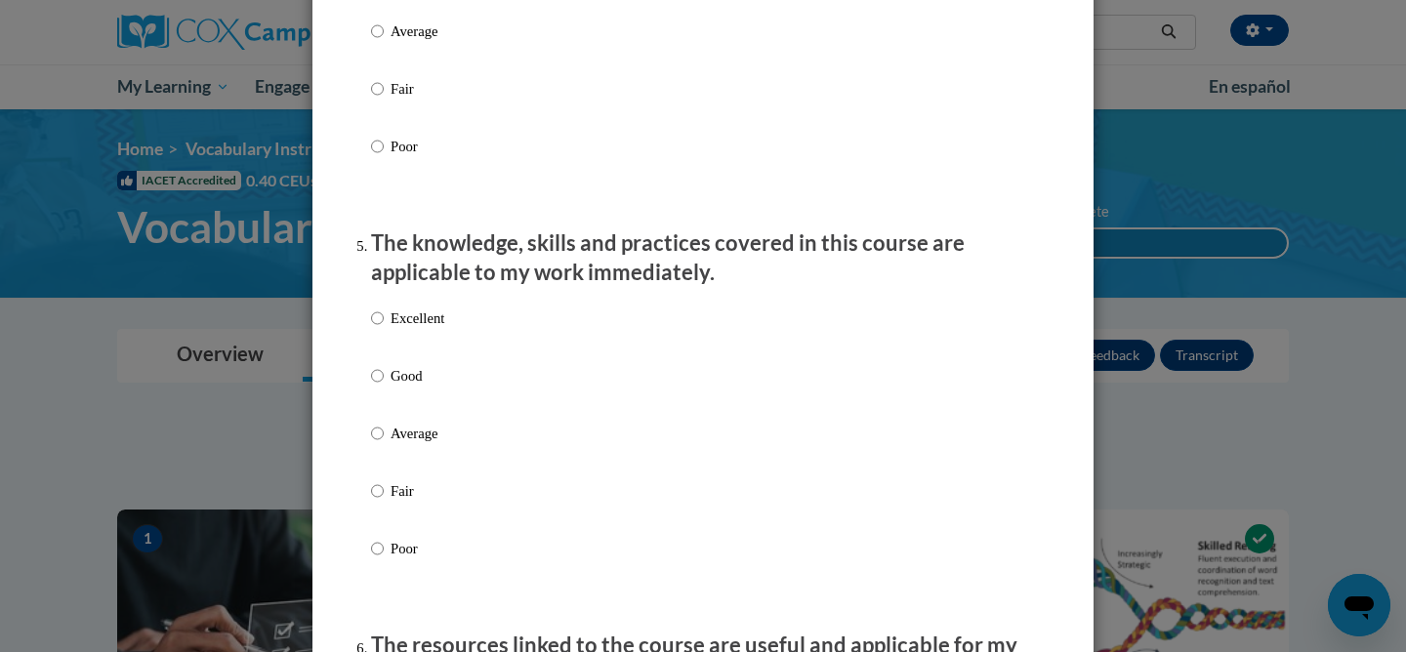
scroll to position [1600, 0]
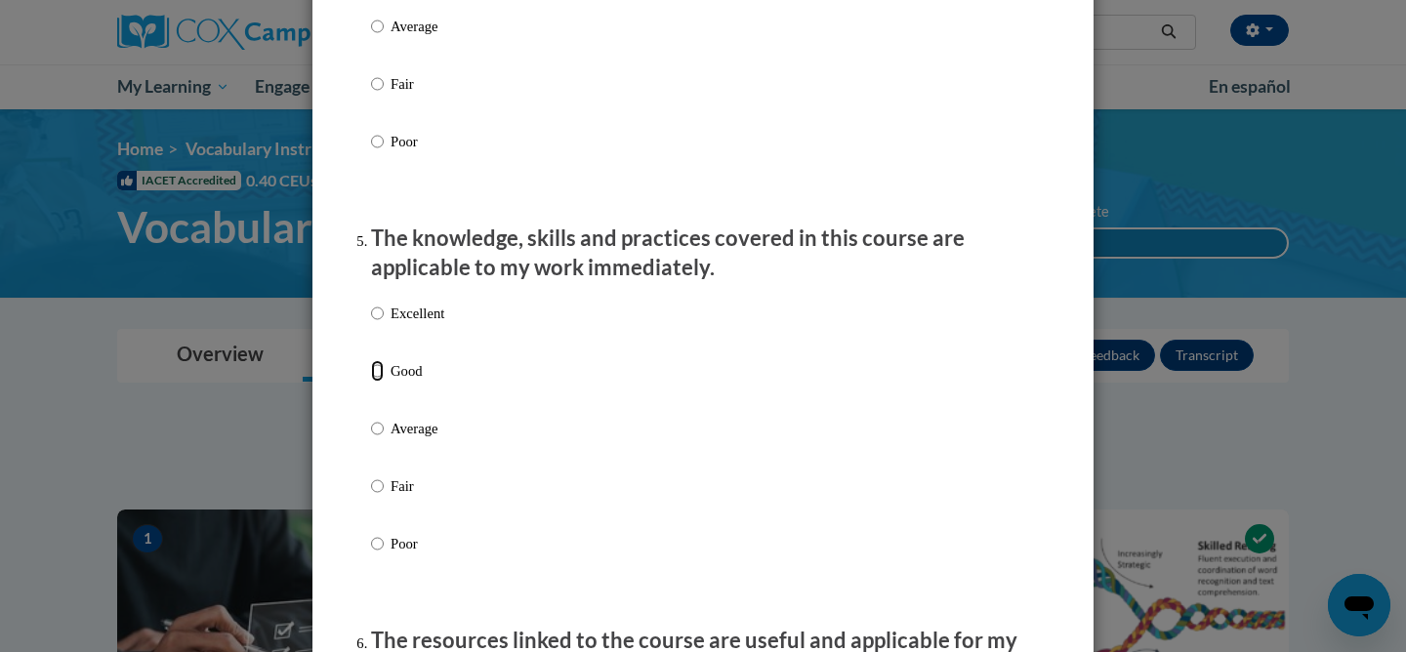
click at [375, 382] on input "Good" at bounding box center [377, 370] width 13 height 21
radio input "true"
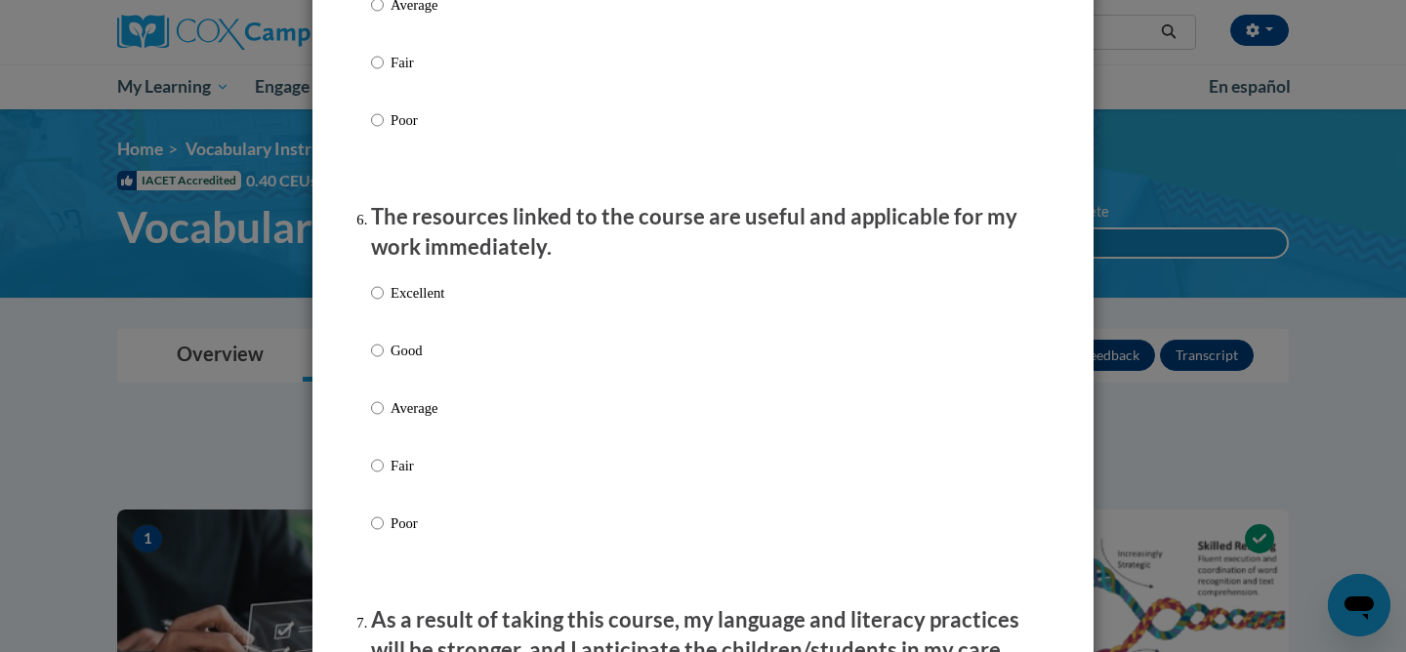
scroll to position [2027, 0]
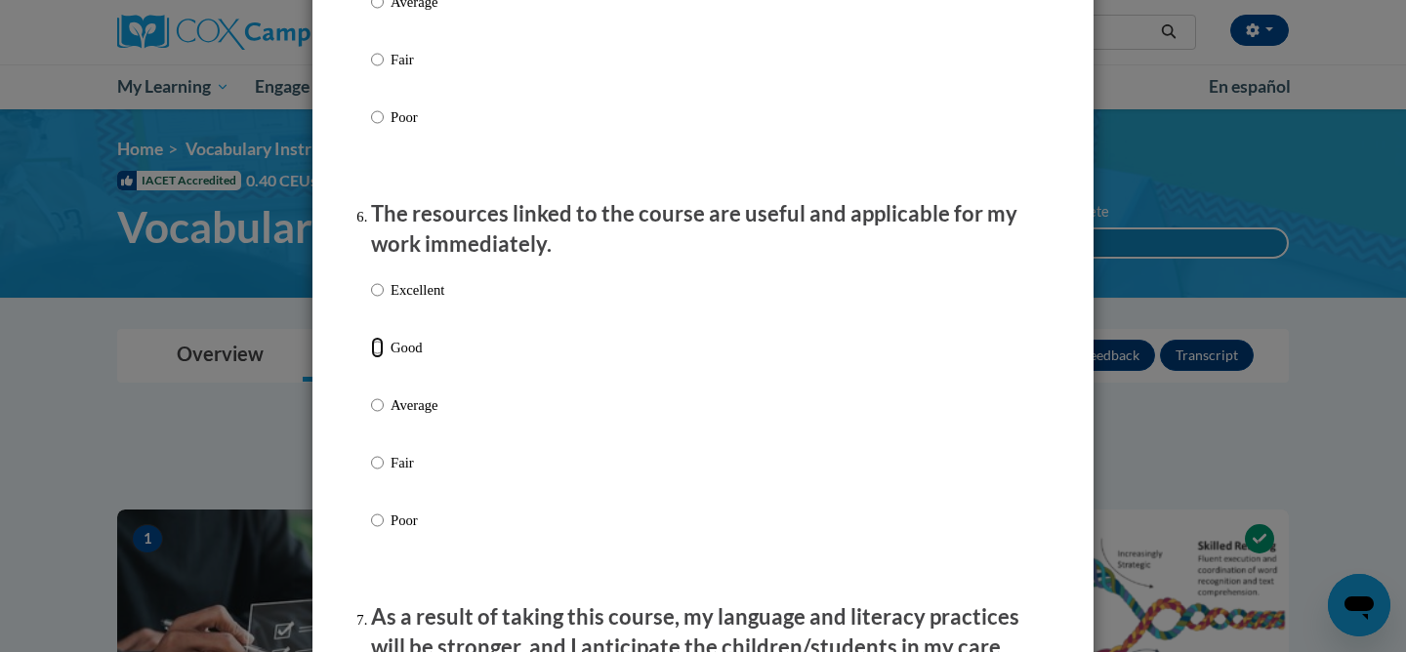
click at [375, 358] on input "Good" at bounding box center [377, 347] width 13 height 21
radio input "true"
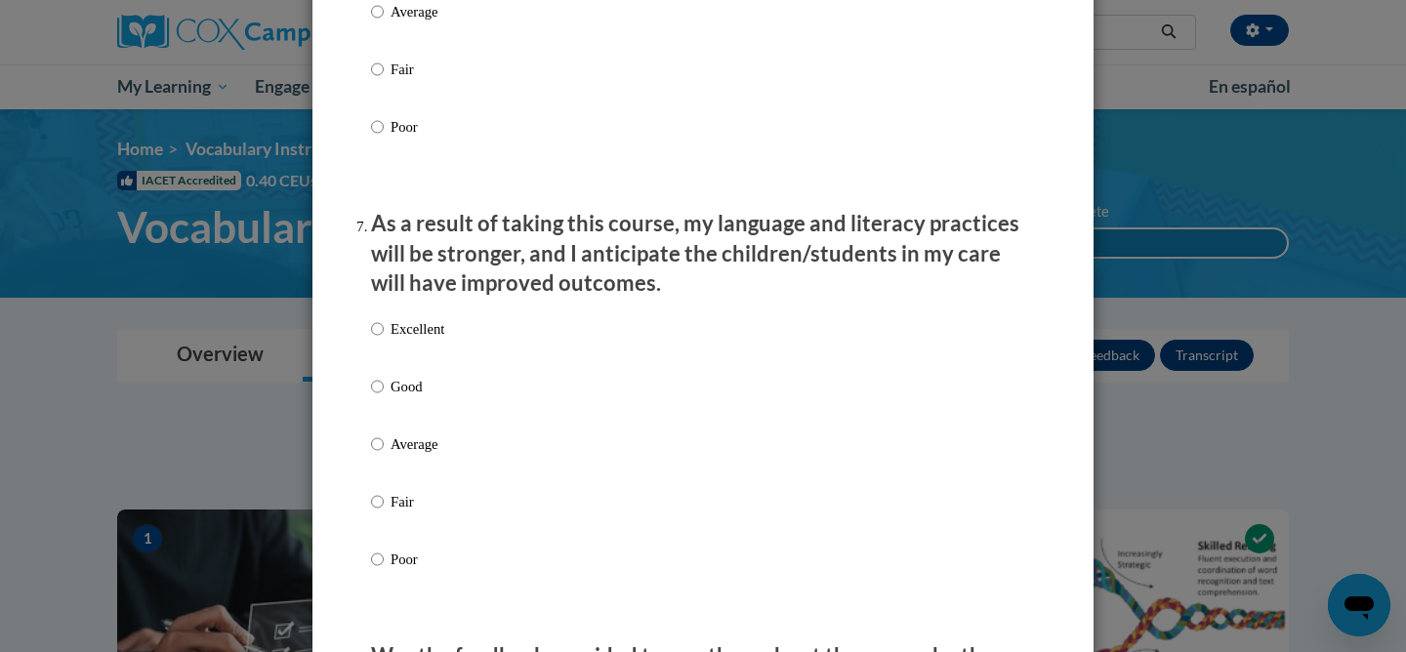
scroll to position [2425, 0]
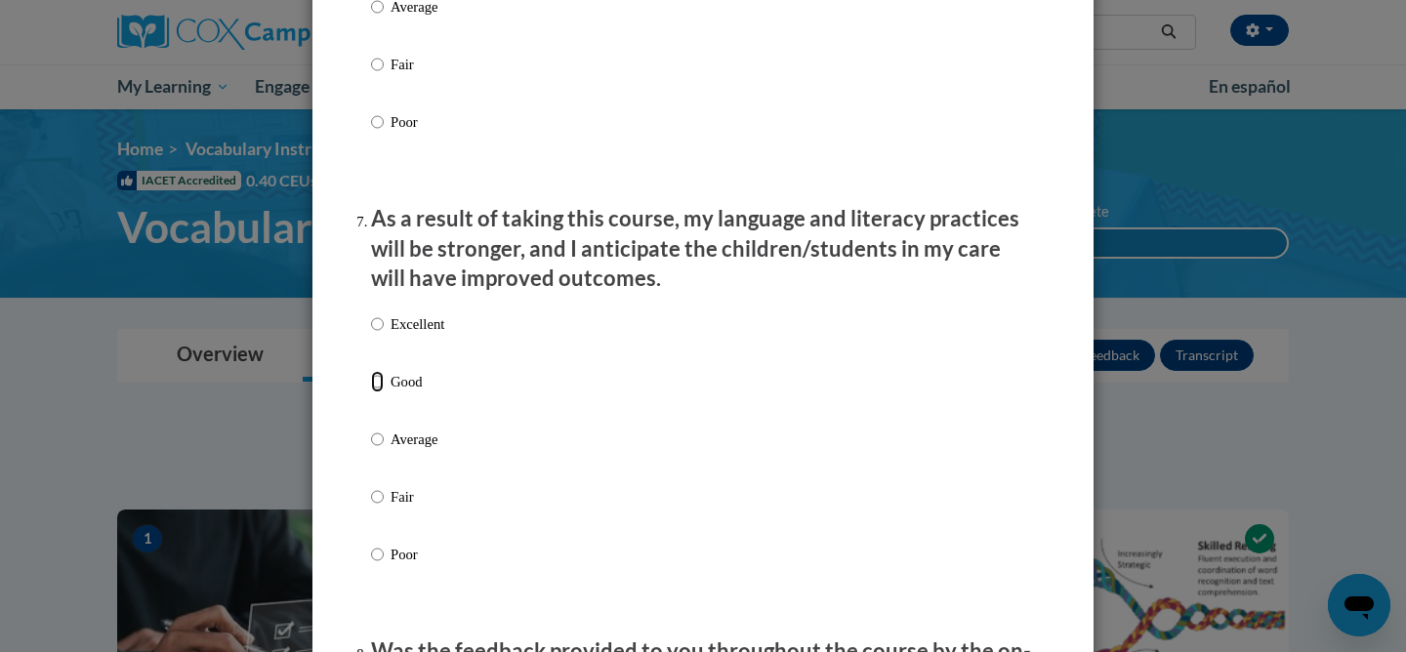
click at [378, 392] on input "Good" at bounding box center [377, 381] width 13 height 21
radio input "true"
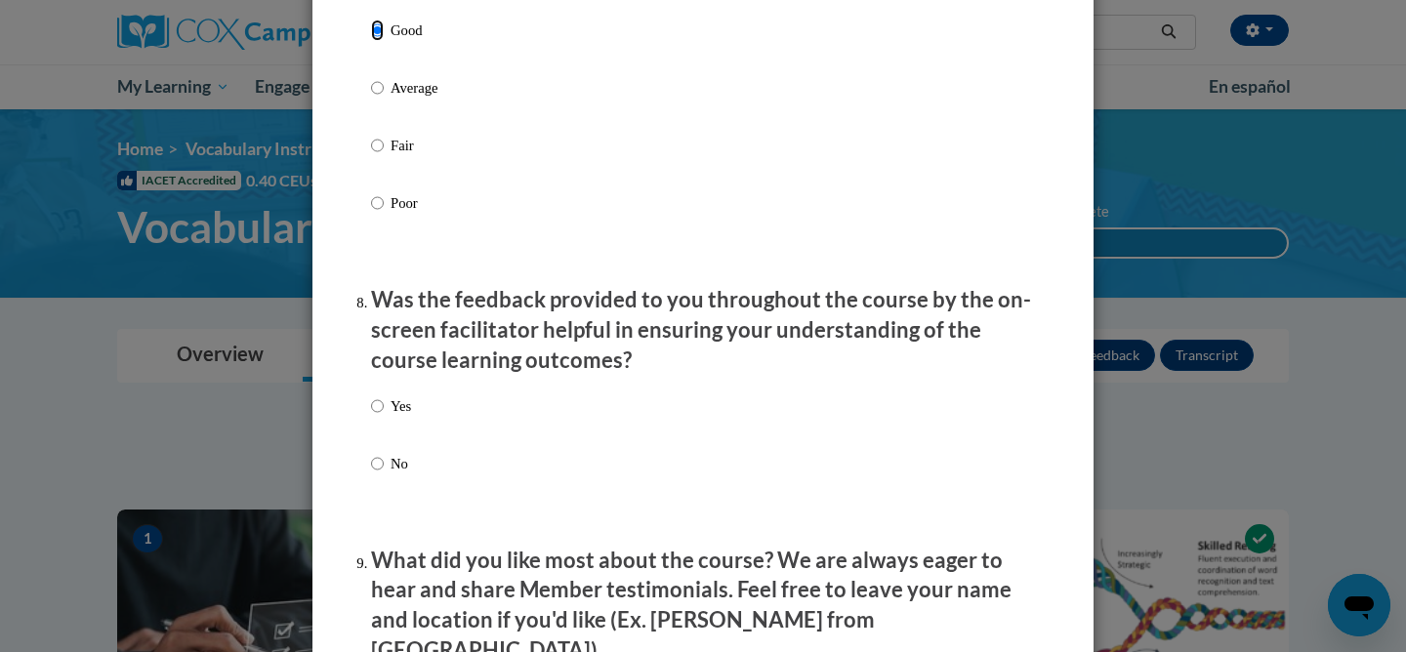
scroll to position [2790, 0]
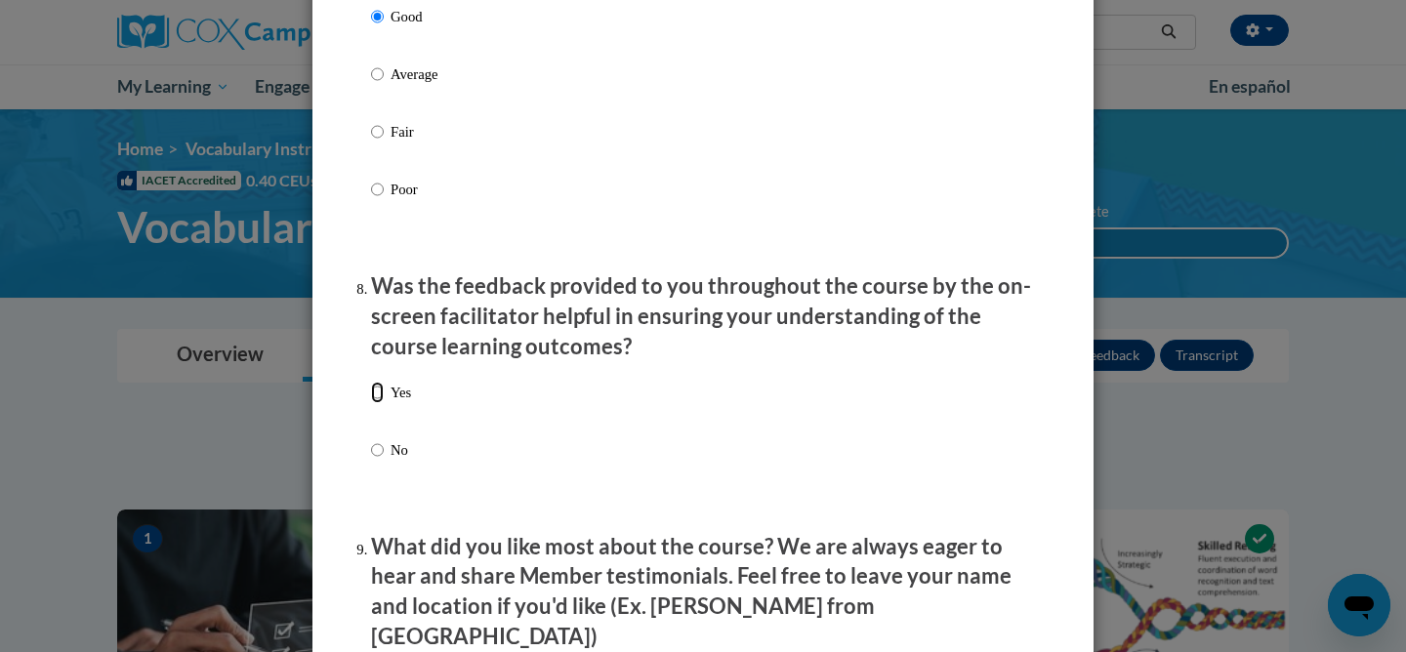
click at [374, 403] on input "Yes" at bounding box center [377, 392] width 13 height 21
radio input "true"
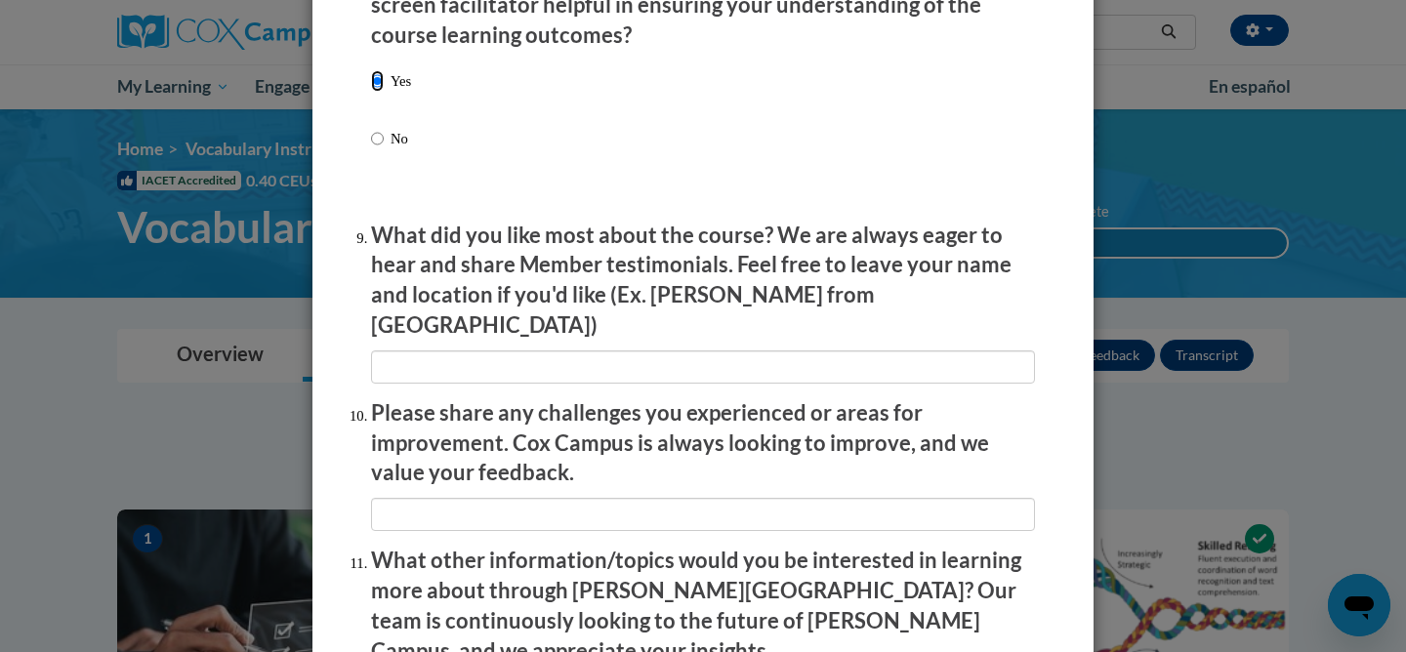
scroll to position [3409, 0]
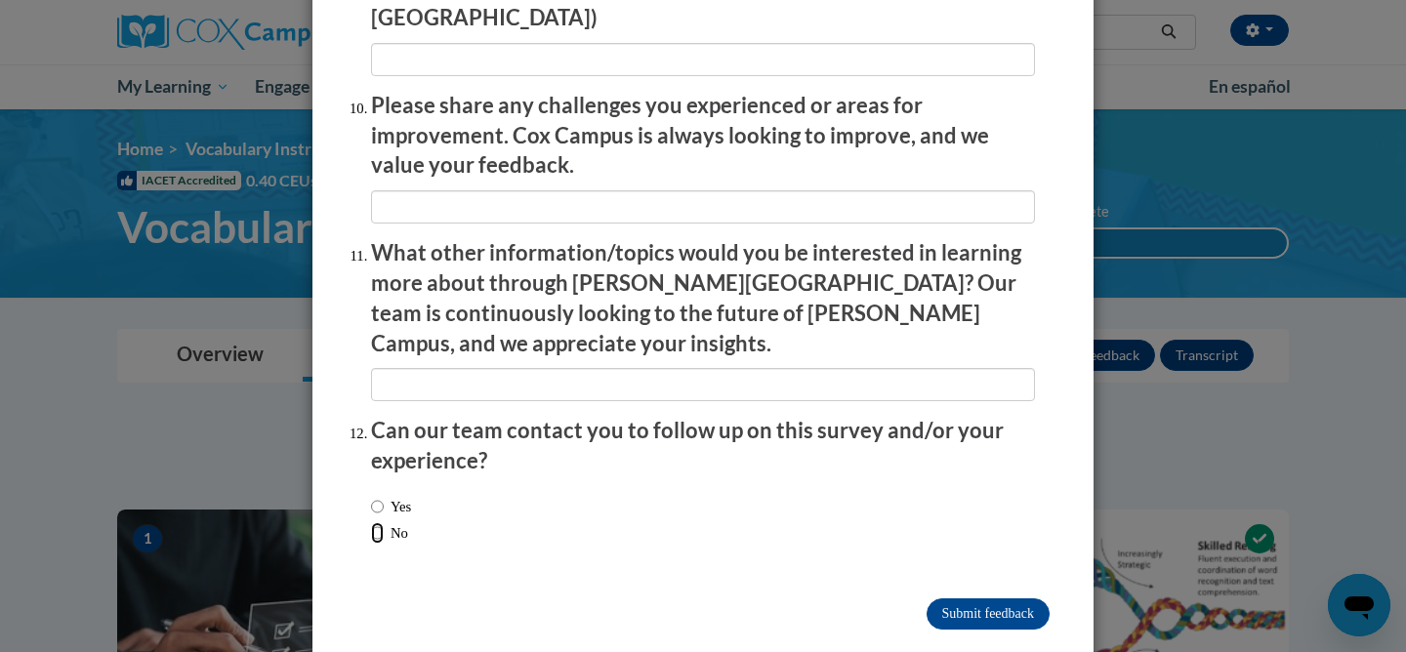
click at [377, 522] on input "No" at bounding box center [377, 532] width 13 height 21
radio input "true"
click at [971, 598] on input "Submit feedback" at bounding box center [987, 613] width 123 height 31
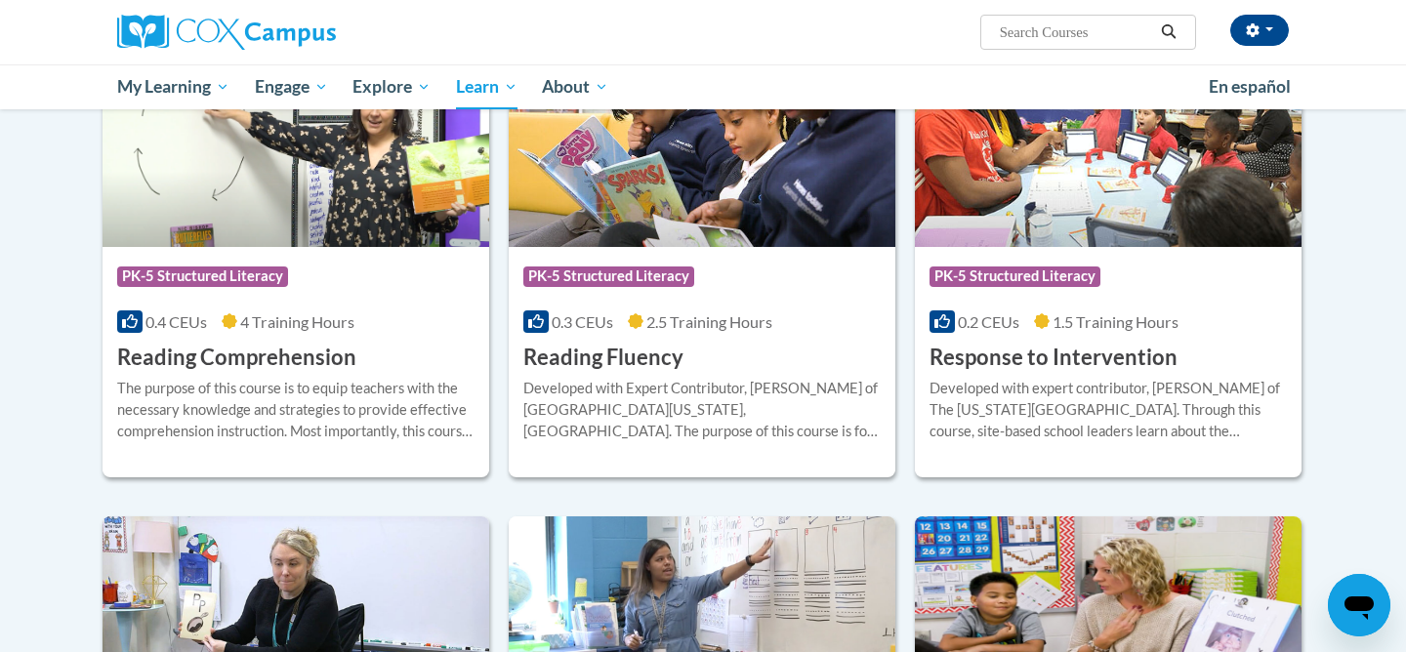
scroll to position [1704, 0]
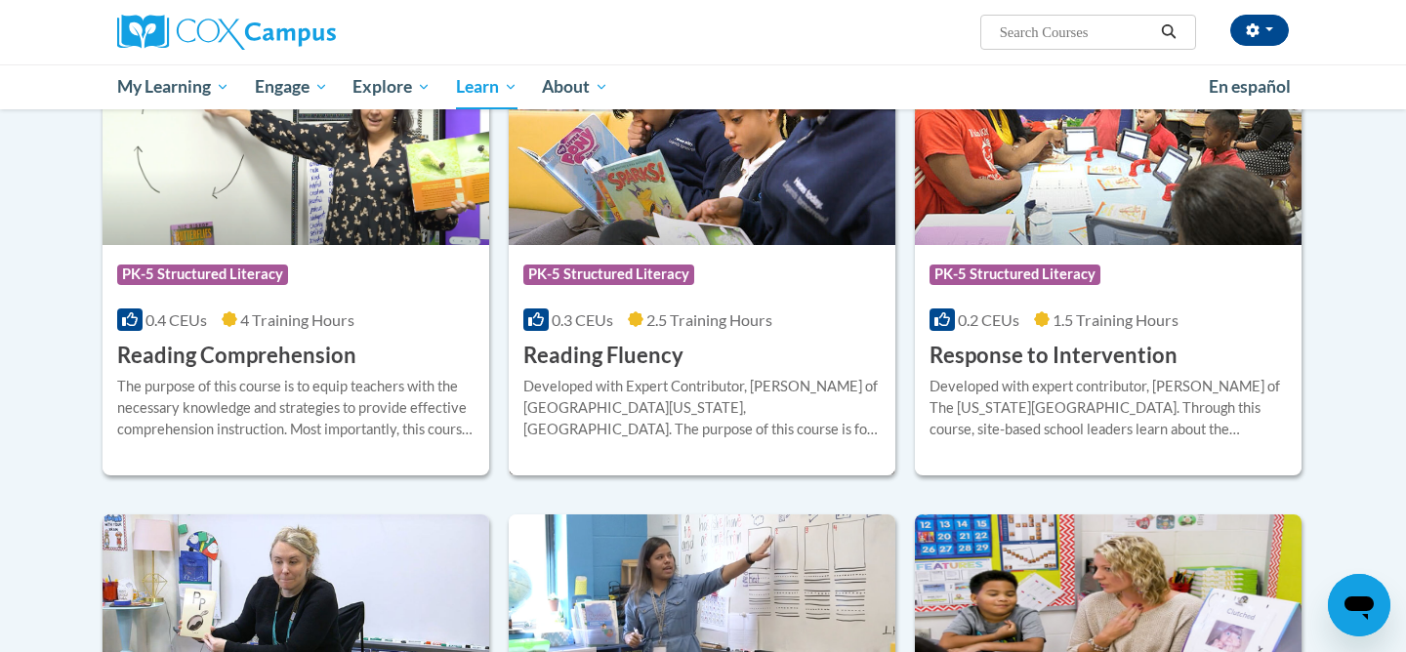
click at [782, 401] on div "Developed with Expert Contributor, [PERSON_NAME] of [GEOGRAPHIC_DATA][US_STATE]…" at bounding box center [701, 408] width 357 height 64
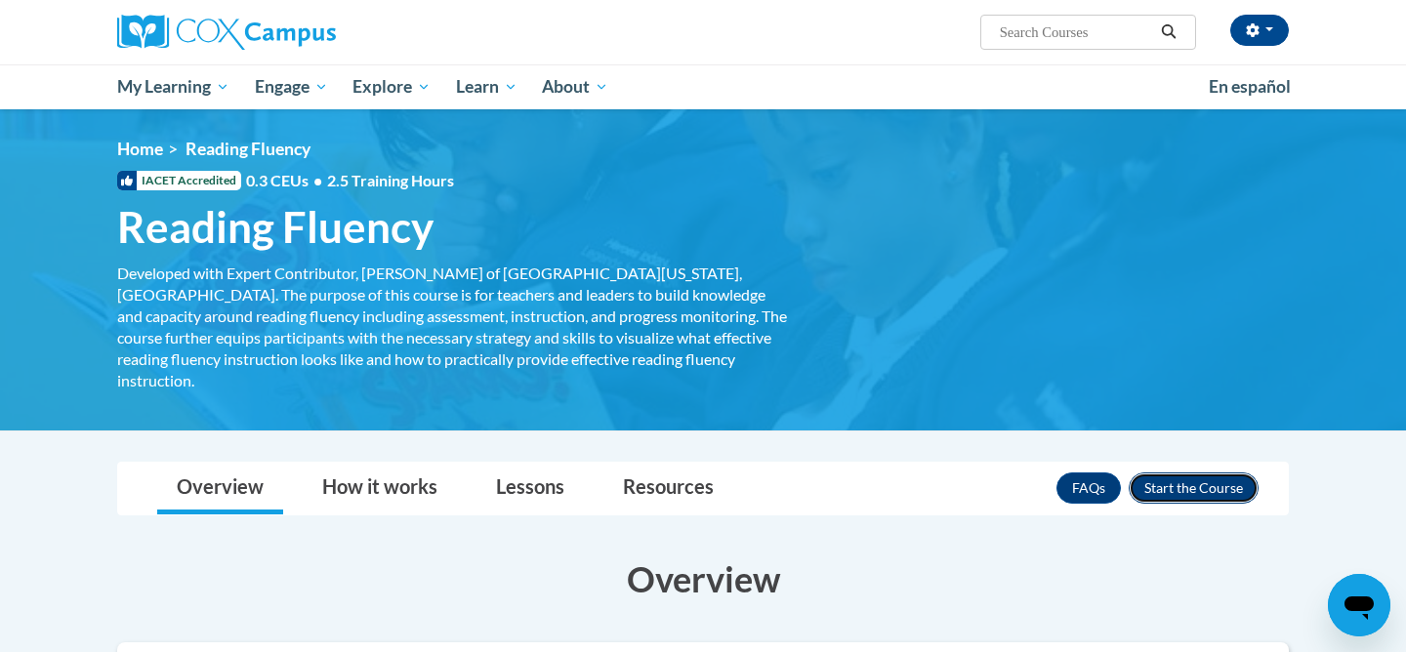
click at [1163, 473] on button "Enroll" at bounding box center [1194, 488] width 130 height 31
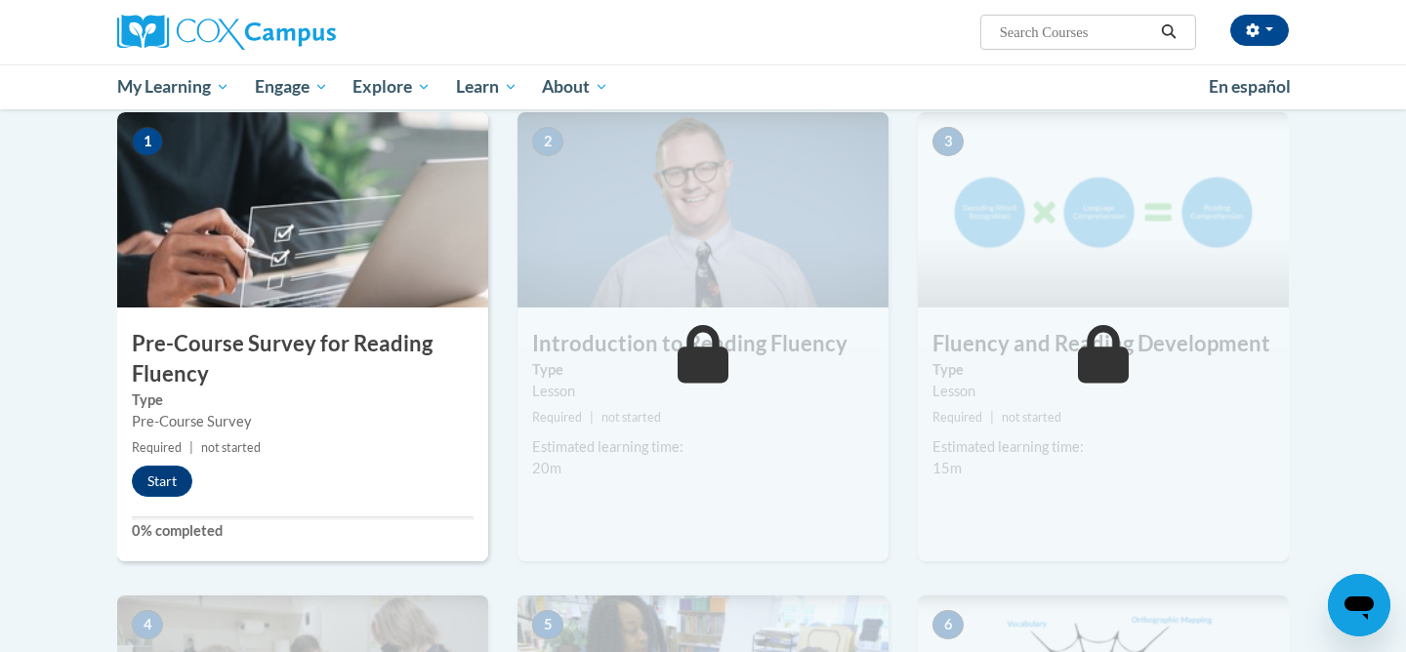
scroll to position [393, 0]
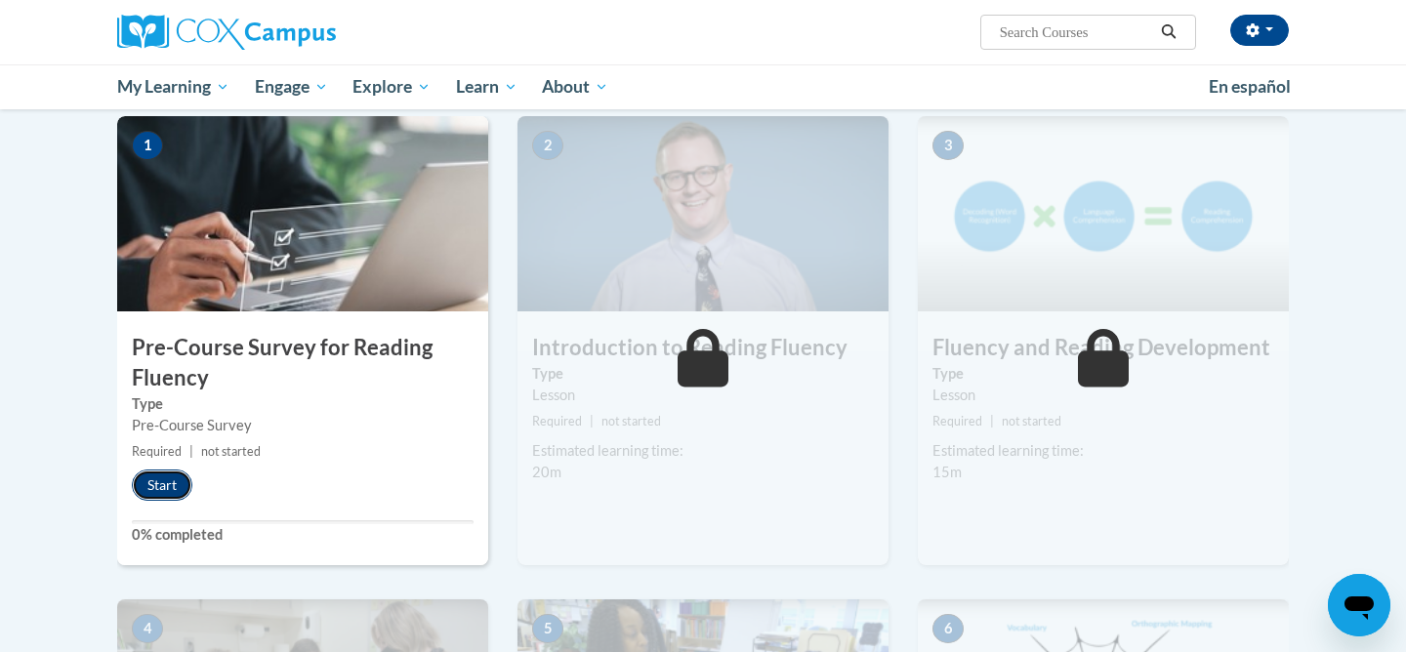
click at [161, 484] on button "Start" at bounding box center [162, 485] width 61 height 31
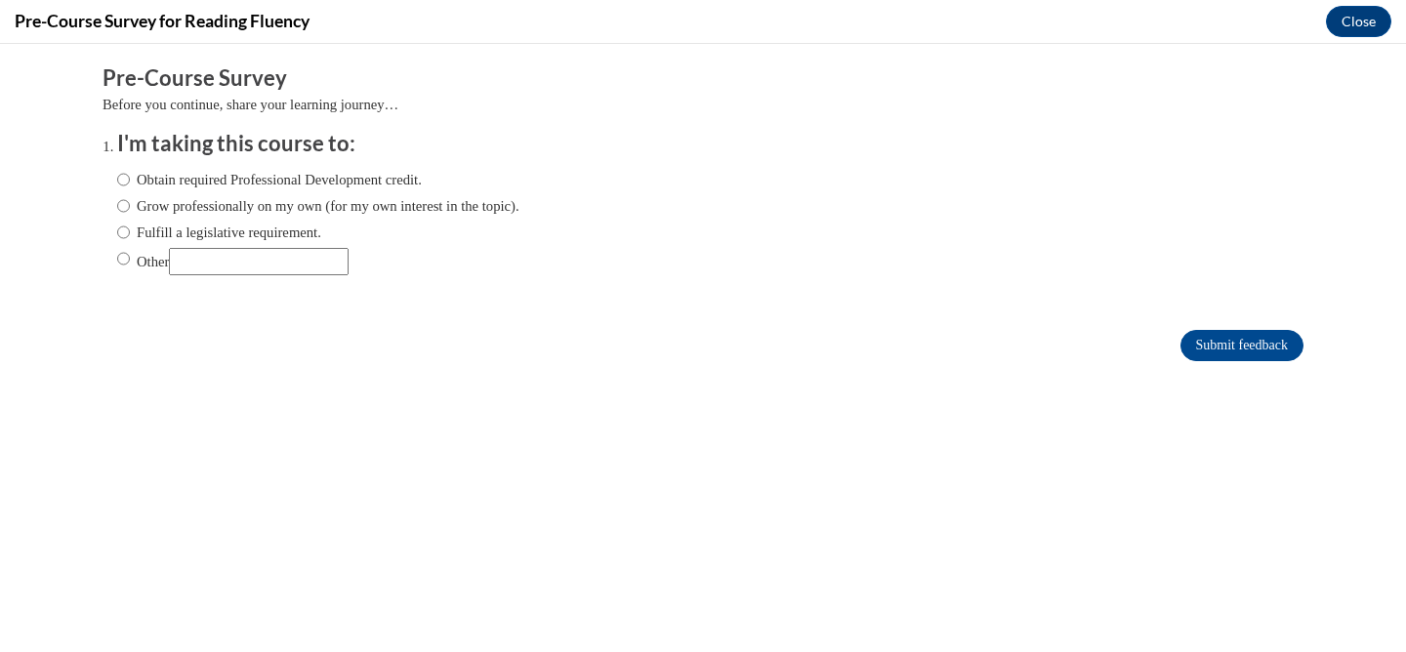
scroll to position [0, 0]
click at [255, 225] on label "Fulfill a legislative requirement." at bounding box center [219, 232] width 204 height 21
click at [130, 225] on input "Fulfill a legislative requirement." at bounding box center [123, 232] width 13 height 21
radio input "true"
click at [1203, 348] on input "Submit feedback" at bounding box center [1241, 345] width 123 height 31
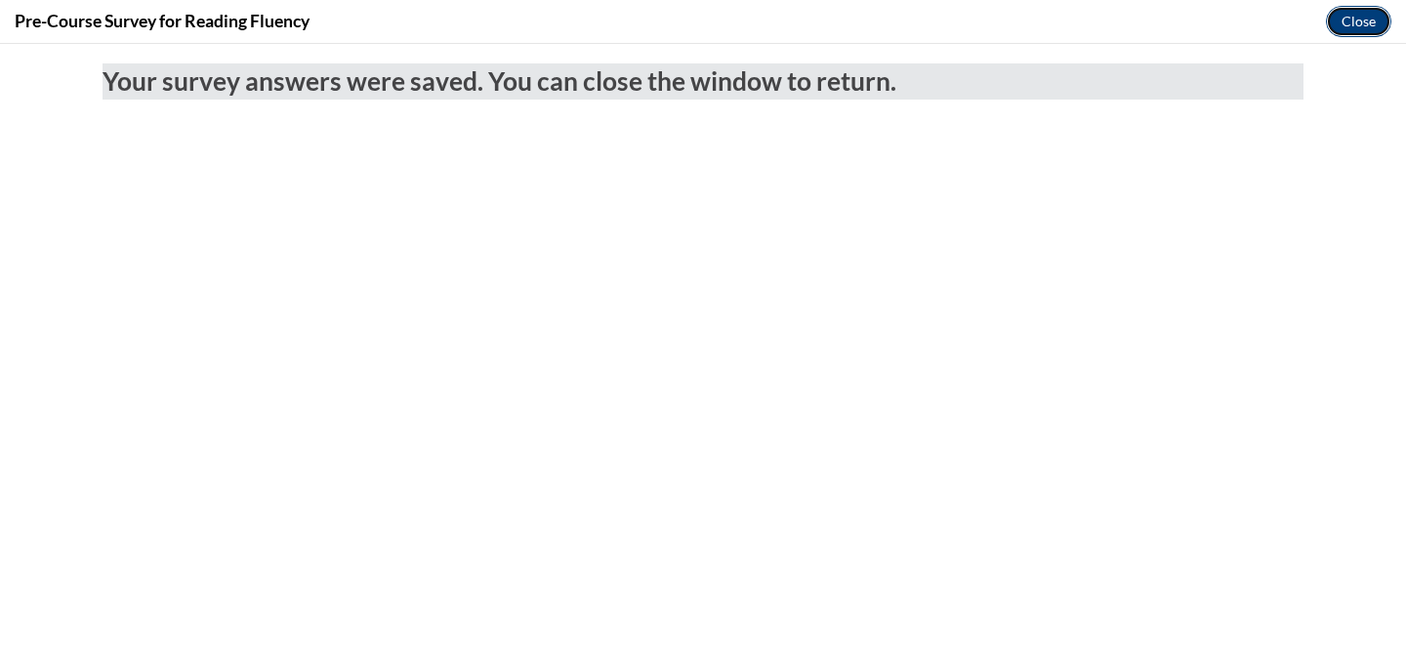
click at [1363, 20] on button "Close" at bounding box center [1358, 21] width 65 height 31
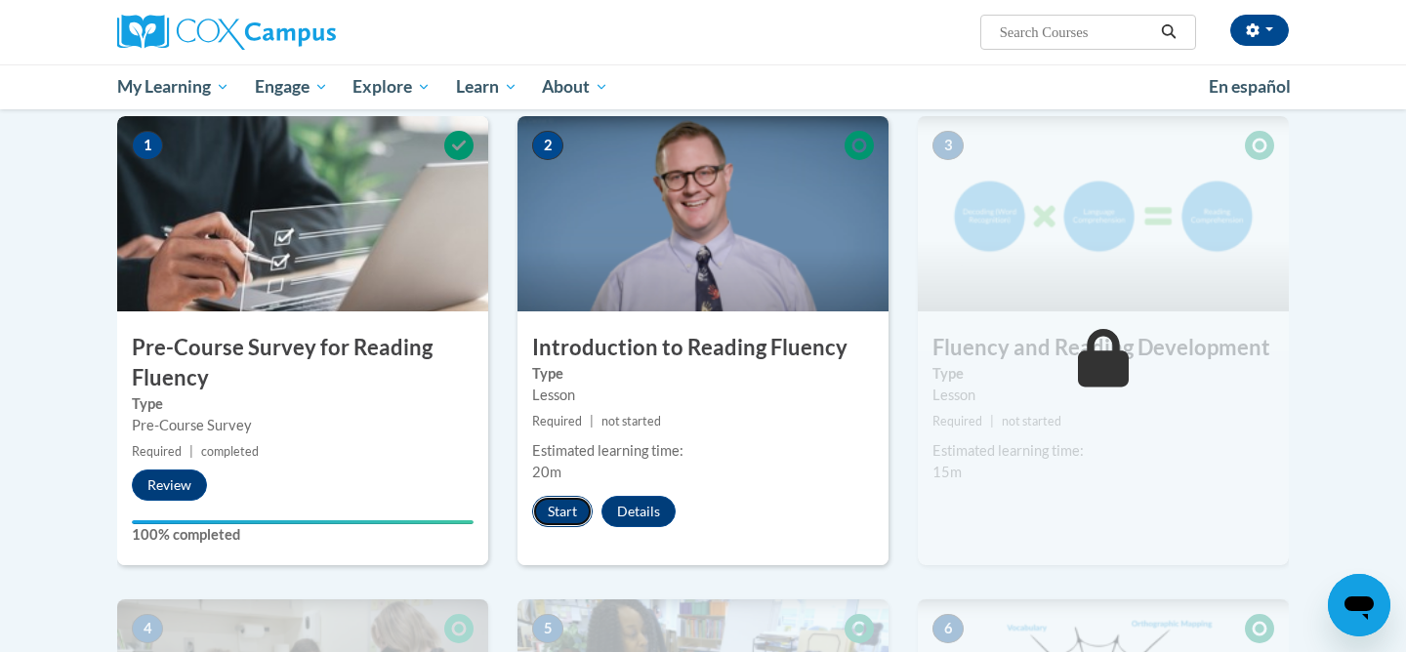
click at [544, 508] on button "Start" at bounding box center [562, 511] width 61 height 31
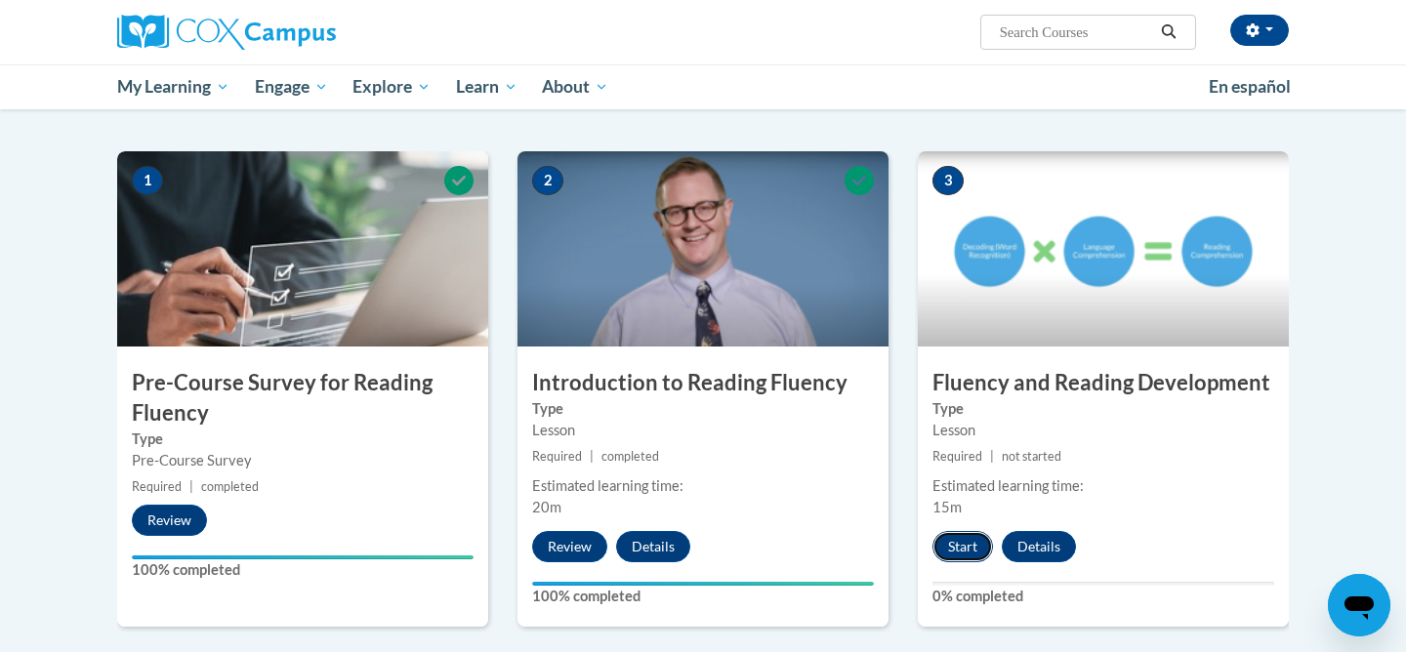
click at [959, 542] on button "Start" at bounding box center [962, 546] width 61 height 31
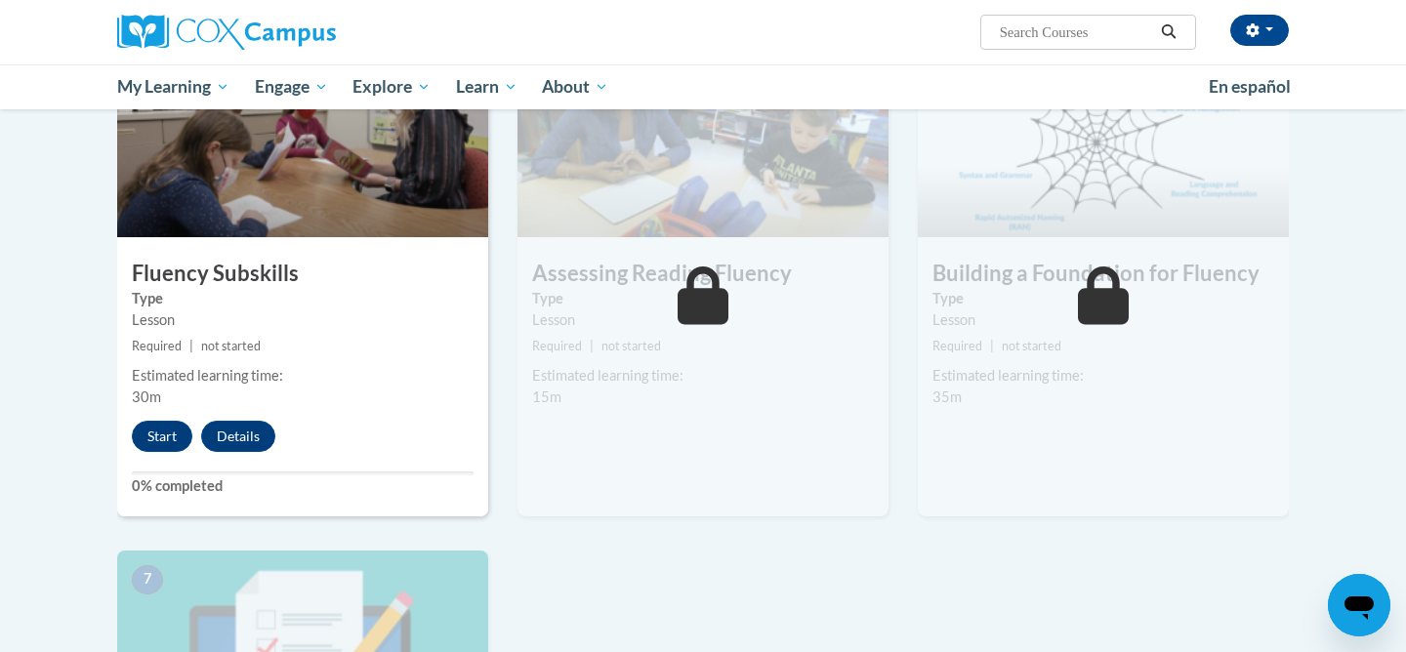
scroll to position [978, 0]
click at [156, 440] on button "Start" at bounding box center [162, 435] width 61 height 31
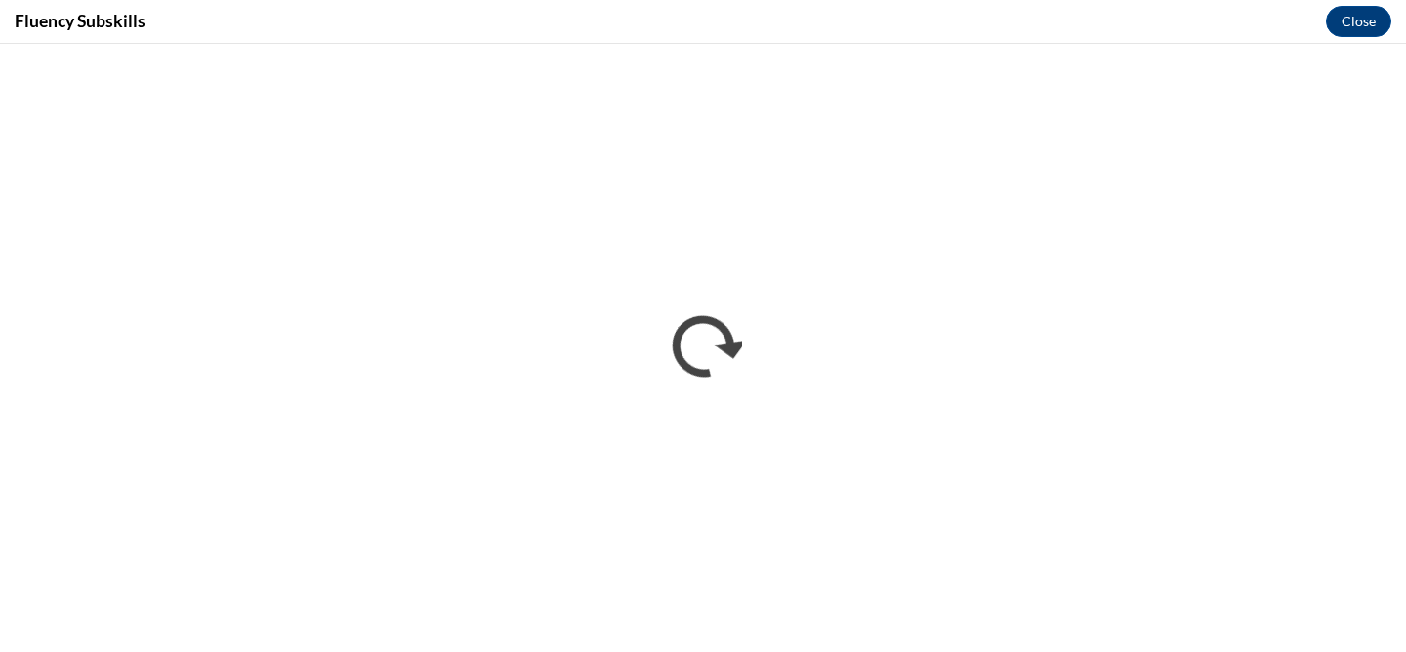
scroll to position [0, 0]
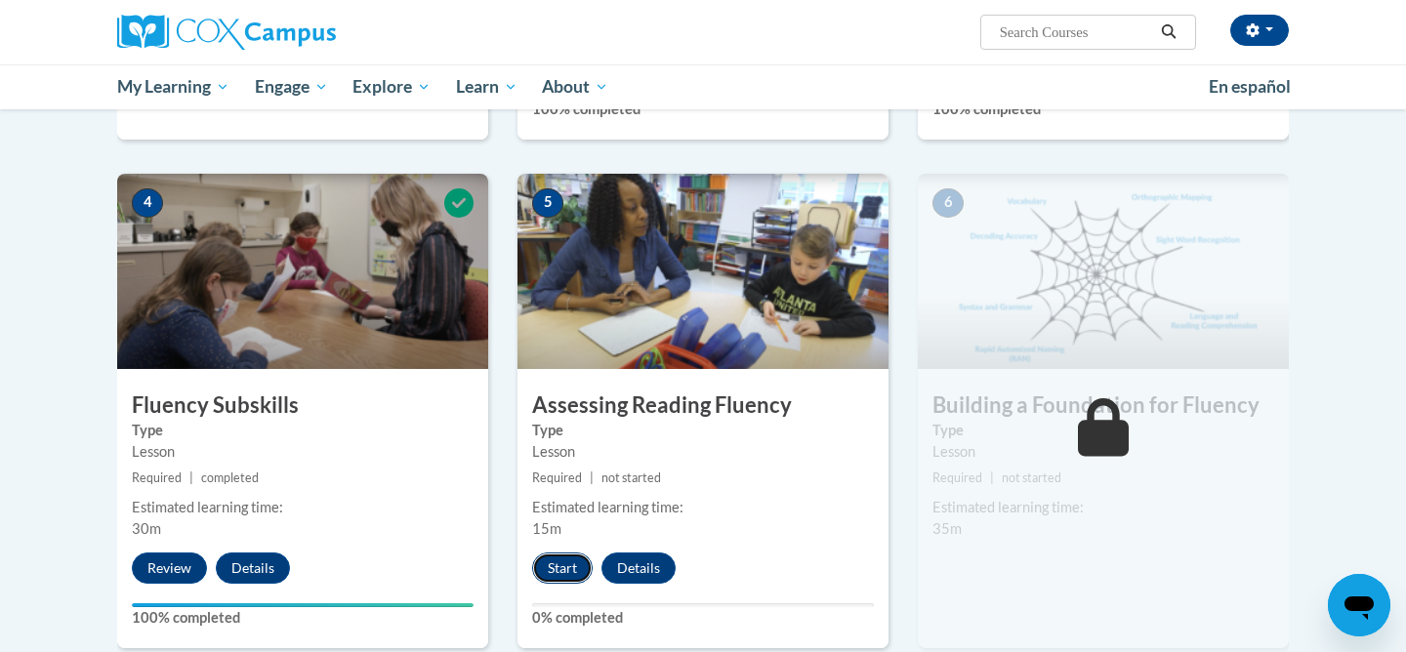
click at [555, 573] on button "Start" at bounding box center [562, 568] width 61 height 31
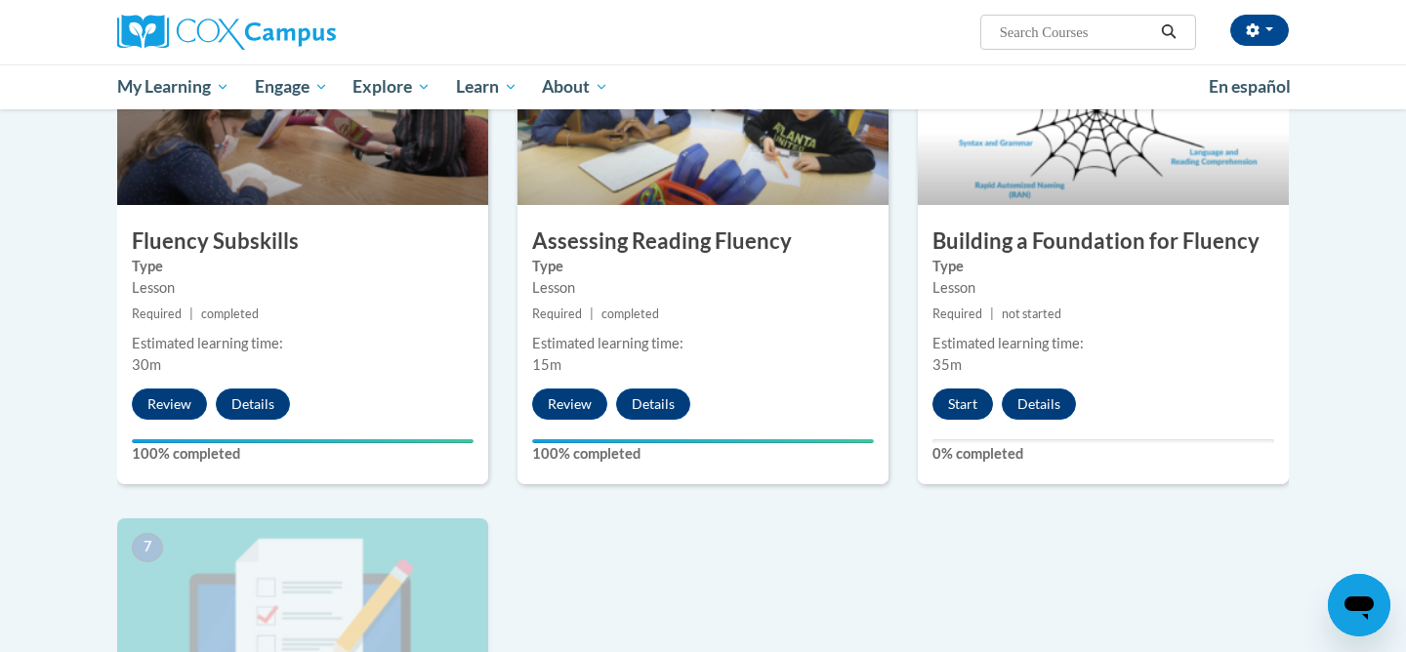
scroll to position [1015, 0]
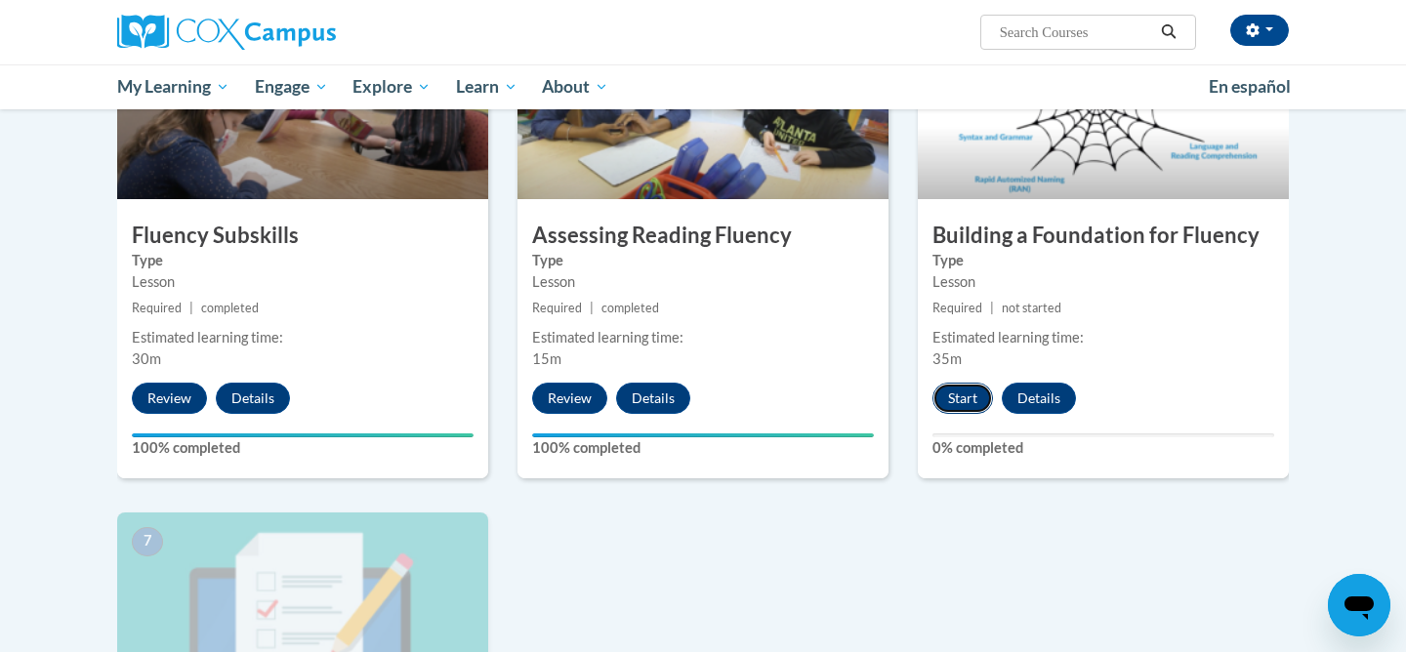
click at [968, 404] on button "Start" at bounding box center [962, 398] width 61 height 31
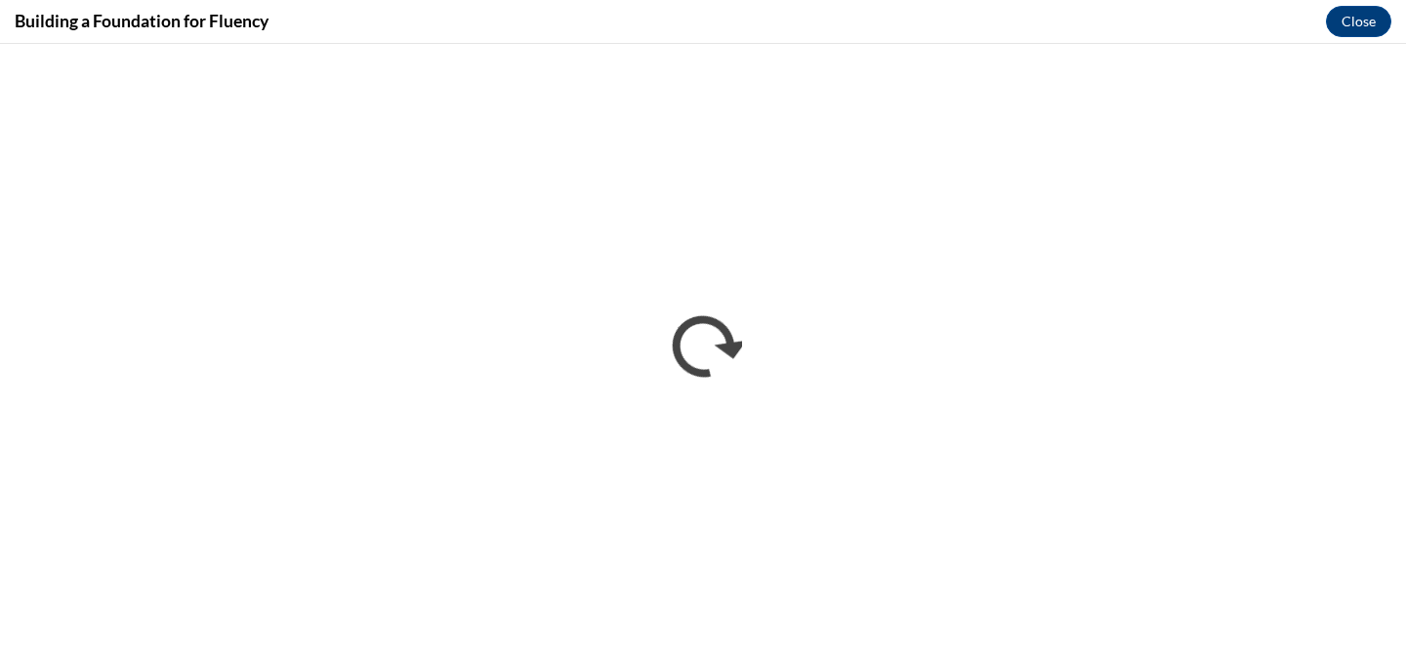
scroll to position [0, 0]
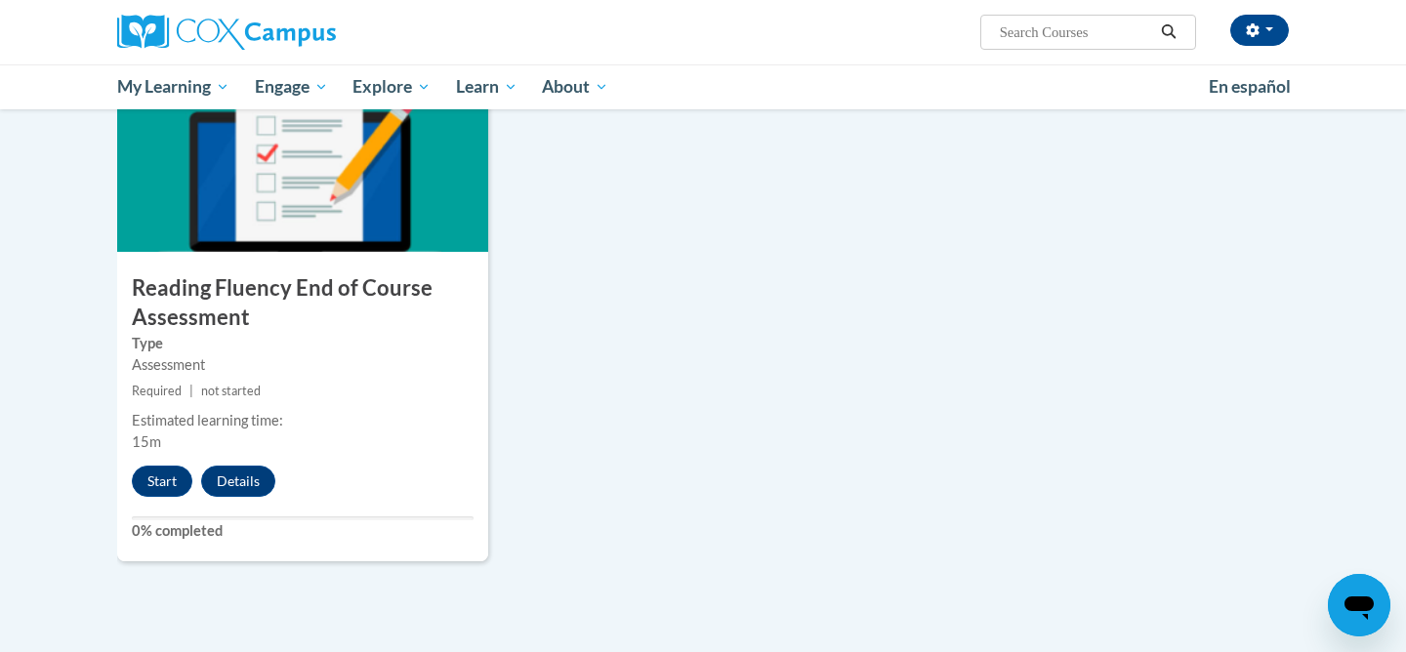
scroll to position [1473, 0]
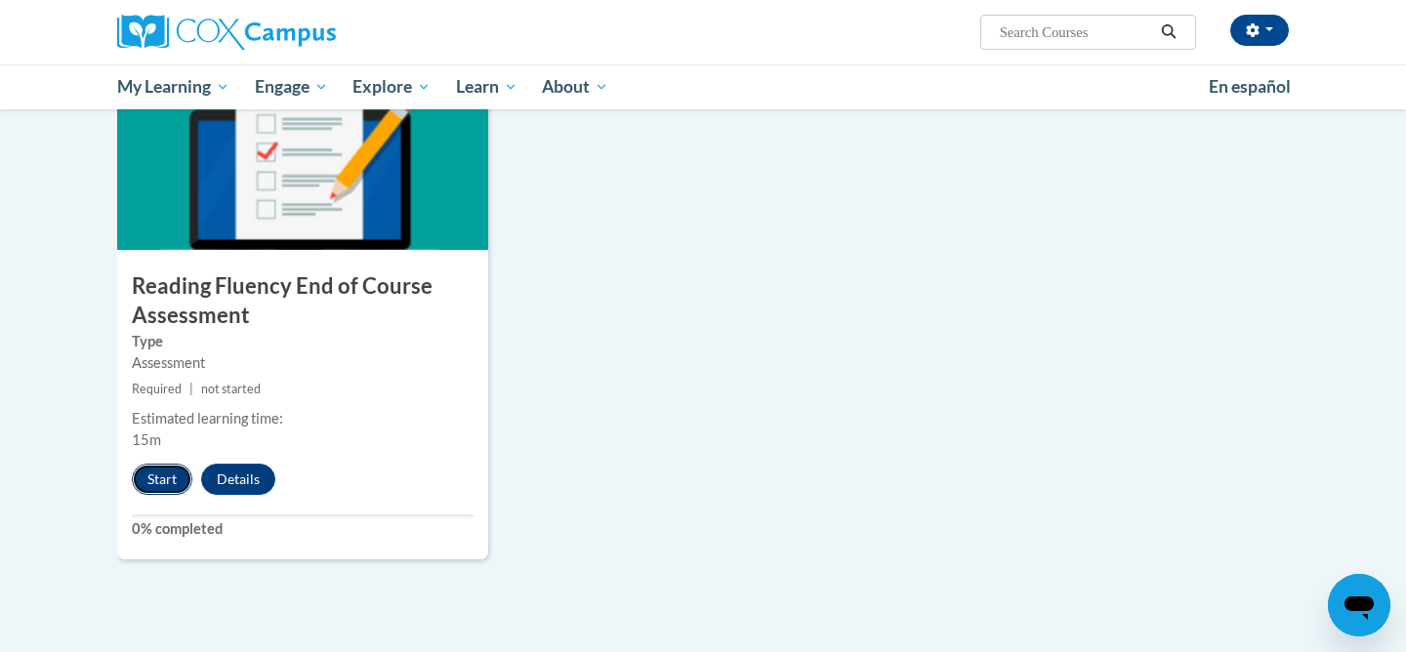
click at [161, 485] on button "Start" at bounding box center [162, 479] width 61 height 31
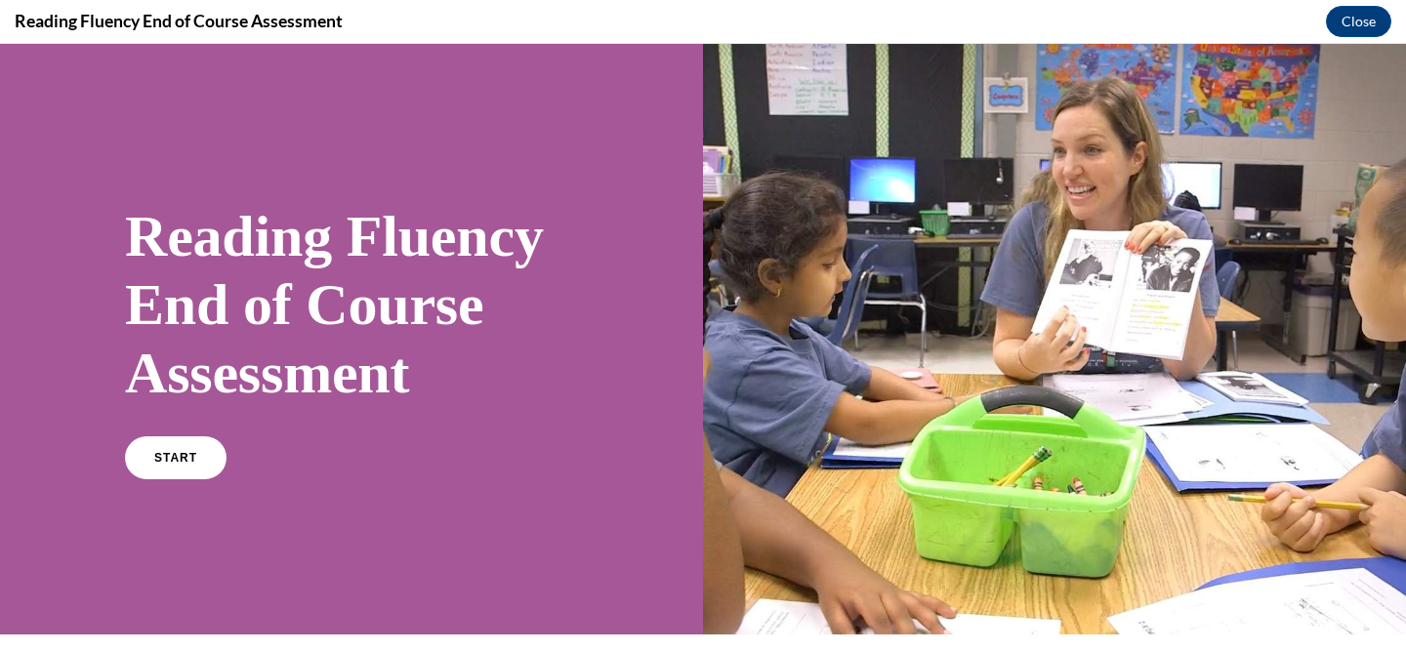
scroll to position [268, 0]
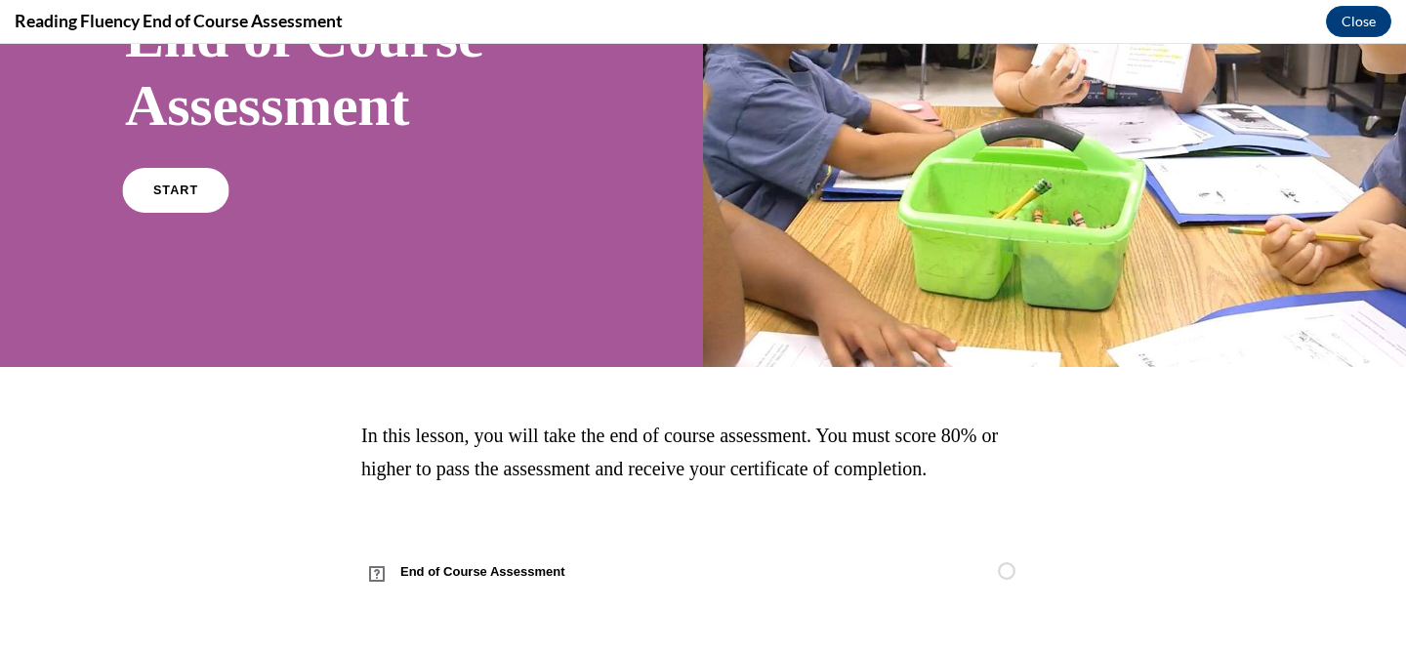
click at [185, 204] on link "START" at bounding box center [175, 190] width 106 height 45
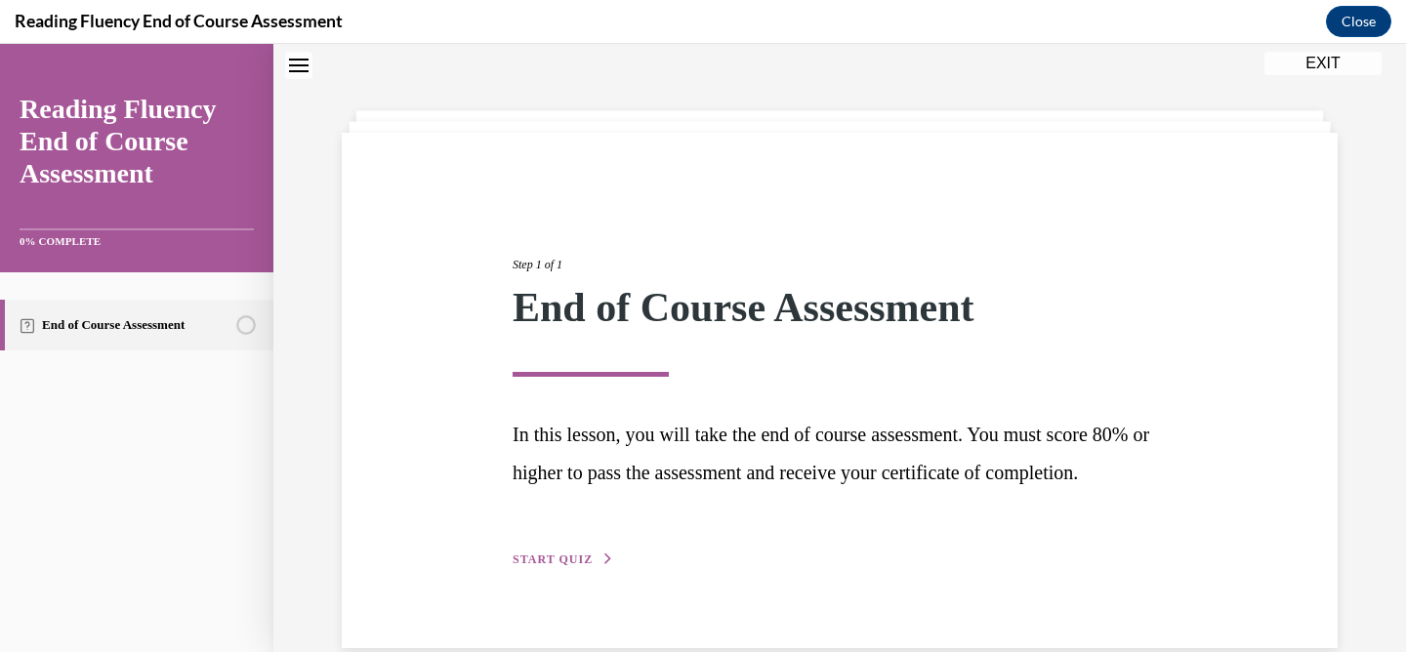
scroll to position [133, 0]
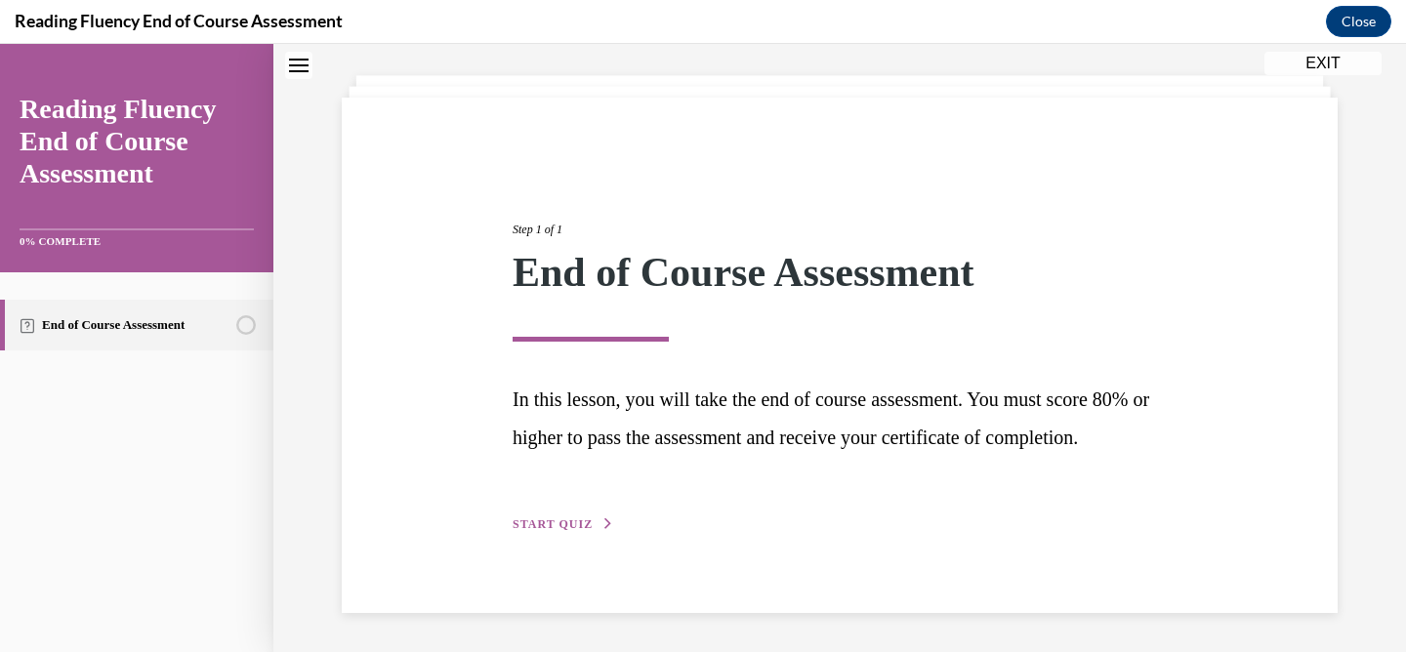
click at [560, 519] on span "START QUIZ" at bounding box center [553, 524] width 80 height 14
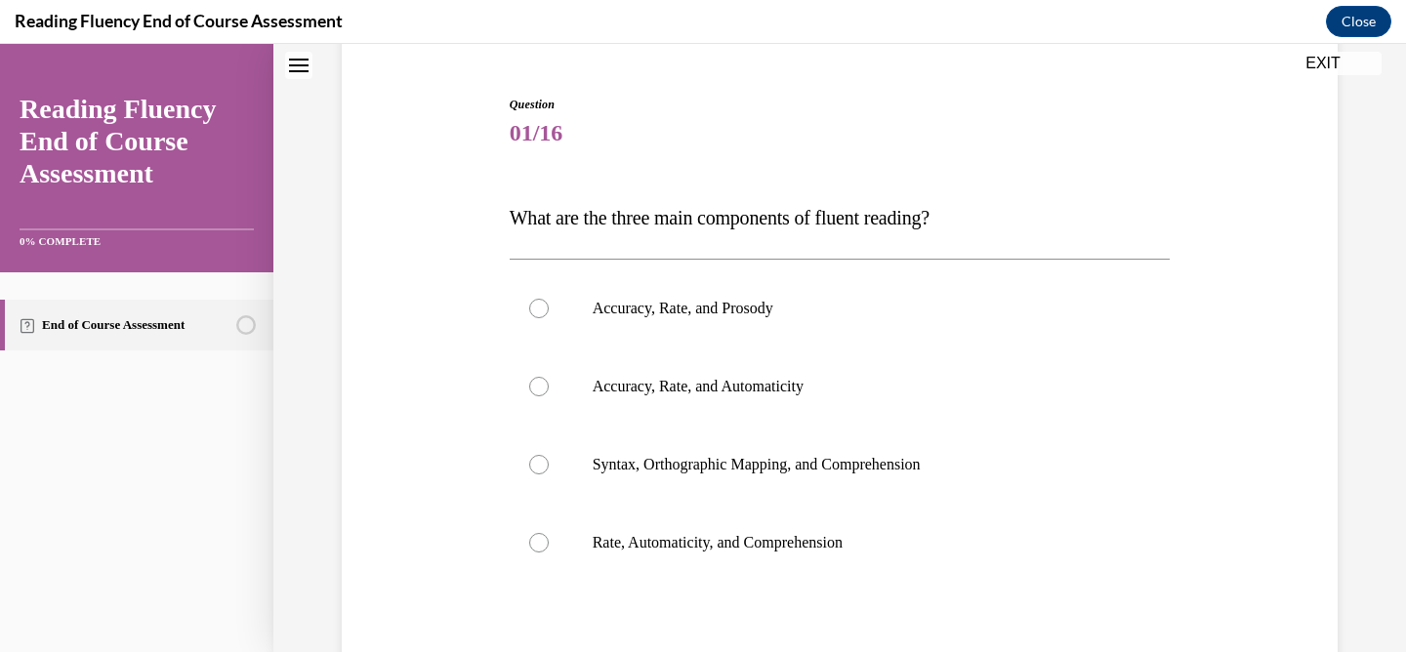
scroll to position [175, 0]
click at [540, 307] on div at bounding box center [539, 310] width 20 height 20
click at [540, 307] on input "Accuracy, Rate, and Prosody" at bounding box center [539, 310] width 20 height 20
radio input "true"
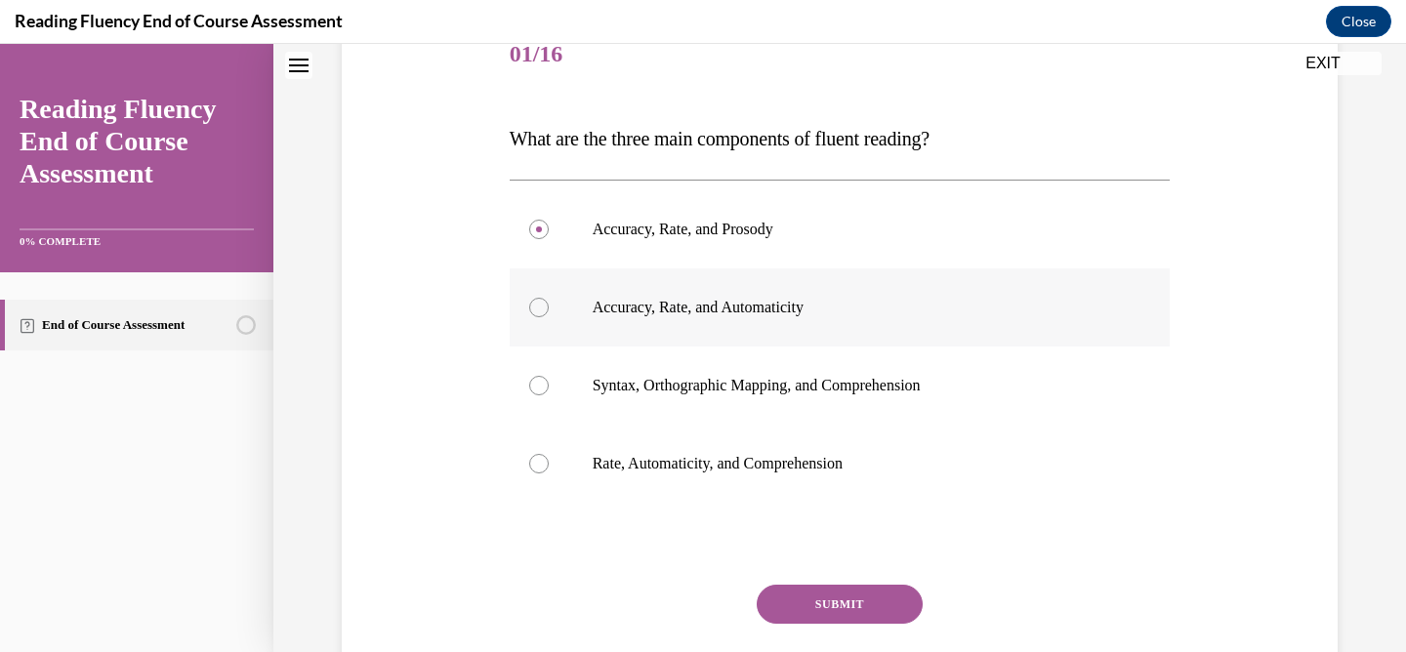
scroll to position [258, 0]
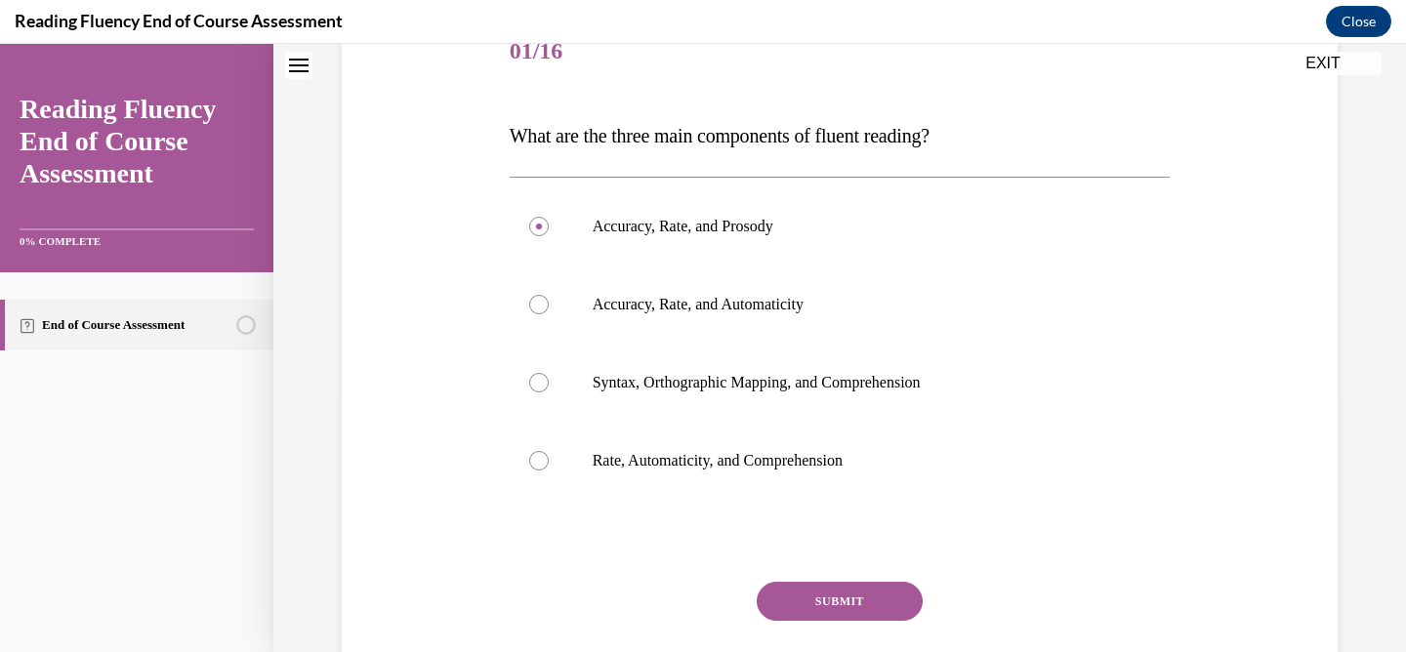
click at [788, 582] on button "SUBMIT" at bounding box center [840, 601] width 166 height 39
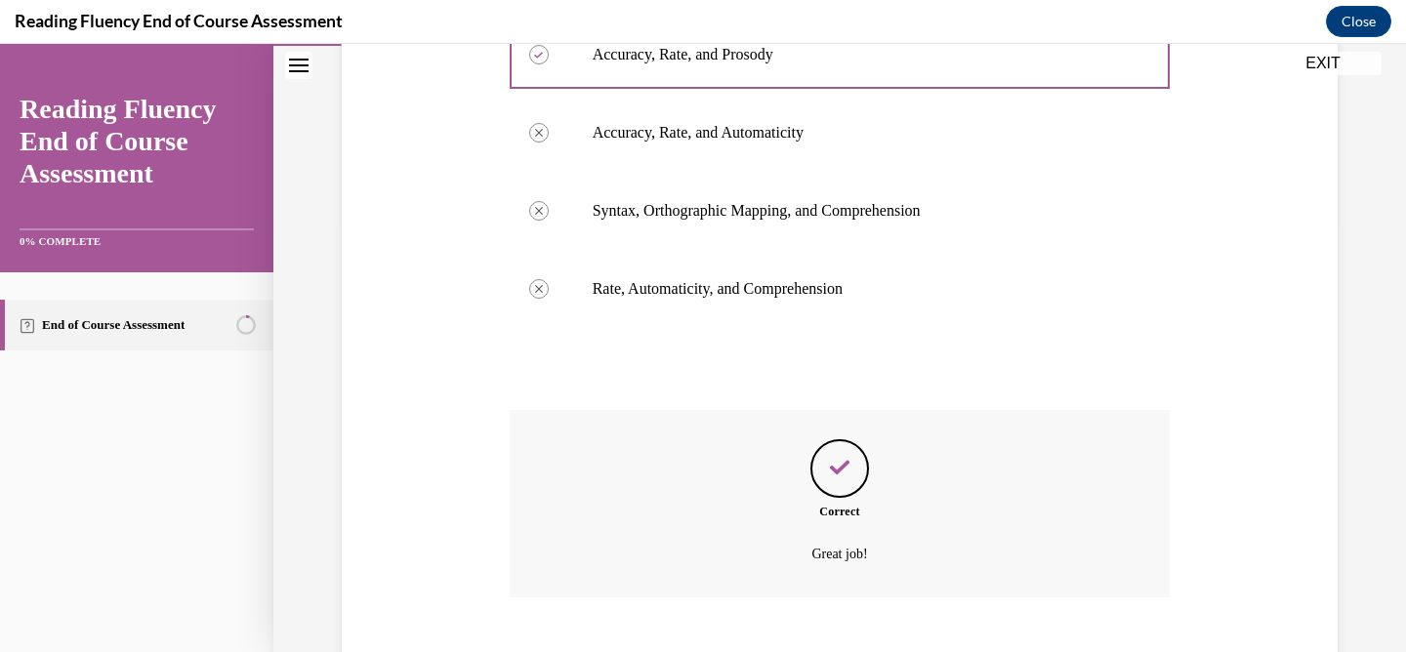
scroll to position [545, 0]
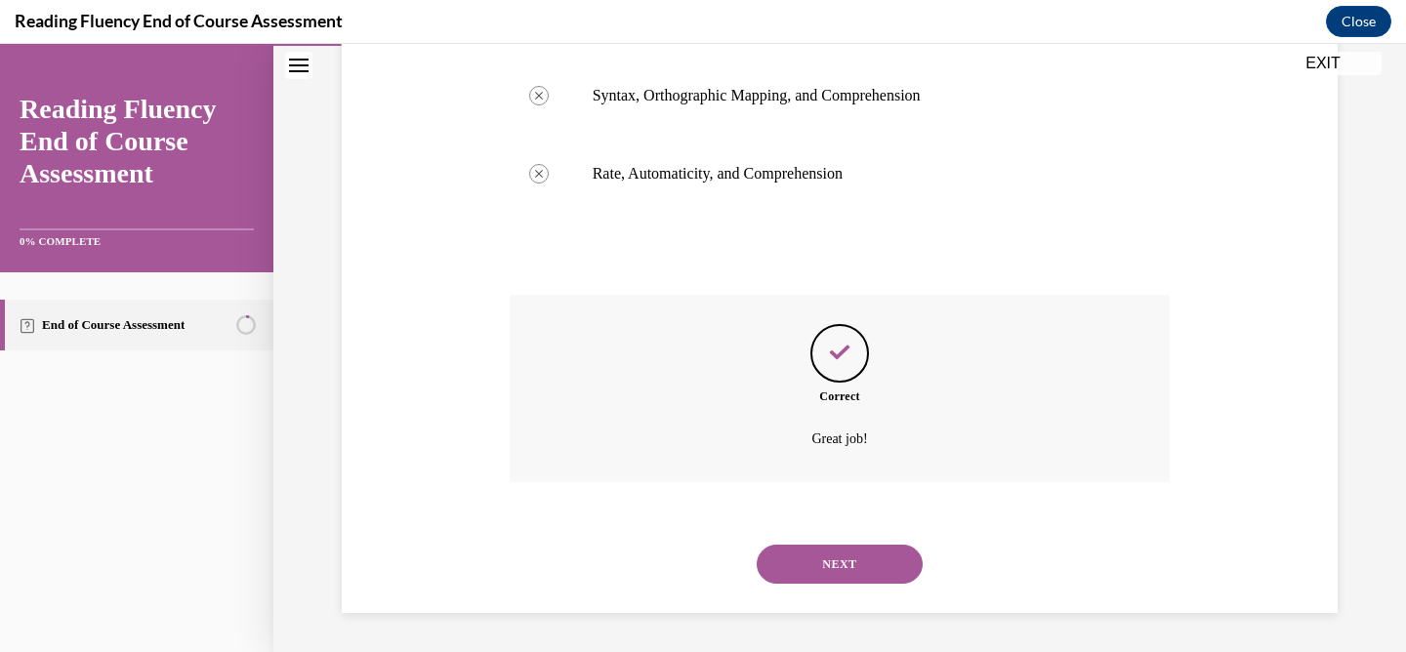
click at [813, 577] on button "NEXT" at bounding box center [840, 564] width 166 height 39
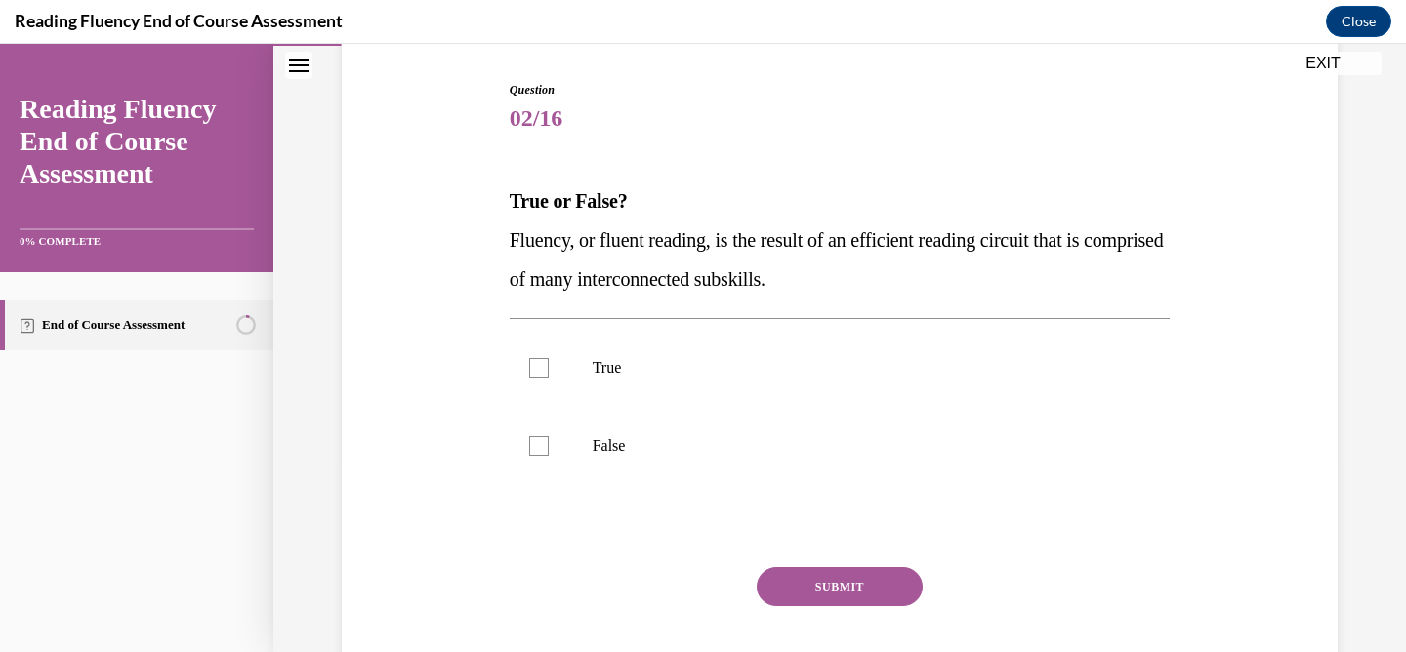
scroll to position [201, 0]
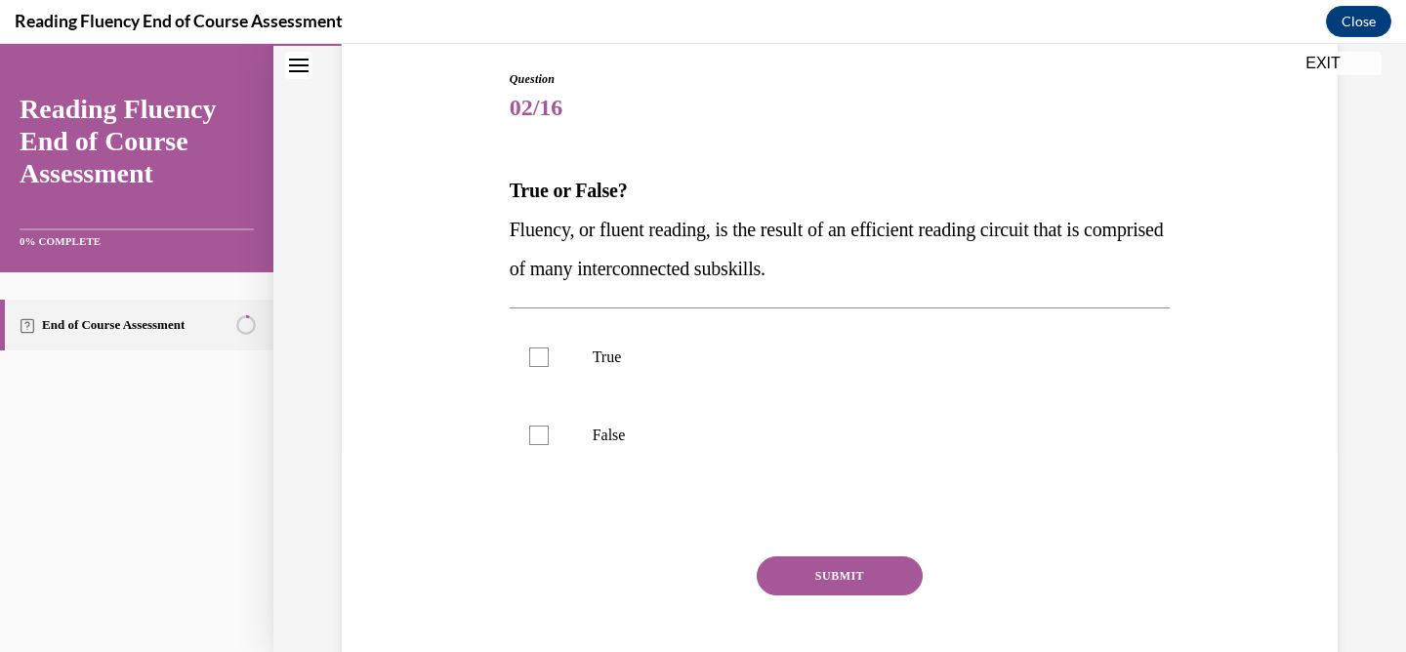
click at [584, 278] on span "Fluency, or fluent reading, is the result of an efficient reading circuit that …" at bounding box center [837, 249] width 654 height 61
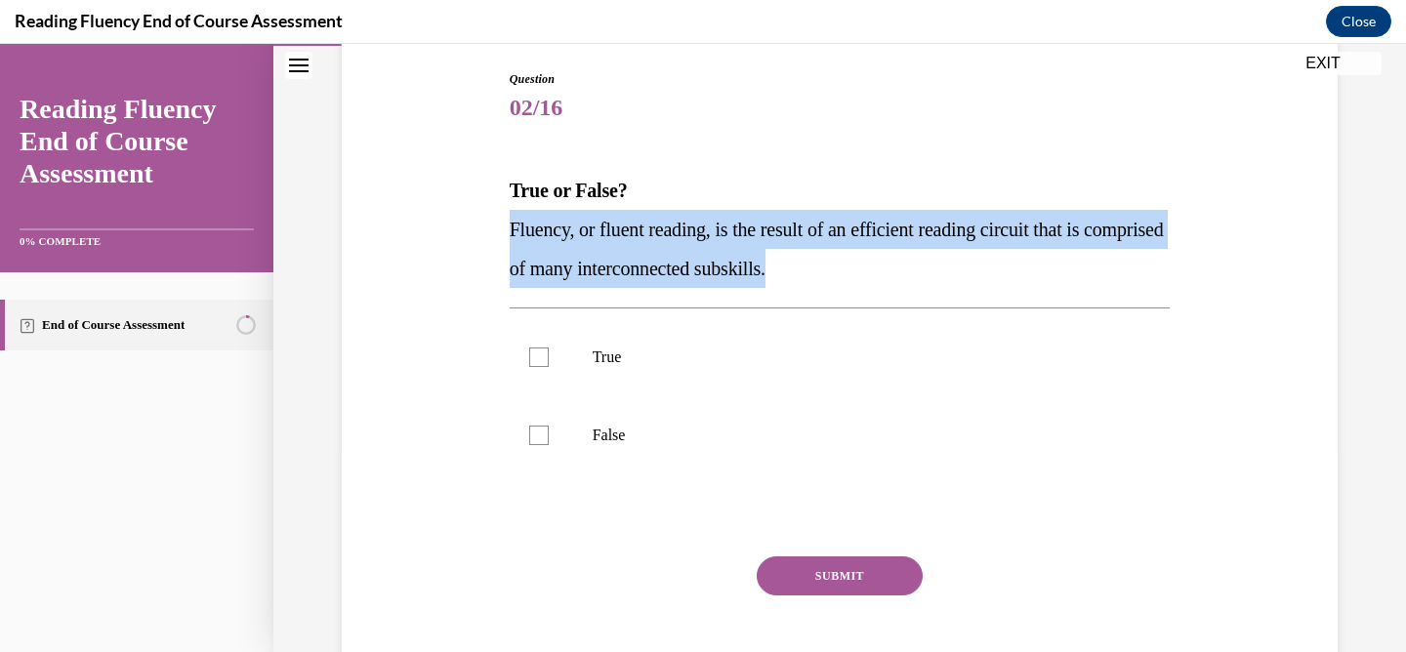
click at [584, 278] on span "Fluency, or fluent reading, is the result of an efficient reading circuit that …" at bounding box center [837, 249] width 654 height 61
copy span "Fluency, or fluent reading, is the result of an efficient reading circuit that …"
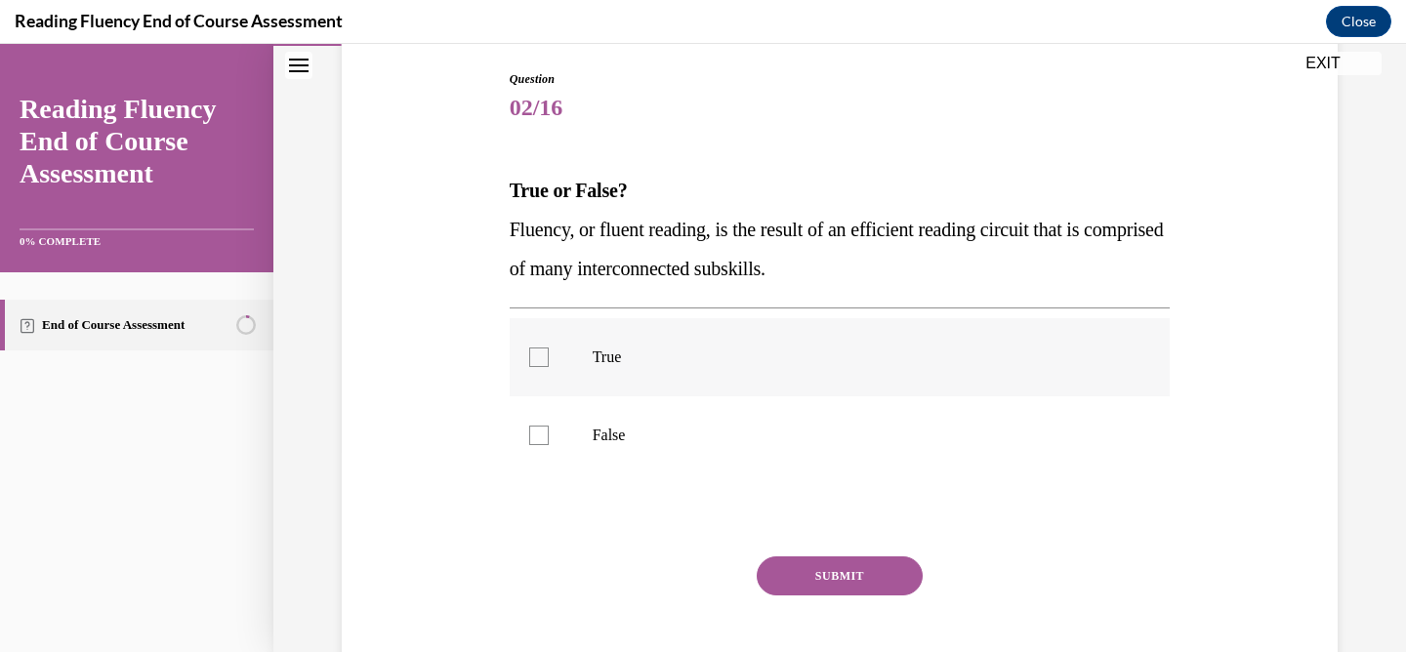
click at [526, 342] on label "True" at bounding box center [840, 357] width 661 height 78
click at [529, 348] on input "True" at bounding box center [539, 358] width 20 height 20
checkbox input "true"
click at [802, 581] on button "SUBMIT" at bounding box center [840, 575] width 166 height 39
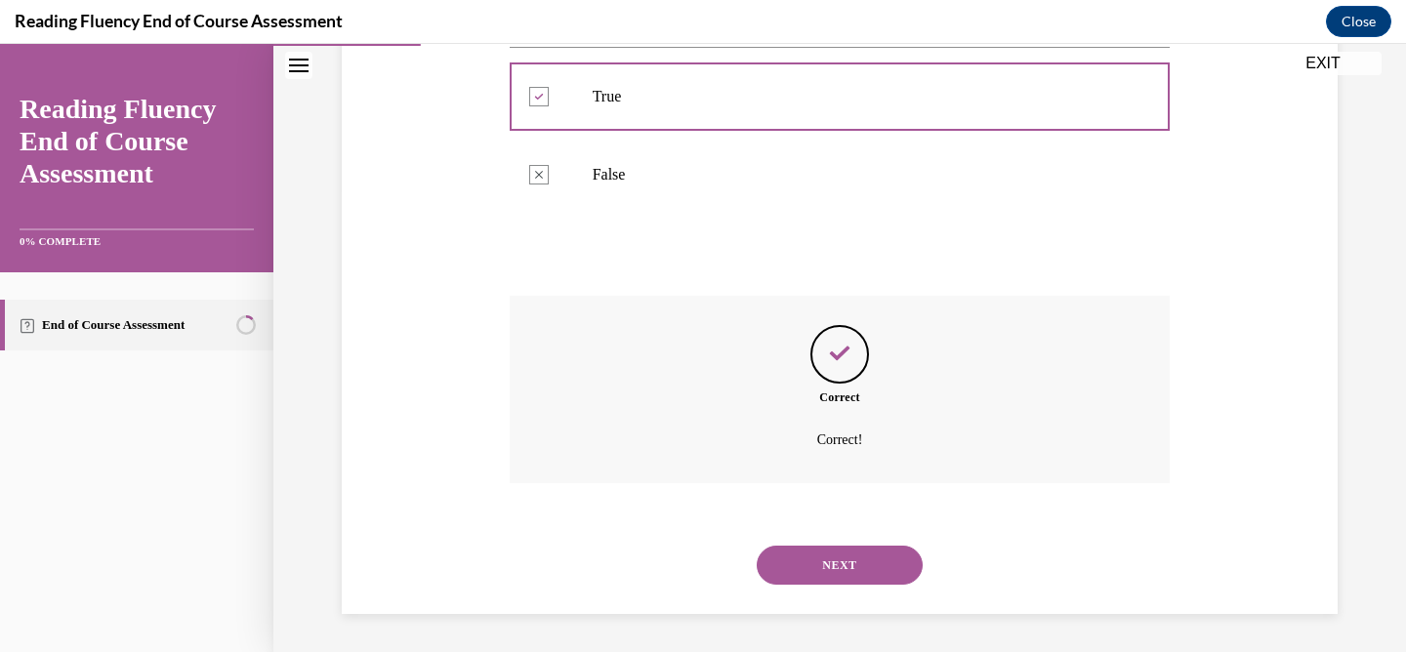
scroll to position [463, 0]
click at [827, 582] on button "NEXT" at bounding box center [840, 564] width 166 height 39
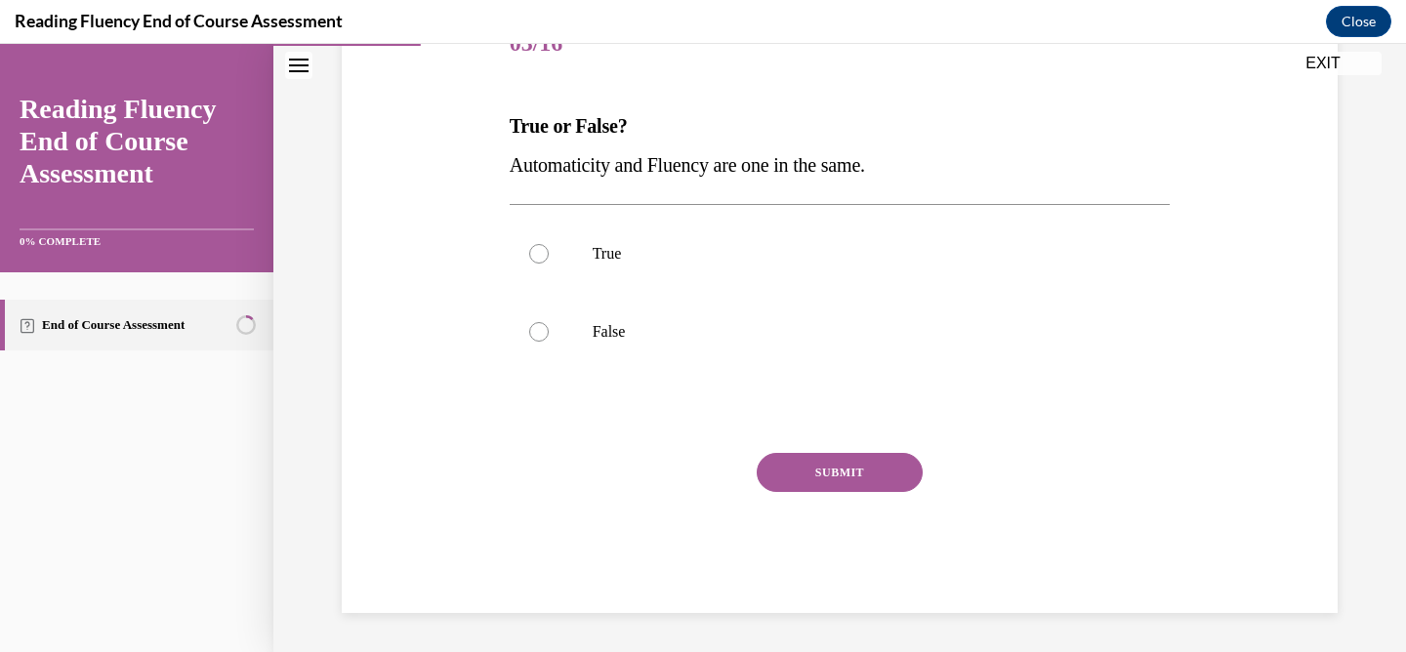
scroll to position [217, 0]
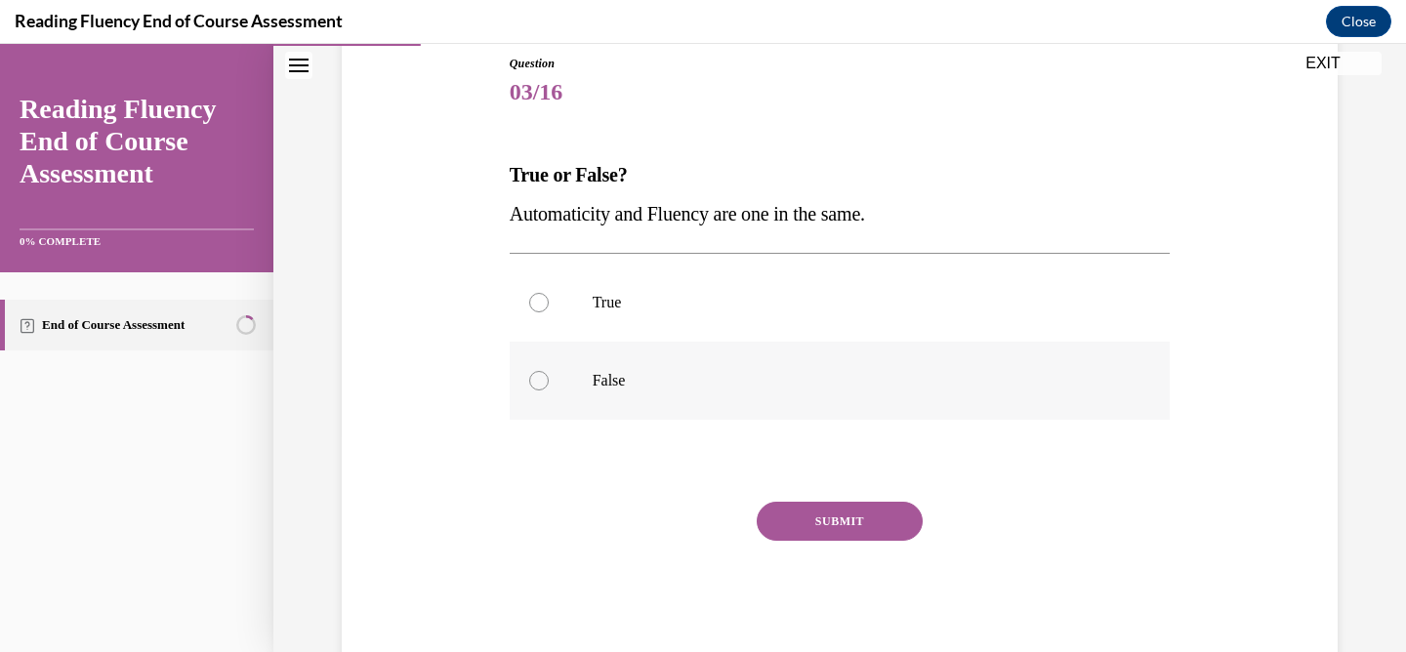
click at [543, 387] on div at bounding box center [539, 381] width 20 height 20
click at [543, 387] on input "False" at bounding box center [539, 381] width 20 height 20
radio input "true"
click at [806, 520] on button "SUBMIT" at bounding box center [840, 521] width 166 height 39
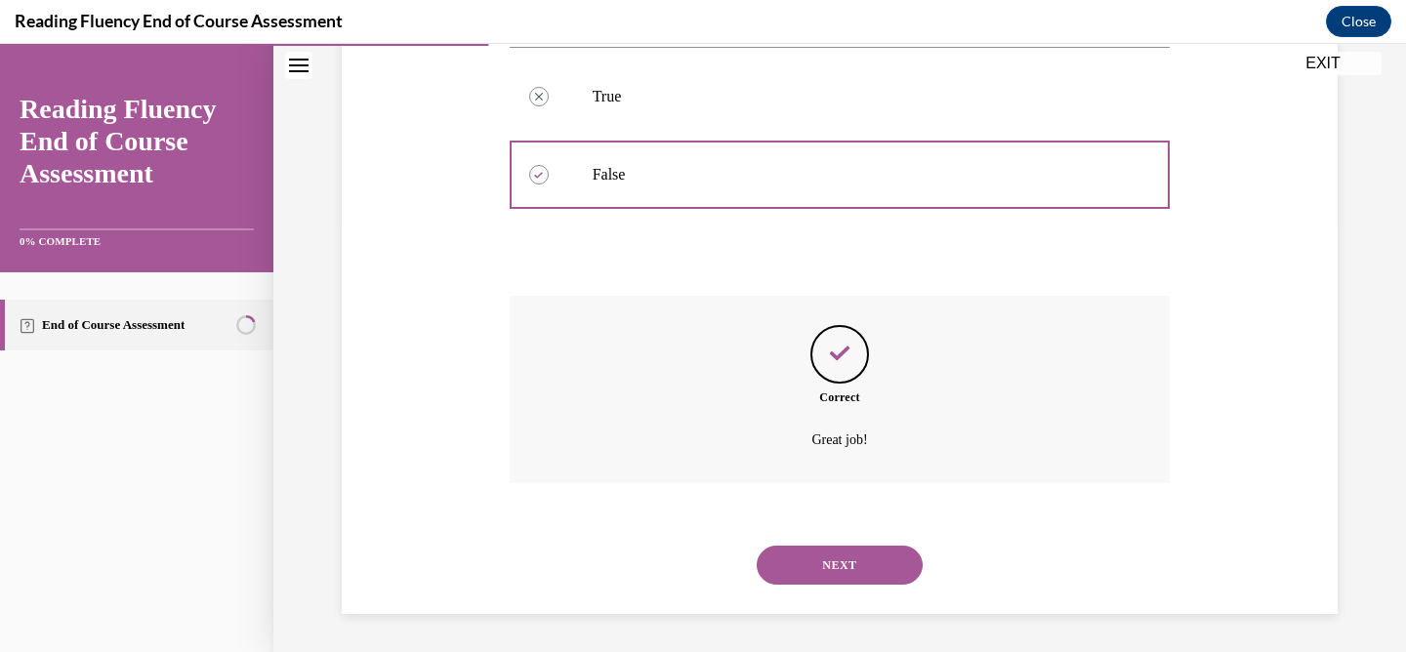
scroll to position [424, 0]
click at [802, 581] on button "NEXT" at bounding box center [840, 564] width 166 height 39
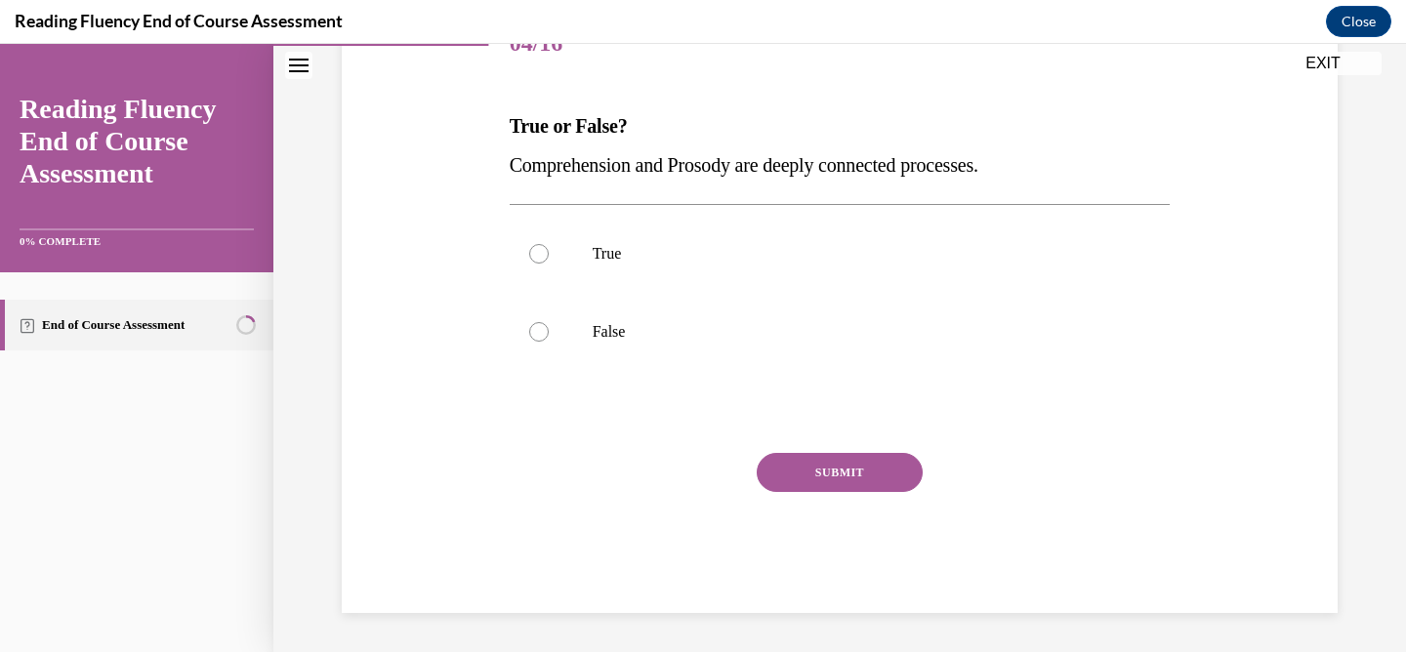
scroll to position [217, 0]
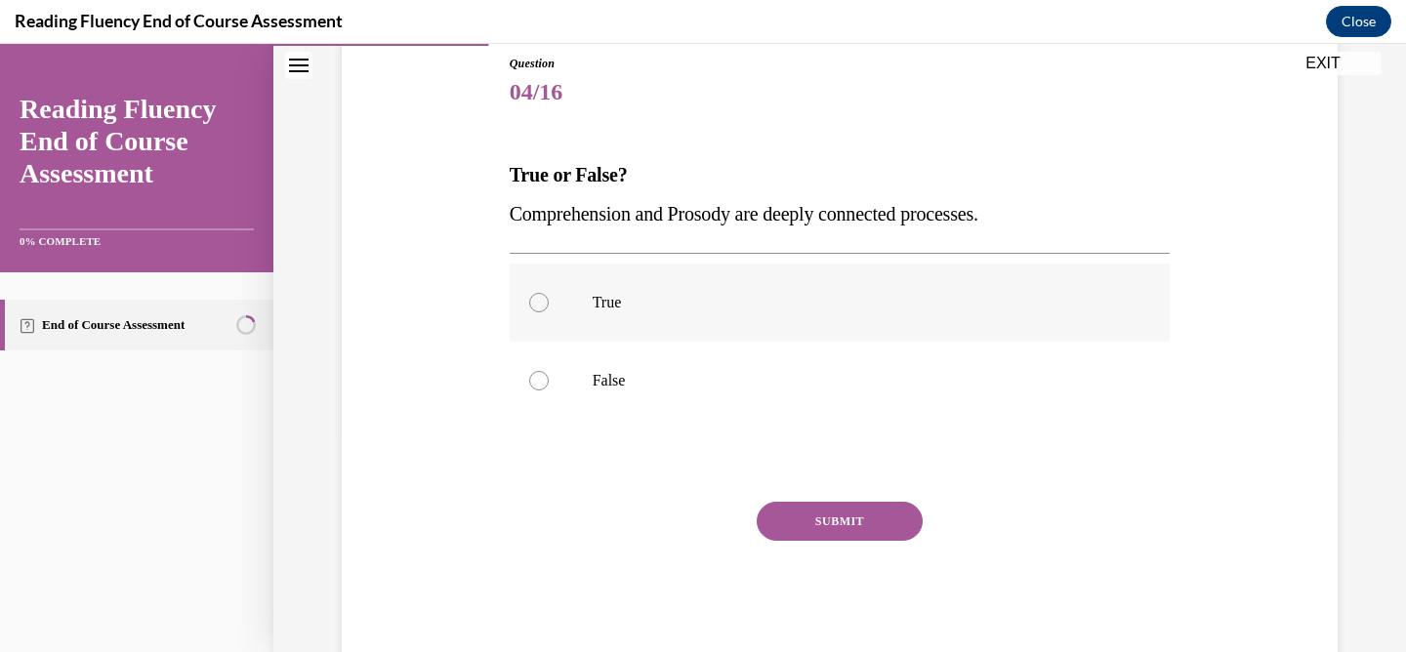
click at [545, 297] on div at bounding box center [539, 303] width 20 height 20
click at [545, 297] on input "True" at bounding box center [539, 303] width 20 height 20
radio input "true"
click at [781, 511] on button "SUBMIT" at bounding box center [840, 521] width 166 height 39
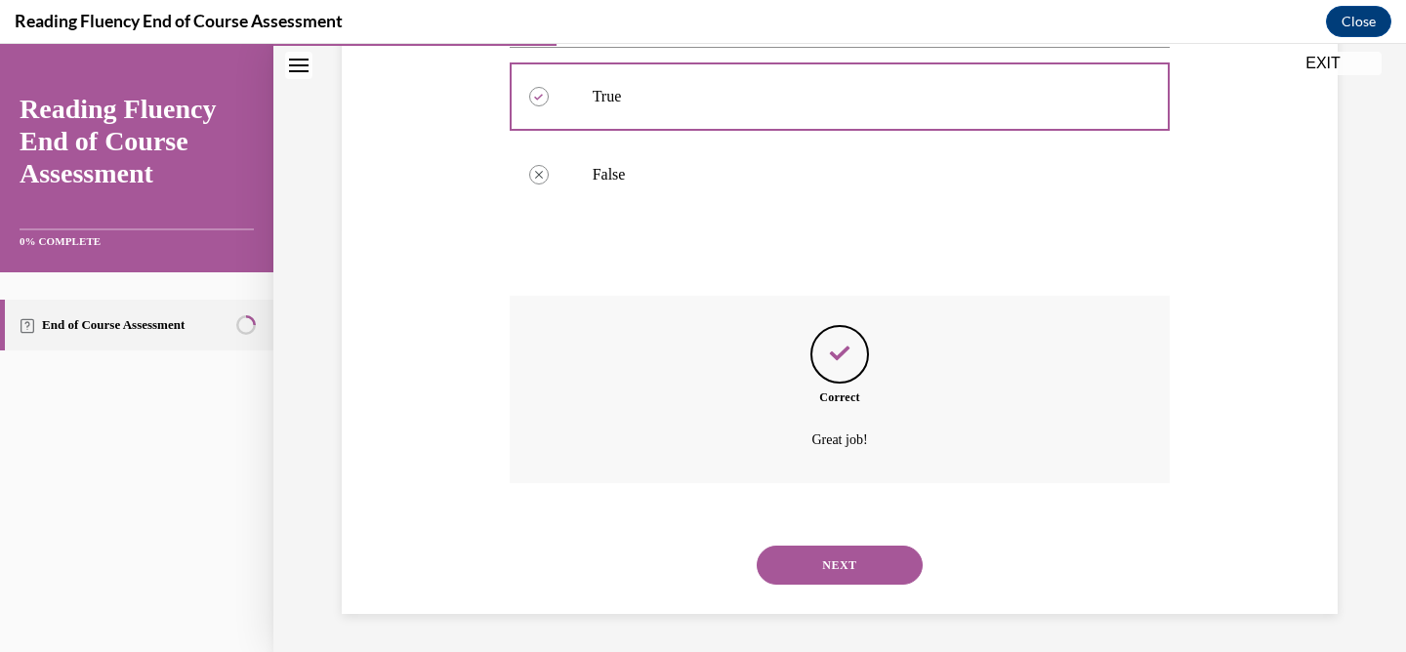
scroll to position [424, 0]
click at [815, 569] on button "NEXT" at bounding box center [840, 564] width 166 height 39
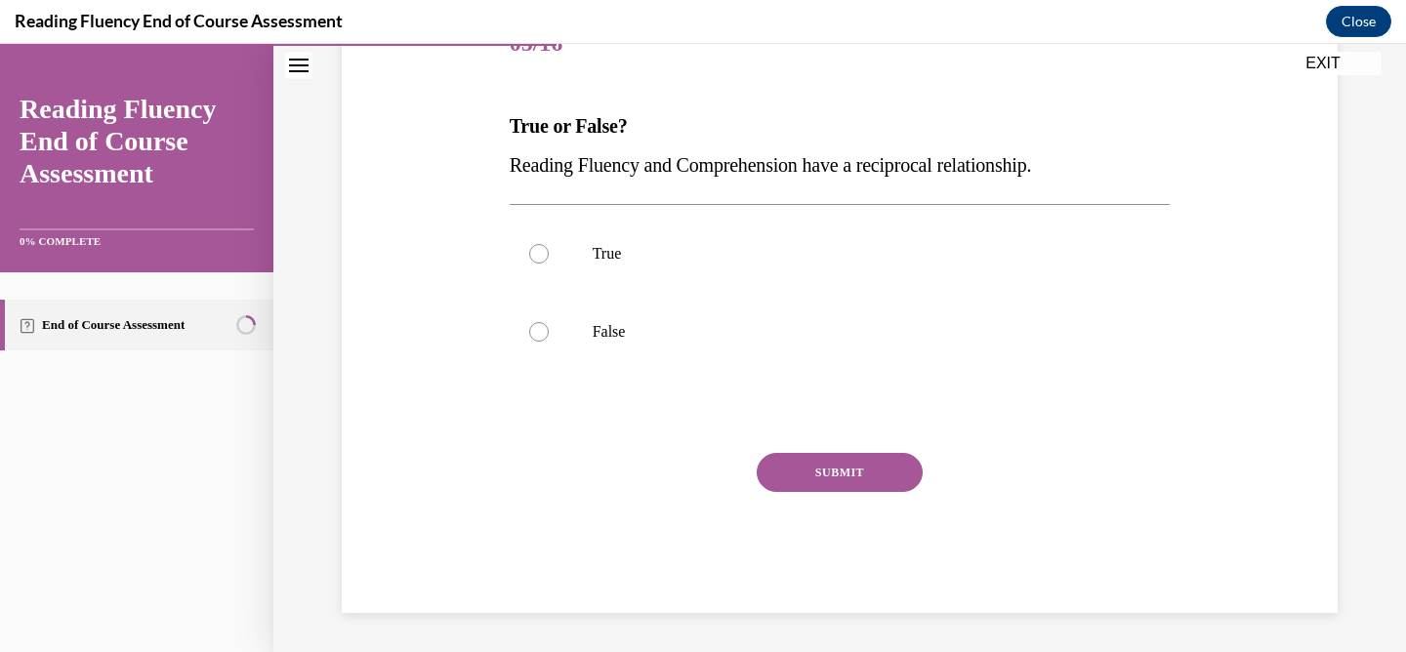
scroll to position [217, 0]
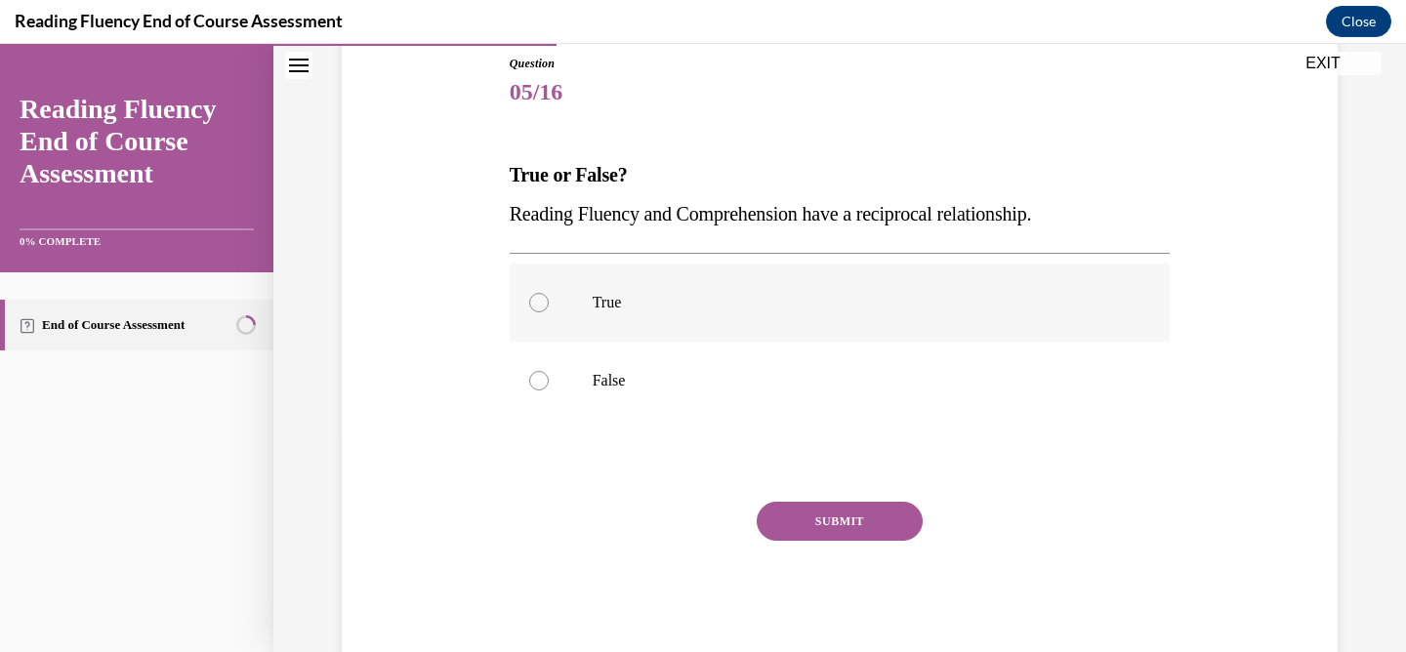
click at [535, 308] on div at bounding box center [539, 303] width 20 height 20
click at [535, 308] on input "True" at bounding box center [539, 303] width 20 height 20
radio input "true"
click at [823, 532] on button "SUBMIT" at bounding box center [840, 521] width 166 height 39
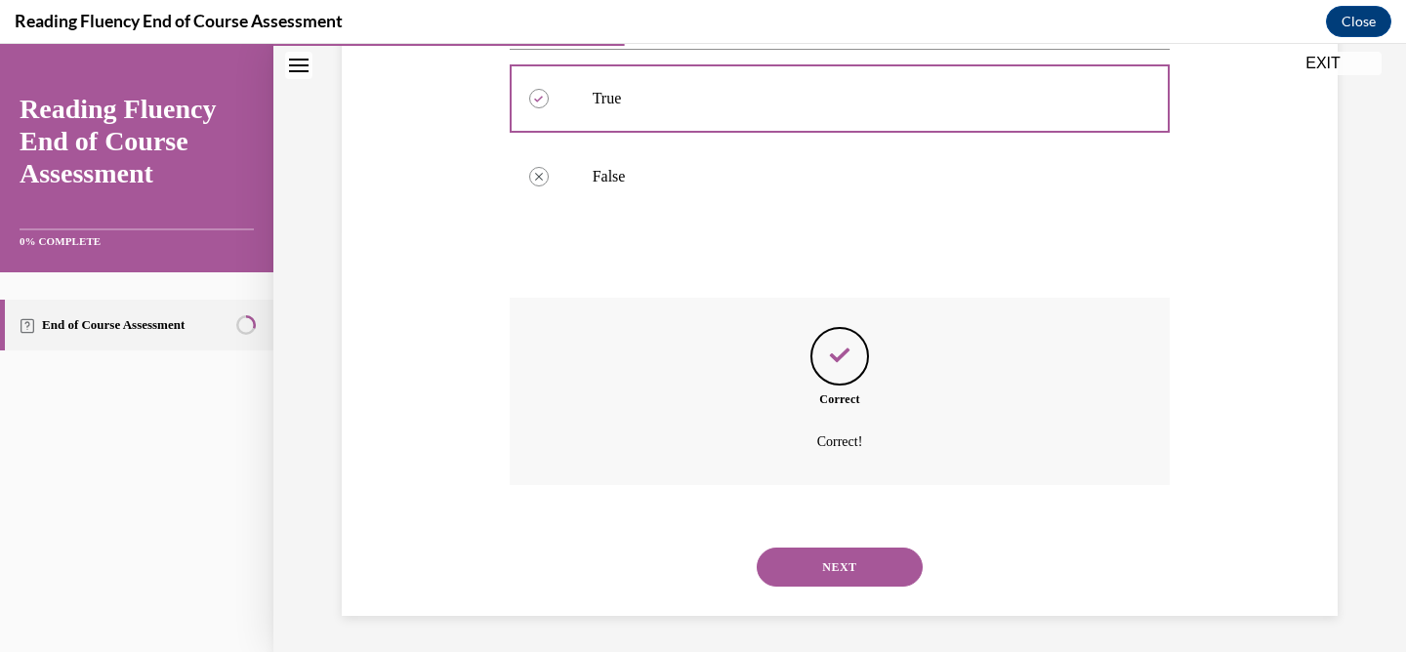
scroll to position [424, 0]
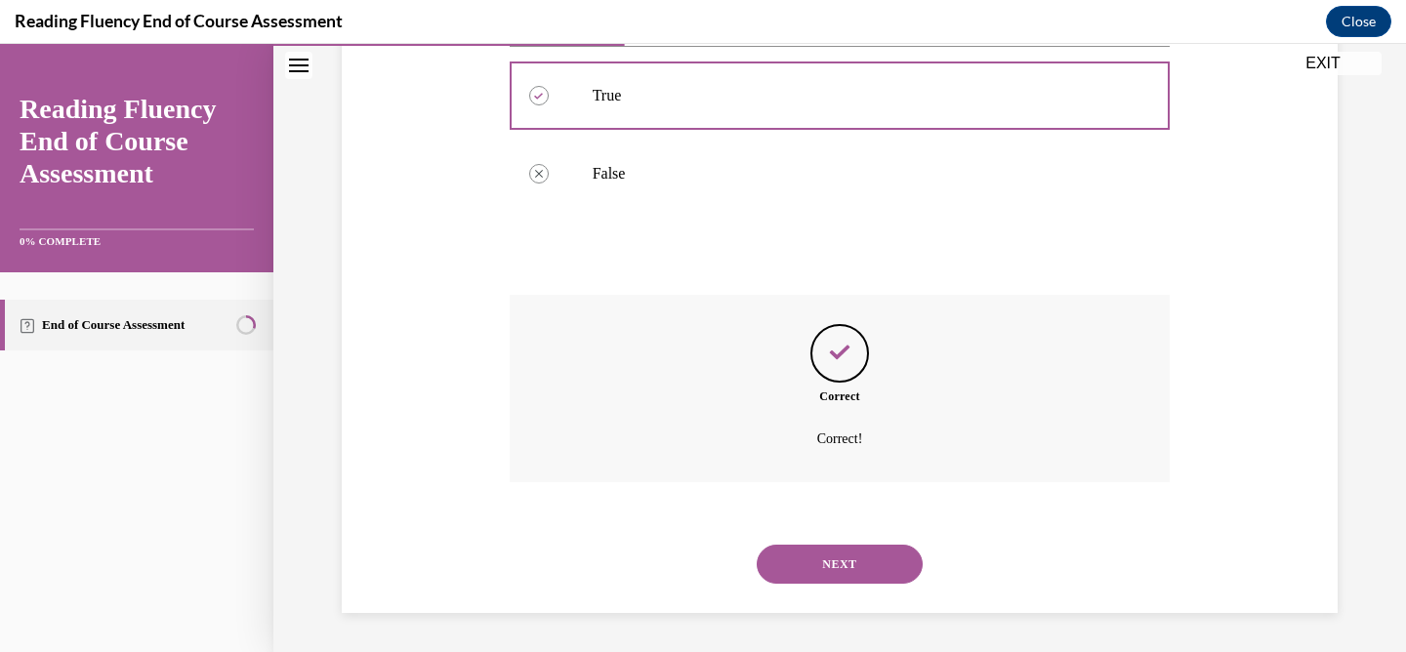
click at [806, 559] on button "NEXT" at bounding box center [840, 564] width 166 height 39
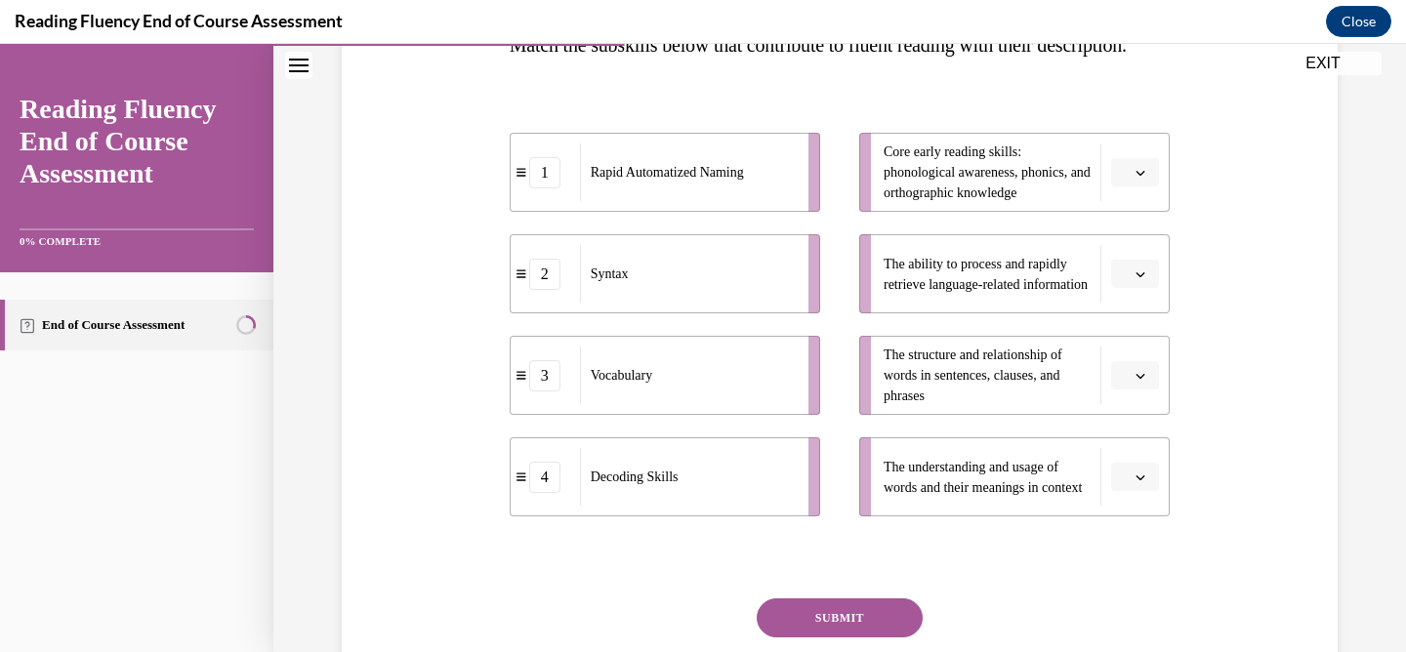
scroll to position [348, 0]
click at [1136, 380] on icon "button" at bounding box center [1140, 375] width 10 height 10
click at [1127, 533] on span "2" at bounding box center [1127, 535] width 7 height 16
click at [1150, 288] on button "button" at bounding box center [1135, 273] width 48 height 29
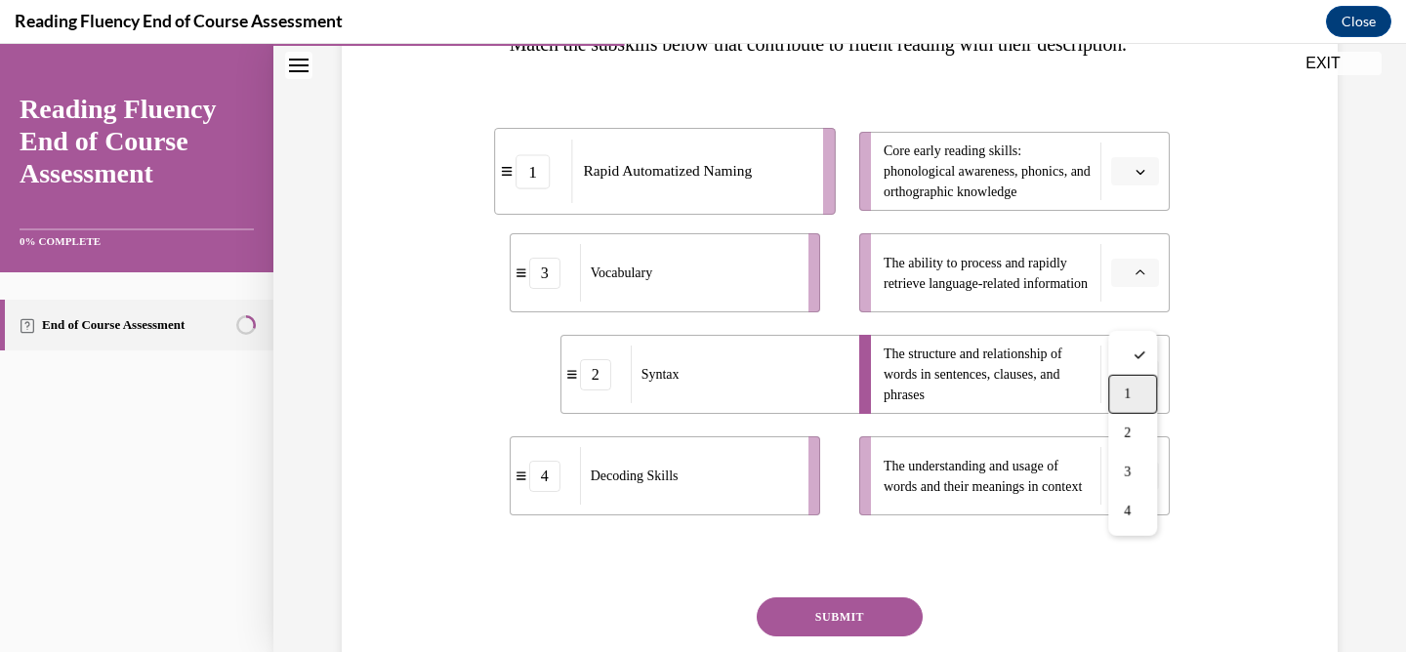
click at [1140, 397] on div "1" at bounding box center [1132, 394] width 49 height 39
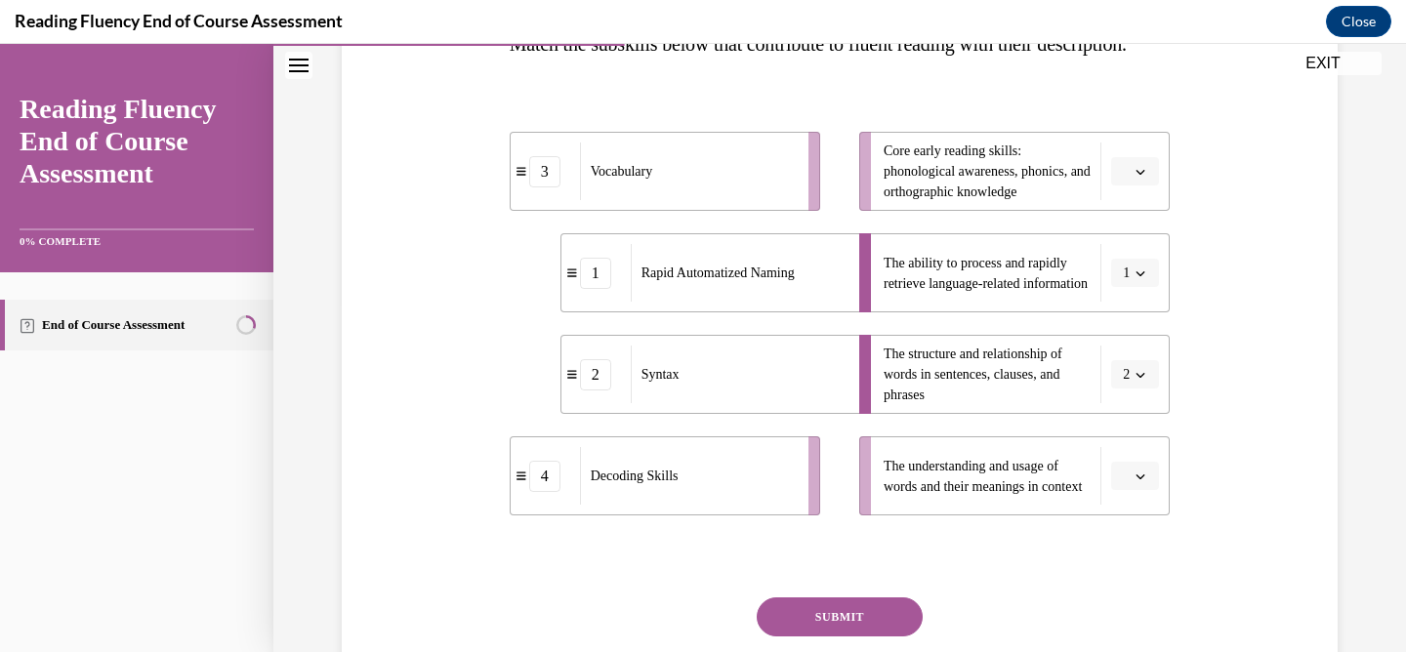
click at [1134, 483] on span "button" at bounding box center [1140, 477] width 14 height 14
click at [1129, 432] on span "3" at bounding box center [1127, 432] width 7 height 16
click at [1138, 177] on icon "button" at bounding box center [1140, 172] width 10 height 10
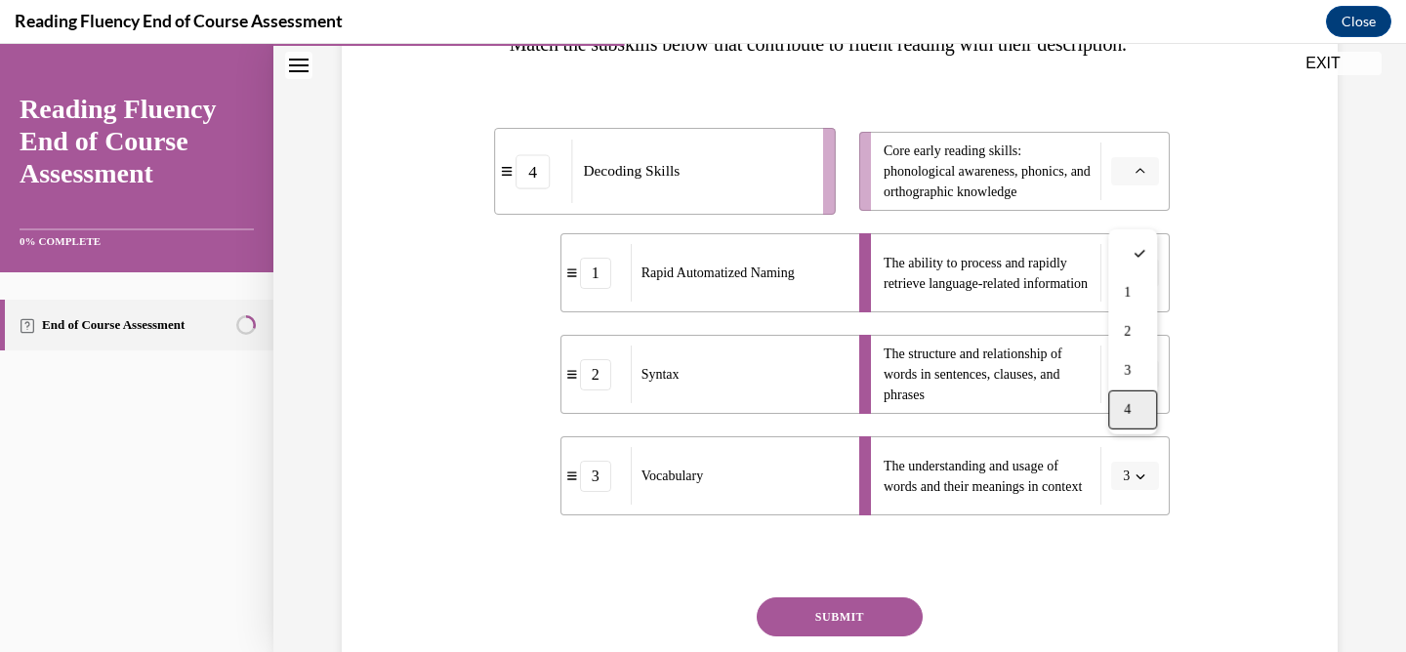
click at [1130, 408] on span "4" at bounding box center [1127, 410] width 7 height 16
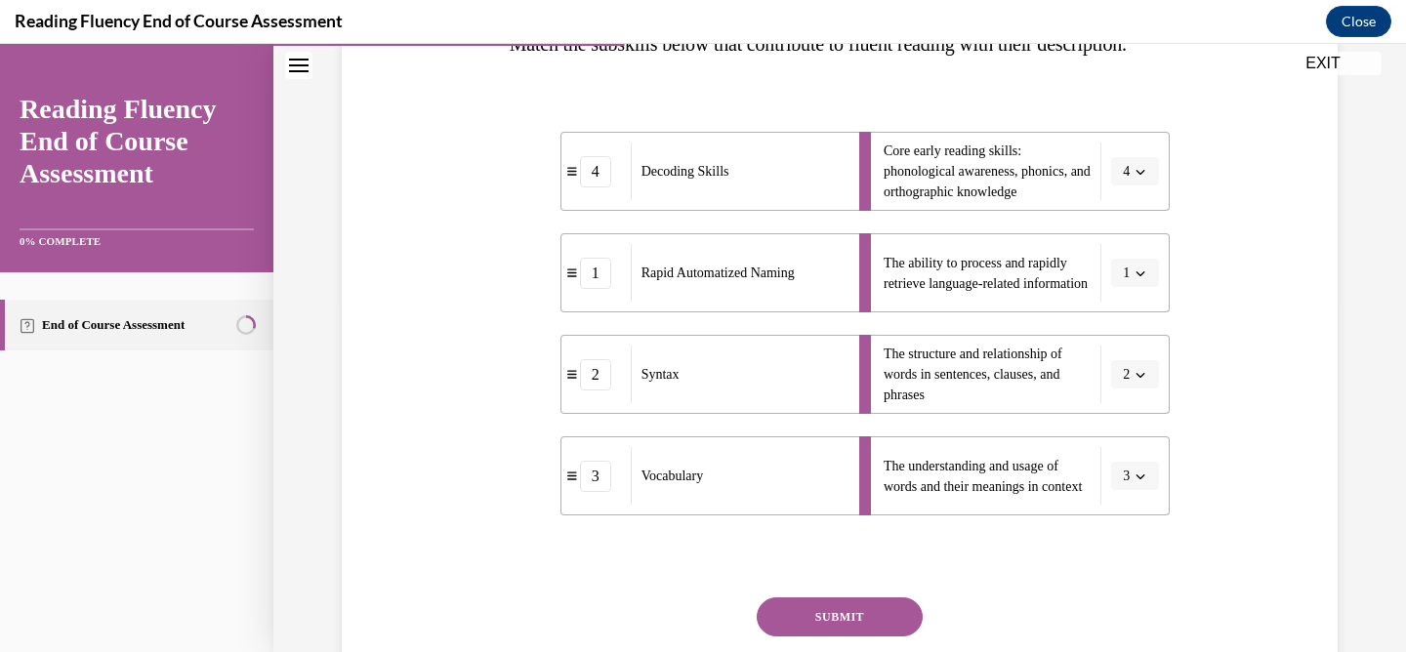
click at [818, 637] on button "SUBMIT" at bounding box center [840, 616] width 166 height 39
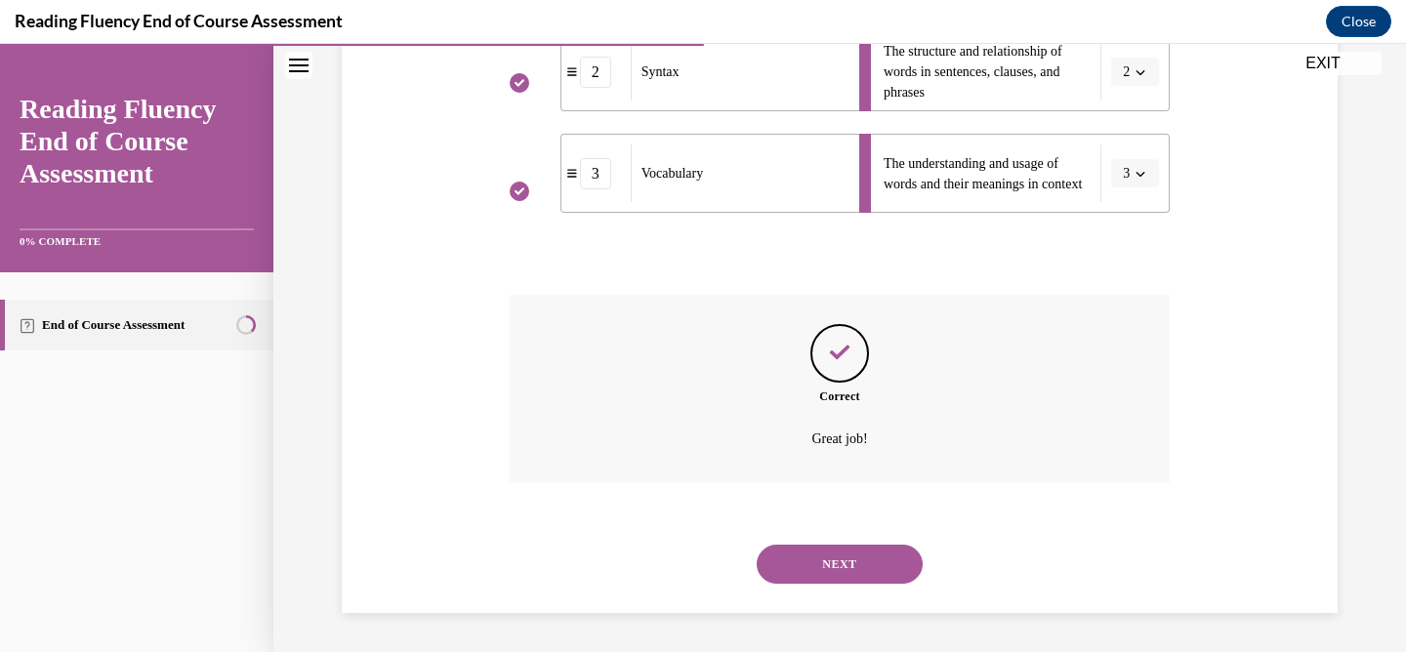
scroll to position [689, 0]
click at [829, 578] on button "NEXT" at bounding box center [840, 564] width 166 height 39
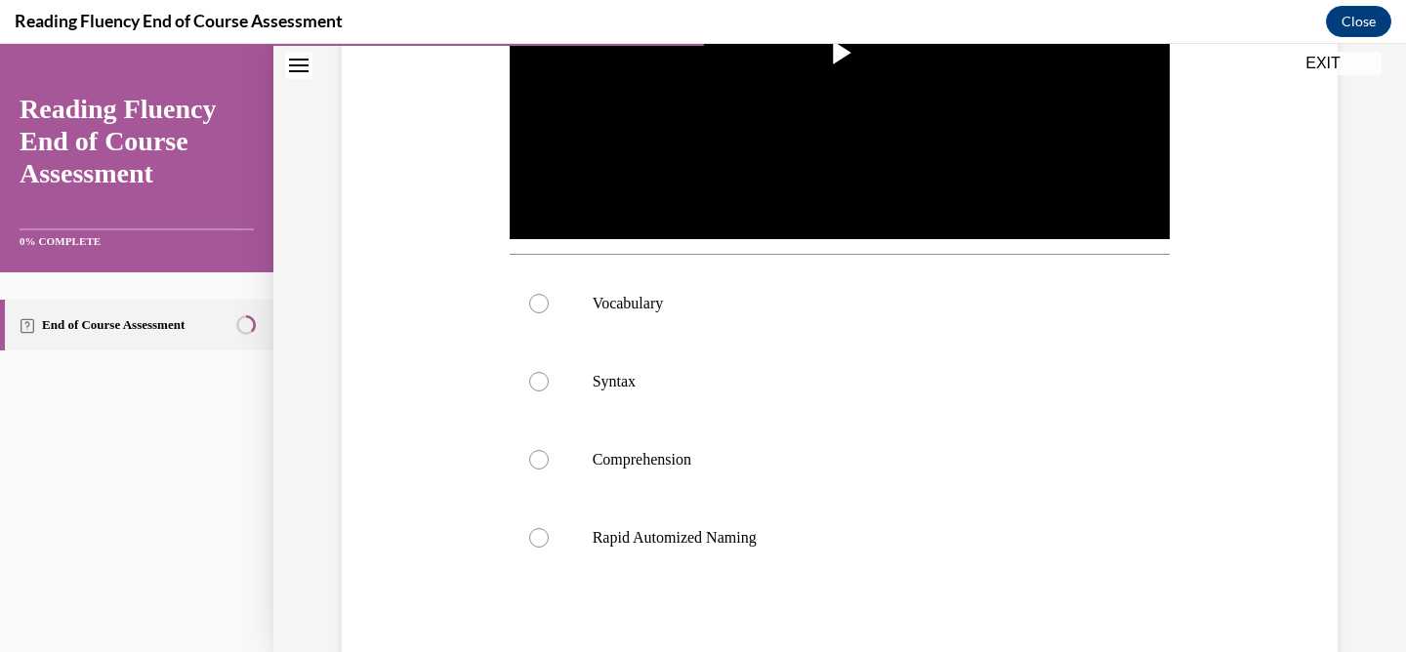
scroll to position [596, 0]
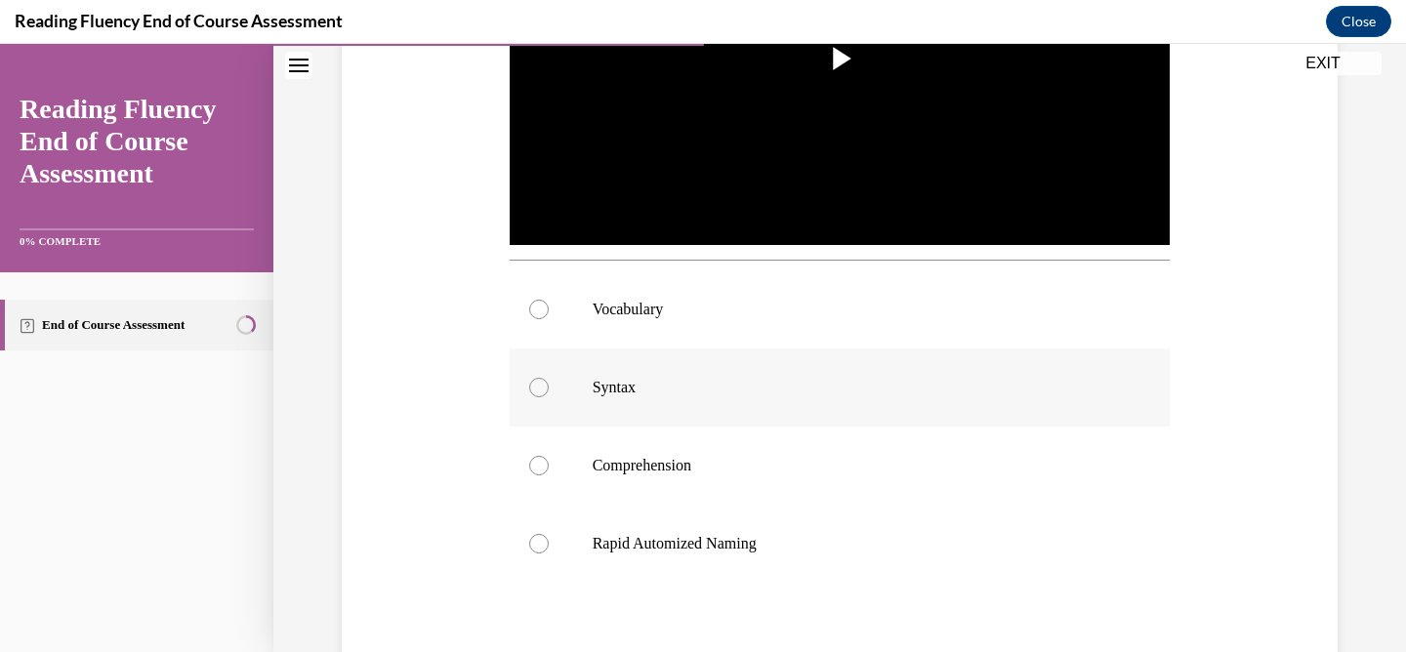
click at [547, 389] on div at bounding box center [539, 388] width 20 height 20
click at [547, 389] on input "Syntax" at bounding box center [539, 388] width 20 height 20
radio input "true"
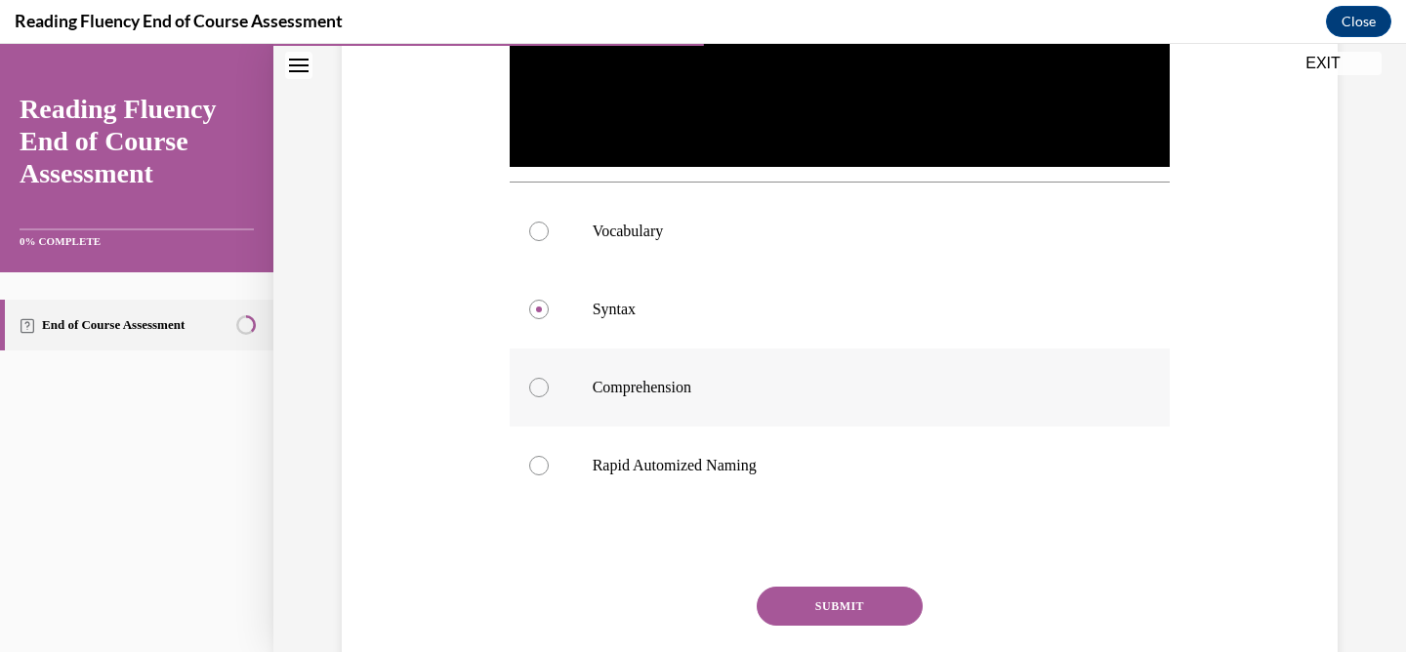
scroll to position [687, 0]
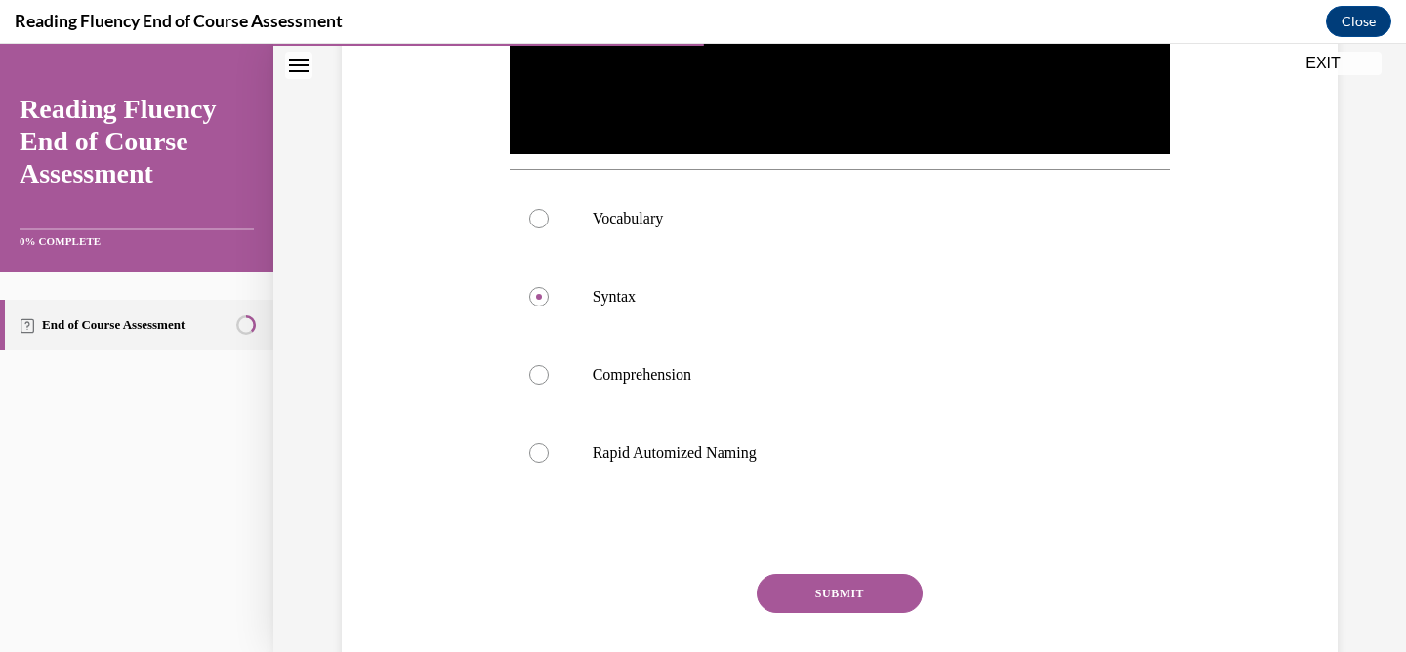
click at [829, 597] on button "SUBMIT" at bounding box center [840, 593] width 166 height 39
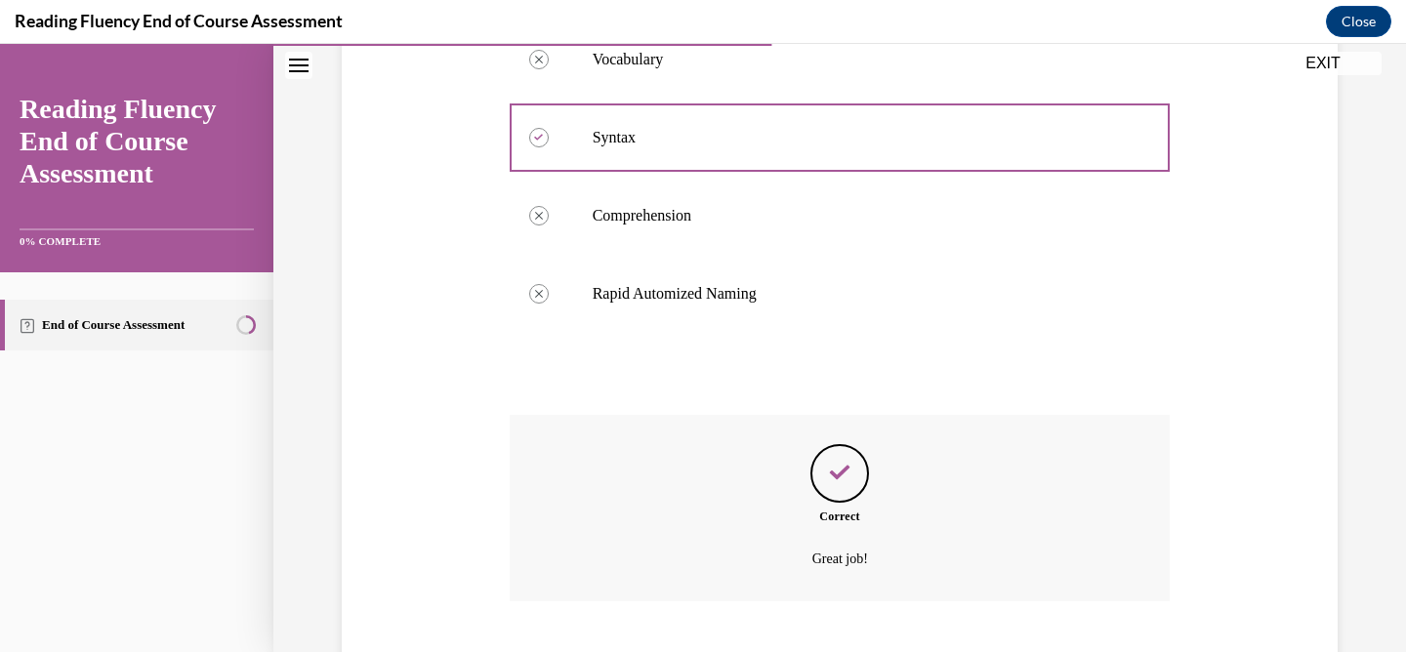
scroll to position [966, 0]
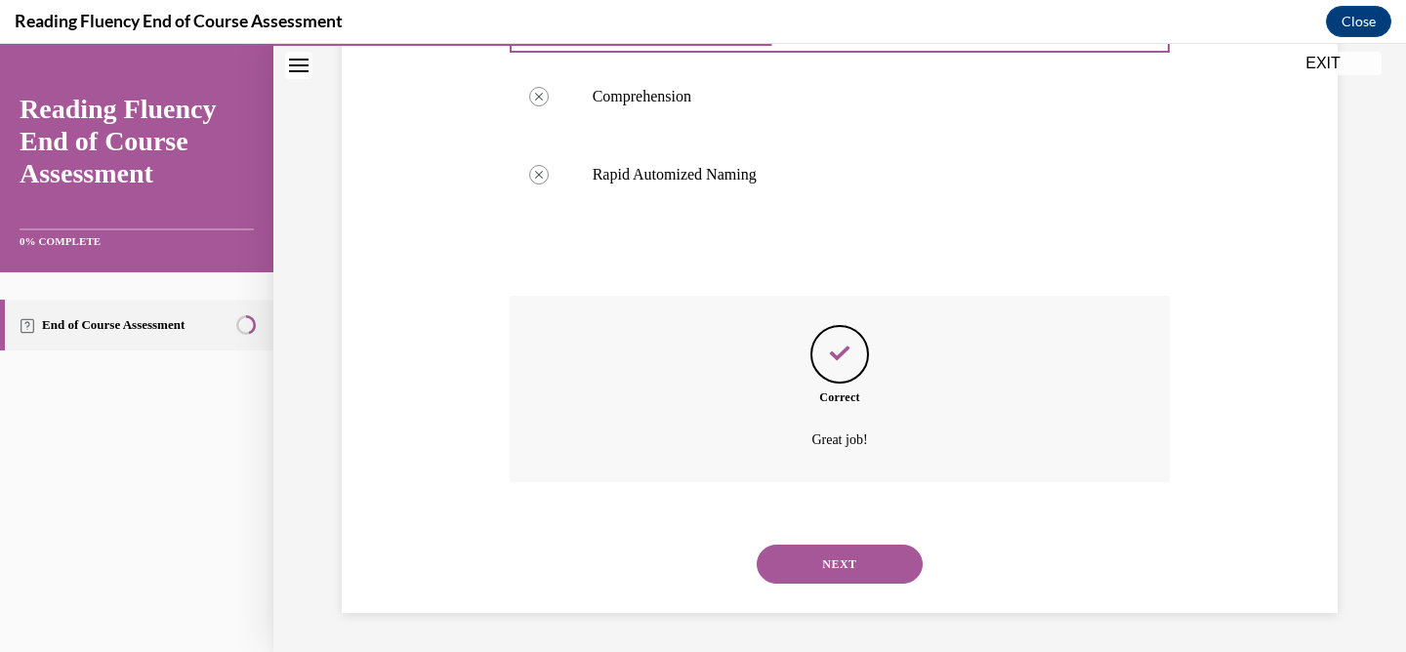
click at [799, 573] on button "NEXT" at bounding box center [840, 564] width 166 height 39
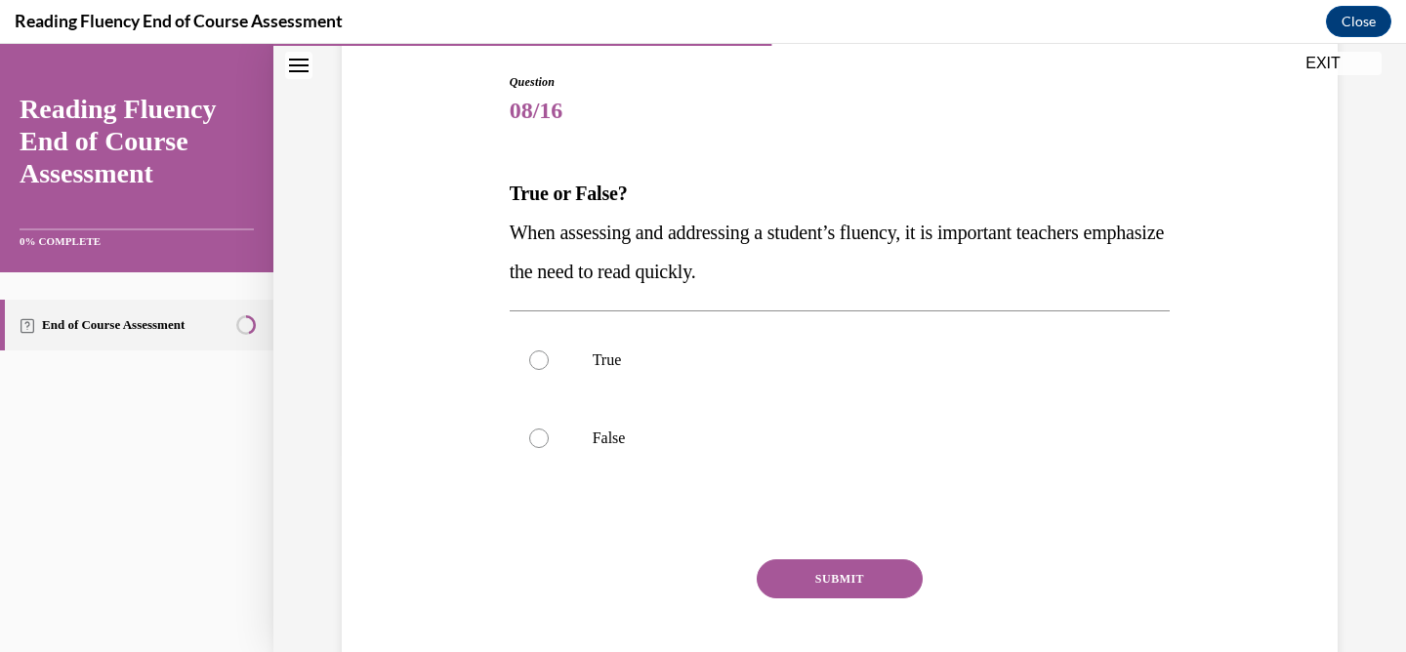
scroll to position [201, 0]
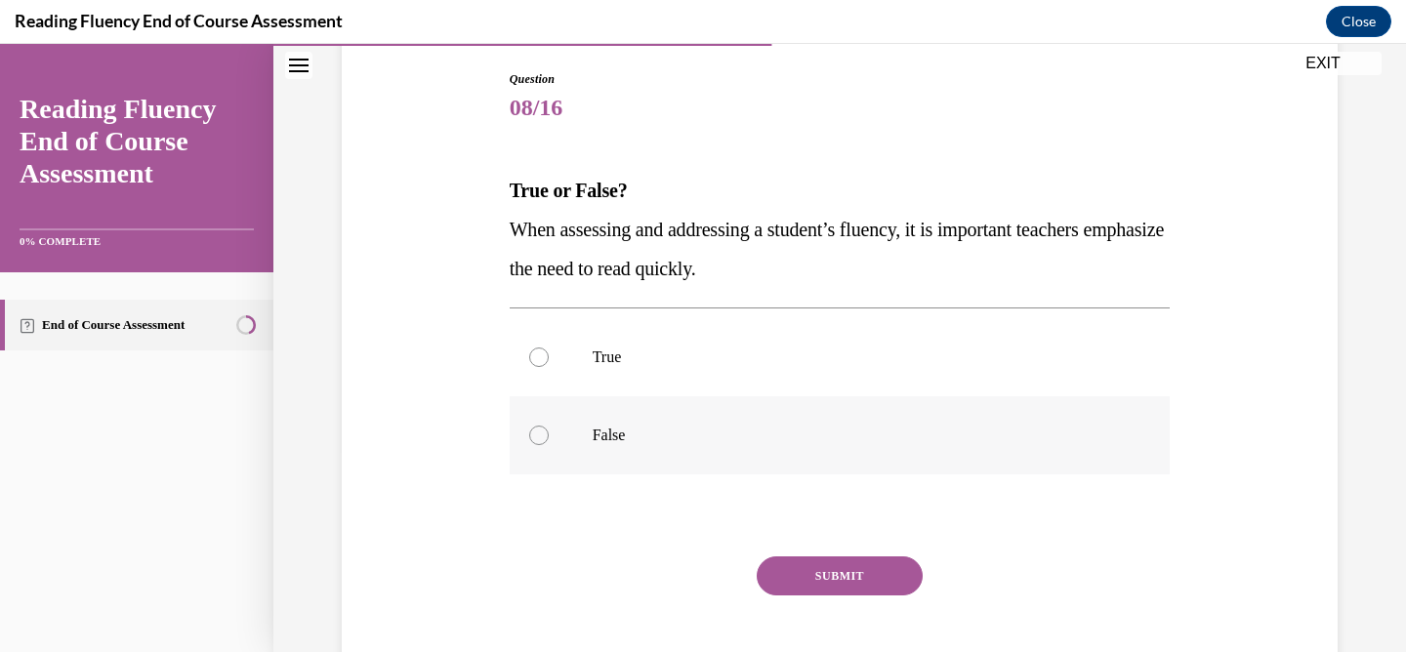
click at [551, 442] on label "False" at bounding box center [840, 435] width 661 height 78
click at [549, 442] on input "False" at bounding box center [539, 436] width 20 height 20
radio input "true"
click at [801, 583] on button "SUBMIT" at bounding box center [840, 575] width 166 height 39
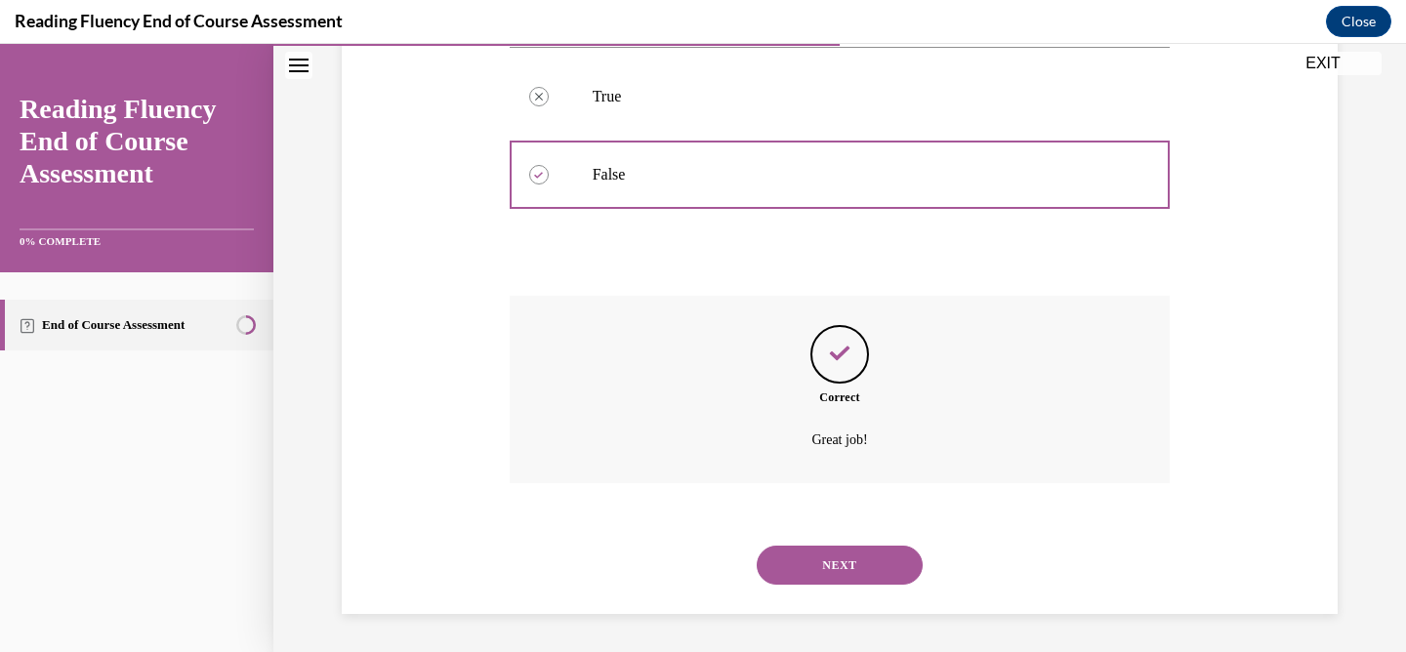
scroll to position [463, 0]
click at [815, 561] on button "NEXT" at bounding box center [840, 564] width 166 height 39
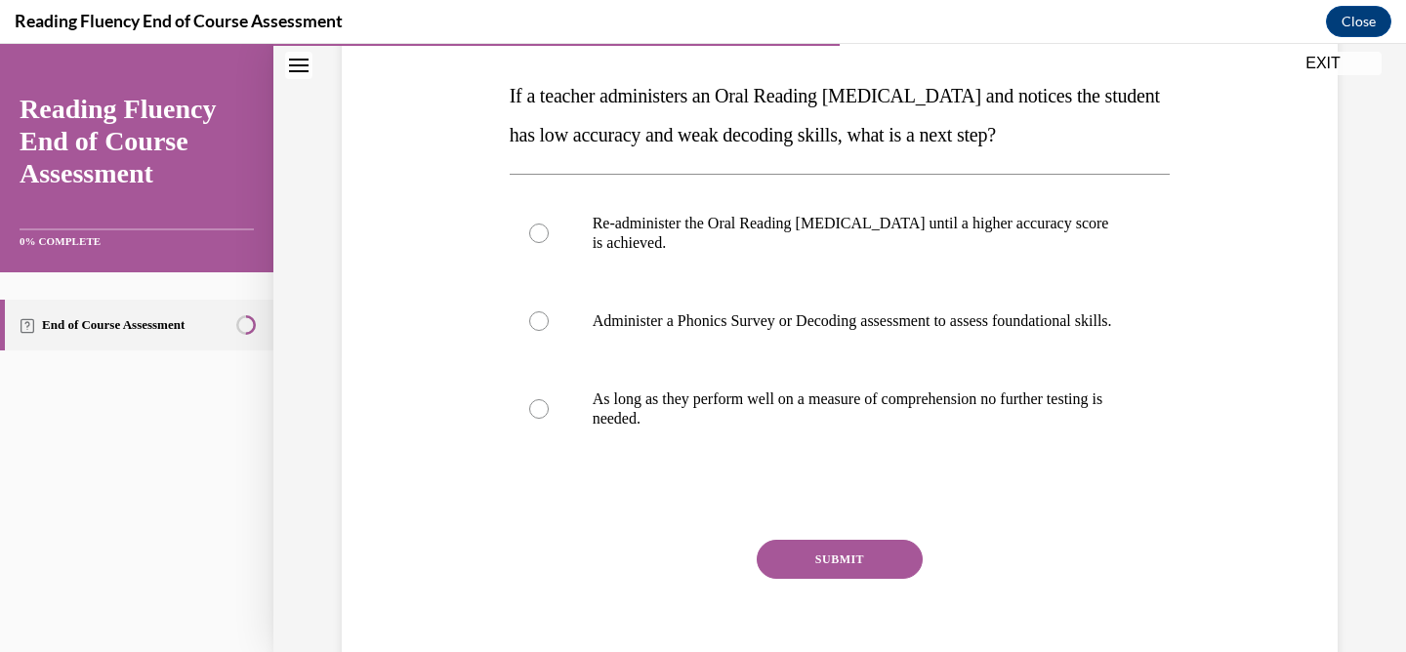
scroll to position [301, 0]
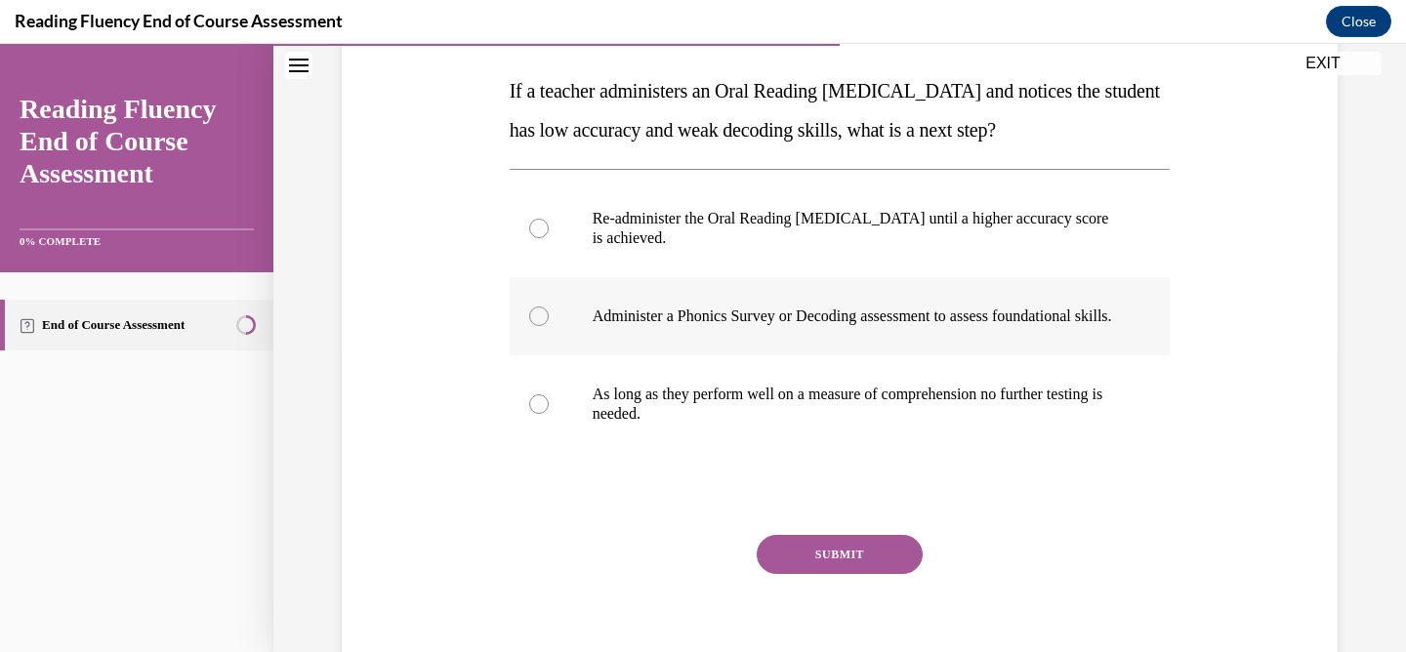
click at [607, 326] on p "Administer a Phonics Survey or Decoding assessment to assess foundational skill…" at bounding box center [857, 317] width 529 height 20
click at [549, 326] on input "Administer a Phonics Survey or Decoding assessment to assess foundational skill…" at bounding box center [539, 317] width 20 height 20
radio input "true"
click at [836, 574] on button "SUBMIT" at bounding box center [840, 554] width 166 height 39
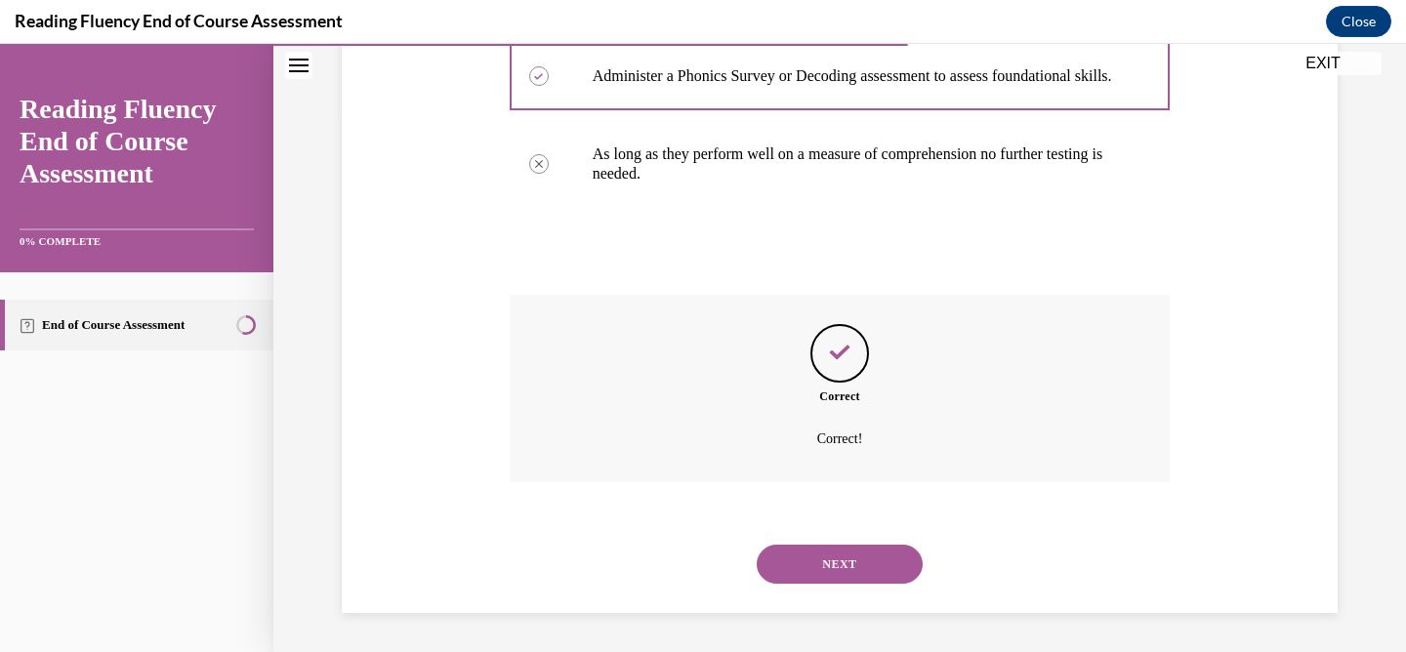
scroll to position [560, 0]
click at [810, 578] on button "NEXT" at bounding box center [840, 564] width 166 height 39
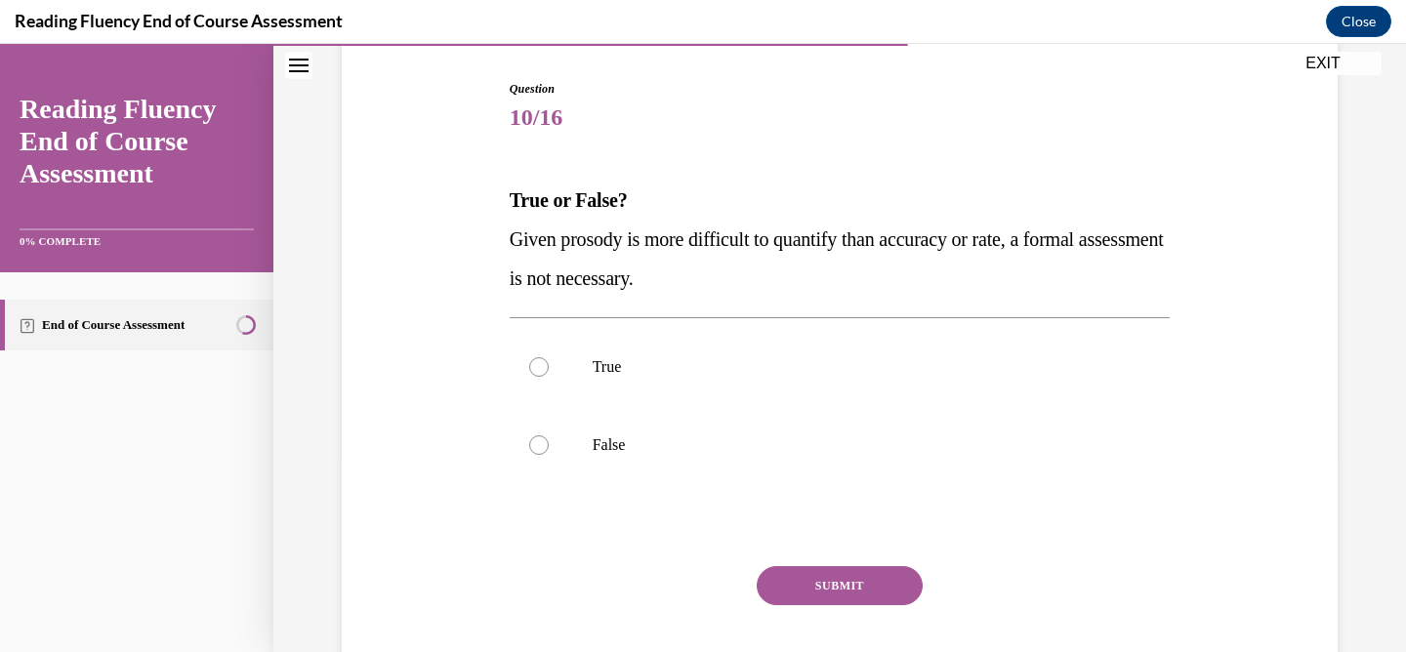
scroll to position [199, 0]
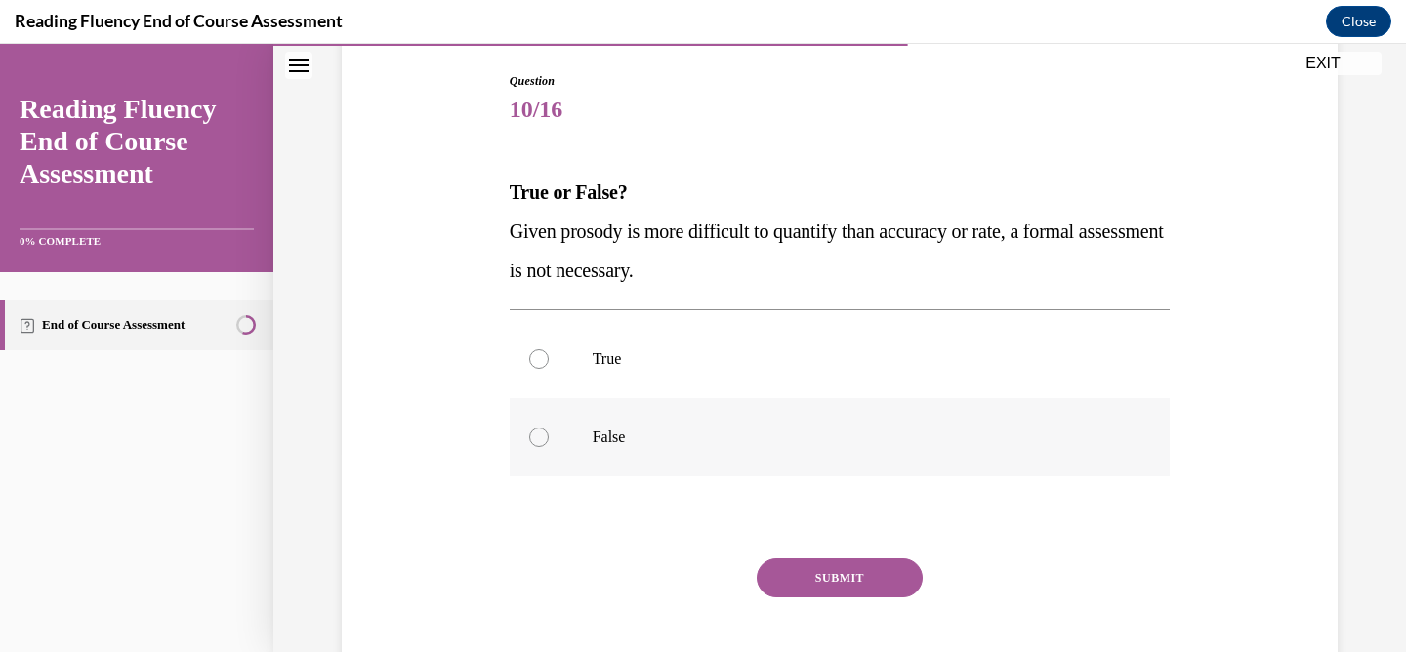
click at [553, 444] on label "False" at bounding box center [840, 437] width 661 height 78
click at [549, 444] on input "False" at bounding box center [539, 438] width 20 height 20
radio input "true"
click at [808, 580] on button "SUBMIT" at bounding box center [840, 577] width 166 height 39
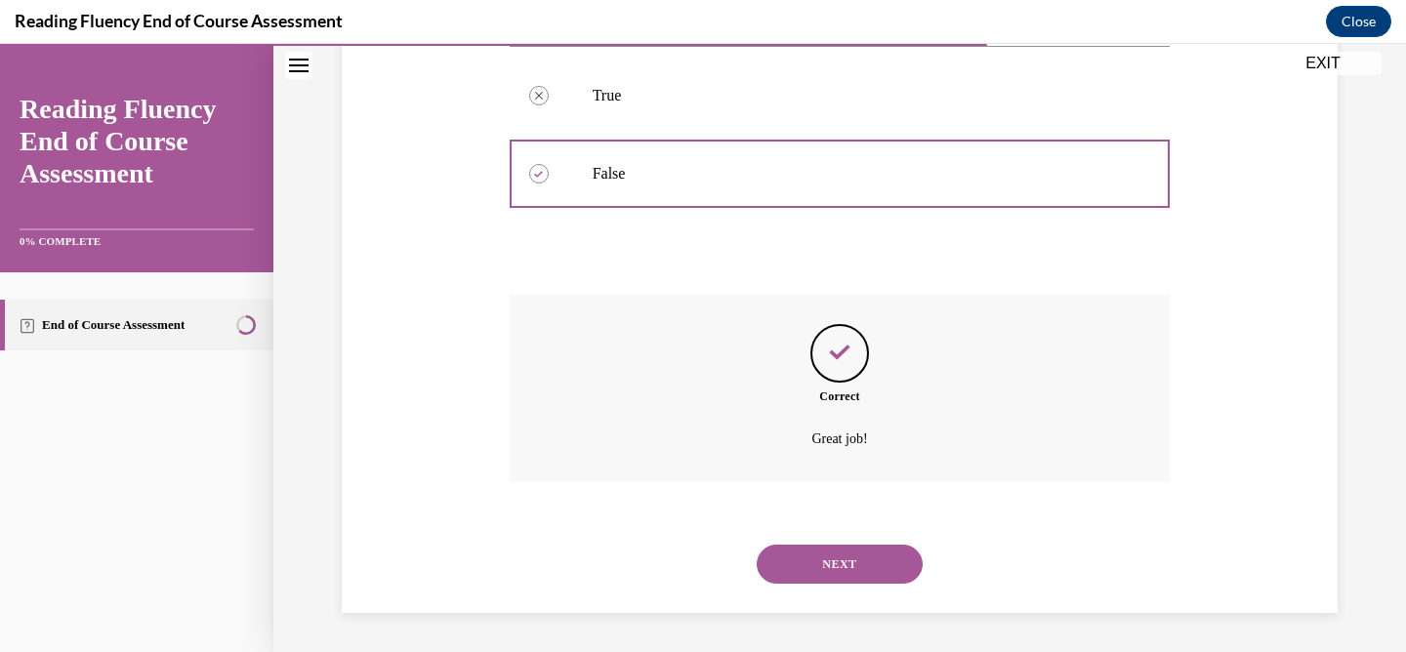
click at [812, 572] on button "NEXT" at bounding box center [840, 564] width 166 height 39
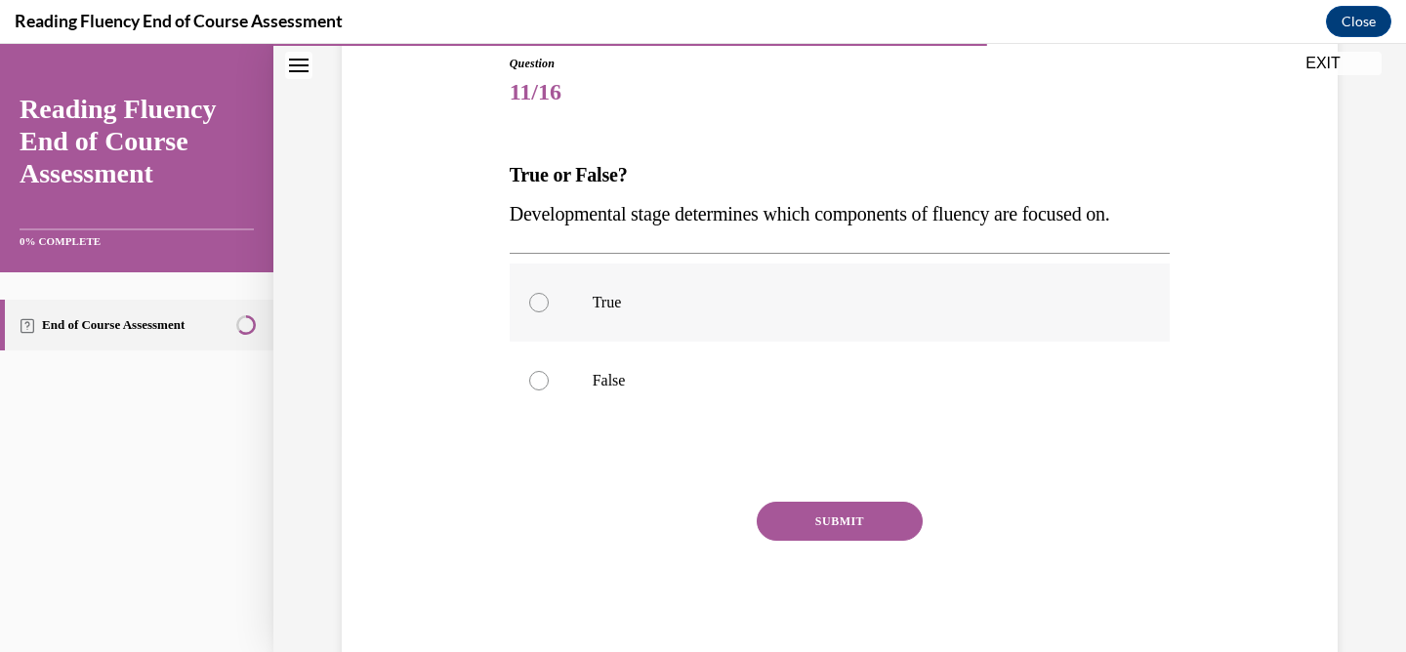
click at [596, 293] on p "True" at bounding box center [857, 303] width 529 height 20
click at [549, 293] on input "True" at bounding box center [539, 303] width 20 height 20
radio input "true"
click at [771, 514] on button "SUBMIT" at bounding box center [840, 521] width 166 height 39
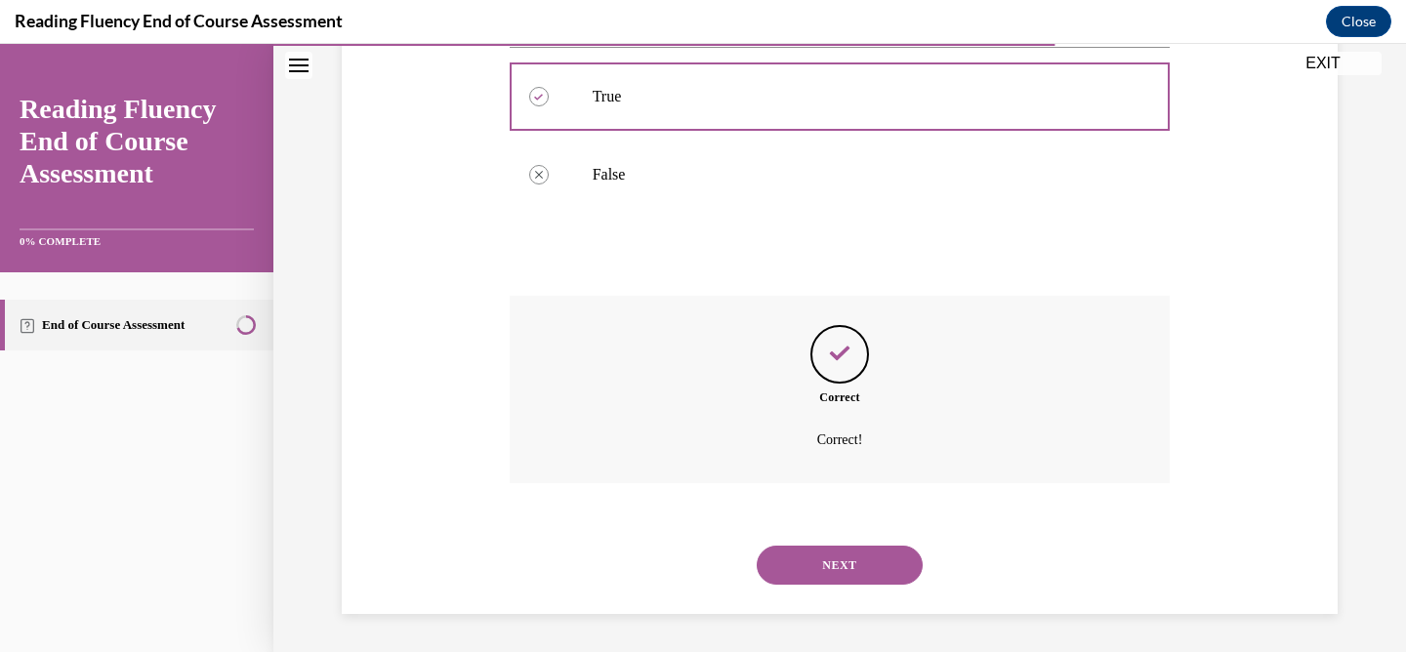
scroll to position [424, 0]
click at [803, 571] on button "NEXT" at bounding box center [840, 564] width 166 height 39
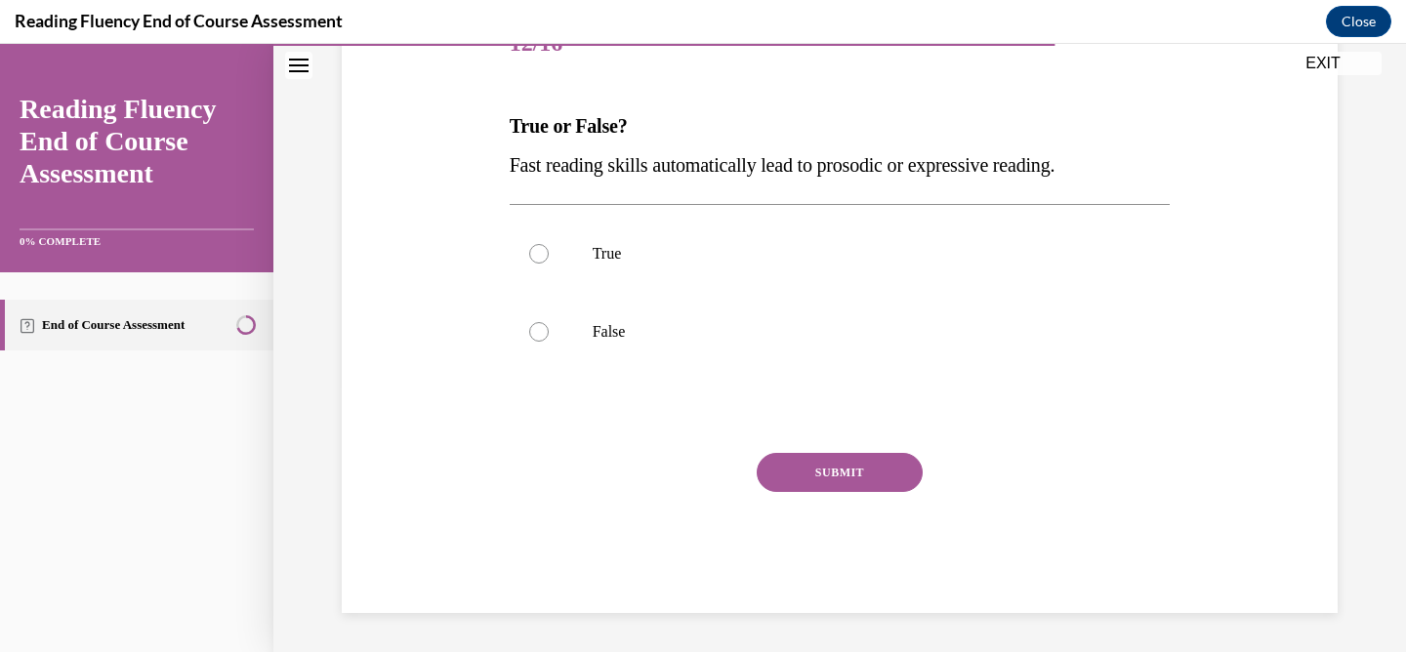
scroll to position [217, 0]
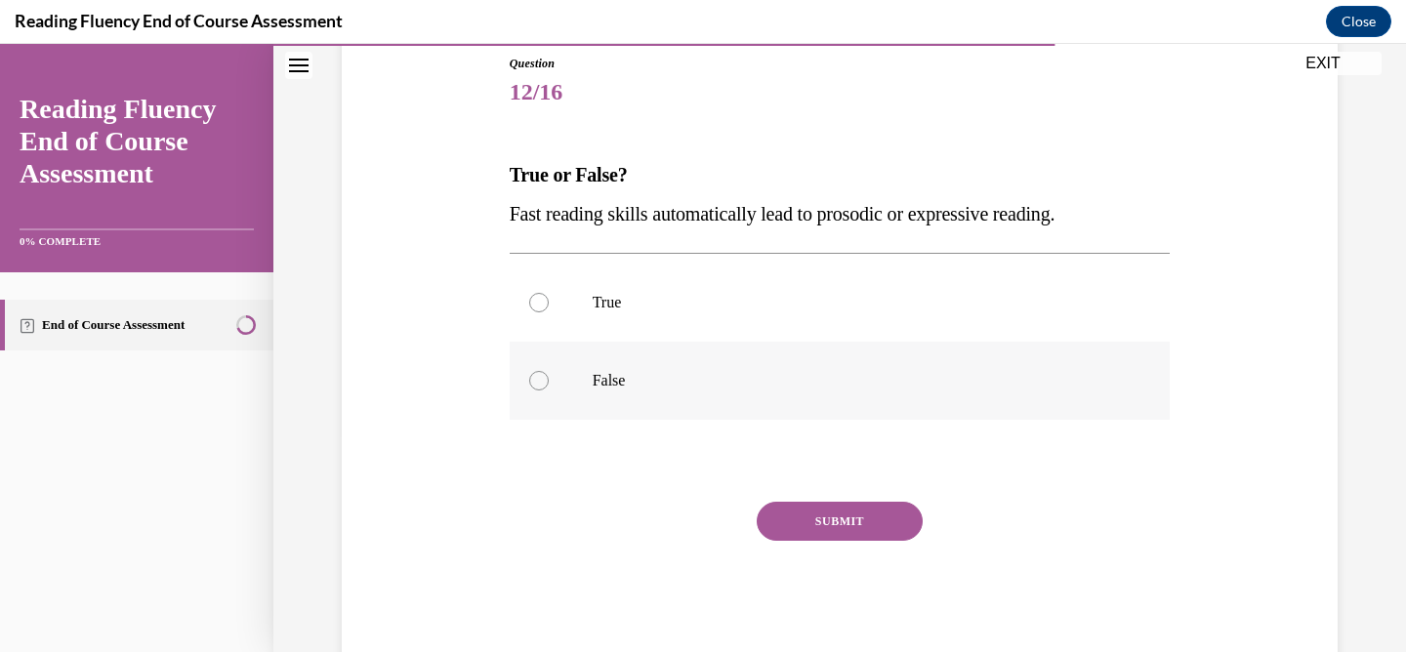
click at [537, 371] on div at bounding box center [539, 381] width 20 height 20
click at [537, 371] on input "False" at bounding box center [539, 381] width 20 height 20
radio input "true"
click at [812, 520] on button "SUBMIT" at bounding box center [840, 521] width 166 height 39
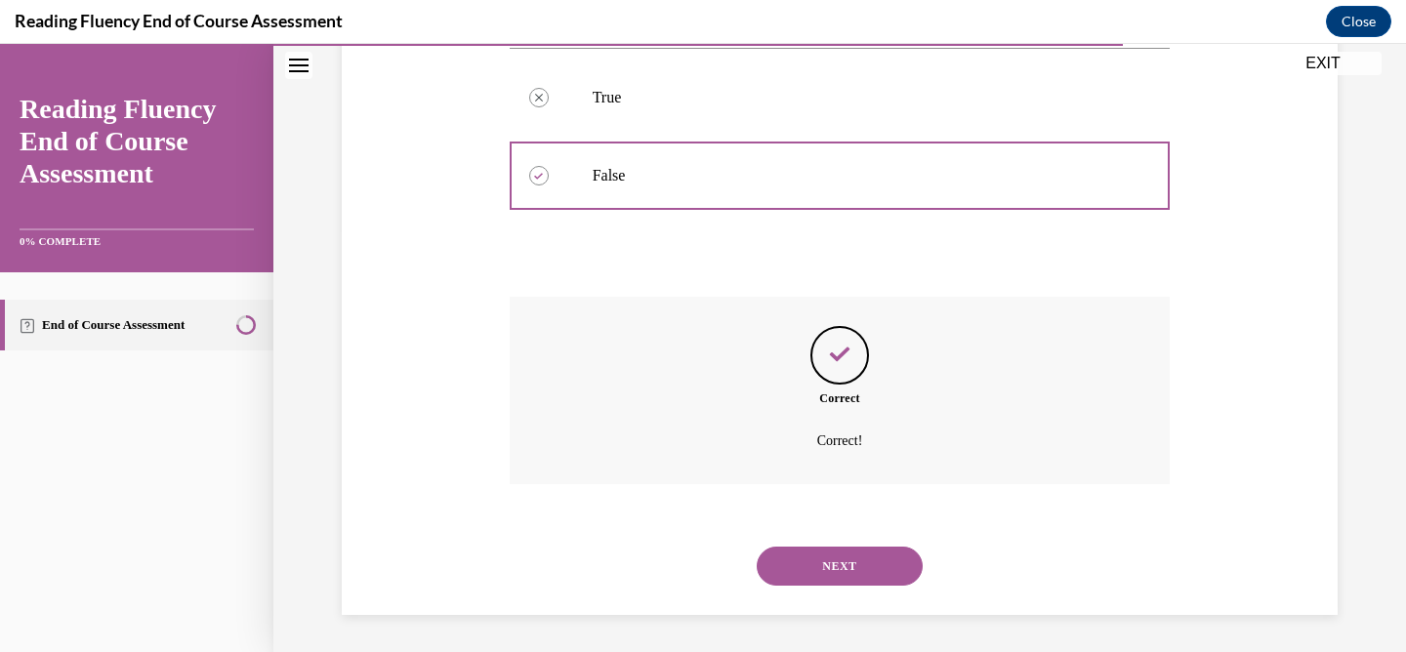
scroll to position [424, 0]
click at [804, 574] on button "NEXT" at bounding box center [840, 564] width 166 height 39
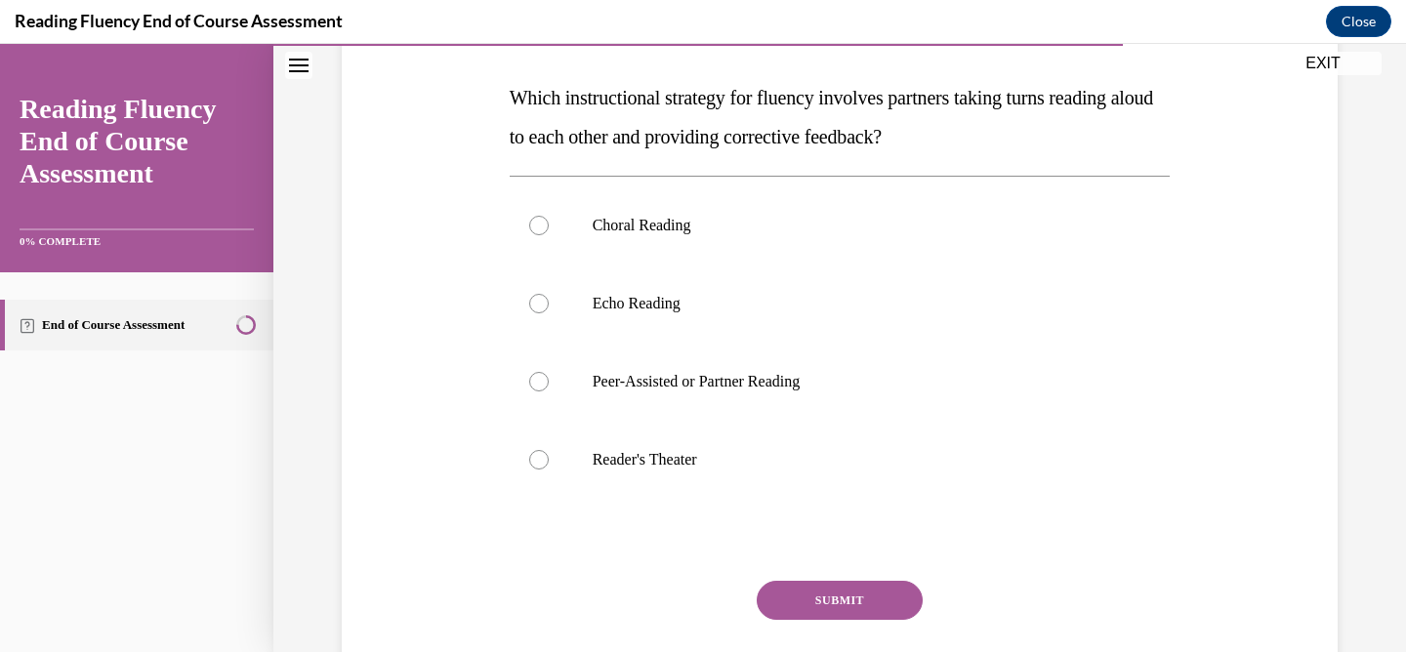
scroll to position [300, 0]
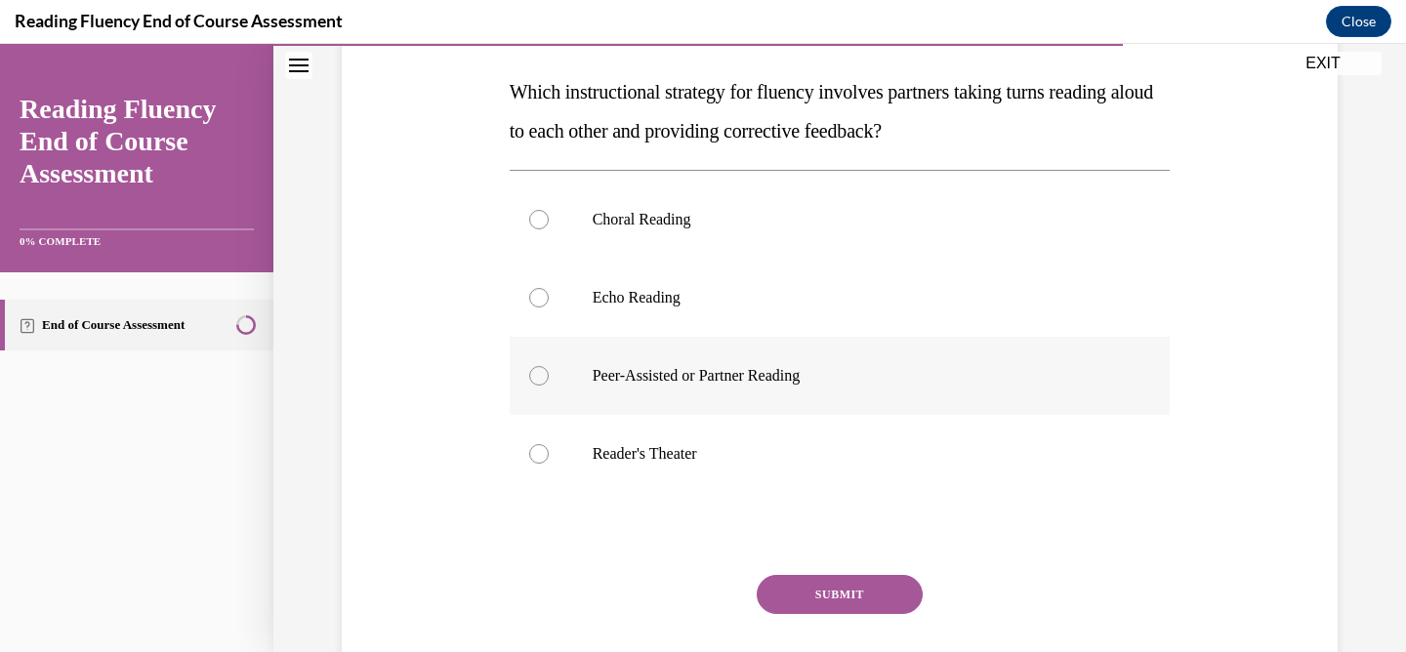
click at [637, 385] on p "Peer-Assisted or Partner Reading" at bounding box center [857, 376] width 529 height 20
click at [549, 385] on input "Peer-Assisted or Partner Reading" at bounding box center [539, 376] width 20 height 20
radio input "true"
click at [806, 601] on button "SUBMIT" at bounding box center [840, 594] width 166 height 39
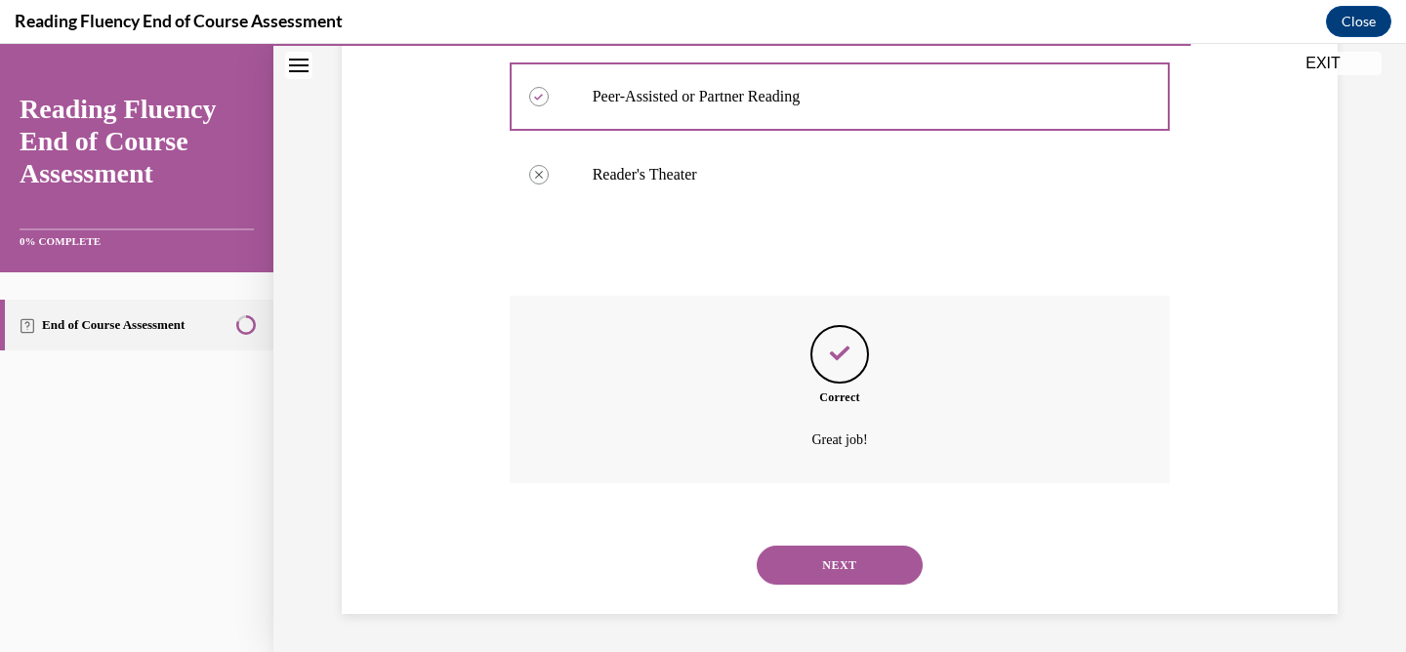
scroll to position [580, 0]
click at [809, 559] on button "NEXT" at bounding box center [840, 564] width 166 height 39
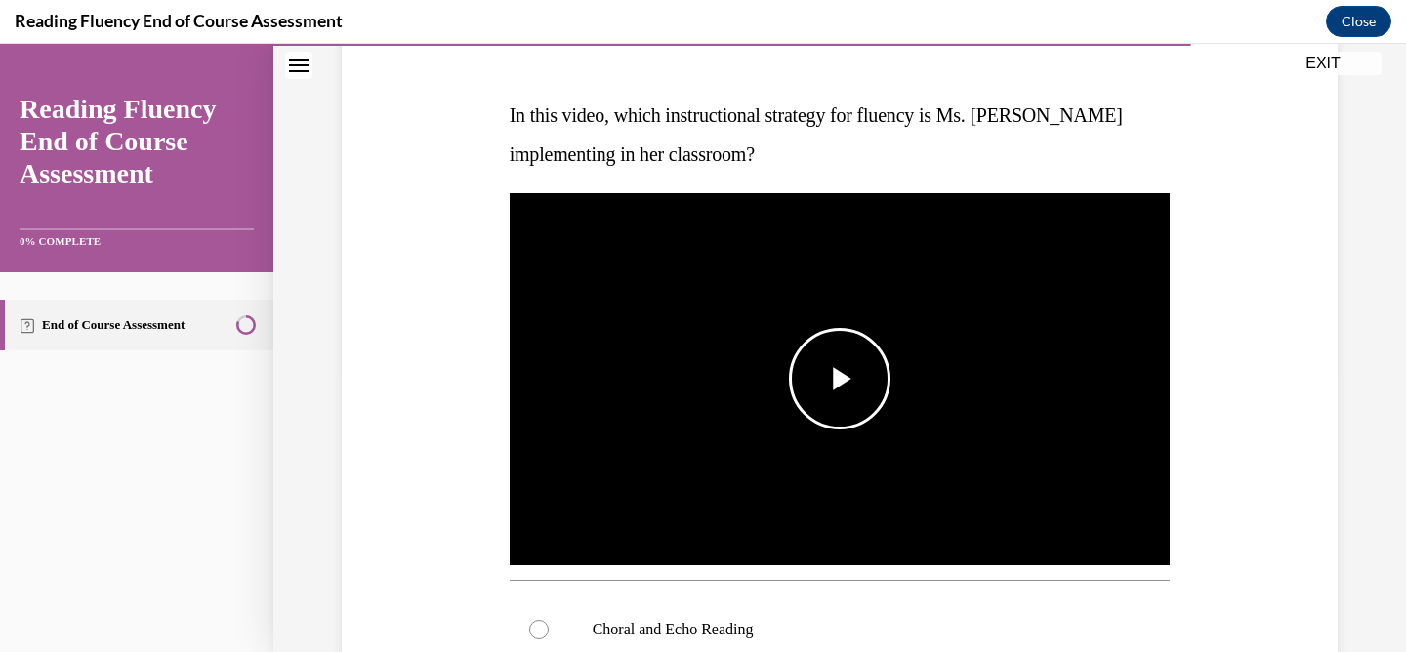
scroll to position [279, 0]
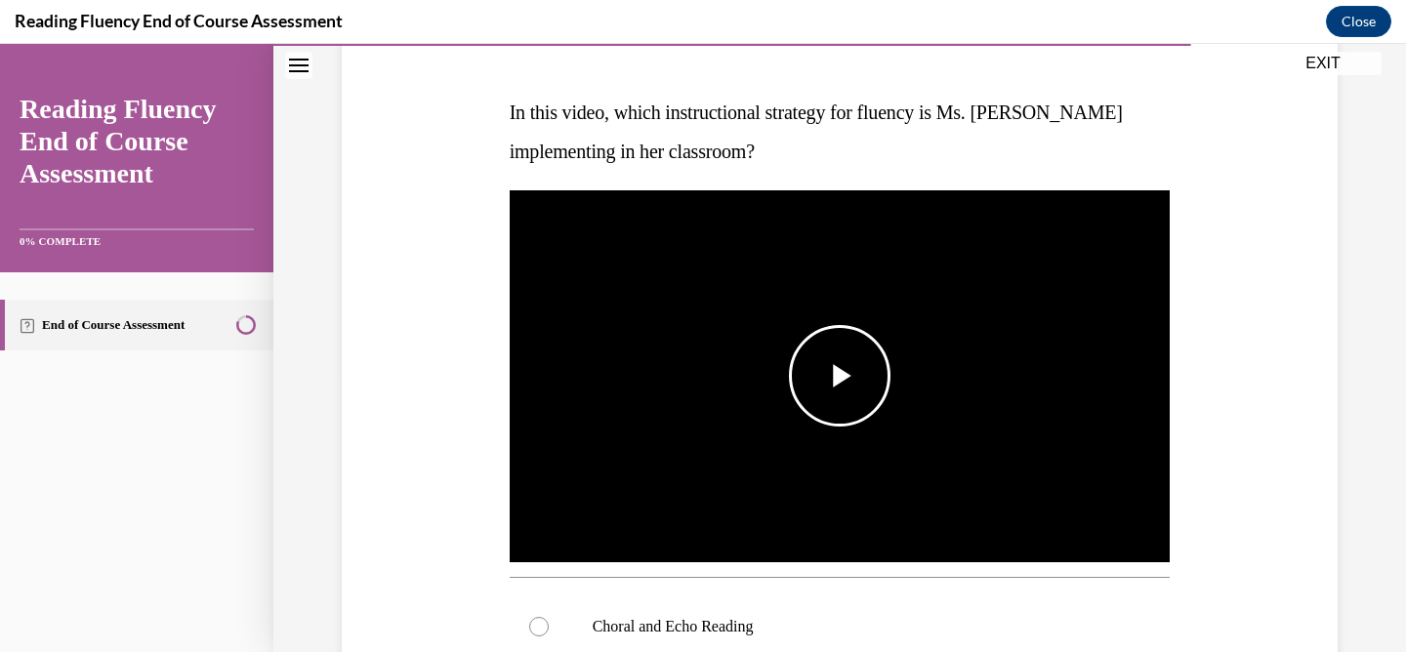
click at [840, 376] on span "Video player" at bounding box center [840, 376] width 0 height 0
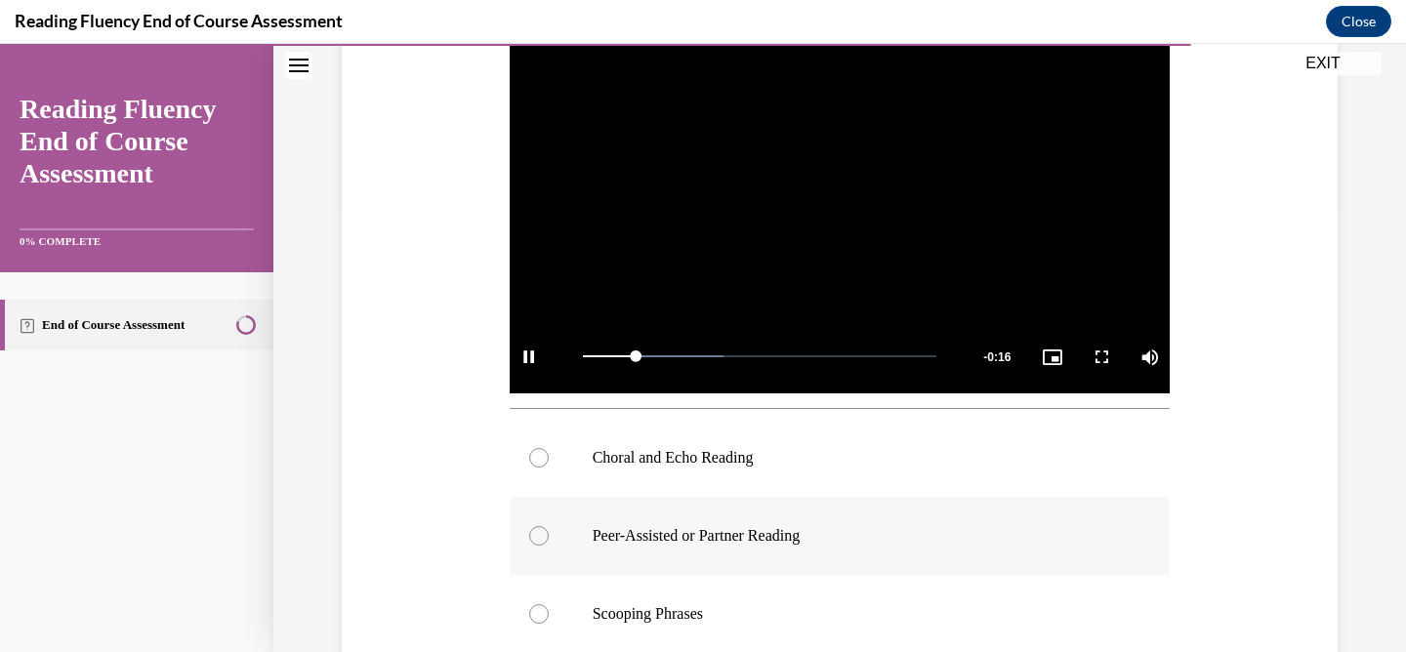
scroll to position [449, 0]
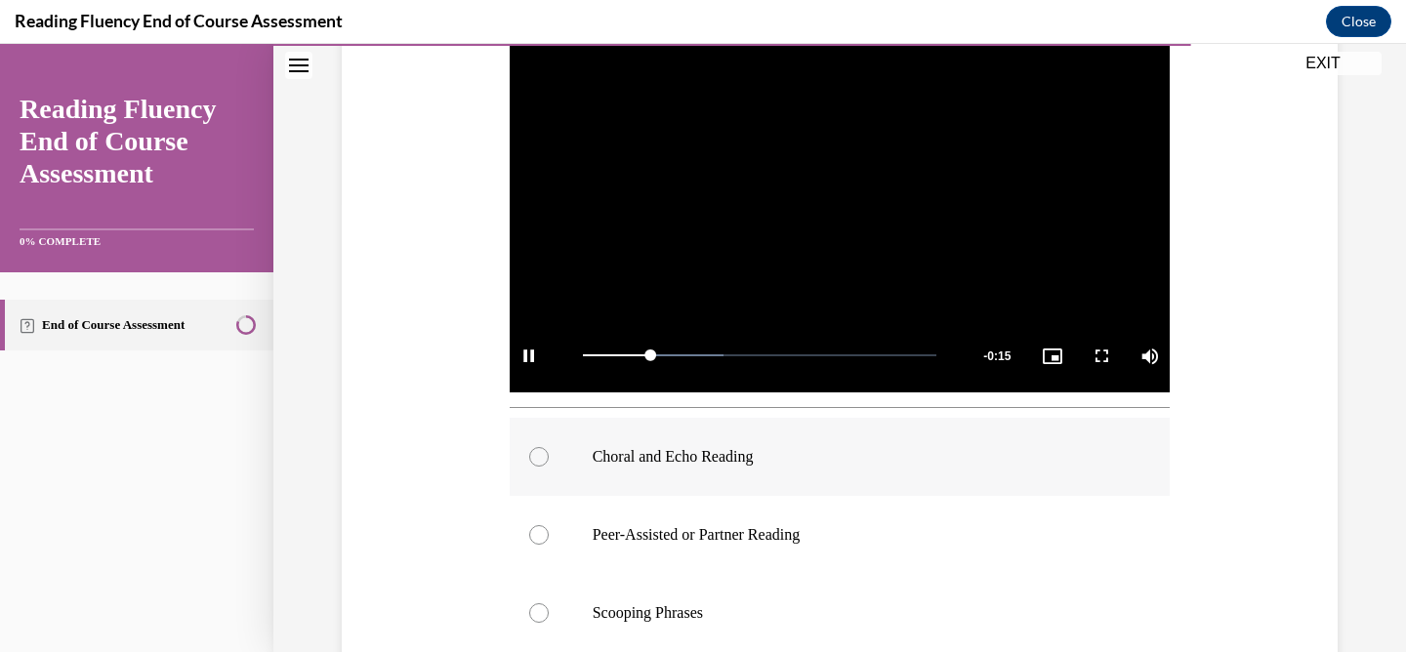
click at [717, 459] on p "Choral and Echo Reading" at bounding box center [857, 457] width 529 height 20
click at [549, 459] on input "Choral and Echo Reading" at bounding box center [539, 457] width 20 height 20
radio input "true"
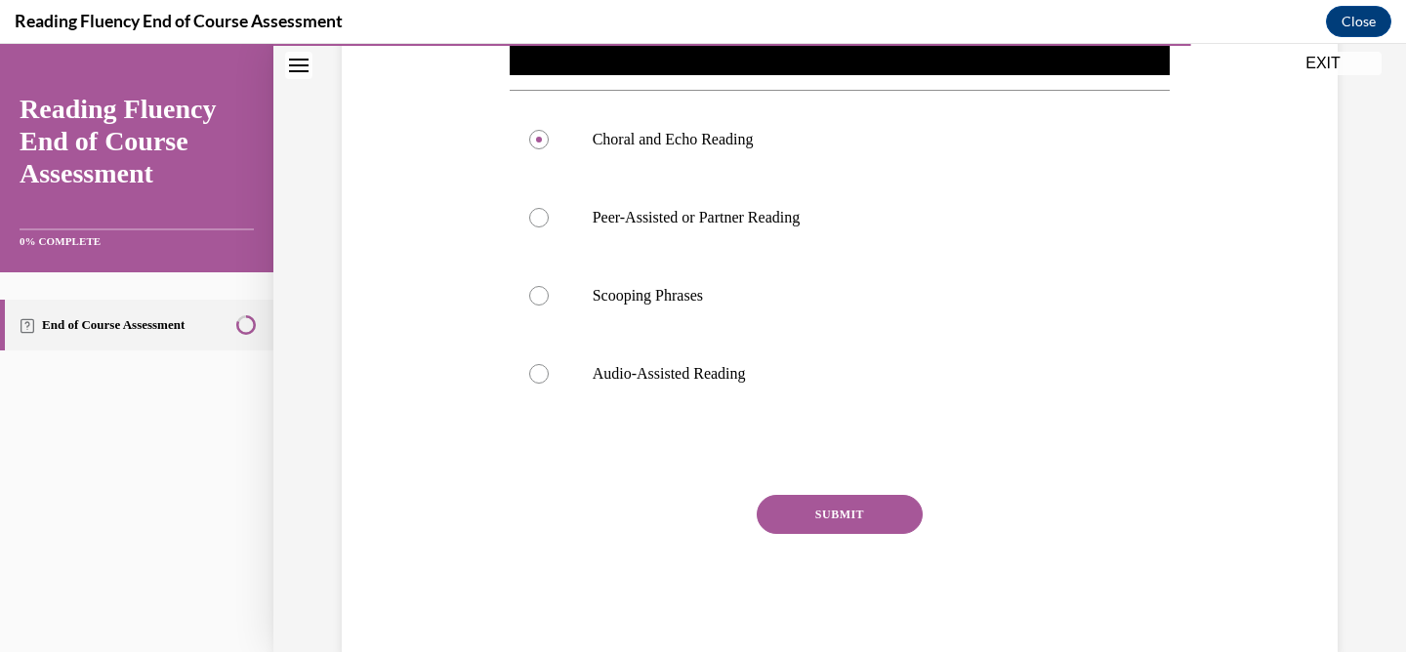
click at [841, 517] on button "SUBMIT" at bounding box center [840, 514] width 166 height 39
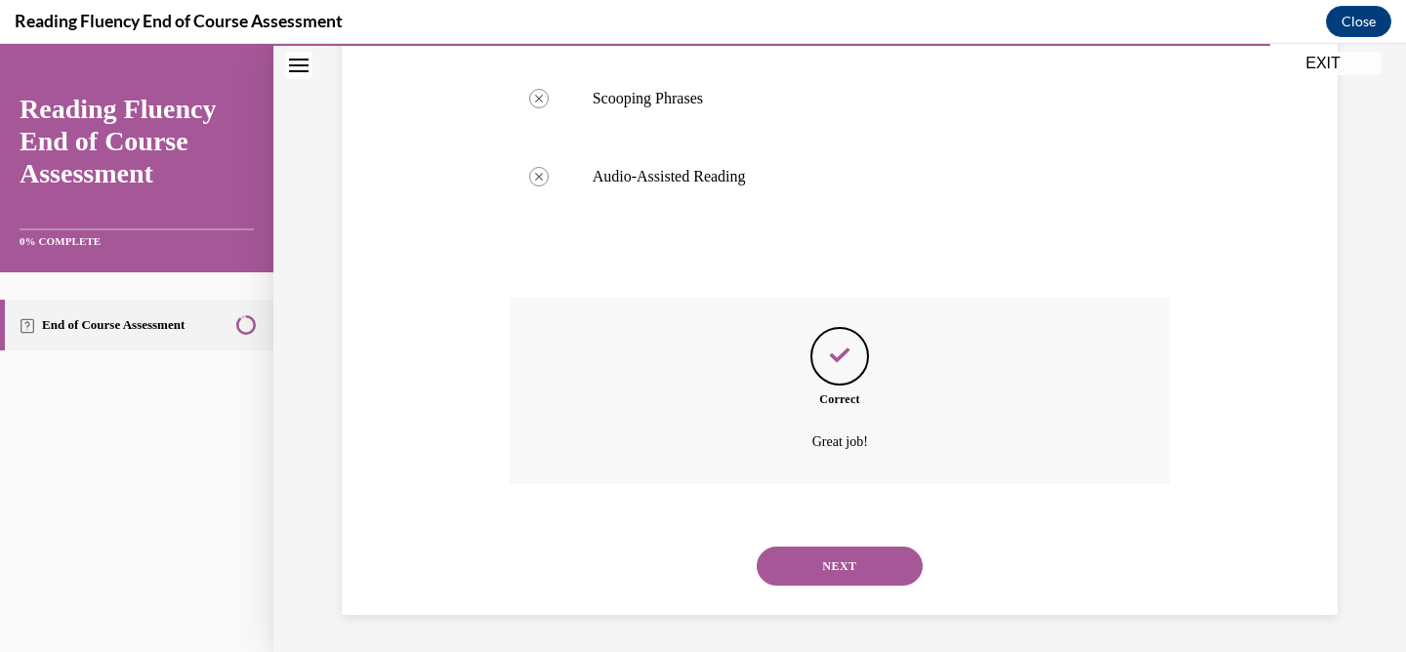
scroll to position [966, 0]
click at [802, 570] on button "NEXT" at bounding box center [840, 564] width 166 height 39
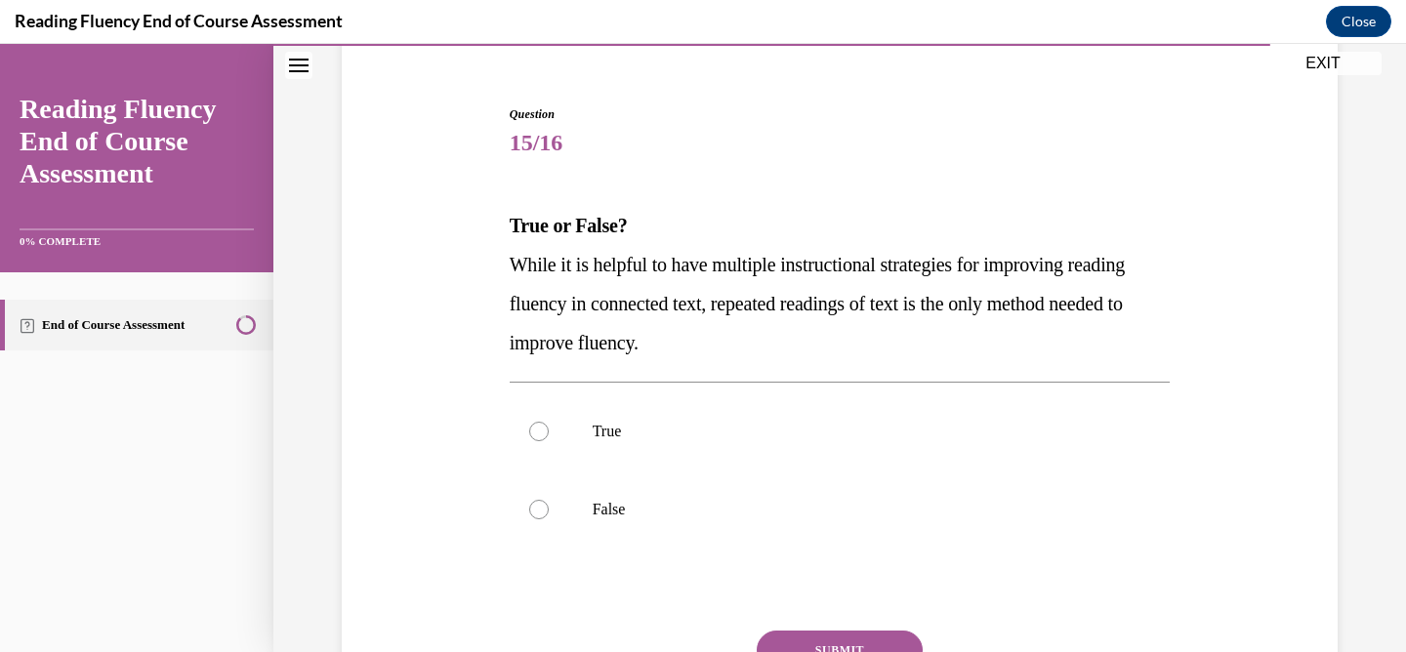
scroll to position [213, 0]
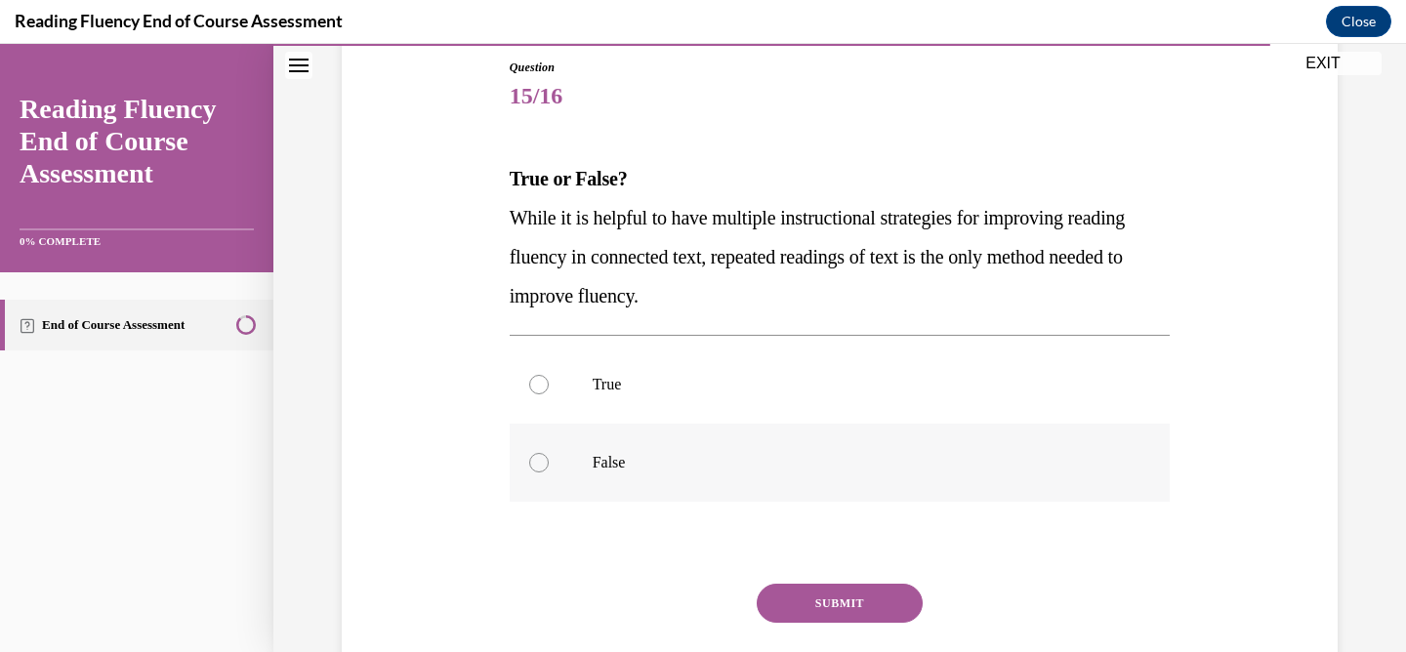
click at [529, 460] on div at bounding box center [539, 463] width 20 height 20
click at [529, 460] on input "False" at bounding box center [539, 463] width 20 height 20
radio input "true"
click at [797, 616] on button "SUBMIT" at bounding box center [840, 603] width 166 height 39
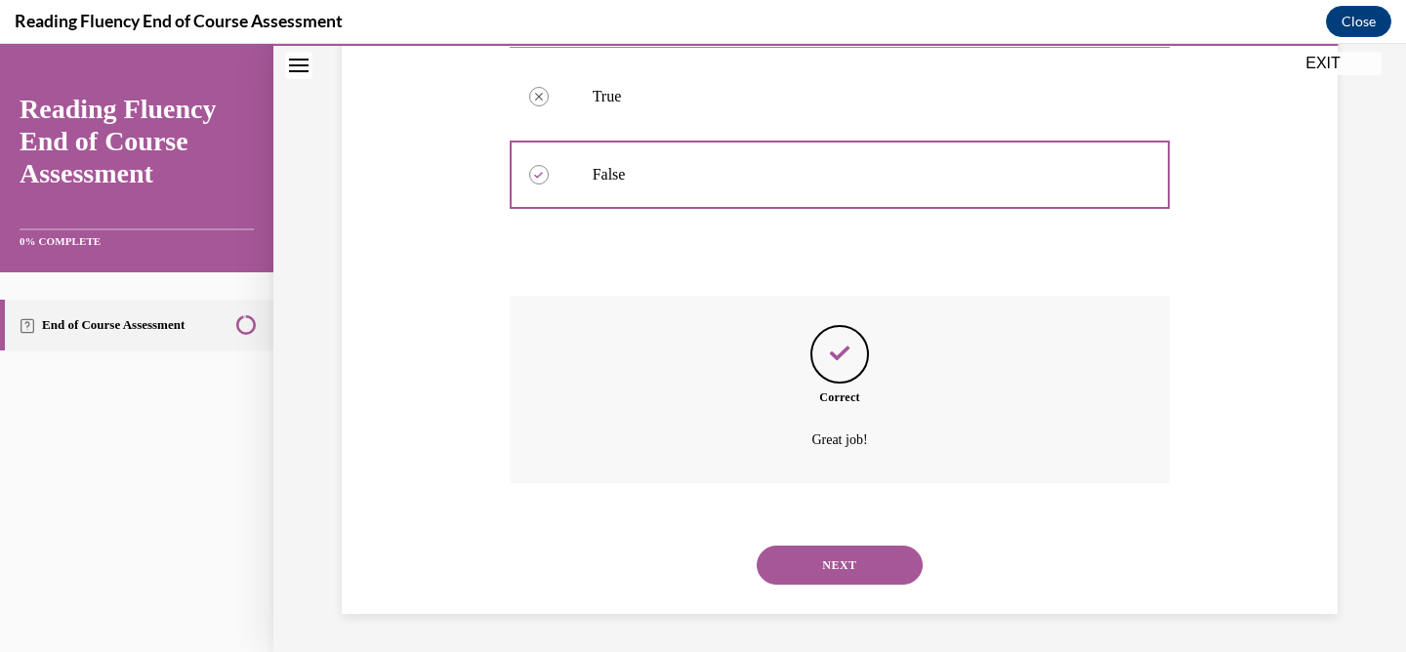
scroll to position [502, 0]
click at [788, 567] on button "NEXT" at bounding box center [840, 564] width 166 height 39
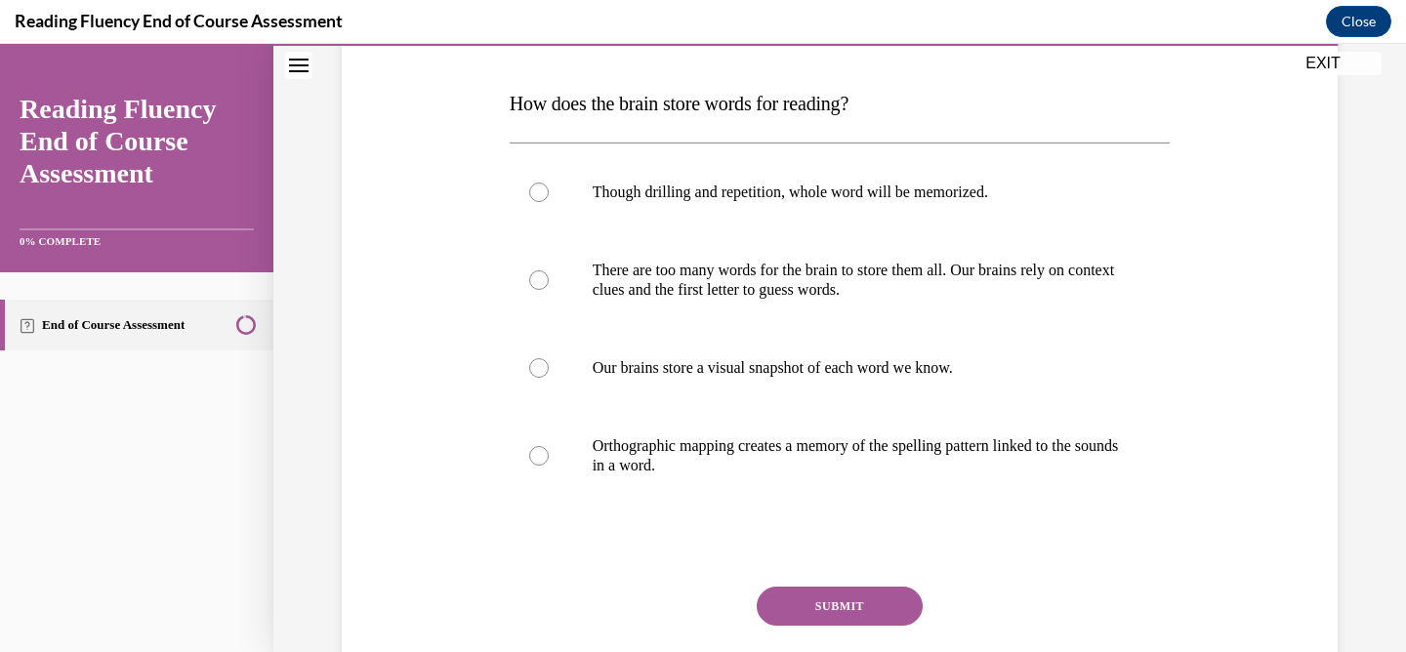
scroll to position [298, 0]
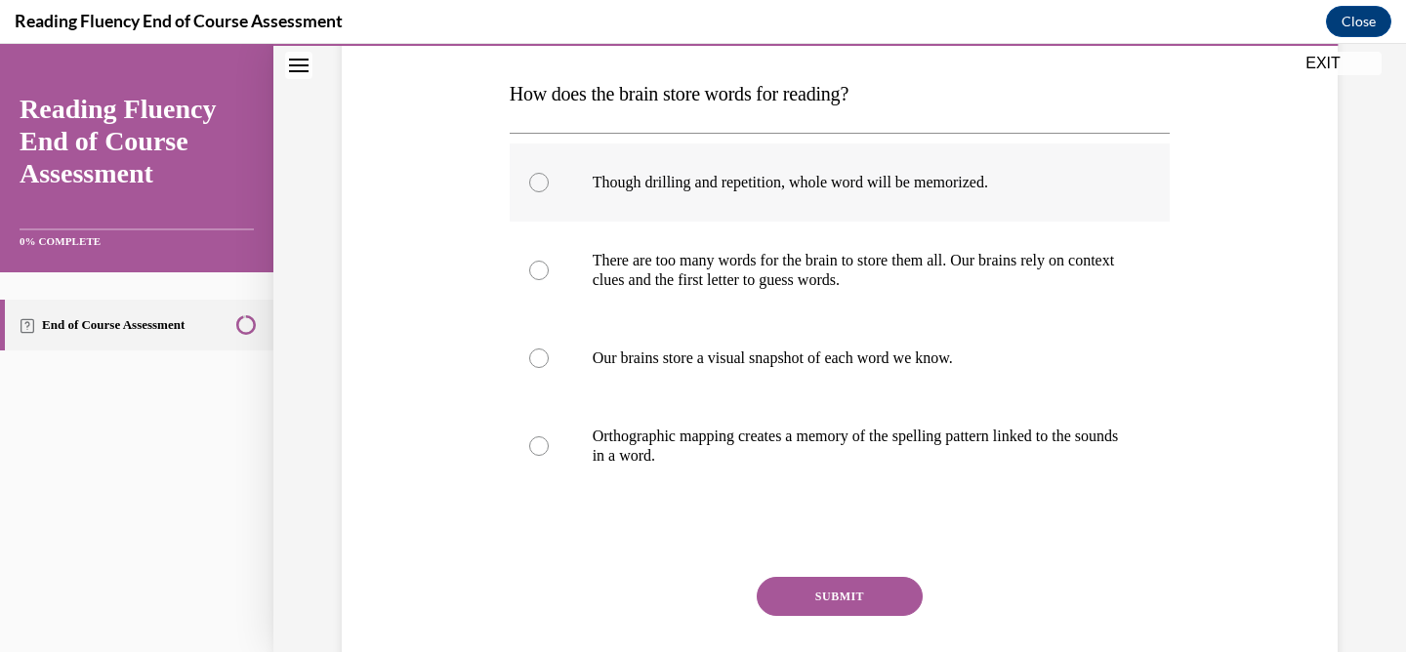
click at [529, 182] on div at bounding box center [539, 183] width 20 height 20
click at [529, 182] on input "Though drilling and repetition, whole word will be memorized." at bounding box center [539, 183] width 20 height 20
radio input "true"
click at [541, 434] on label "Orthographic mapping creates a memory of the spelling pattern linked to the sou…" at bounding box center [840, 446] width 661 height 98
click at [541, 436] on input "Orthographic mapping creates a memory of the spelling pattern linked to the sou…" at bounding box center [539, 446] width 20 height 20
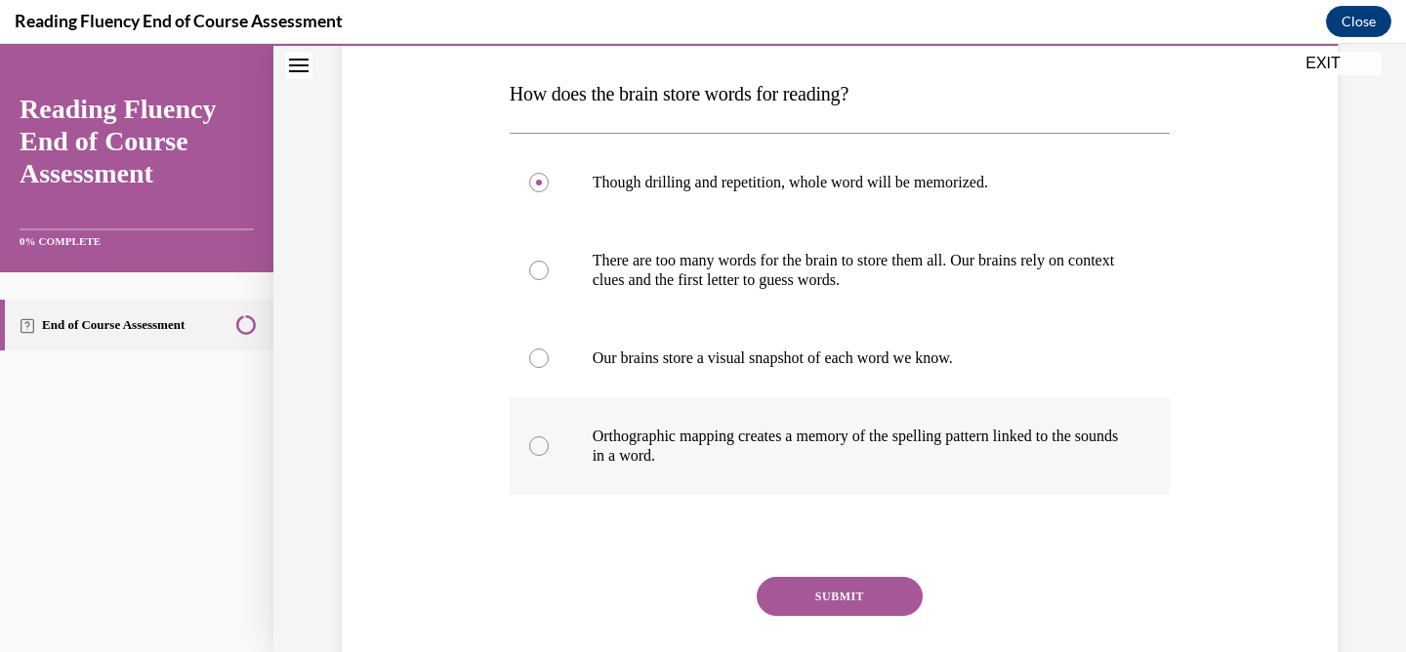
radio input "true"
click at [825, 597] on button "SUBMIT" at bounding box center [840, 596] width 166 height 39
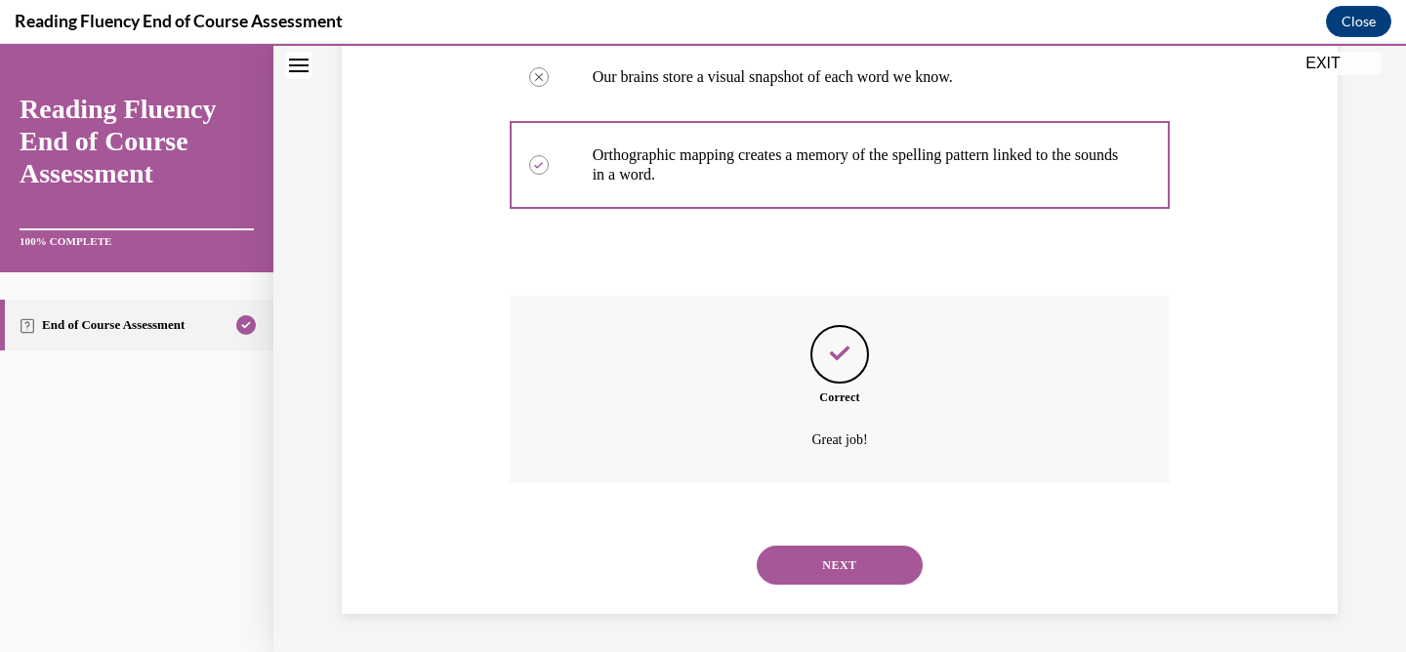
scroll to position [580, 0]
click at [806, 562] on button "NEXT" at bounding box center [840, 564] width 166 height 39
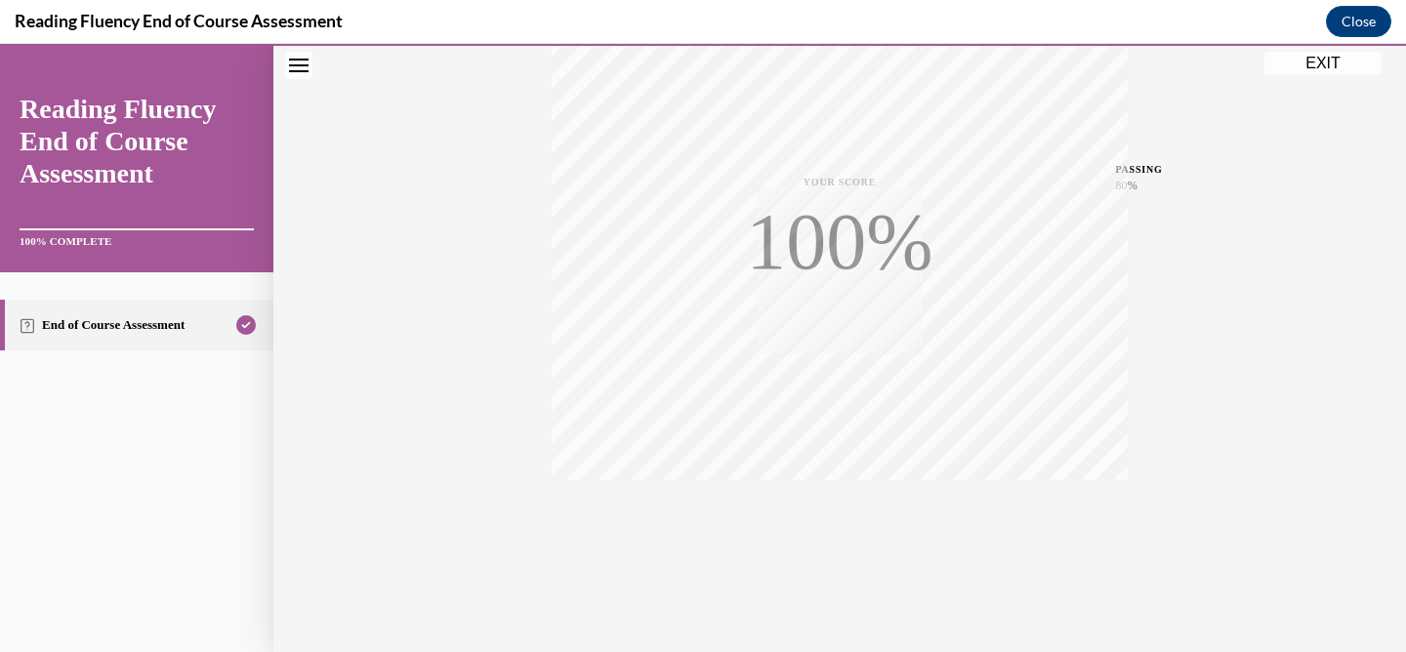
scroll to position [392, 0]
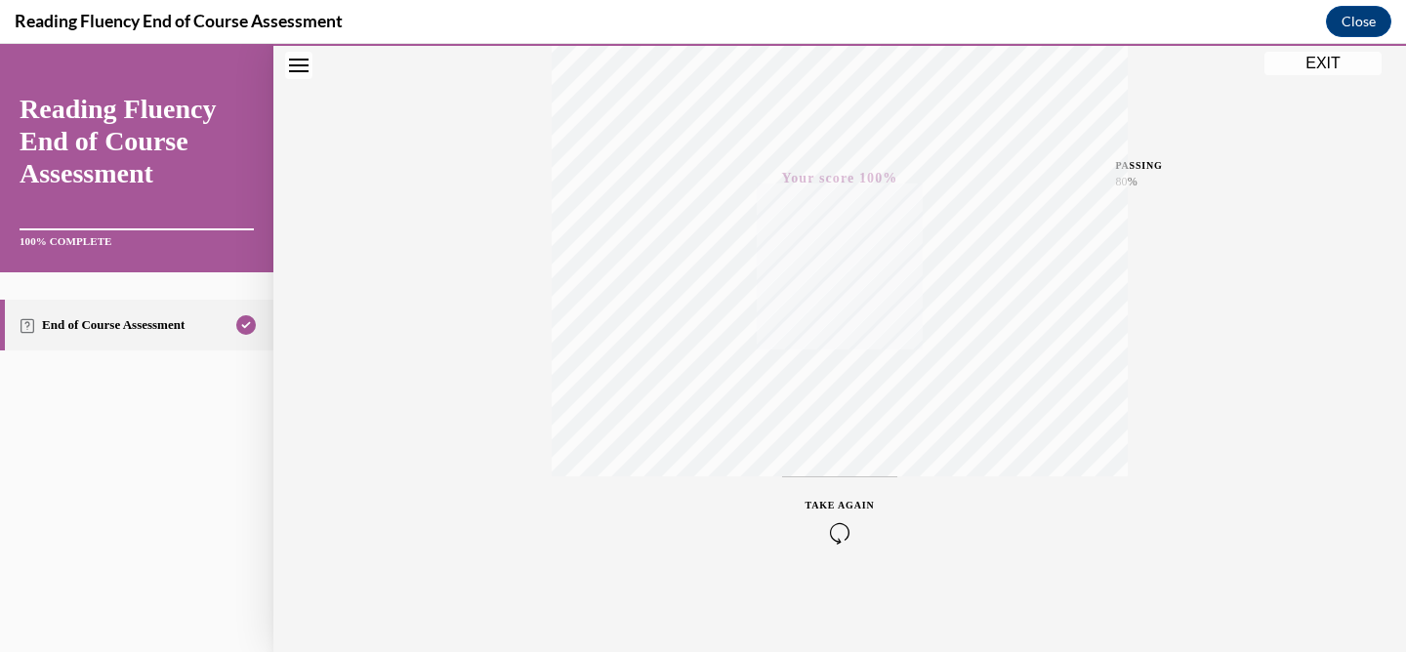
click at [1318, 67] on button "EXIT" at bounding box center [1322, 63] width 117 height 23
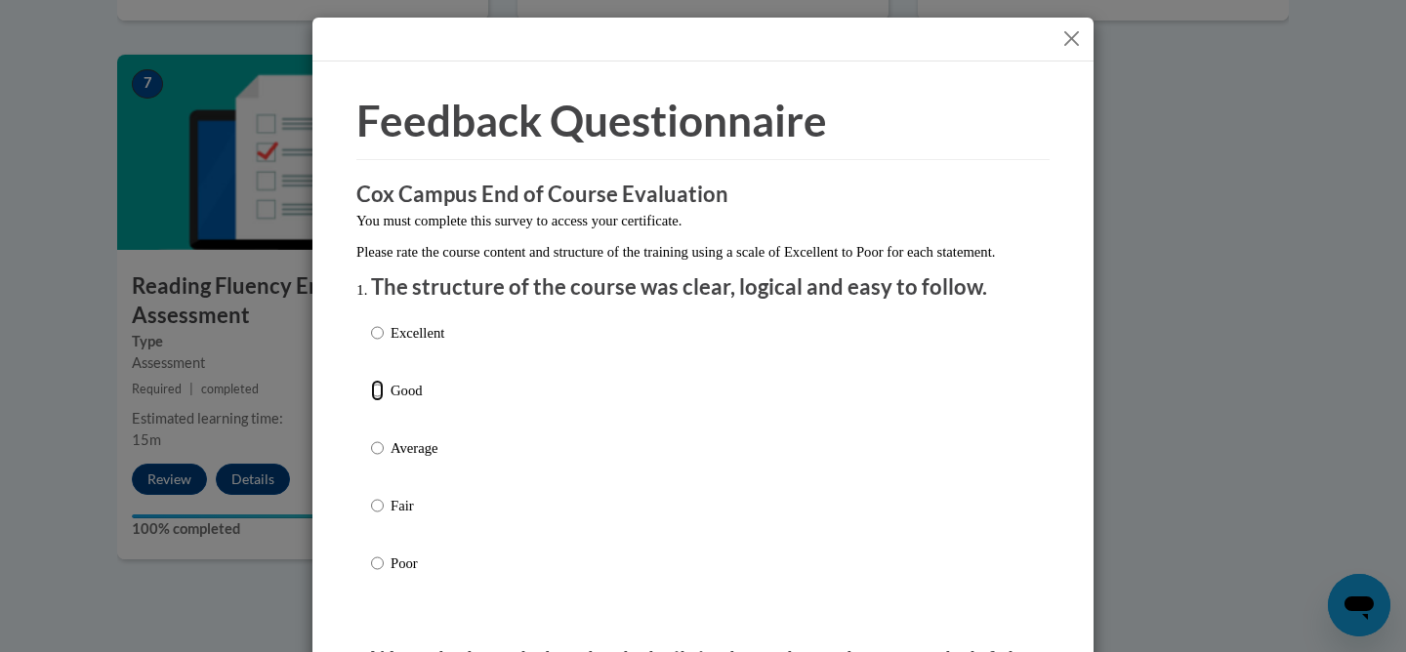
click at [378, 401] on input "Good" at bounding box center [377, 390] width 13 height 21
radio input "true"
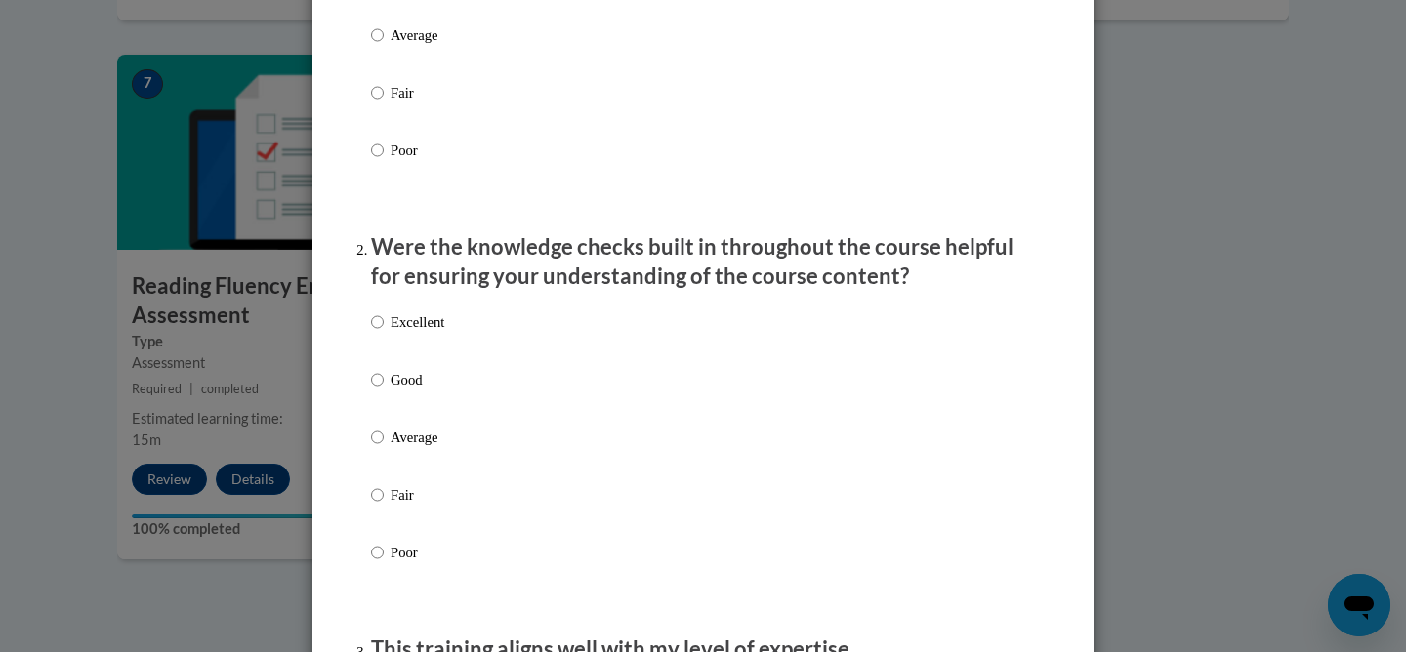
scroll to position [424, 0]
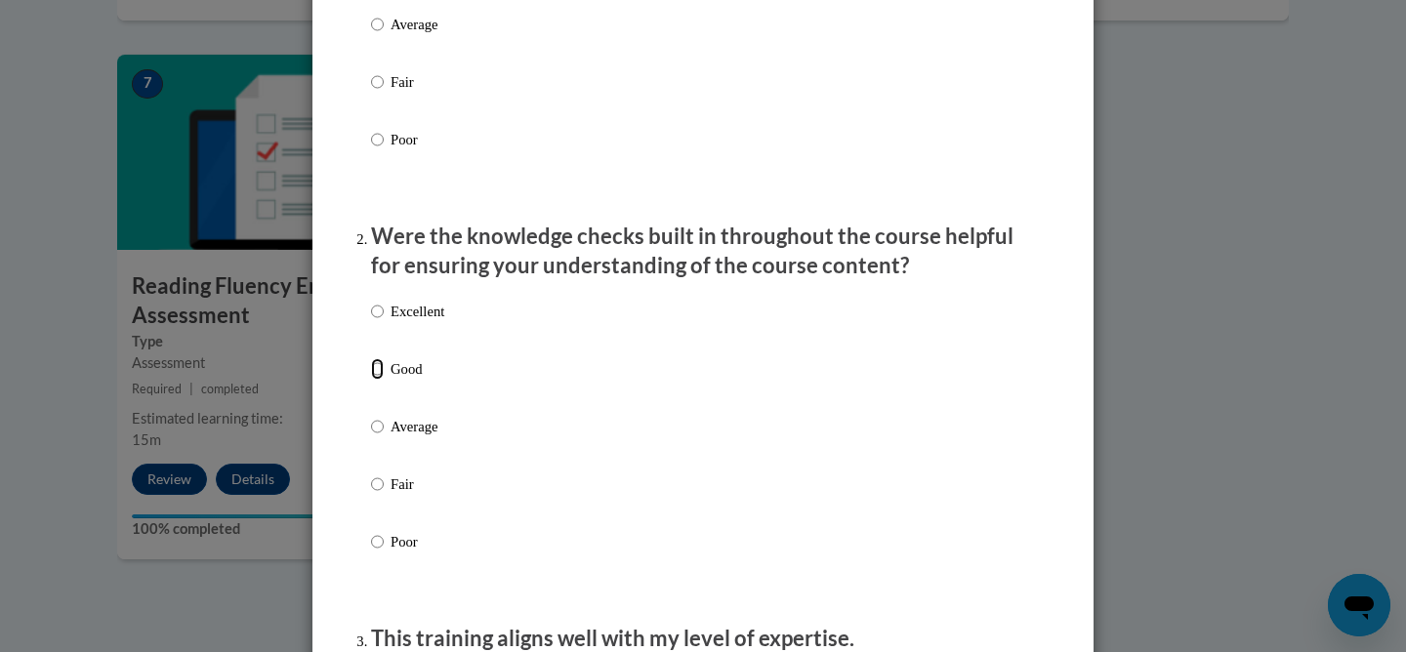
click at [377, 380] on input "Good" at bounding box center [377, 368] width 13 height 21
radio input "true"
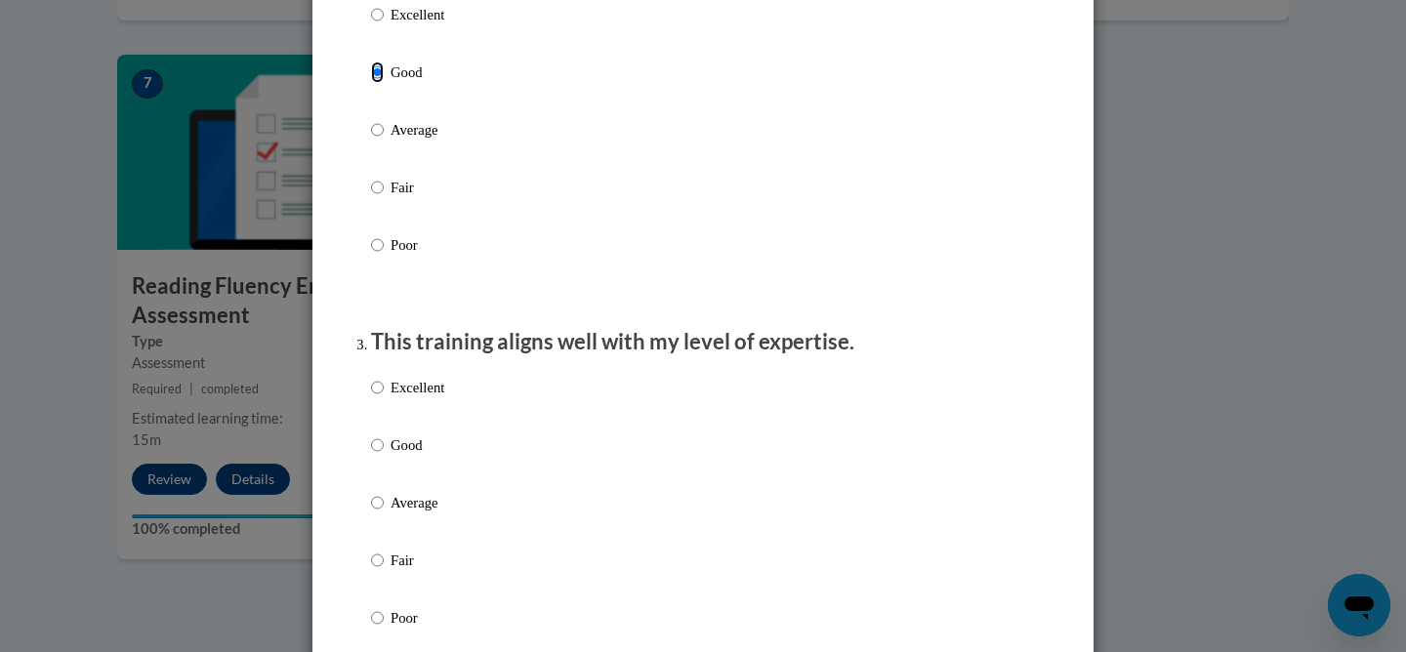
scroll to position [730, 0]
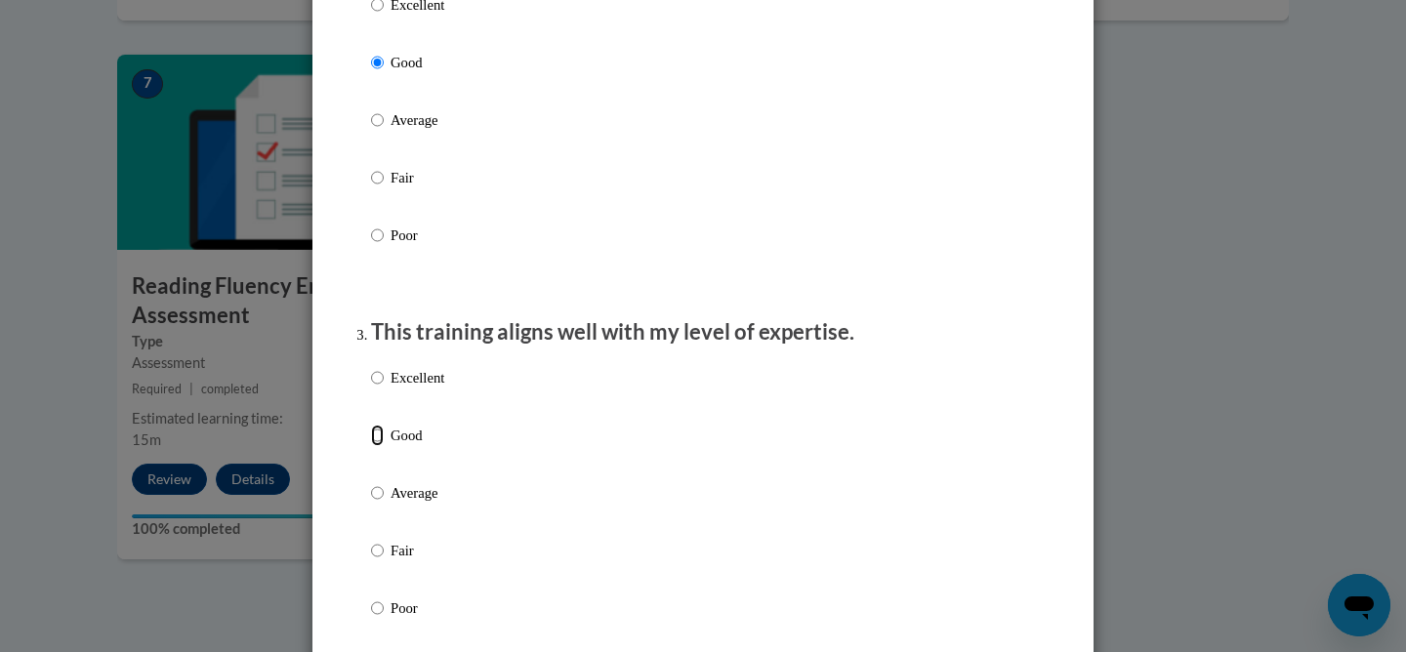
click at [376, 446] on input "Good" at bounding box center [377, 435] width 13 height 21
radio input "true"
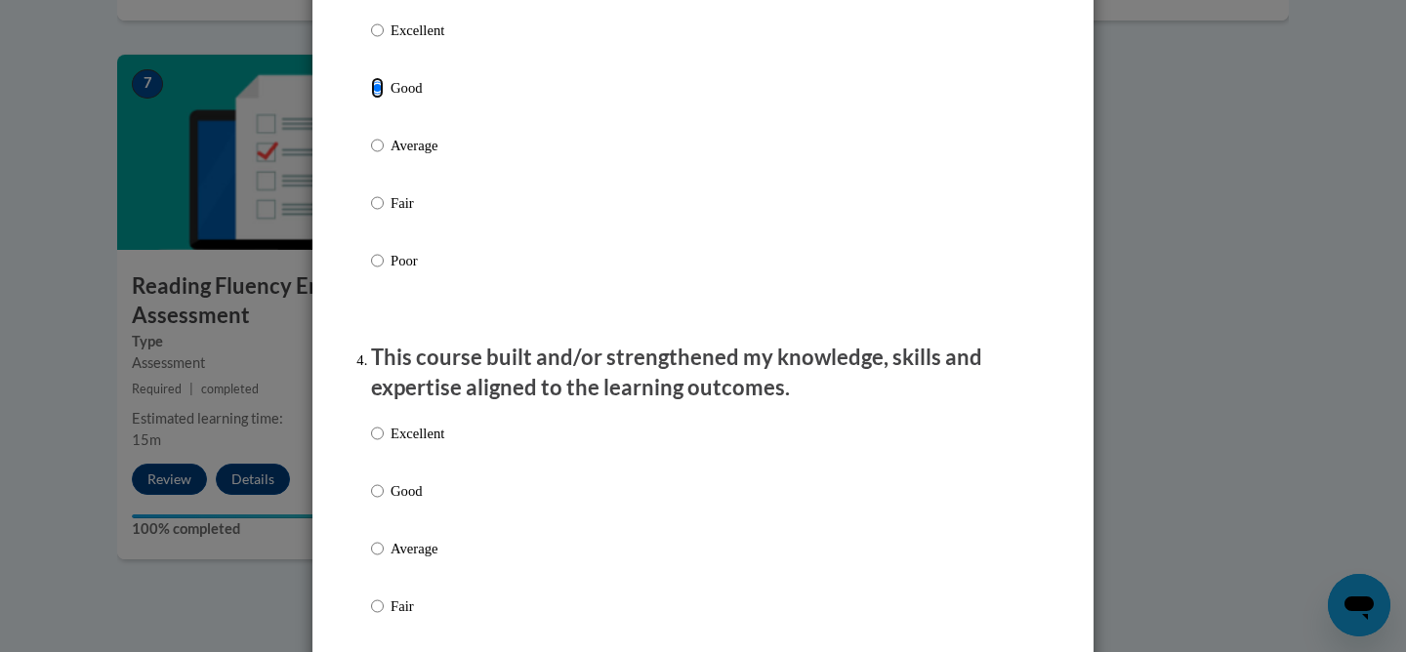
scroll to position [1118, 0]
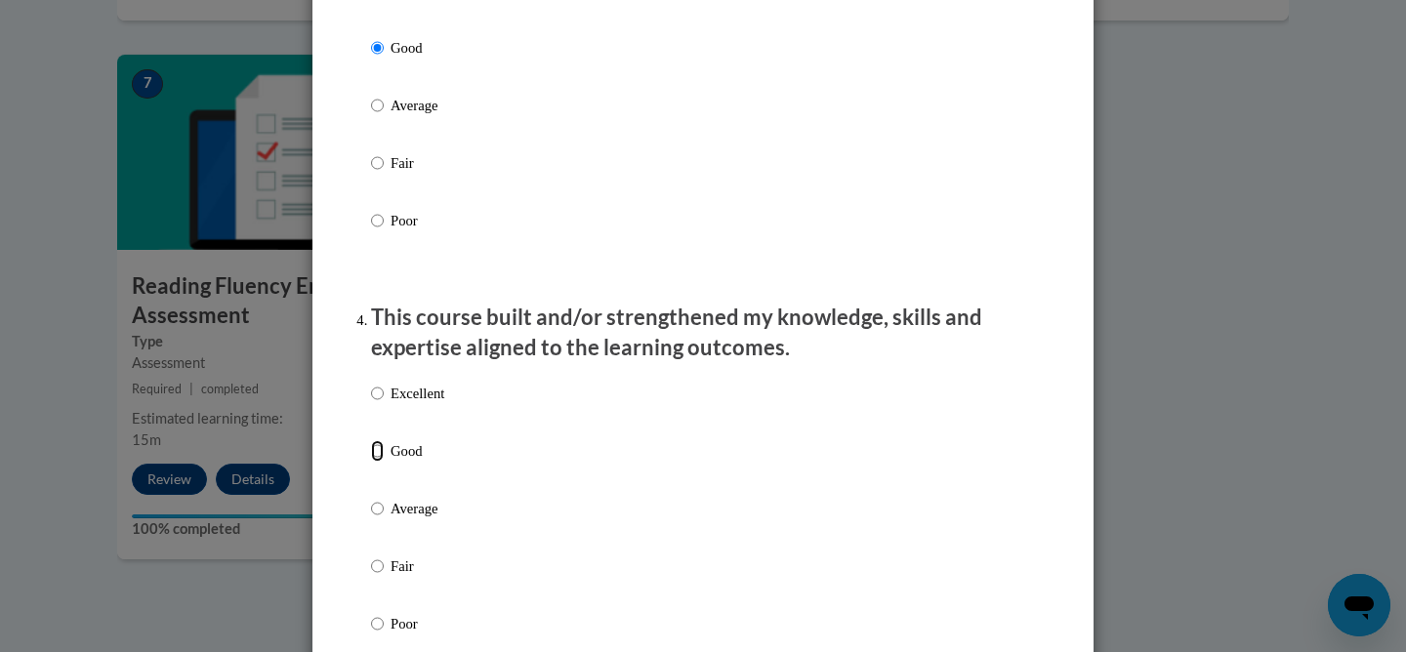
click at [376, 462] on input "Good" at bounding box center [377, 450] width 13 height 21
radio input "true"
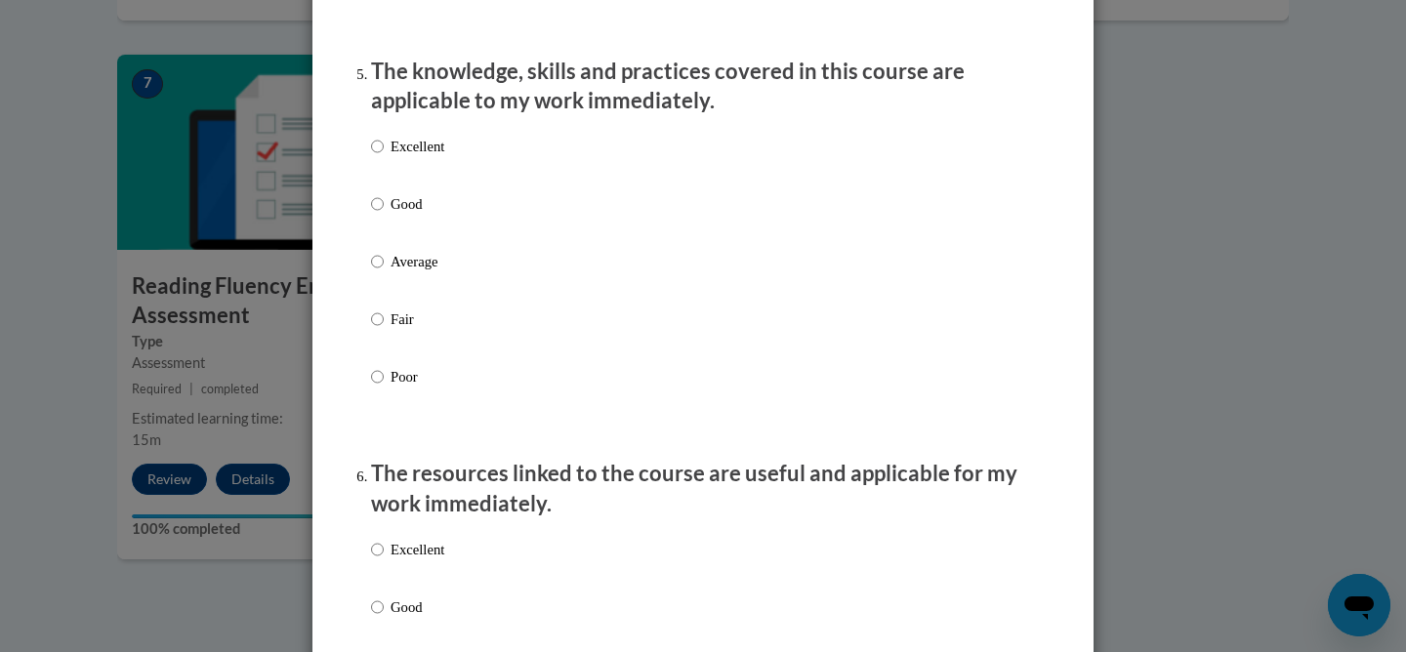
scroll to position [1805, 0]
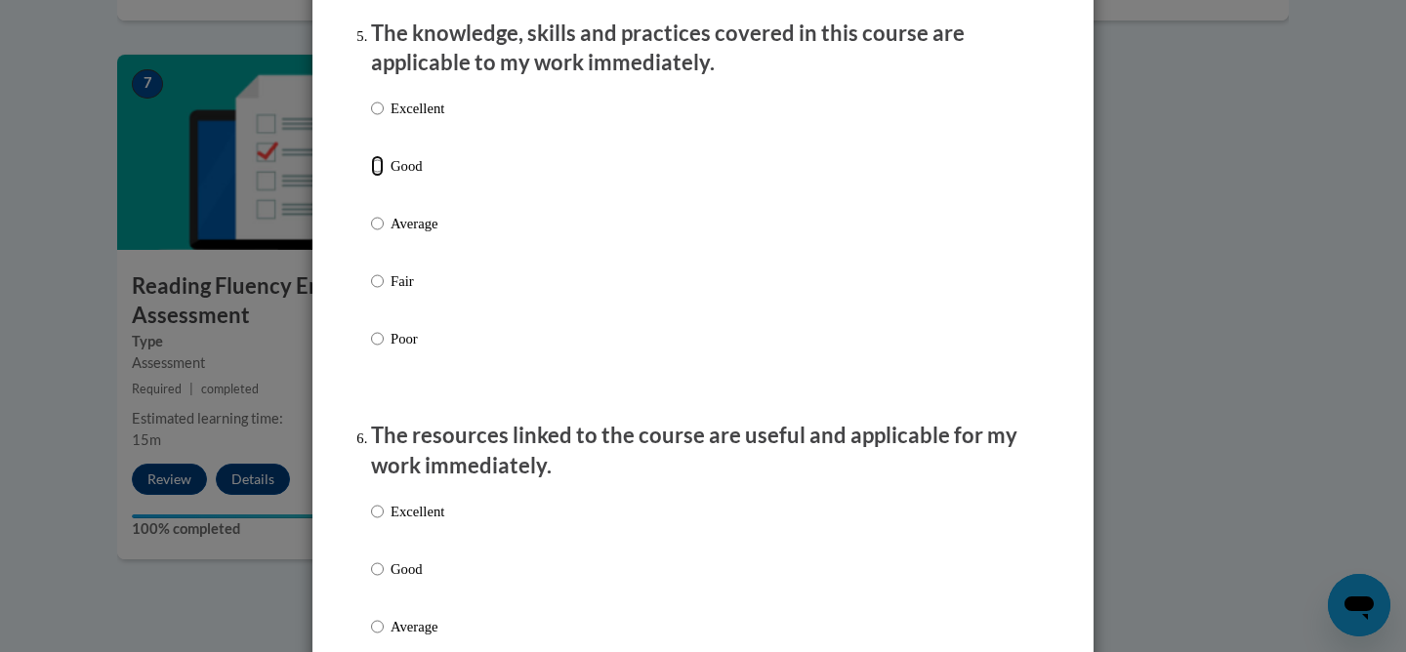
click at [379, 177] on input "Good" at bounding box center [377, 165] width 13 height 21
radio input "true"
click at [377, 580] on input "Good" at bounding box center [377, 568] width 13 height 21
radio input "true"
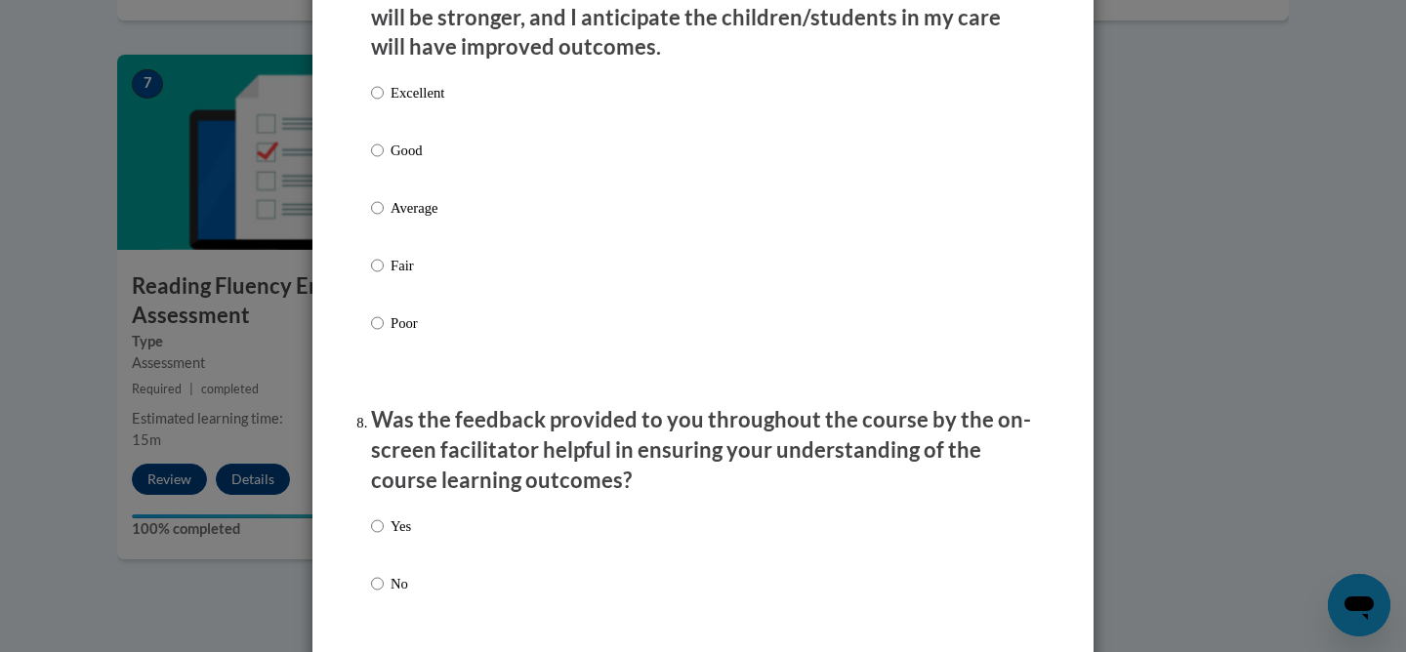
scroll to position [2666, 0]
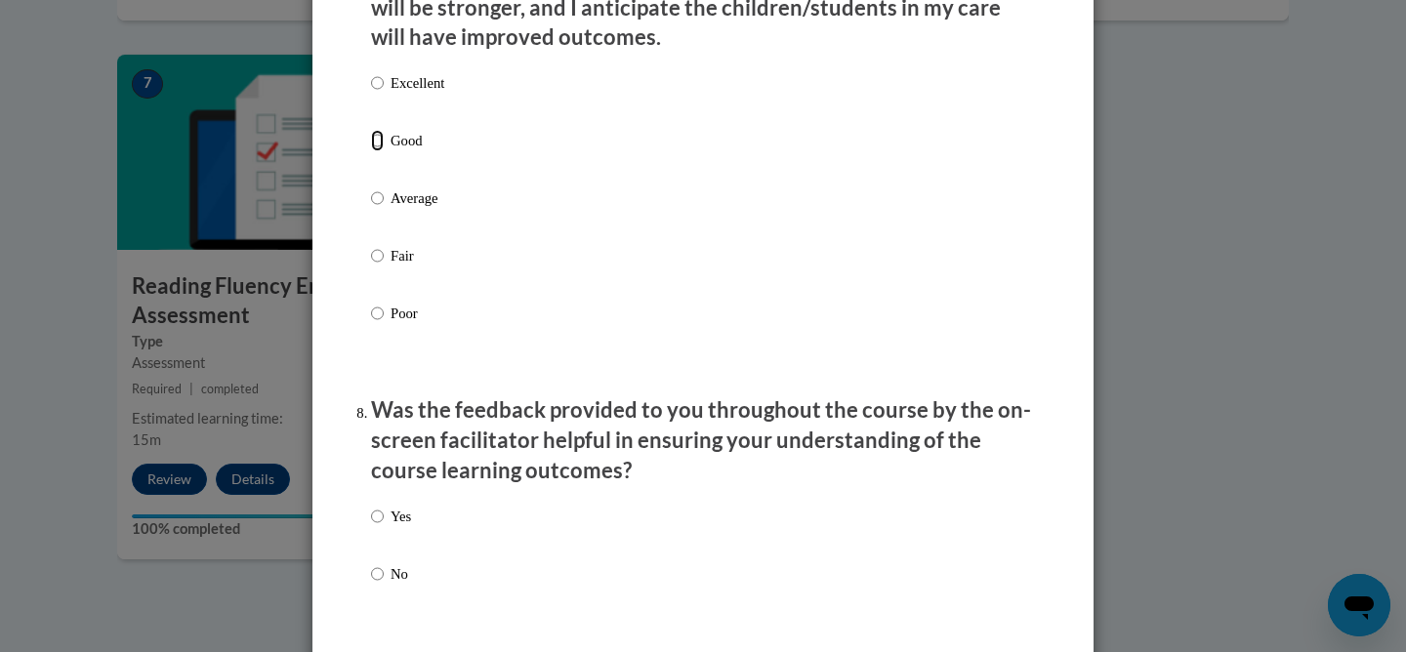
click at [378, 151] on input "Good" at bounding box center [377, 140] width 13 height 21
radio input "true"
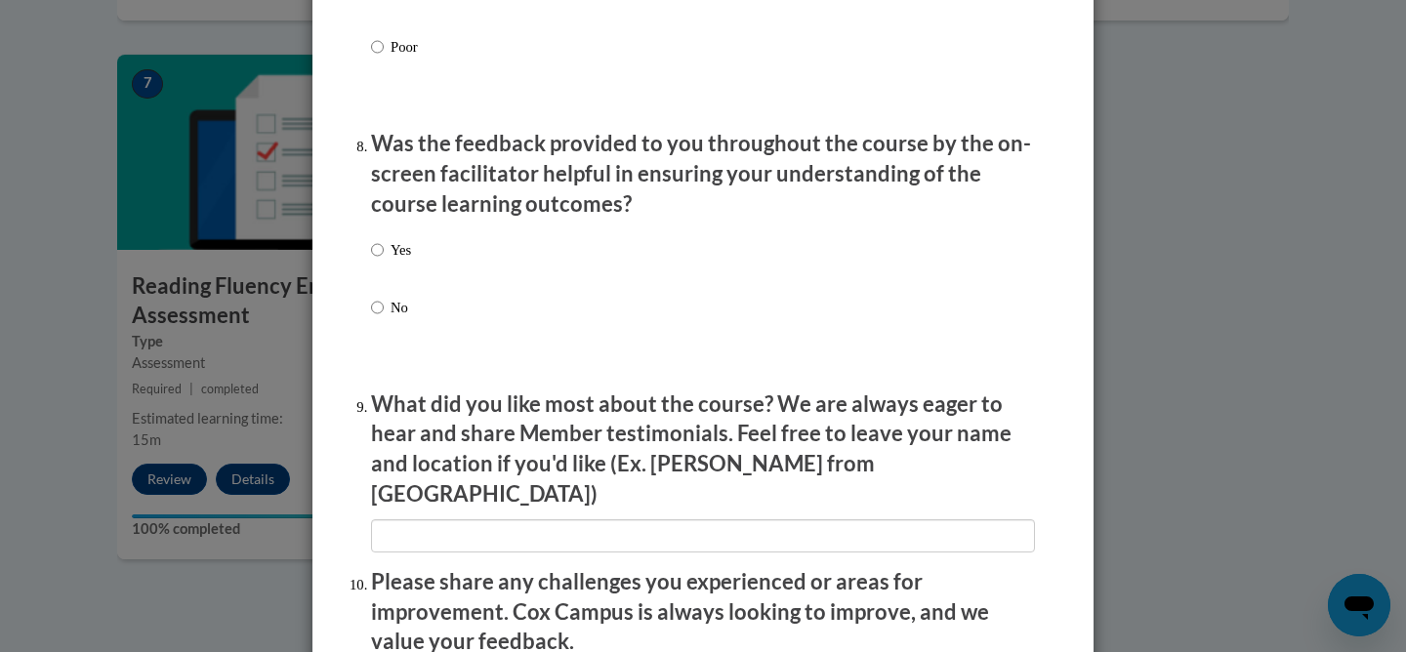
scroll to position [2934, 0]
click at [377, 260] on input "Yes" at bounding box center [377, 248] width 13 height 21
radio input "true"
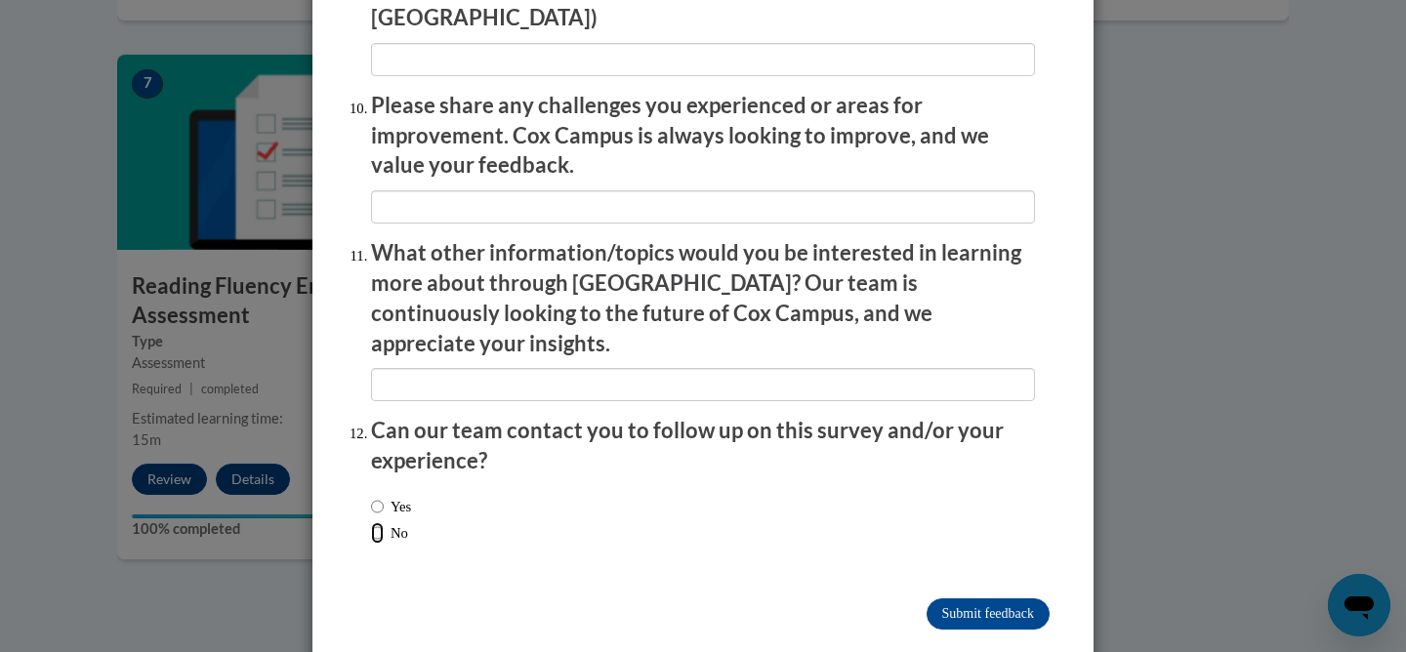
click at [377, 522] on input "No" at bounding box center [377, 532] width 13 height 21
radio input "true"
click at [979, 598] on input "Submit feedback" at bounding box center [987, 613] width 123 height 31
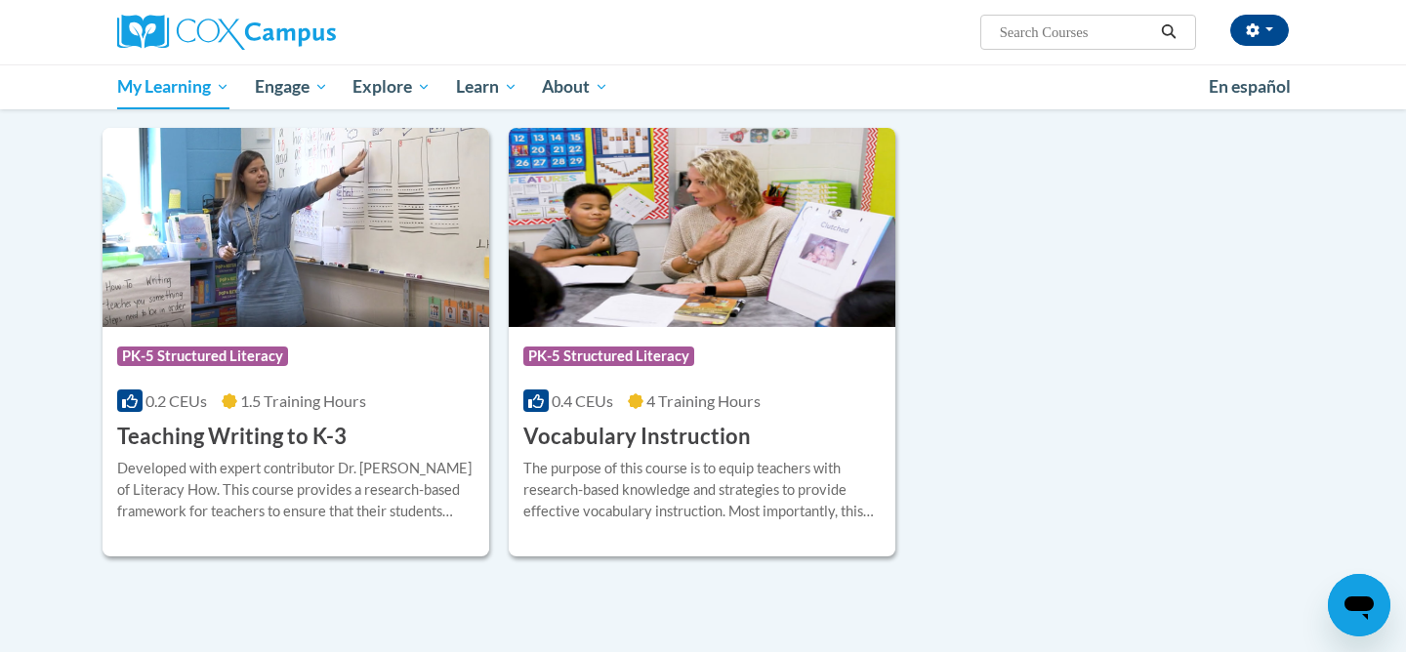
scroll to position [1337, 0]
